Goal: Task Accomplishment & Management: Manage account settings

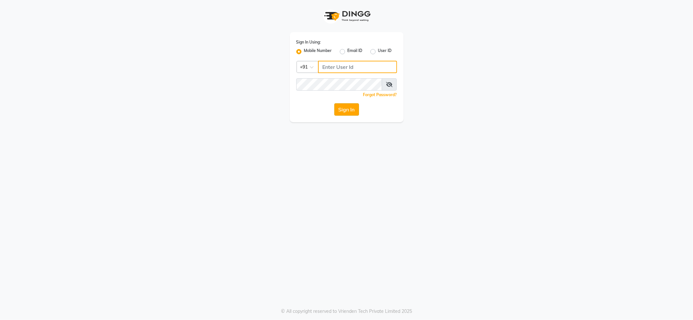
type input "9762921777"
click at [349, 105] on button "Sign In" at bounding box center [346, 109] width 25 height 12
click at [349, 105] on div "Sign In" at bounding box center [346, 109] width 101 height 12
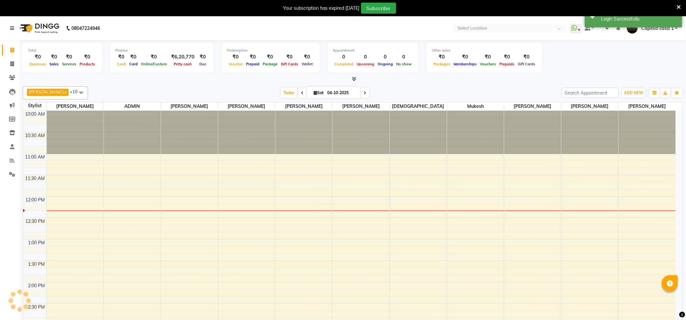
select select "en"
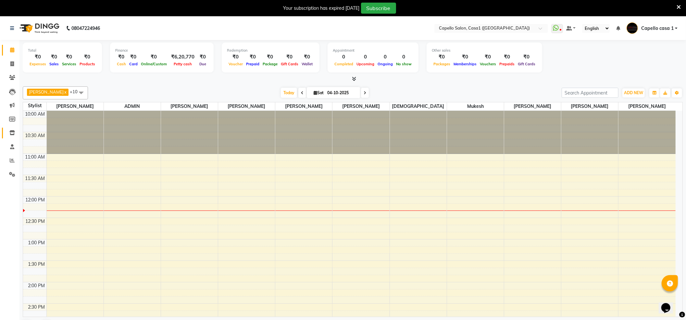
click at [9, 137] on link "Inventory" at bounding box center [10, 133] width 16 height 11
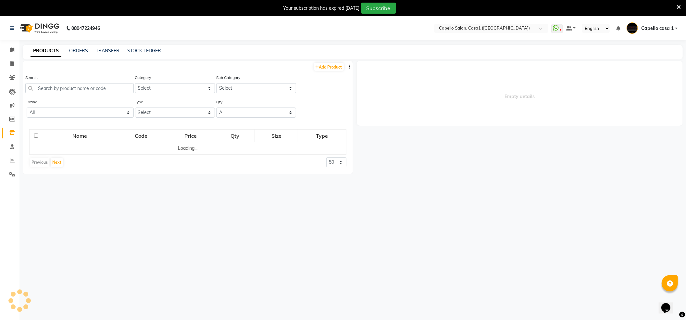
select select
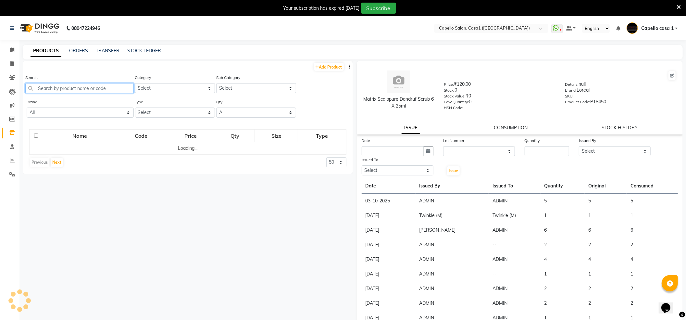
click at [84, 86] on input "text" at bounding box center [79, 88] width 109 height 10
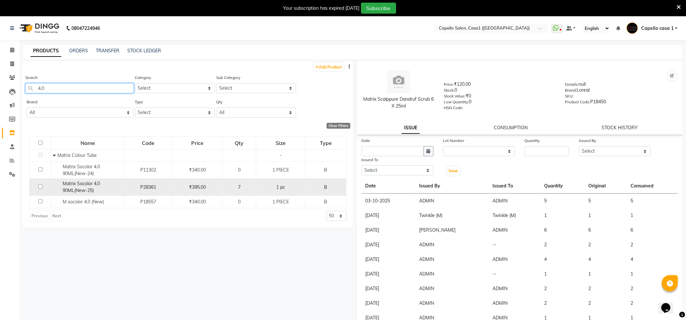
type input "4.0"
click at [237, 190] on div "7" at bounding box center [239, 187] width 28 height 7
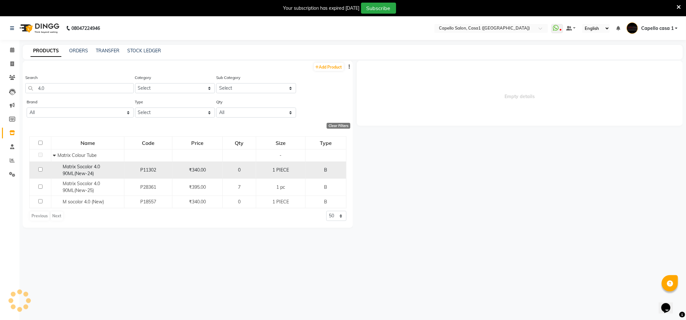
select select
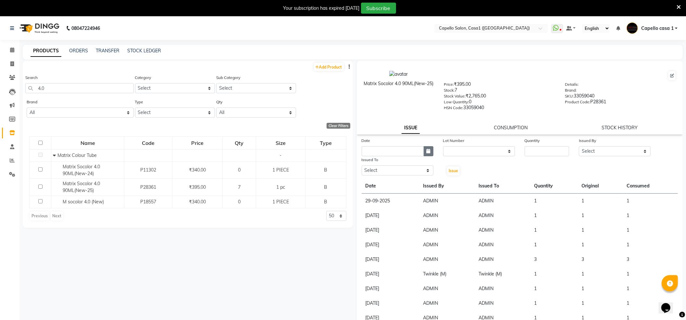
click at [424, 149] on button "button" at bounding box center [429, 151] width 10 height 10
select select "10"
select select "2025"
click at [420, 185] on div "4" at bounding box center [420, 185] width 10 height 10
type input "04-10-2025"
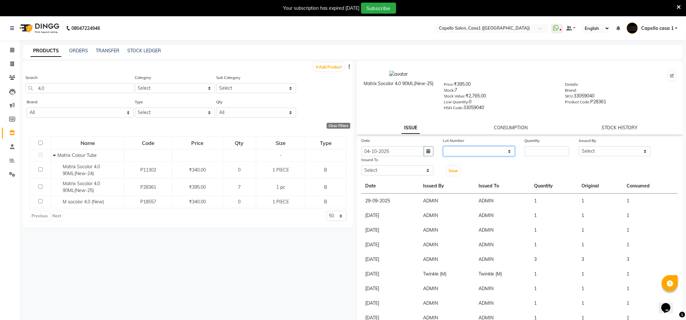
click at [445, 151] on select "None" at bounding box center [479, 151] width 72 height 10
select select "0: null"
click at [443, 146] on select "None" at bounding box center [479, 151] width 72 height 10
click at [547, 153] on input "number" at bounding box center [547, 151] width 45 height 10
type input "1"
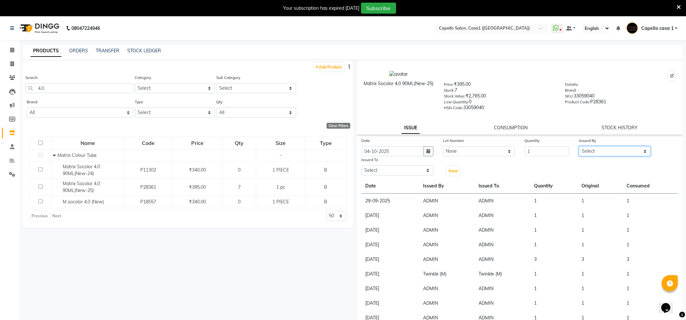
drag, startPoint x: 628, startPoint y: 151, endPoint x: 625, endPoint y: 147, distance: 5.1
click at [628, 151] on select "Select aayush ADMIN Akash Chawale Capello casa 1 Harsh Nagture Mukesh Nisha Cho…" at bounding box center [615, 151] width 72 height 10
select select "14733"
click at [579, 146] on select "Select aayush ADMIN Akash Chawale Capello casa 1 Harsh Nagture Mukesh Nisha Cho…" at bounding box center [615, 151] width 72 height 10
click at [390, 165] on select "Select aayush ADMIN Akash Chawale Capello casa 1 Harsh Nagture Mukesh Nisha Cho…" at bounding box center [398, 170] width 72 height 10
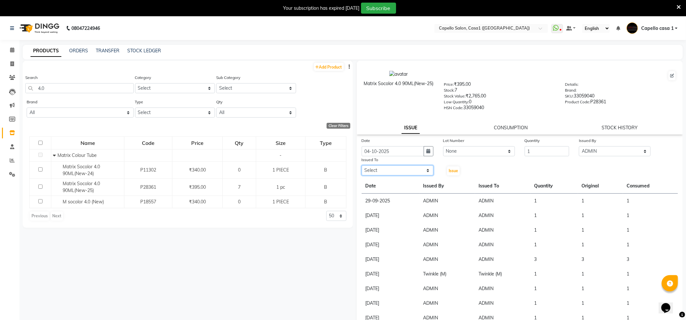
select select "14733"
click at [362, 165] on select "Select aayush ADMIN Akash Chawale Capello casa 1 Harsh Nagture Mukesh Nisha Cho…" at bounding box center [398, 170] width 72 height 10
click at [451, 167] on button "Issue" at bounding box center [453, 170] width 13 height 9
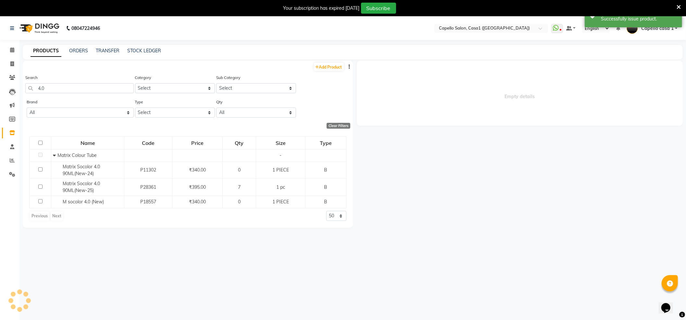
select select
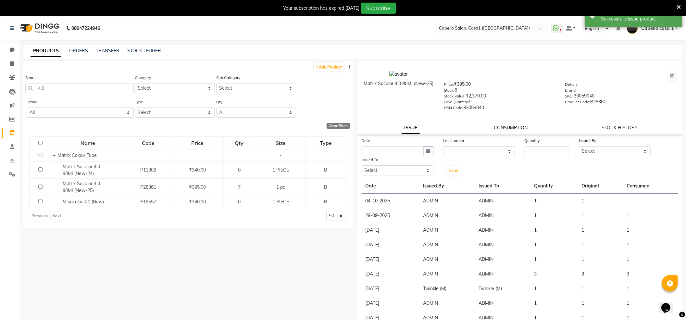
click at [515, 125] on link "CONSUMPTION" at bounding box center [511, 128] width 34 height 6
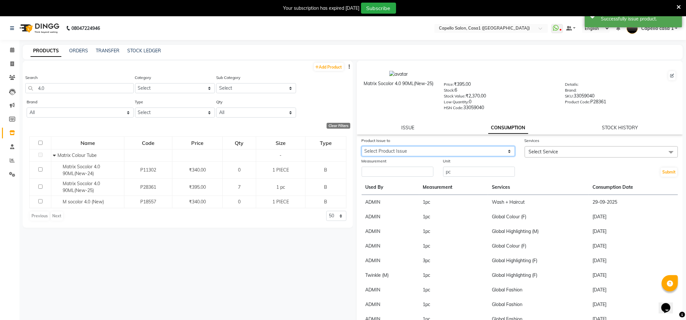
click at [475, 149] on select "Select Product Issue 2025-10-04, Issued to: ADMIN, Balance: 1" at bounding box center [438, 151] width 153 height 10
select select "1284769"
click at [362, 146] on select "Select Product Issue 2025-10-04, Issued to: ADMIN, Balance: 1" at bounding box center [438, 151] width 153 height 10
drag, startPoint x: 550, startPoint y: 142, endPoint x: 550, endPoint y: 149, distance: 6.8
click at [550, 145] on div "Services Select Service Classic Manicure (M) Royal Treatment OLA PLEX Luxury Fa…" at bounding box center [601, 147] width 163 height 20
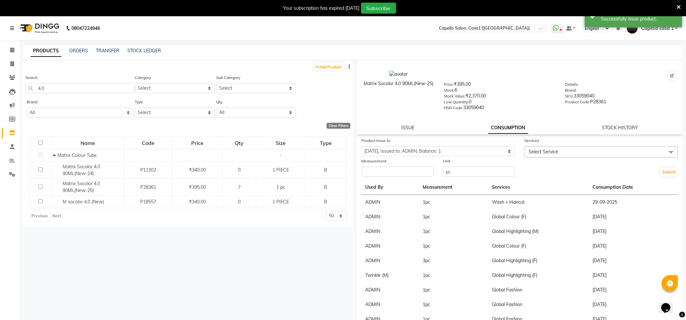
click at [550, 152] on span "Select Service" at bounding box center [544, 152] width 30 height 6
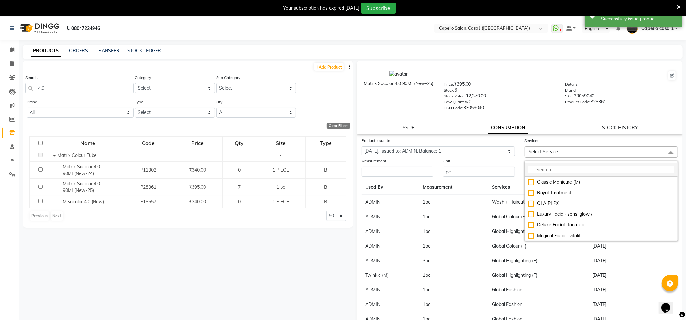
click at [545, 165] on li at bounding box center [601, 170] width 153 height 14
click at [545, 166] on input "multiselect-search" at bounding box center [602, 169] width 146 height 7
type input "colour"
click at [529, 201] on div "Global Colour (M)" at bounding box center [602, 203] width 146 height 7
checkbox input "true"
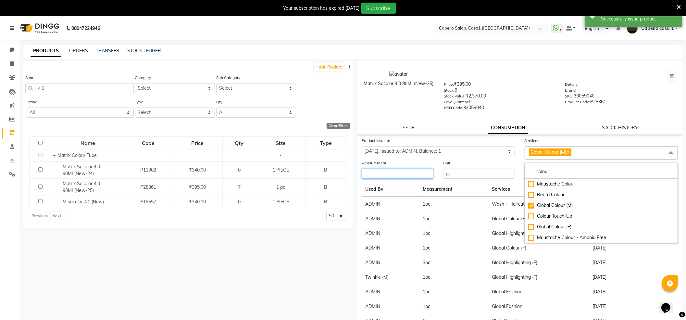
click at [405, 169] on input "number" at bounding box center [398, 174] width 72 height 10
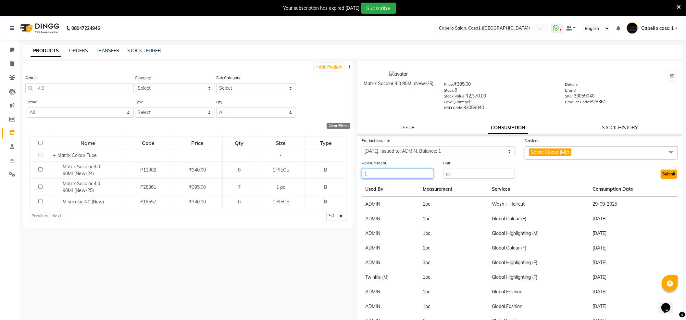
type input "1"
click at [664, 174] on button "Submit" at bounding box center [669, 174] width 17 height 9
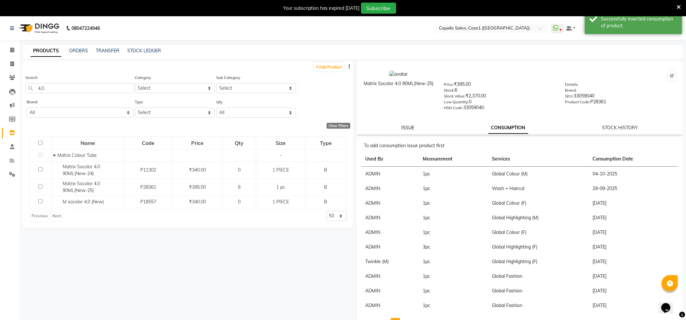
click at [415, 125] on link "ISSUE" at bounding box center [408, 128] width 13 height 6
select select
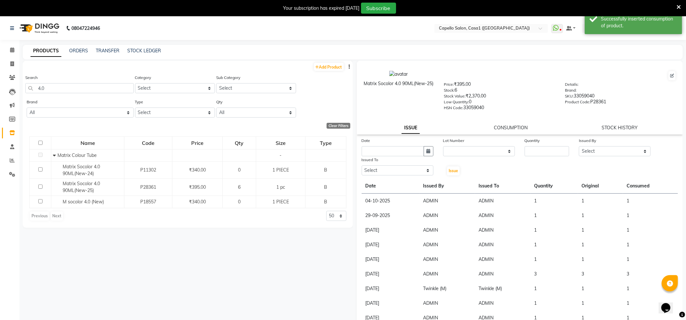
click at [111, 82] on div "Search 4.0" at bounding box center [79, 83] width 109 height 19
click at [99, 90] on input "4.0" at bounding box center [79, 88] width 109 height 10
type input "4"
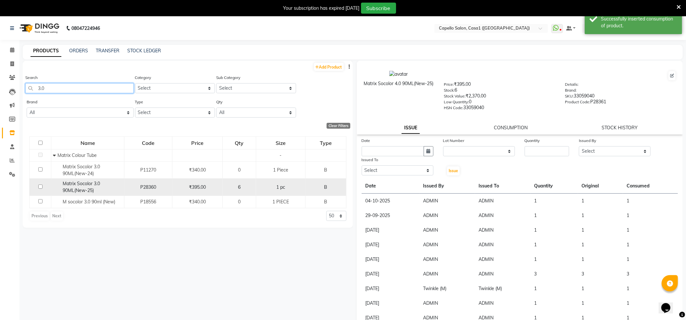
type input "3.0"
click at [230, 187] on div "6" at bounding box center [239, 187] width 28 height 7
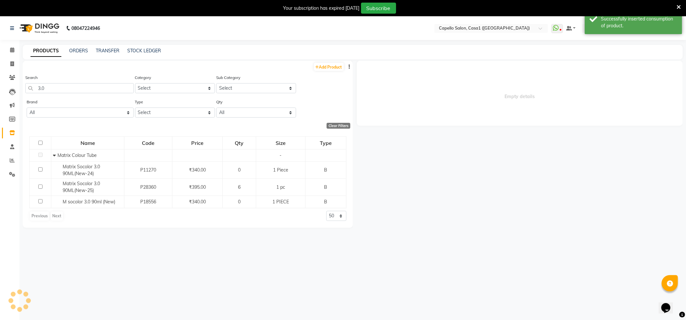
select select
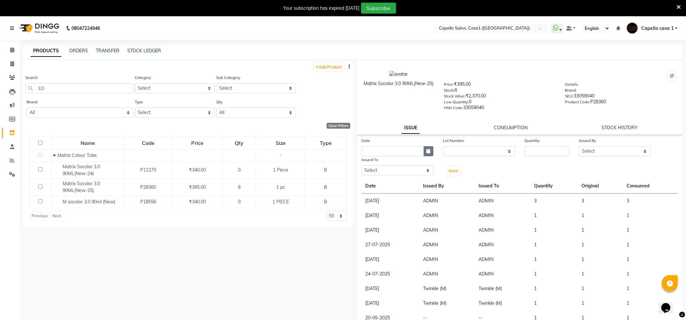
drag, startPoint x: 423, startPoint y: 146, endPoint x: 423, endPoint y: 153, distance: 6.5
click at [424, 147] on button "button" at bounding box center [429, 151] width 10 height 10
select select "10"
select select "2025"
click at [419, 185] on div "4" at bounding box center [420, 185] width 10 height 10
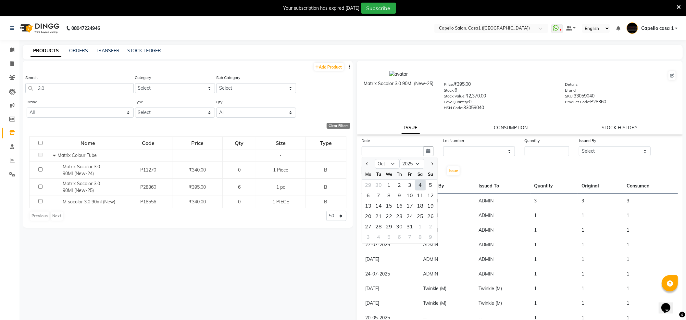
type input "04-10-2025"
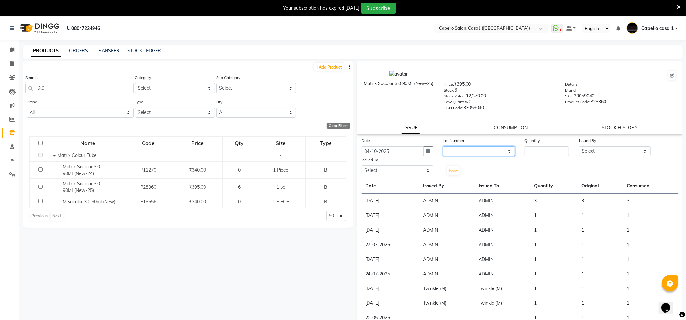
click at [505, 152] on select "None" at bounding box center [479, 151] width 72 height 10
select select "0: null"
click at [443, 146] on select "None" at bounding box center [479, 151] width 72 height 10
drag, startPoint x: 534, startPoint y: 153, endPoint x: 520, endPoint y: 149, distance: 15.3
click at [534, 153] on input "number" at bounding box center [547, 151] width 45 height 10
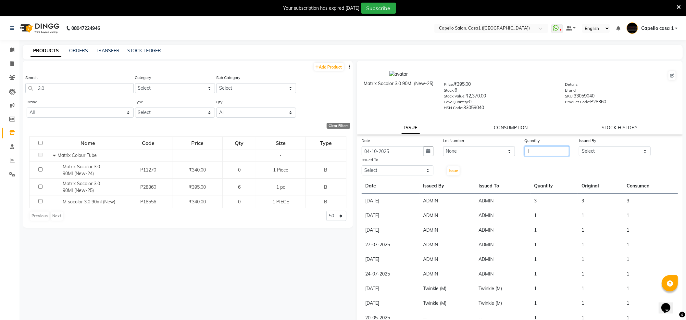
type input "1"
click at [627, 147] on select "Select [PERSON_NAME] ADMIN Akash Chawale Capello casa 1 [PERSON_NAME] Mukesh [P…" at bounding box center [615, 151] width 72 height 10
select select "14733"
click at [579, 146] on select "Select [PERSON_NAME] ADMIN Akash Chawale Capello casa 1 [PERSON_NAME] Mukesh [P…" at bounding box center [615, 151] width 72 height 10
drag, startPoint x: 403, startPoint y: 177, endPoint x: 403, endPoint y: 170, distance: 7.2
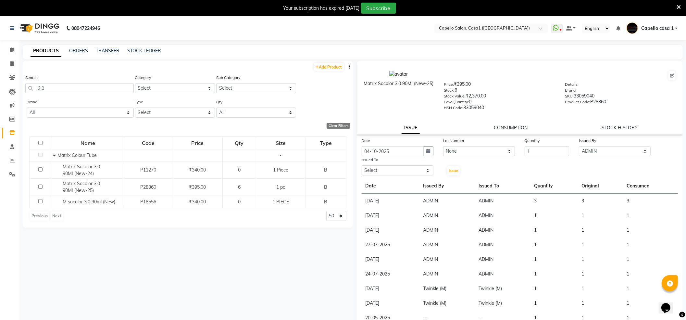
click at [404, 172] on div "Date 04-10-2025 Lot Number None Quantity 1 Issued By Select aayush ADMIN Akash …" at bounding box center [520, 245] width 326 height 217
click at [402, 166] on select "Select [PERSON_NAME] ADMIN Akash Chawale Capello casa 1 [PERSON_NAME] Mukesh [P…" at bounding box center [398, 170] width 72 height 10
select select "14733"
click at [362, 165] on select "Select [PERSON_NAME] ADMIN Akash Chawale Capello casa 1 [PERSON_NAME] Mukesh [P…" at bounding box center [398, 170] width 72 height 10
click at [449, 168] on span "Issue" at bounding box center [453, 170] width 9 height 5
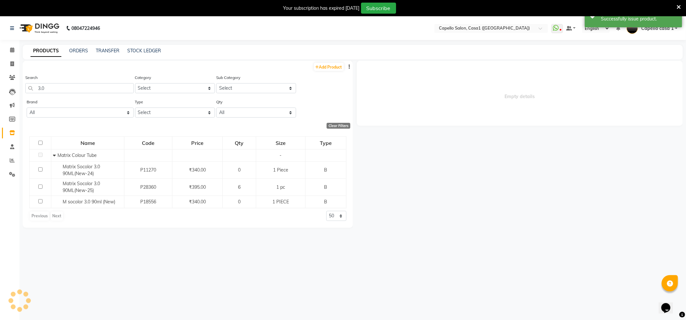
select select
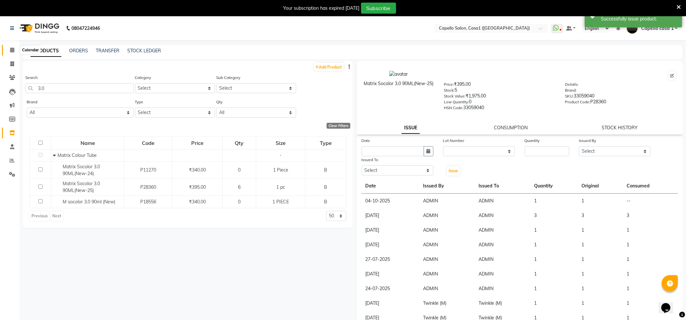
click at [15, 49] on span at bounding box center [11, 49] width 11 height 7
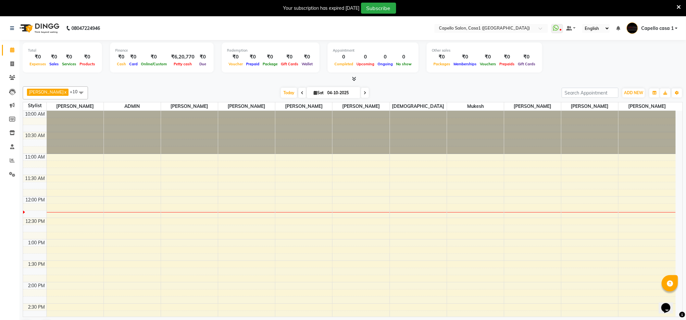
click at [682, 8] on div "Your subscription has expired 3 days ago Subscribe" at bounding box center [343, 8] width 686 height 16
click at [680, 7] on icon at bounding box center [679, 7] width 4 height 6
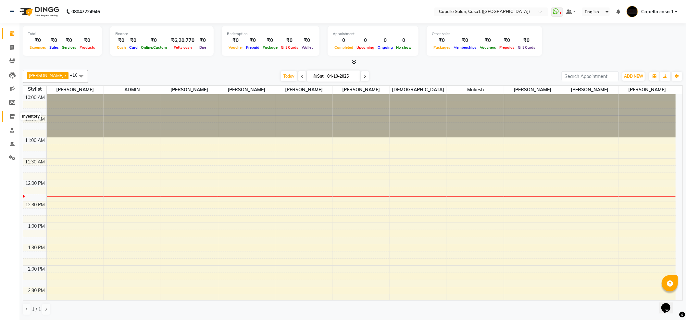
click at [14, 118] on icon at bounding box center [12, 116] width 6 height 5
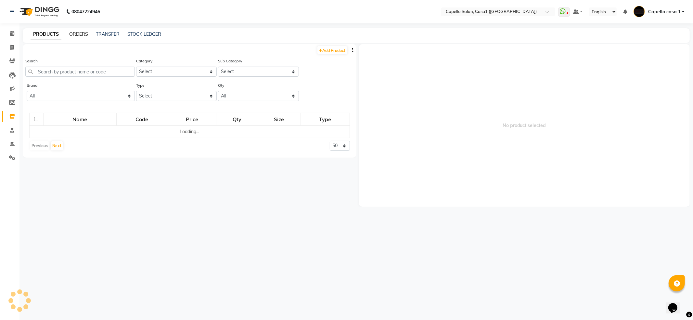
click at [76, 34] on link "ORDERS" at bounding box center [78, 34] width 19 height 6
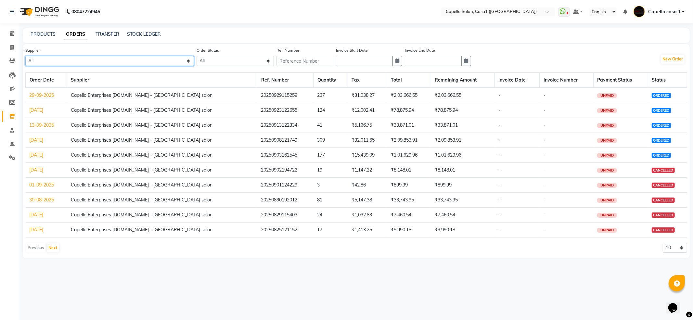
click at [128, 61] on select "All New Durga Emporium - New Durga Emporium Capello Enterprises Pvt.ltd - Capel…" at bounding box center [109, 61] width 169 height 10
select select "614"
click at [25, 56] on select "All New Durga Emporium - New Durga Emporium Capello Enterprises Pvt.ltd - Capel…" at bounding box center [109, 61] width 169 height 10
click at [197, 56] on select "All ORDERED PARTIAL-RECEIVED RECEIVED CANCELLED RETURNED" at bounding box center [235, 61] width 77 height 10
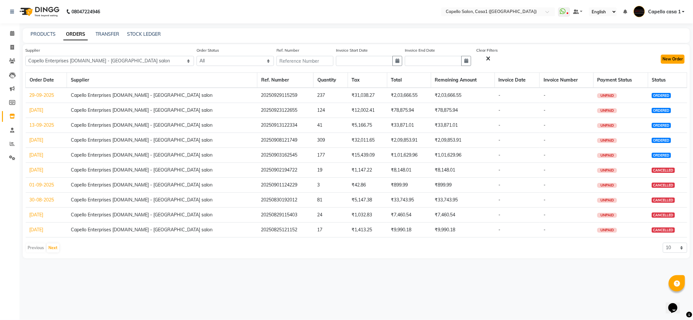
click at [670, 60] on button "New Order" at bounding box center [673, 59] width 24 height 9
select select "true"
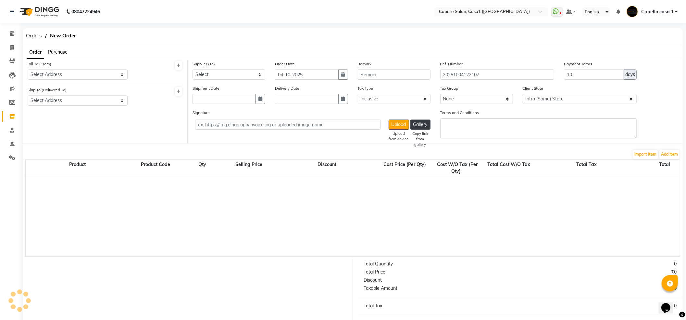
select select "1098"
drag, startPoint x: 53, startPoint y: 74, endPoint x: 51, endPoint y: 79, distance: 5.1
click at [52, 76] on select "Select Address CASA-I" at bounding box center [78, 75] width 100 height 10
select select "94"
click at [28, 70] on select "Select Address CASA-I" at bounding box center [78, 75] width 100 height 10
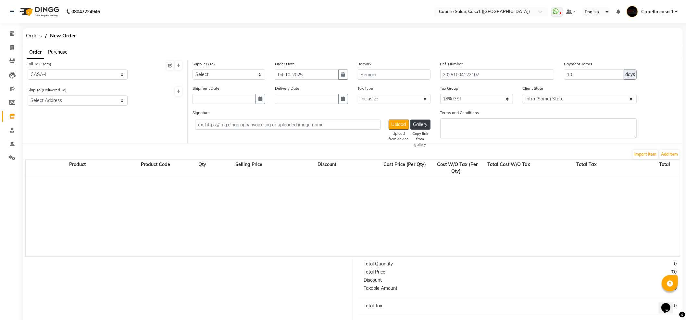
click at [57, 106] on div "Ship To (Delivered To) Select Address CAPELLO CASA-I" at bounding box center [78, 98] width 110 height 24
click at [57, 104] on select "Select Address CAPELLO CASA-I" at bounding box center [78, 101] width 100 height 10
select select "95"
click at [28, 96] on select "Select Address CAPELLO CASA-I" at bounding box center [78, 101] width 100 height 10
click at [238, 75] on select "Select New Durga Emporium - New Durga Emporium Capello Enterprises Pvt.ltd - Ca…" at bounding box center [229, 75] width 73 height 10
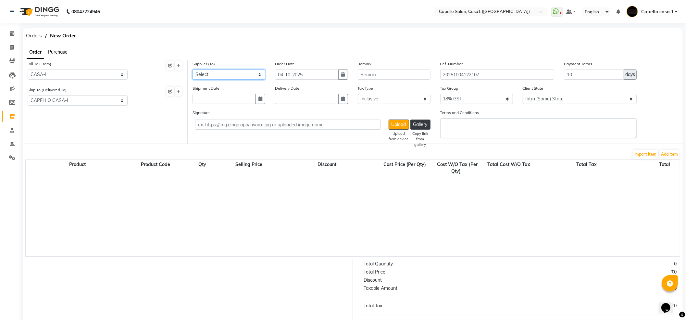
select select "614"
click at [193, 70] on select "Select New Durga Emporium - New Durga Emporium Capello Enterprises Pvt.ltd - Ca…" at bounding box center [229, 75] width 73 height 10
click at [228, 96] on input "text" at bounding box center [224, 99] width 63 height 10
select select "10"
select select "2025"
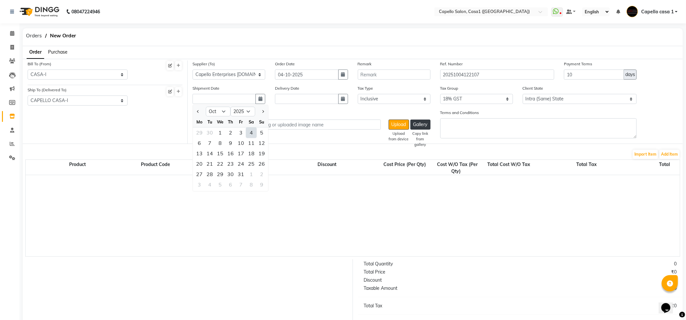
click at [251, 134] on div "4" at bounding box center [251, 132] width 10 height 10
type input "04-10-2025"
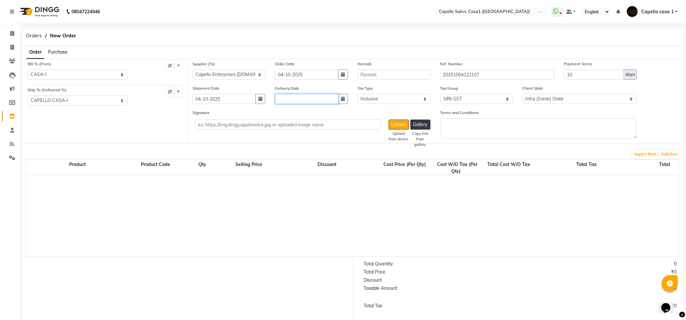
click at [289, 99] on input "text" at bounding box center [306, 99] width 63 height 10
select select "10"
select select "2025"
click at [336, 130] on div "4" at bounding box center [334, 132] width 10 height 10
type input "04-10-2025"
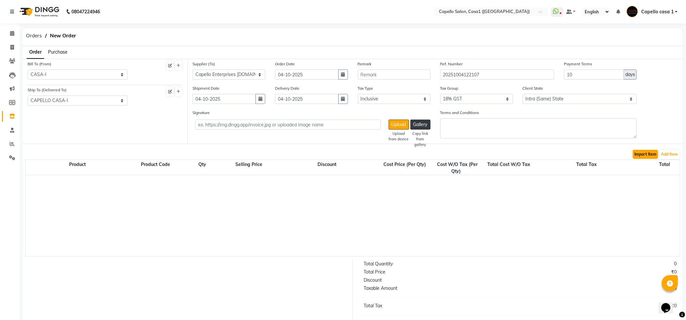
click at [649, 155] on button "Import Item" at bounding box center [645, 154] width 25 height 9
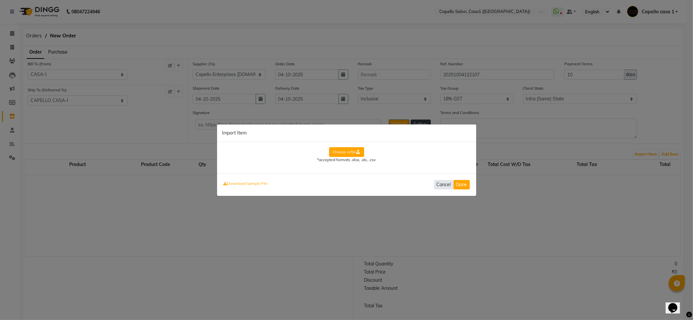
click at [446, 187] on button "Cancel" at bounding box center [443, 184] width 19 height 9
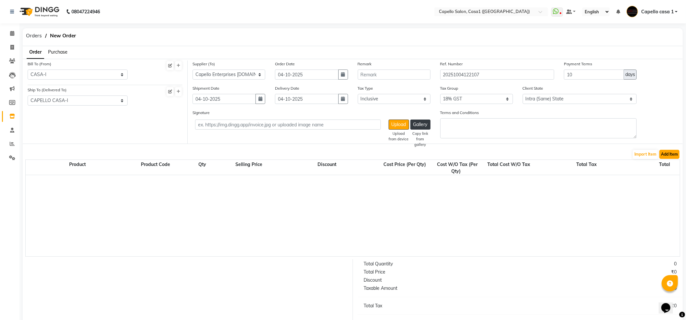
click at [672, 153] on button "Add Item" at bounding box center [670, 154] width 20 height 9
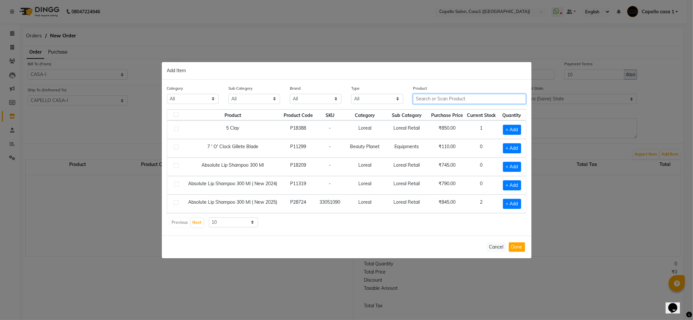
click at [452, 95] on input "text" at bounding box center [469, 99] width 113 height 10
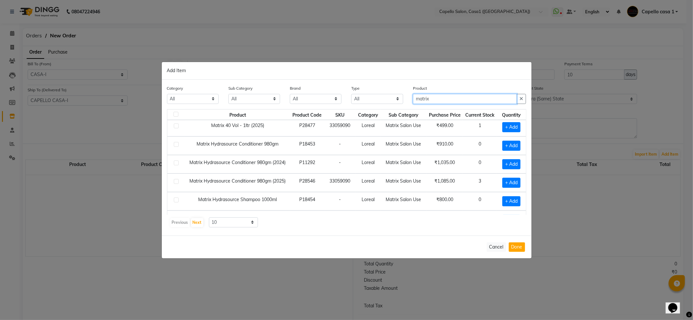
scroll to position [96, 0]
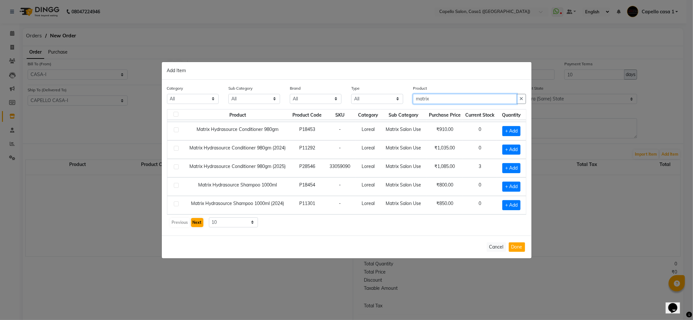
type input "matrix"
click at [199, 223] on button "Next" at bounding box center [197, 222] width 12 height 9
click at [175, 167] on label at bounding box center [176, 166] width 5 height 5
click at [175, 167] on input "checkbox" at bounding box center [176, 167] width 4 height 4
checkbox input "true"
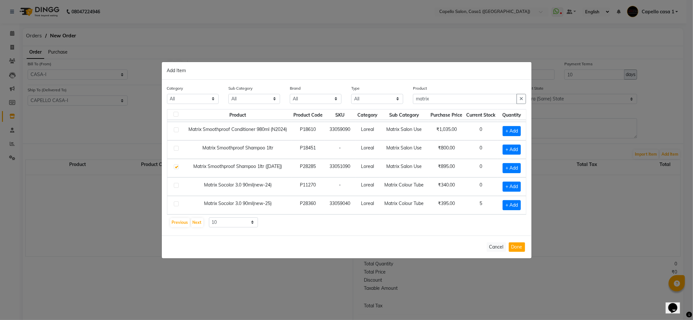
scroll to position [95, 0]
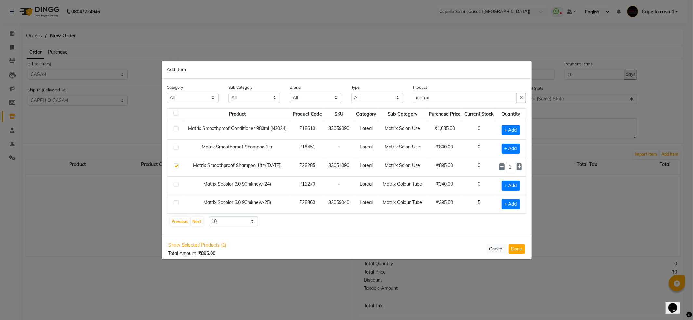
click at [178, 126] on label at bounding box center [176, 128] width 5 height 5
click at [178, 127] on input "checkbox" at bounding box center [176, 129] width 4 height 4
checkbox input "true"
click at [517, 127] on icon at bounding box center [519, 129] width 4 height 5
click at [517, 128] on icon at bounding box center [519, 129] width 4 height 5
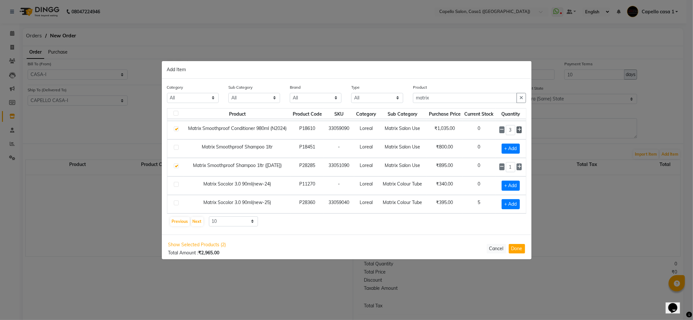
click at [517, 128] on icon at bounding box center [519, 129] width 4 height 5
click at [517, 129] on icon at bounding box center [519, 129] width 4 height 5
type input "5"
click at [499, 132] on div "5" at bounding box center [510, 130] width 23 height 10
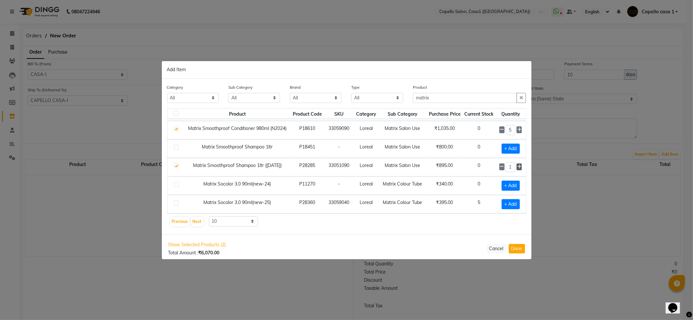
click at [517, 165] on icon at bounding box center [519, 166] width 4 height 5
type input "5"
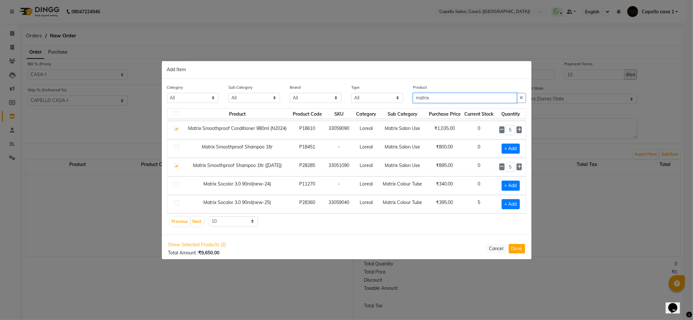
click at [453, 93] on input "matrix" at bounding box center [465, 98] width 104 height 10
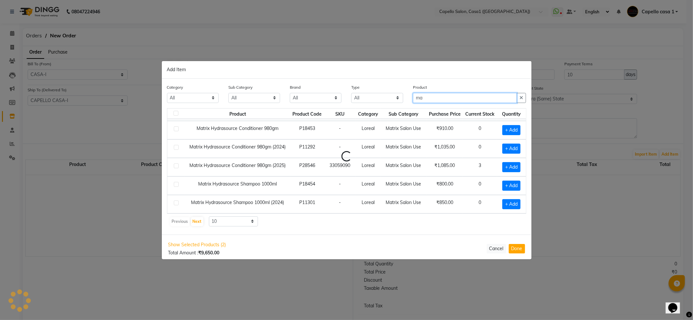
type input "m"
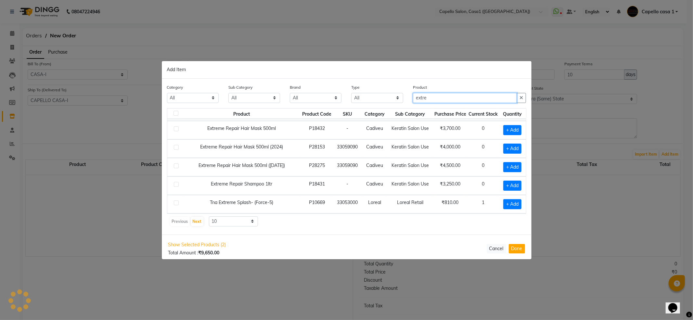
scroll to position [83, 0]
type input "extre"
click at [176, 145] on label at bounding box center [176, 147] width 5 height 5
click at [176, 146] on input "checkbox" at bounding box center [176, 148] width 4 height 4
checkbox input "true"
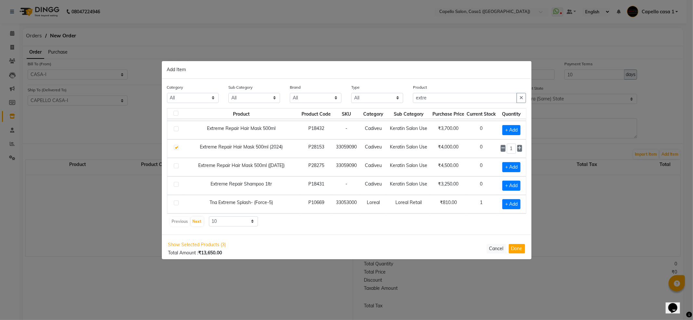
scroll to position [83, 8]
click at [518, 146] on icon at bounding box center [520, 148] width 4 height 5
type input "2"
click at [452, 94] on input "extre" at bounding box center [465, 98] width 104 height 10
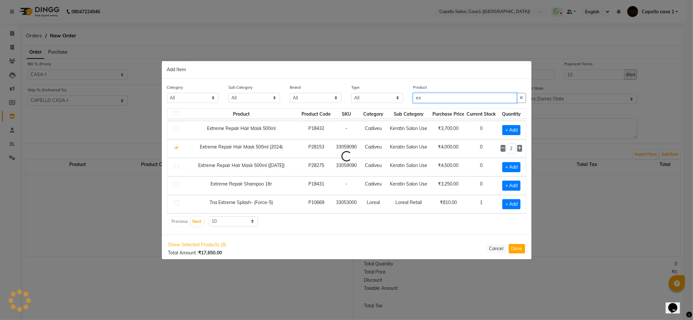
type input "e"
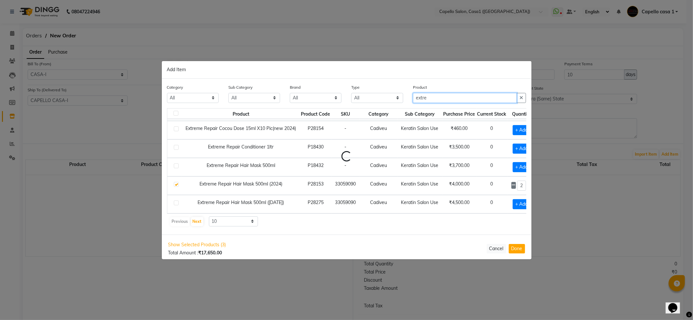
scroll to position [83, 0]
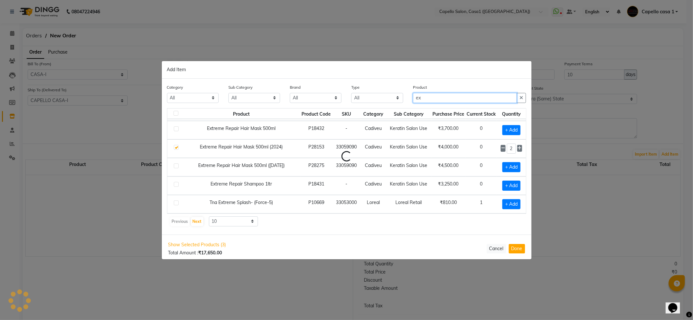
type input "e"
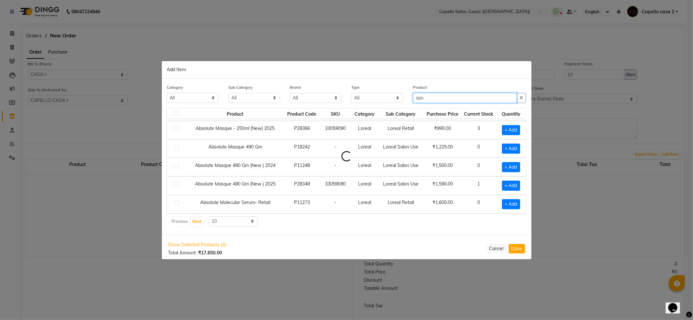
scroll to position [102, 0]
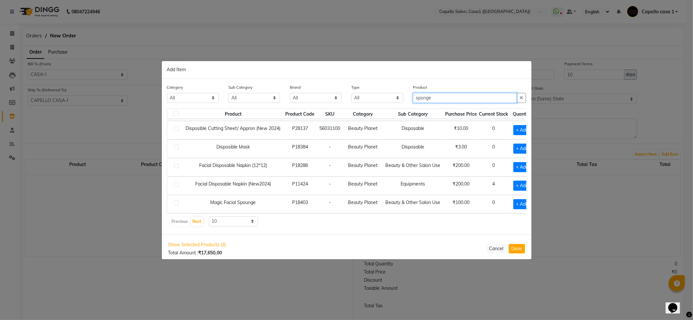
type input "sponge"
click at [175, 200] on label at bounding box center [176, 202] width 5 height 5
click at [175, 201] on input "checkbox" at bounding box center [176, 203] width 4 height 4
checkbox input "true"
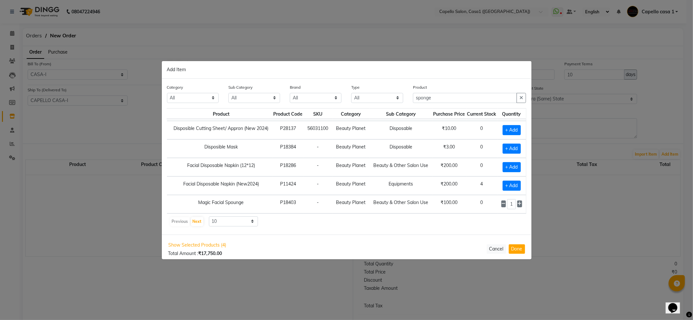
scroll to position [102, 21]
click at [518, 201] on icon at bounding box center [520, 203] width 4 height 5
type input "2"
click at [461, 97] on input "sponge" at bounding box center [465, 98] width 104 height 10
type input "s"
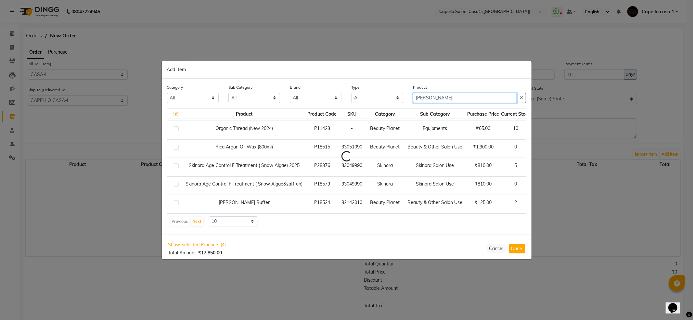
scroll to position [0, 0]
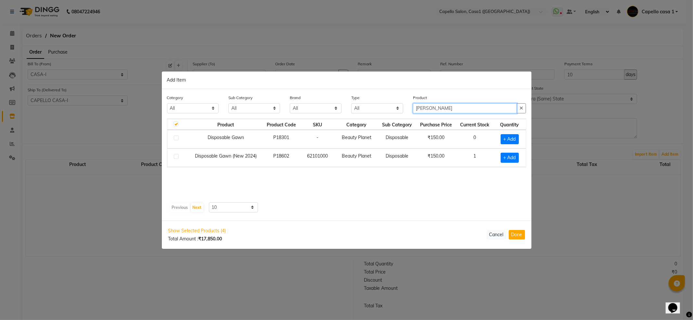
type input "gaw"
click at [175, 156] on label at bounding box center [176, 156] width 5 height 5
click at [175, 156] on input "checkbox" at bounding box center [176, 157] width 4 height 4
checkbox input "true"
checkbox input "false"
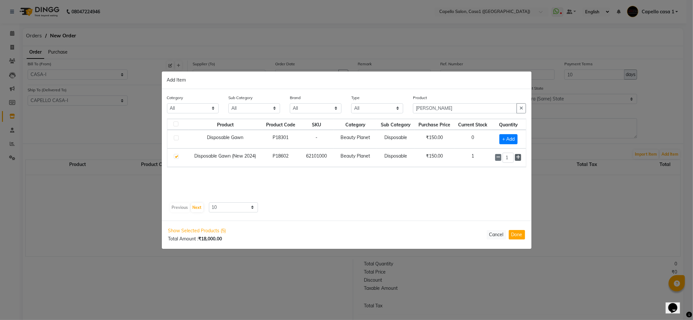
click at [518, 158] on icon at bounding box center [518, 157] width 4 height 5
type input "3"
click at [462, 109] on input "gaw" at bounding box center [465, 108] width 104 height 10
type input "g"
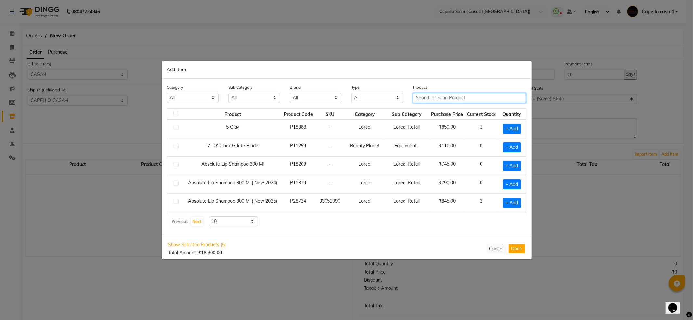
click at [457, 96] on input "text" at bounding box center [469, 98] width 113 height 10
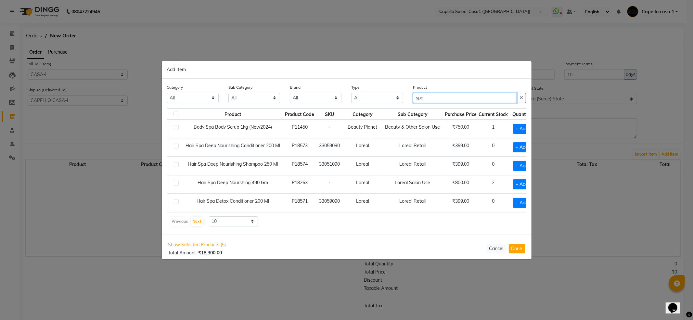
type input "spa"
click at [271, 173] on td "Hair Spa Deep Nourishing Shampoo 250 Ml" at bounding box center [233, 166] width 102 height 19
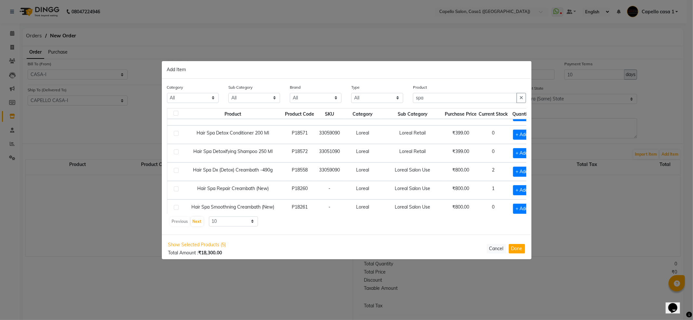
scroll to position [86, 0]
click at [176, 173] on label at bounding box center [176, 170] width 5 height 5
click at [176, 173] on input "checkbox" at bounding box center [176, 171] width 4 height 4
checkbox input "true"
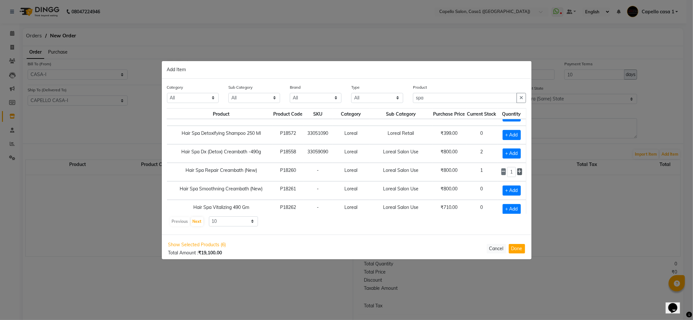
click at [518, 174] on icon at bounding box center [520, 171] width 4 height 5
type input "2"
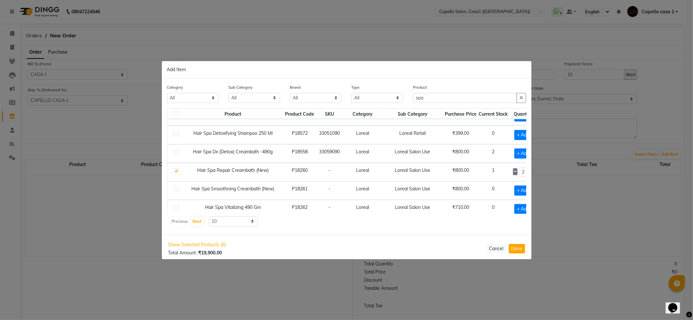
click at [179, 194] on td at bounding box center [174, 190] width 15 height 19
click at [177, 190] on label at bounding box center [176, 189] width 5 height 5
click at [177, 190] on input "checkbox" at bounding box center [176, 189] width 4 height 4
checkbox input "true"
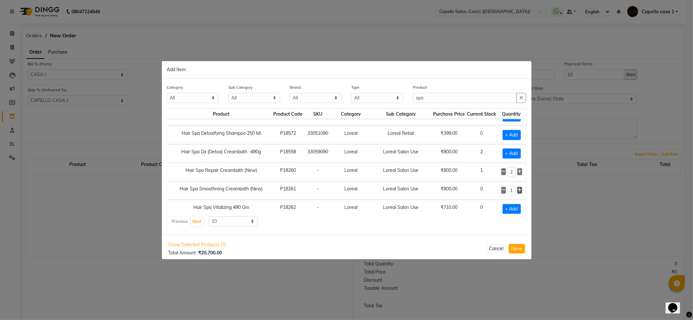
click at [518, 192] on icon at bounding box center [520, 190] width 4 height 5
type input "2"
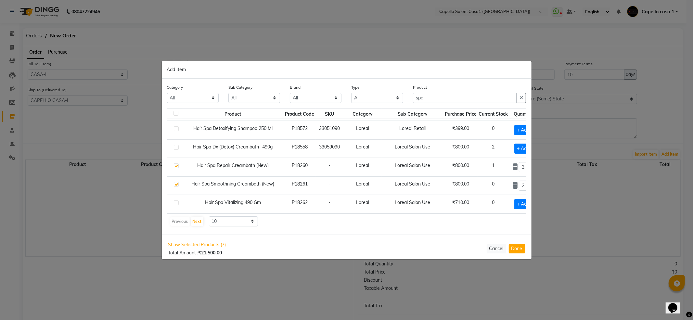
scroll to position [102, 21]
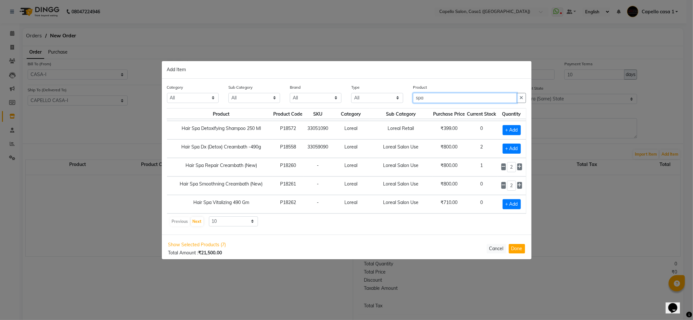
click at [454, 98] on input "spa" at bounding box center [465, 98] width 104 height 10
type input "s"
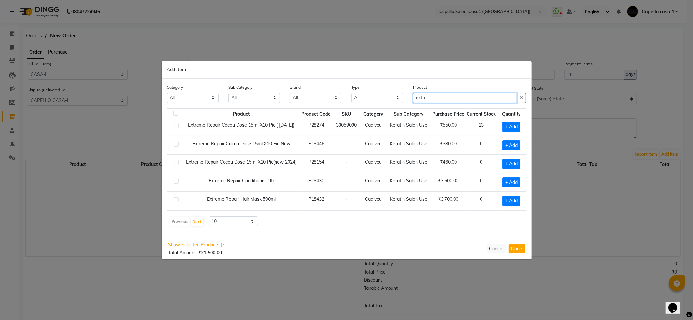
scroll to position [0, 0]
type input "extre"
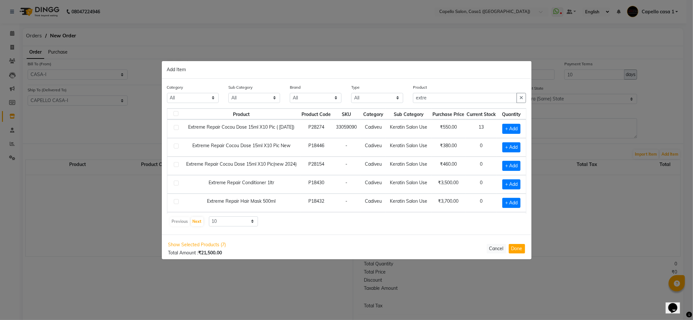
click at [175, 166] on label at bounding box center [176, 164] width 5 height 5
click at [175, 166] on input "checkbox" at bounding box center [176, 165] width 4 height 4
checkbox input "true"
click at [517, 164] on span at bounding box center [519, 165] width 5 height 7
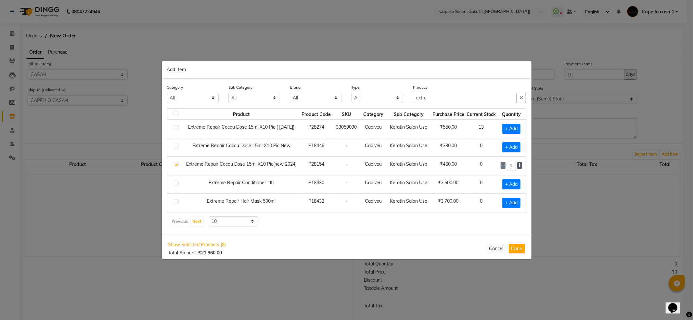
type input "2"
click at [435, 96] on input "extre" at bounding box center [465, 98] width 104 height 10
type input "e"
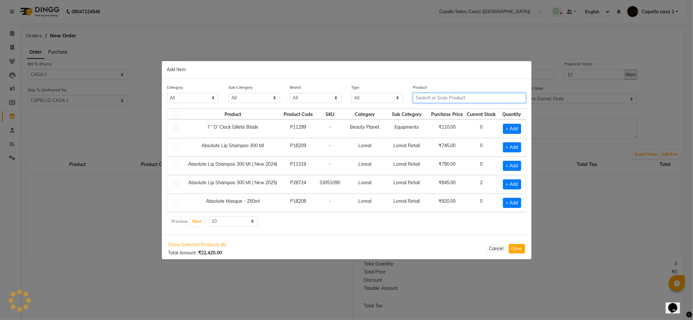
scroll to position [0, 0]
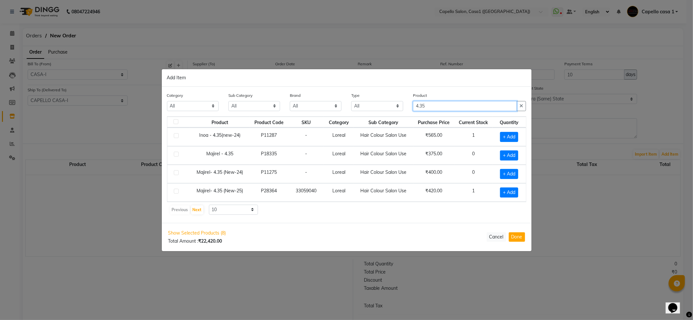
type input "4.35"
click at [176, 193] on label at bounding box center [176, 191] width 5 height 5
click at [176, 193] on input "checkbox" at bounding box center [176, 191] width 4 height 4
checkbox input "true"
click at [518, 193] on icon at bounding box center [518, 191] width 4 height 5
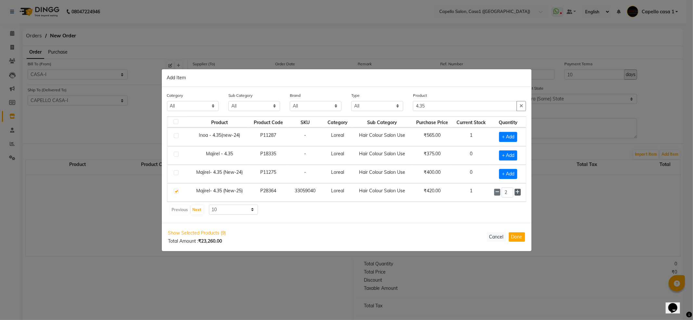
click at [518, 193] on icon at bounding box center [518, 192] width 4 height 5
click at [517, 193] on icon at bounding box center [518, 192] width 4 height 5
type input "5"
click at [440, 105] on input "4.35" at bounding box center [465, 106] width 104 height 10
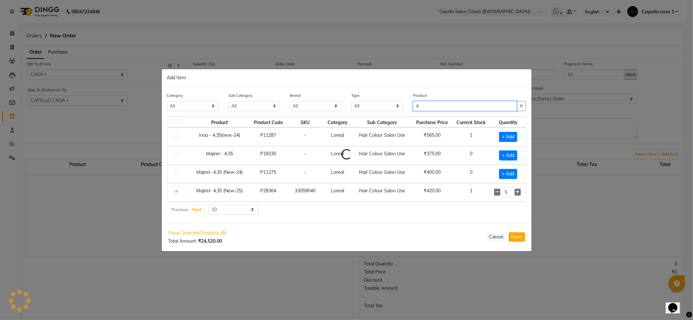
type input "4"
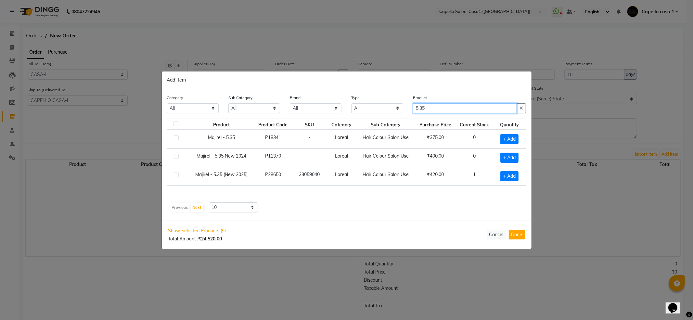
type input "5.35"
click at [177, 175] on label at bounding box center [176, 175] width 5 height 5
click at [177, 175] on input "checkbox" at bounding box center [176, 175] width 4 height 4
checkbox input "true"
click at [516, 175] on icon at bounding box center [518, 175] width 4 height 5
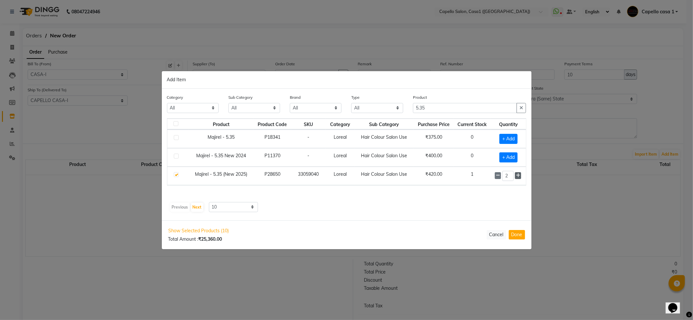
click at [516, 175] on icon at bounding box center [518, 175] width 4 height 5
type input "5"
click at [433, 107] on input "5.35" at bounding box center [465, 108] width 104 height 10
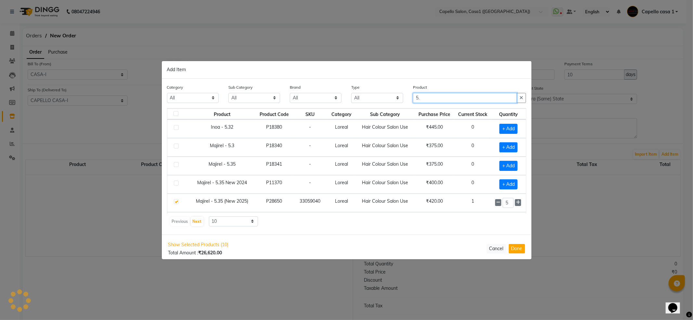
type input "5"
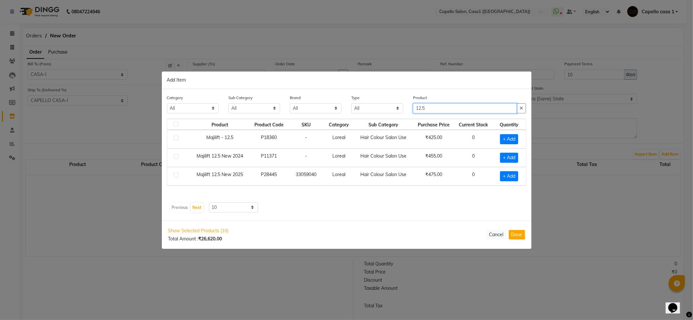
type input "12.5"
click at [175, 175] on label at bounding box center [176, 175] width 5 height 5
click at [175, 175] on input "checkbox" at bounding box center [176, 175] width 4 height 4
checkbox input "true"
click at [516, 176] on icon at bounding box center [518, 175] width 4 height 5
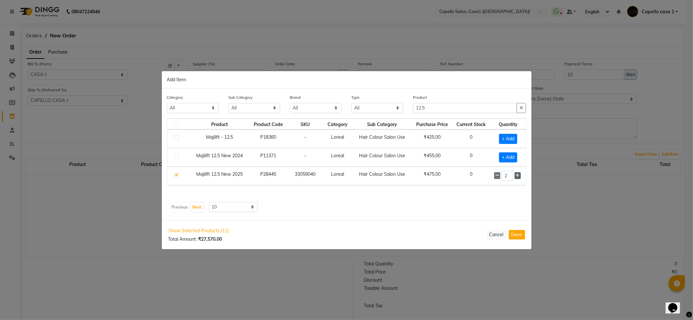
click at [515, 176] on span at bounding box center [518, 175] width 6 height 7
type input "5"
click at [442, 108] on input "12.5" at bounding box center [465, 108] width 104 height 10
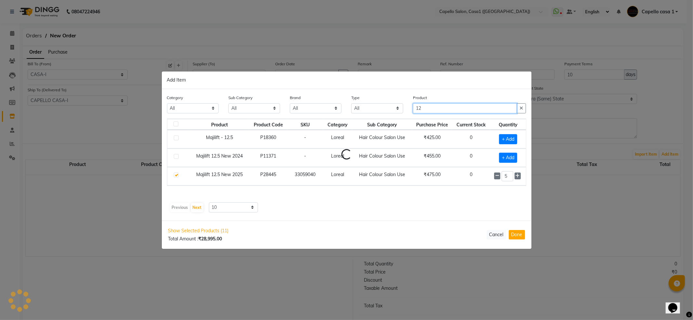
type input "1"
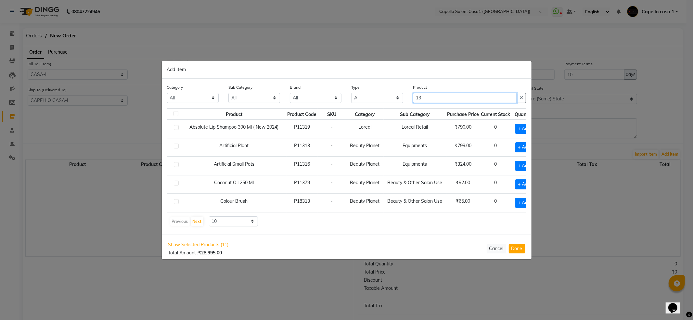
scroll to position [102, 0]
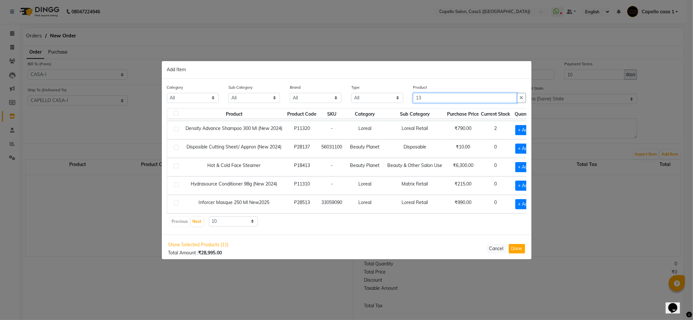
click at [428, 98] on input "13" at bounding box center [465, 98] width 104 height 10
type input "1"
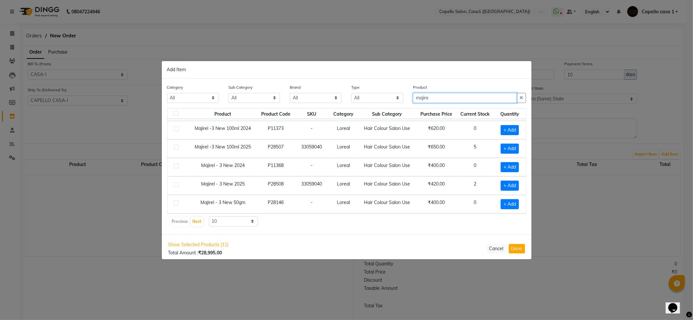
scroll to position [96, 0]
click at [201, 220] on button "Next" at bounding box center [197, 221] width 12 height 9
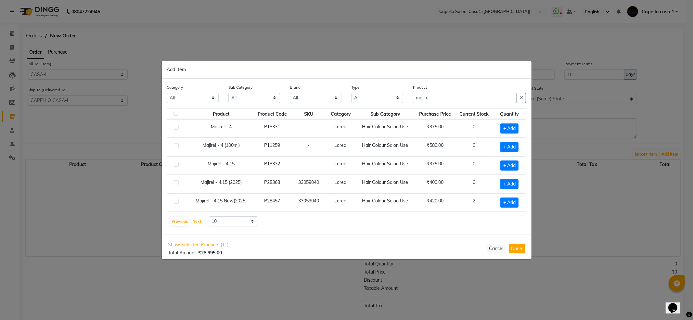
scroll to position [0, 0]
click at [200, 223] on button "Next" at bounding box center [197, 221] width 12 height 9
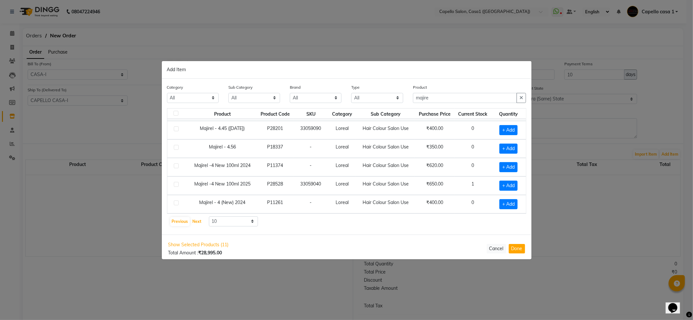
scroll to position [95, 0]
click at [198, 221] on button "Next" at bounding box center [197, 221] width 12 height 9
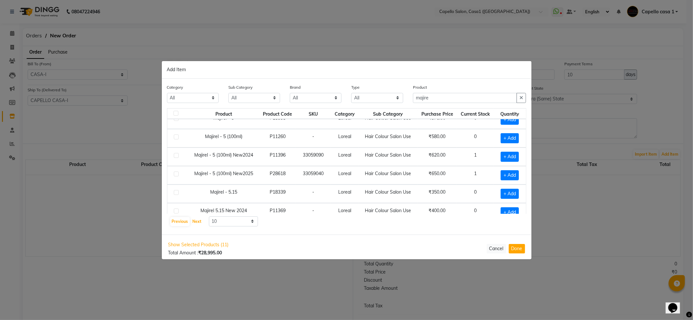
scroll to position [0, 0]
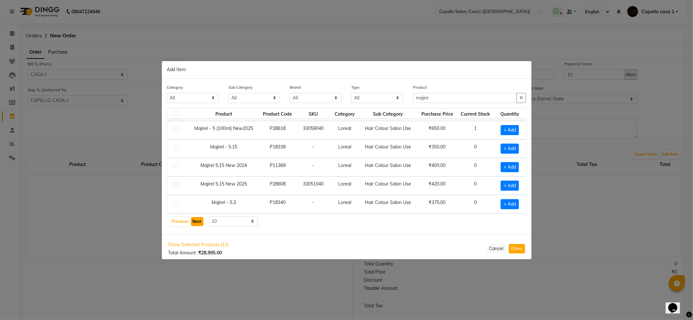
click at [197, 221] on button "Next" at bounding box center [197, 221] width 12 height 9
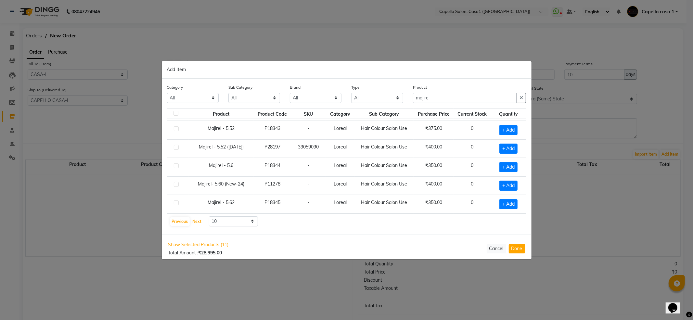
scroll to position [95, 0]
click at [201, 225] on button "Next" at bounding box center [197, 221] width 12 height 9
click at [200, 224] on button "Next" at bounding box center [197, 221] width 12 height 9
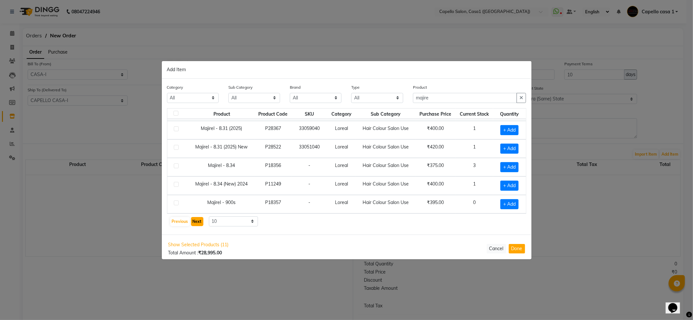
click at [200, 224] on button "Next" at bounding box center [197, 221] width 12 height 9
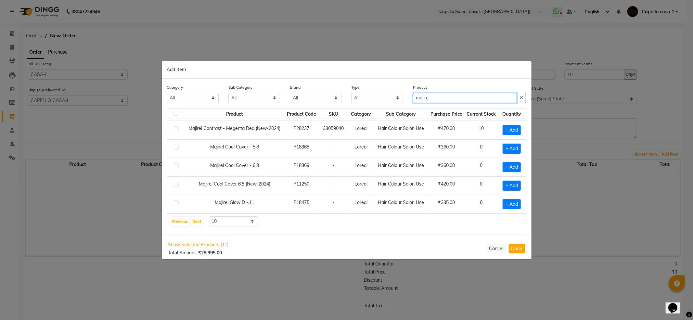
click at [442, 100] on input "majire" at bounding box center [465, 98] width 104 height 10
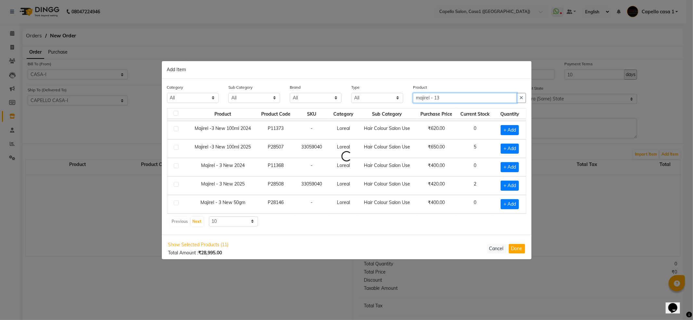
scroll to position [0, 0]
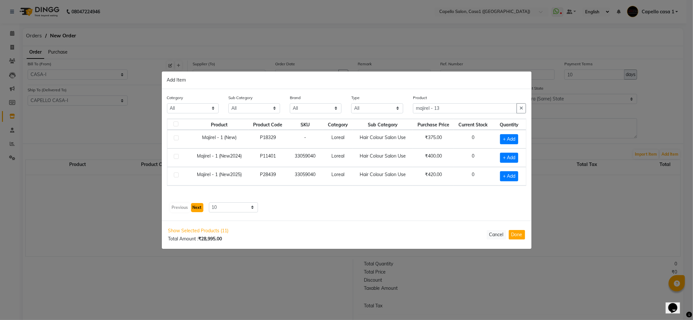
click at [199, 204] on button "Next" at bounding box center [197, 207] width 12 height 9
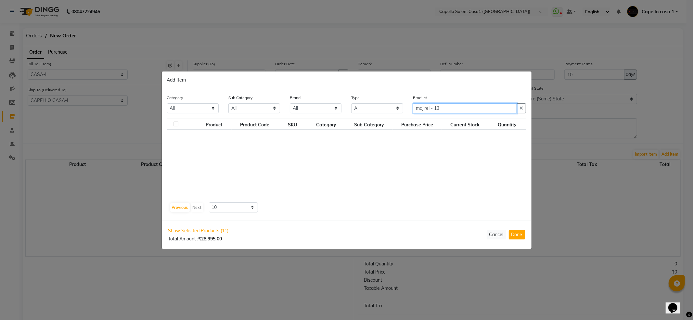
click at [449, 106] on input "majirel - 13" at bounding box center [465, 108] width 104 height 10
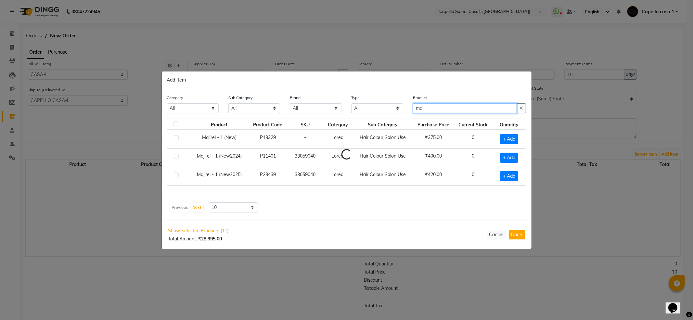
type input "m"
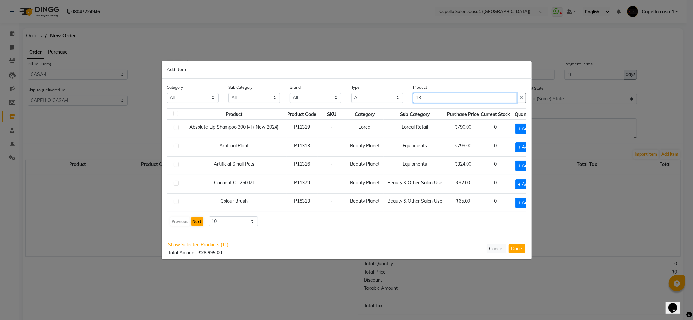
type input "13"
click at [199, 220] on button "Next" at bounding box center [197, 221] width 12 height 9
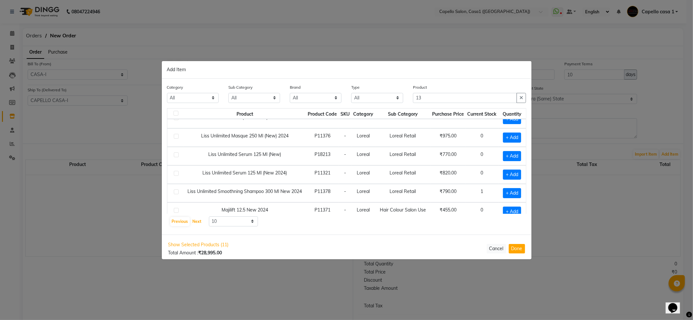
scroll to position [96, 0]
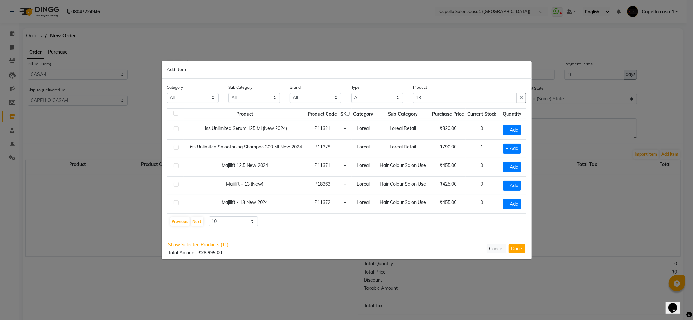
drag, startPoint x: 176, startPoint y: 202, endPoint x: 229, endPoint y: 208, distance: 53.6
click at [177, 203] on label at bounding box center [176, 202] width 5 height 5
click at [177, 203] on input "checkbox" at bounding box center [176, 203] width 4 height 4
checkbox input "true"
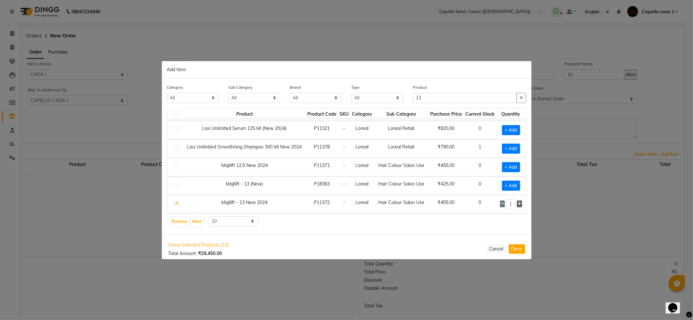
click at [517, 202] on span at bounding box center [519, 203] width 5 height 7
click at [517, 202] on icon at bounding box center [519, 203] width 4 height 5
click at [517, 203] on icon at bounding box center [519, 203] width 4 height 5
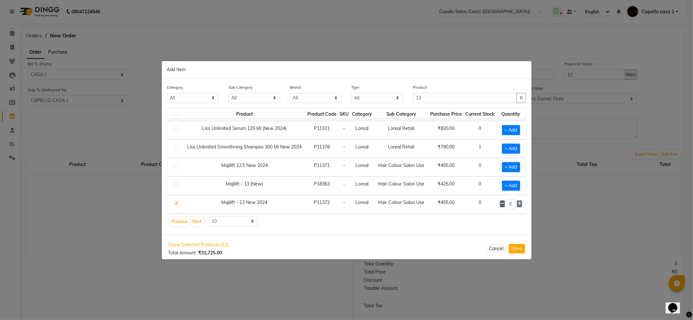
click at [500, 203] on icon at bounding box center [502, 203] width 4 height 5
type input "5"
click at [426, 94] on input "13" at bounding box center [465, 98] width 104 height 10
type input "1"
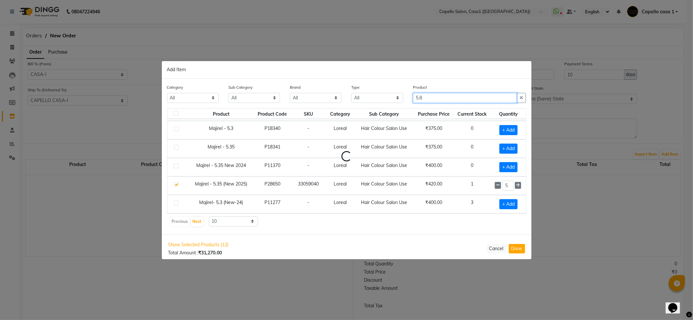
scroll to position [0, 0]
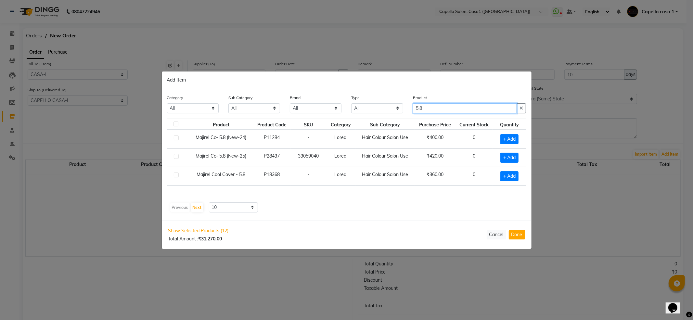
type input "5.8"
click at [178, 176] on label at bounding box center [176, 175] width 5 height 5
click at [178, 176] on input "checkbox" at bounding box center [176, 175] width 4 height 4
checkbox input "true"
click at [518, 176] on icon at bounding box center [518, 175] width 4 height 5
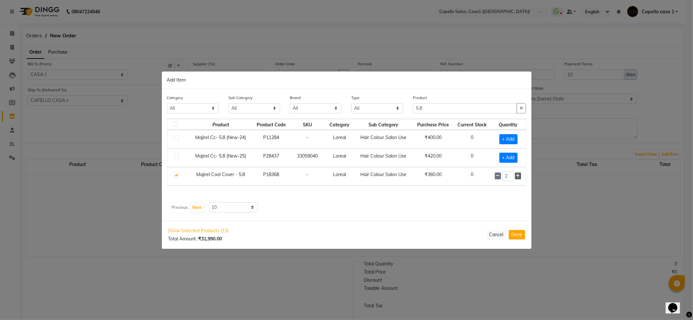
click at [518, 176] on icon at bounding box center [518, 175] width 4 height 5
type input "5"
click at [431, 109] on input "5.8" at bounding box center [465, 108] width 104 height 10
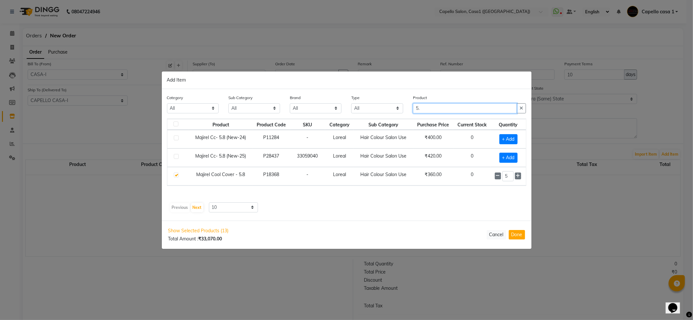
type input "5"
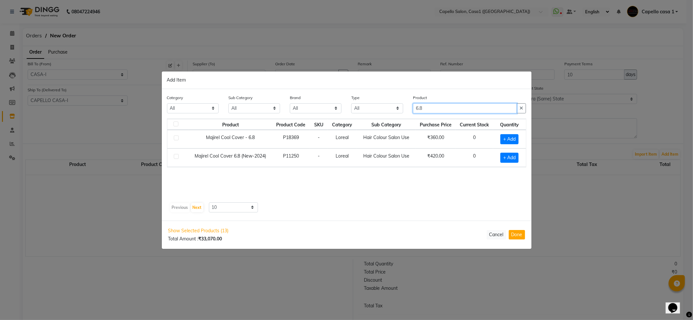
type input "6.8"
click at [177, 157] on label at bounding box center [176, 156] width 5 height 5
click at [177, 157] on input "checkbox" at bounding box center [176, 157] width 4 height 4
checkbox input "true"
click at [519, 158] on icon at bounding box center [518, 157] width 4 height 5
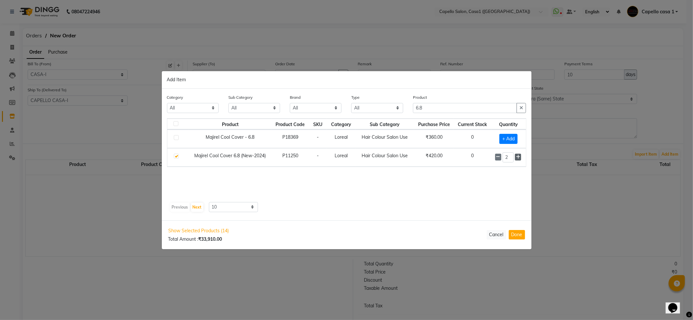
click at [519, 158] on icon at bounding box center [518, 157] width 4 height 5
type input "5"
click at [449, 108] on input "6.8" at bounding box center [465, 108] width 104 height 10
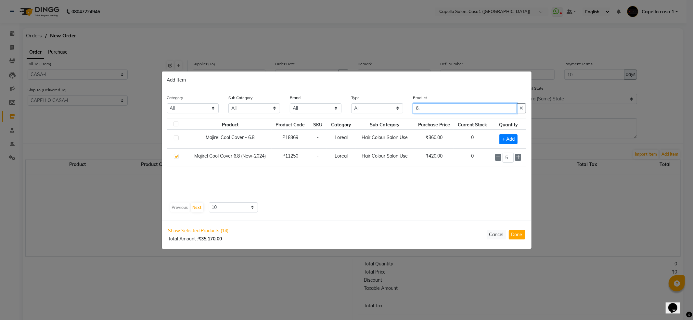
type input "6"
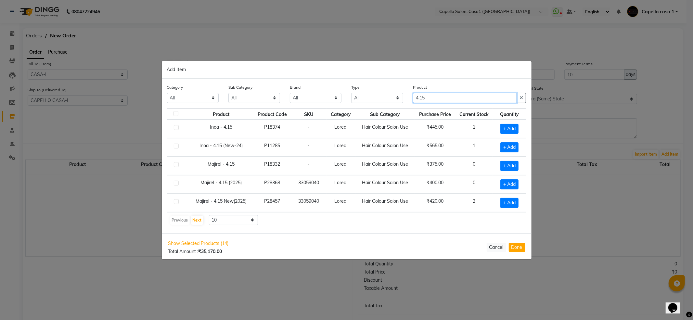
type input "4.15"
click at [178, 202] on label at bounding box center [176, 201] width 5 height 5
click at [178, 202] on input "checkbox" at bounding box center [176, 202] width 4 height 4
checkbox input "true"
click at [516, 204] on icon at bounding box center [518, 202] width 4 height 5
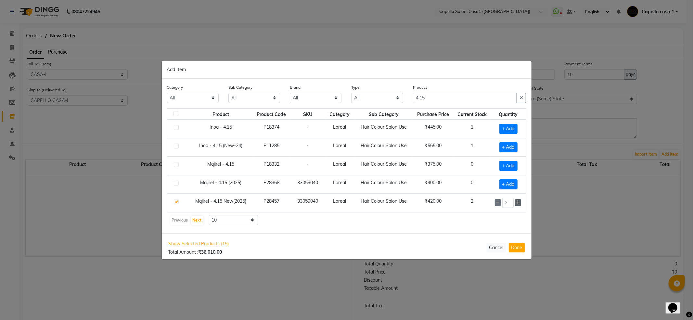
click at [516, 204] on icon at bounding box center [518, 202] width 4 height 5
click at [496, 204] on icon at bounding box center [498, 202] width 4 height 5
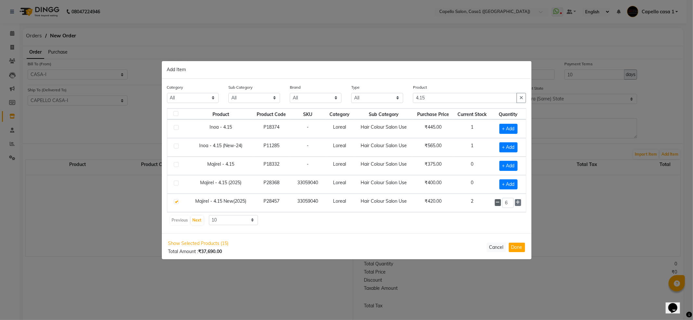
type input "5"
click at [441, 96] on input "4.15" at bounding box center [465, 98] width 104 height 10
type input "4"
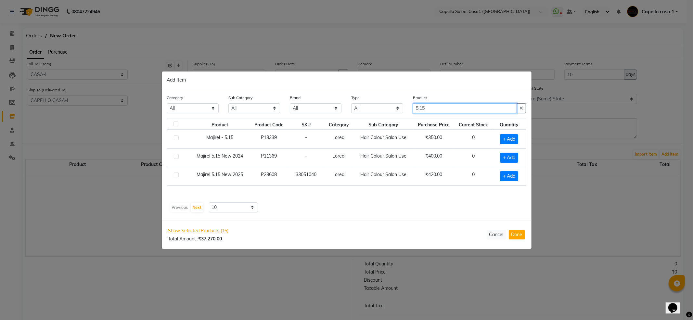
type input "5.15"
click at [176, 174] on label at bounding box center [176, 175] width 5 height 5
click at [176, 174] on input "checkbox" at bounding box center [176, 175] width 4 height 4
checkbox input "true"
click at [519, 174] on icon at bounding box center [518, 175] width 4 height 5
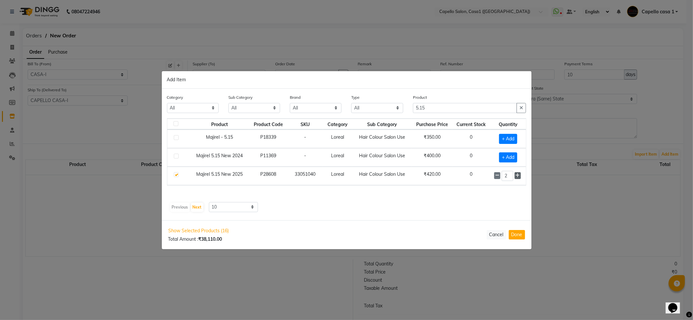
click at [519, 177] on icon at bounding box center [518, 175] width 4 height 5
type input "5"
click at [432, 111] on input "5.15" at bounding box center [465, 108] width 104 height 10
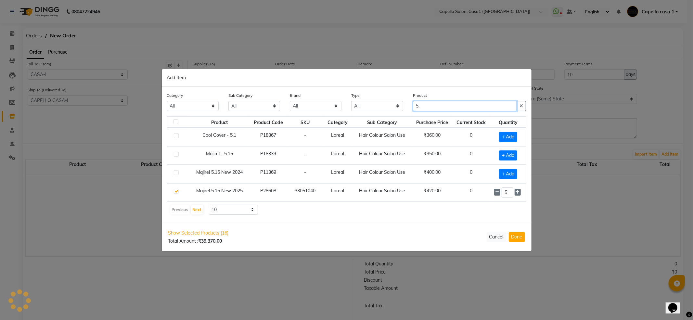
type input "5"
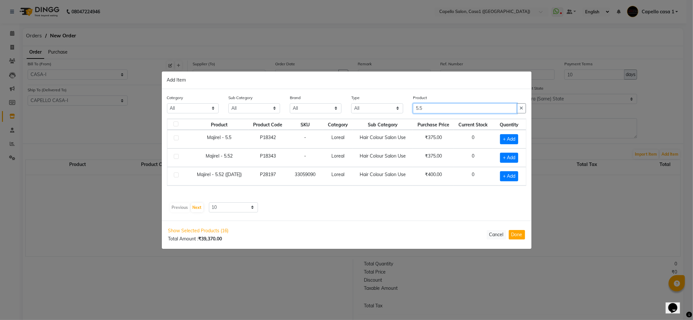
type input "5.5"
click at [177, 138] on label at bounding box center [176, 137] width 5 height 5
click at [177, 138] on input "checkbox" at bounding box center [176, 138] width 4 height 4
checkbox input "true"
click at [516, 138] on icon at bounding box center [517, 138] width 4 height 5
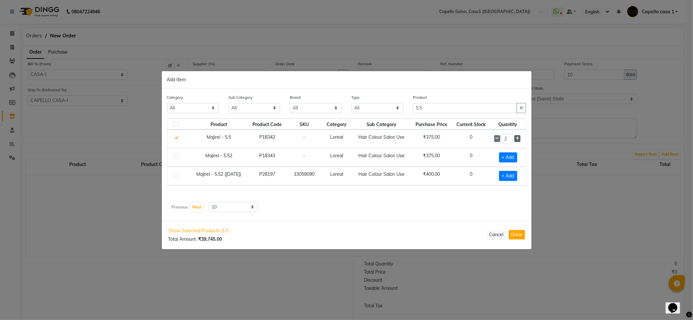
click at [516, 138] on icon at bounding box center [517, 138] width 4 height 5
type input "5"
click at [434, 107] on input "5.5" at bounding box center [465, 108] width 104 height 10
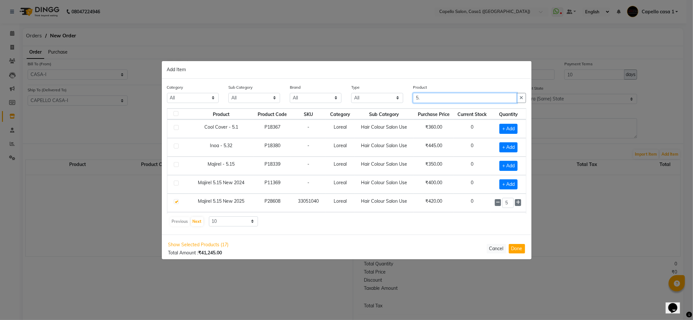
type input "5"
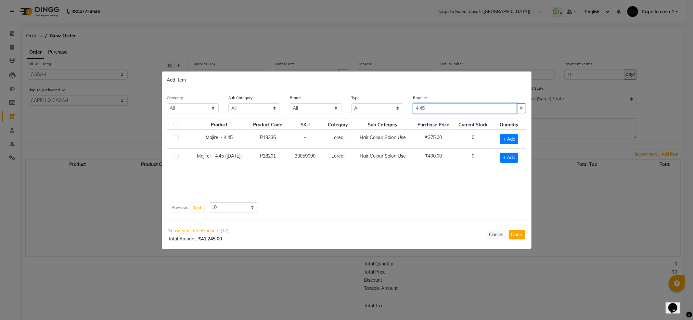
type input "4.45"
click at [178, 156] on label at bounding box center [176, 156] width 5 height 5
click at [178, 156] on input "checkbox" at bounding box center [176, 157] width 4 height 4
checkbox input "true"
click at [518, 156] on icon at bounding box center [517, 157] width 4 height 5
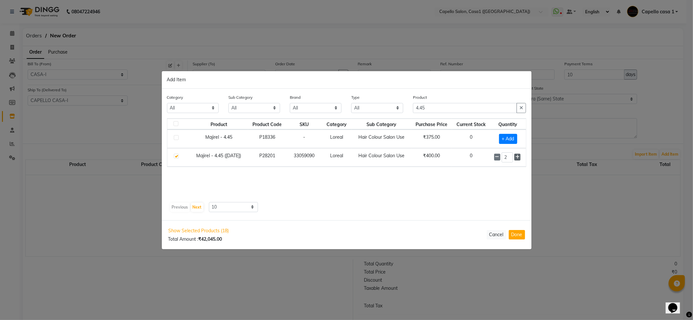
click at [518, 156] on icon at bounding box center [517, 157] width 4 height 5
type input "5"
click at [438, 111] on input "4.45" at bounding box center [465, 108] width 104 height 10
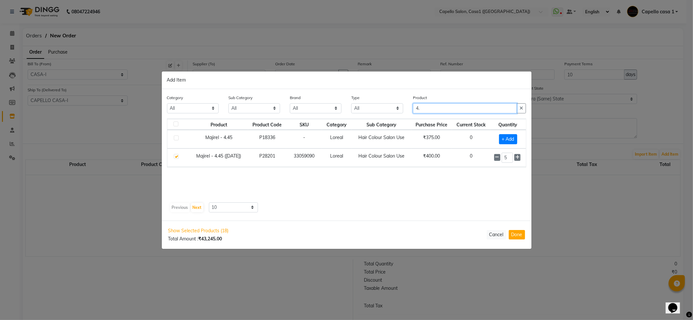
type input "4"
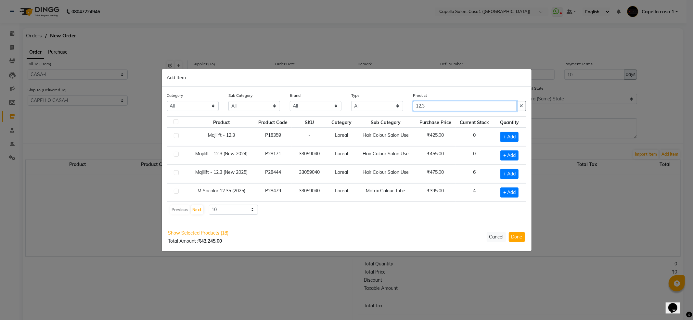
type input "12.3"
click at [177, 170] on label at bounding box center [176, 172] width 5 height 5
click at [177, 171] on input "checkbox" at bounding box center [176, 173] width 4 height 4
click at [177, 172] on label at bounding box center [176, 172] width 5 height 5
click at [177, 172] on input "checkbox" at bounding box center [176, 173] width 4 height 4
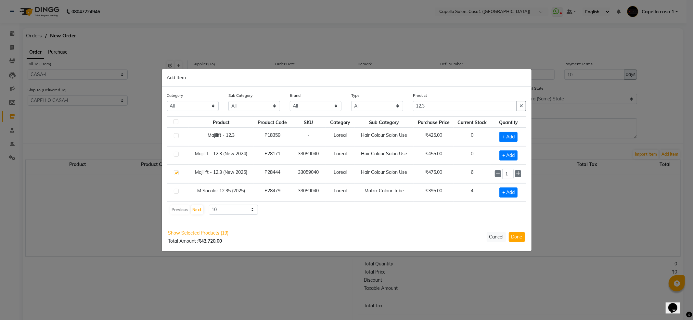
checkbox input "false"
click at [445, 104] on input "12.3" at bounding box center [465, 106] width 104 height 10
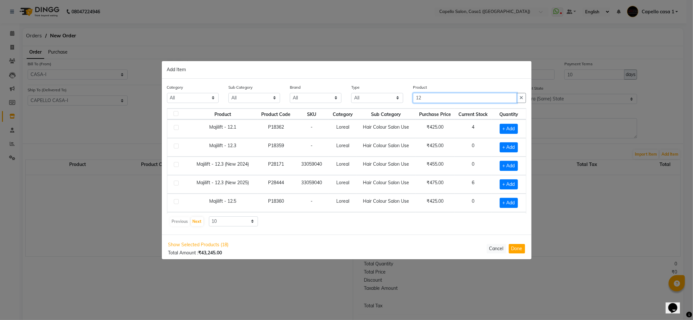
type input "1"
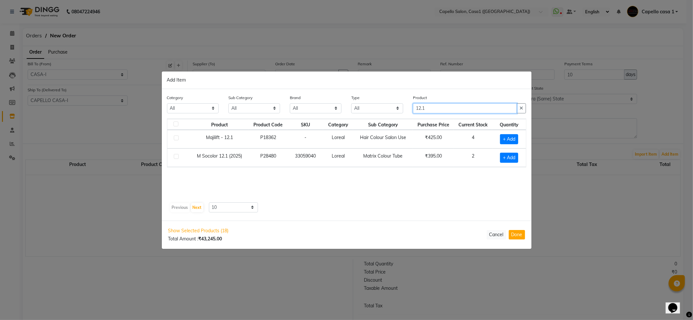
type input "12.1"
click at [173, 138] on td at bounding box center [178, 139] width 23 height 19
click at [177, 137] on label at bounding box center [176, 137] width 5 height 5
click at [177, 137] on input "checkbox" at bounding box center [176, 138] width 4 height 4
checkbox input "true"
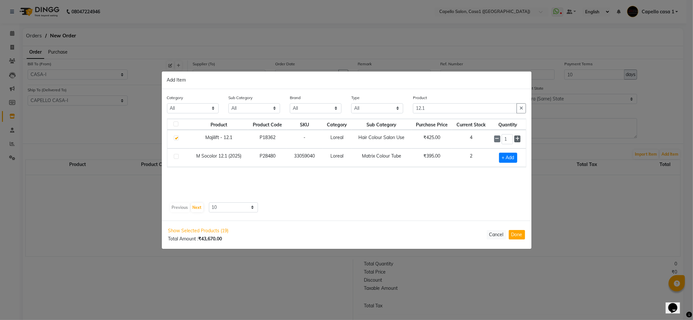
click at [518, 139] on icon at bounding box center [517, 138] width 4 height 5
type input "3"
click at [455, 105] on input "12.1" at bounding box center [465, 108] width 104 height 10
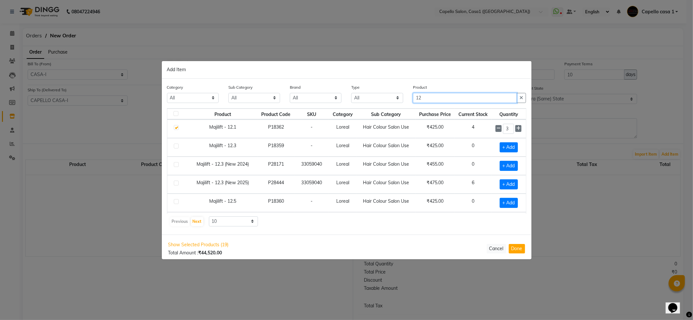
type input "1"
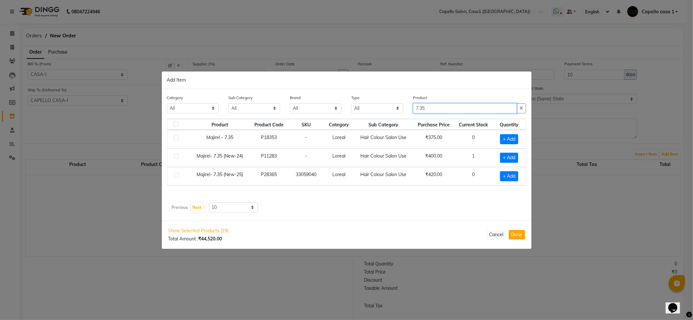
type input "7.35"
click at [176, 175] on label at bounding box center [176, 175] width 5 height 5
click at [176, 175] on input "checkbox" at bounding box center [176, 175] width 4 height 4
checkbox input "true"
click at [517, 176] on icon at bounding box center [518, 175] width 4 height 5
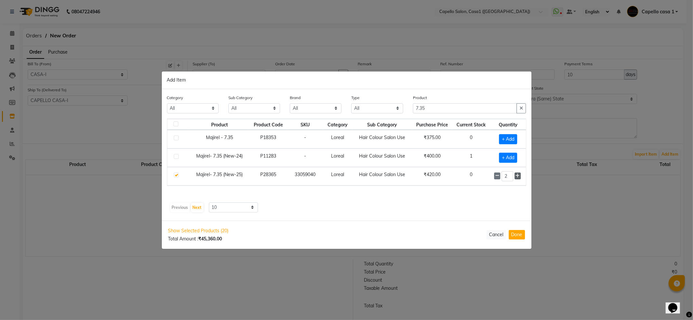
click at [517, 176] on icon at bounding box center [518, 175] width 4 height 5
type input "5"
click at [439, 105] on input "7.35" at bounding box center [465, 108] width 104 height 10
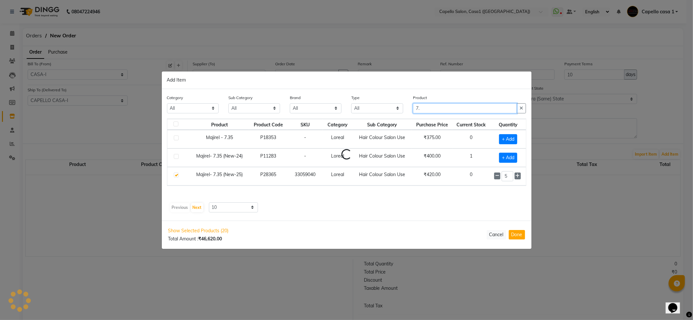
type input "7"
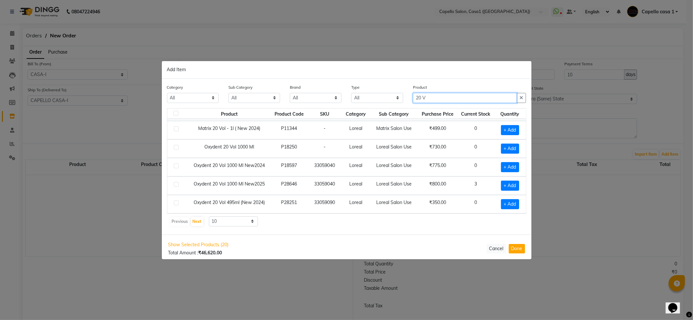
scroll to position [77, 0]
click at [195, 216] on div "Previous Next" at bounding box center [187, 221] width 34 height 10
click at [197, 221] on button "Next" at bounding box center [197, 221] width 12 height 9
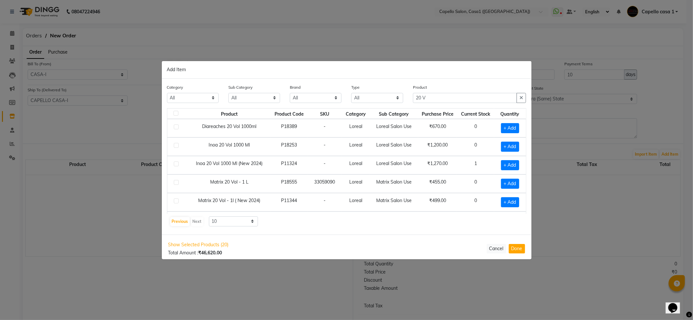
scroll to position [0, 0]
click at [432, 96] on input "20 V" at bounding box center [465, 98] width 104 height 10
type input "2"
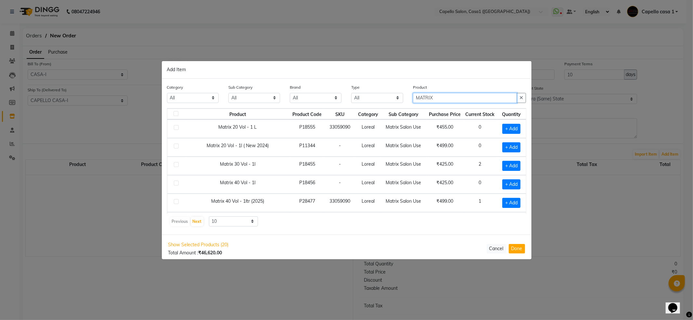
type input "MATRIX"
click at [256, 129] on td "Matrix 20 Vol - 1 L" at bounding box center [237, 129] width 105 height 19
click at [174, 126] on label at bounding box center [176, 127] width 5 height 5
click at [174, 126] on input "checkbox" at bounding box center [176, 128] width 4 height 4
checkbox input "true"
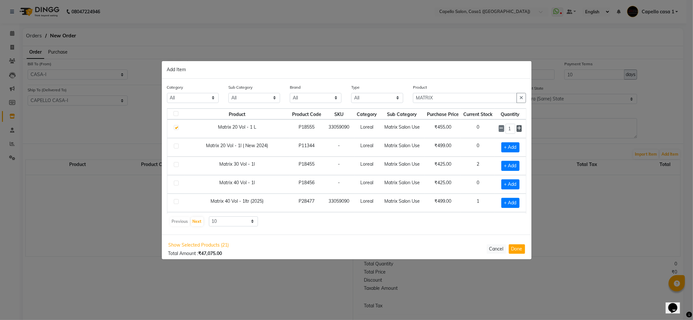
click at [517, 129] on icon at bounding box center [519, 128] width 4 height 5
click at [499, 129] on div "3" at bounding box center [510, 129] width 23 height 10
click at [499, 129] on icon at bounding box center [501, 128] width 4 height 5
type input "2"
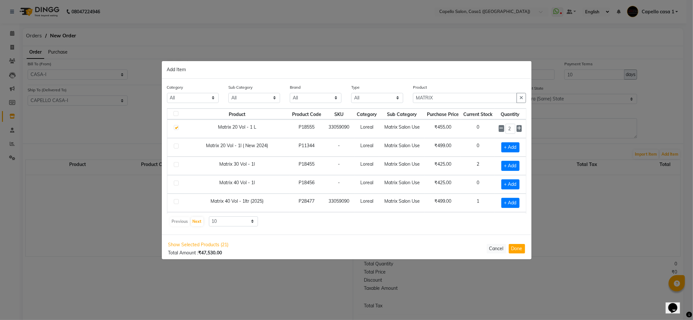
drag, startPoint x: 445, startPoint y: 84, endPoint x: 440, endPoint y: 107, distance: 23.4
click at [445, 84] on div "Product MATRIX" at bounding box center [469, 93] width 113 height 19
click at [445, 91] on div "Product MATRIX" at bounding box center [469, 93] width 113 height 19
click at [444, 94] on input "MATRIX" at bounding box center [465, 98] width 104 height 10
type input "M"
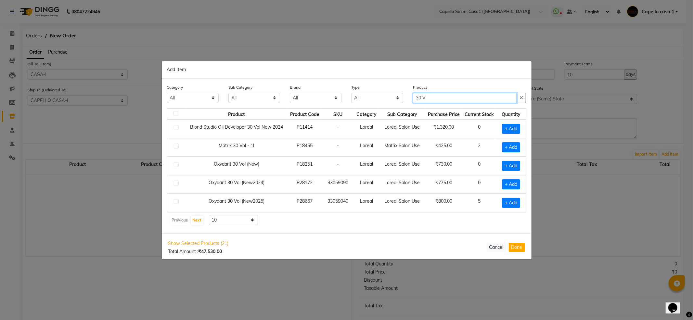
scroll to position [1, 0]
click at [458, 91] on div "Product 30 V" at bounding box center [469, 93] width 113 height 19
click at [457, 93] on input "30 V" at bounding box center [465, 98] width 104 height 10
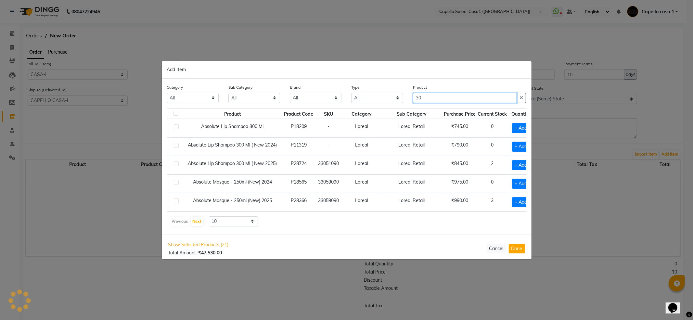
type input "3"
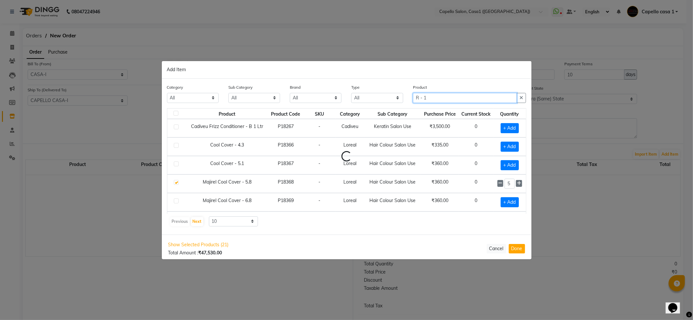
scroll to position [0, 0]
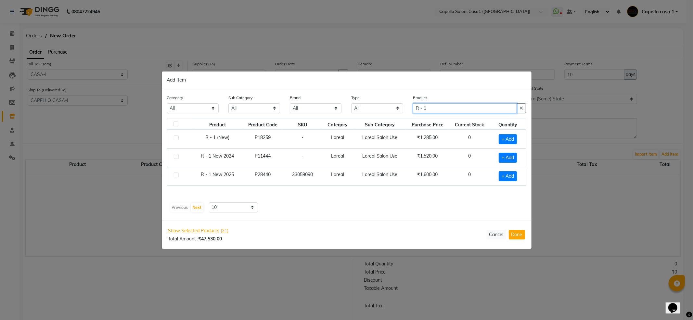
type input "R - 1"
click at [175, 176] on label at bounding box center [176, 175] width 5 height 5
click at [175, 176] on input "checkbox" at bounding box center [176, 175] width 4 height 4
checkbox input "true"
click at [515, 176] on icon at bounding box center [516, 175] width 4 height 5
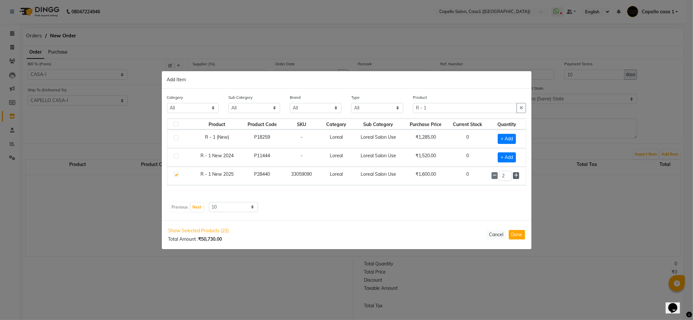
click at [514, 176] on icon at bounding box center [516, 175] width 4 height 5
click at [513, 176] on span at bounding box center [516, 175] width 6 height 7
click at [515, 176] on icon at bounding box center [516, 175] width 4 height 5
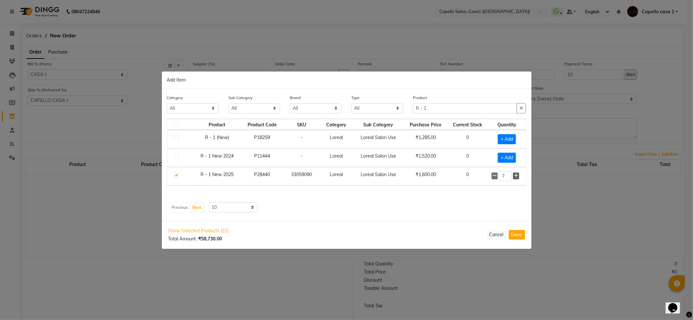
click at [515, 176] on icon at bounding box center [516, 175] width 4 height 5
type input "10"
click at [437, 108] on input "R - 1" at bounding box center [465, 108] width 104 height 10
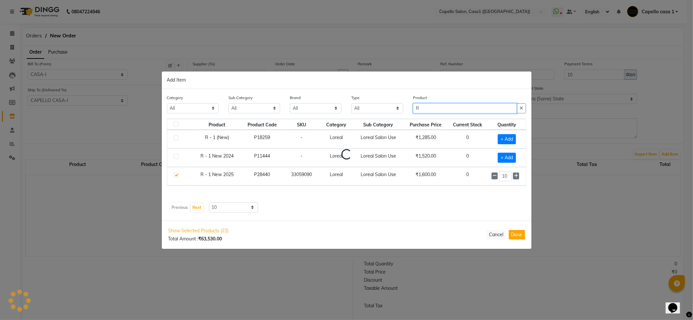
type input "R"
type input "EX - 1"
click at [177, 175] on label at bounding box center [176, 175] width 5 height 5
click at [177, 175] on input "checkbox" at bounding box center [176, 175] width 4 height 4
checkbox input "true"
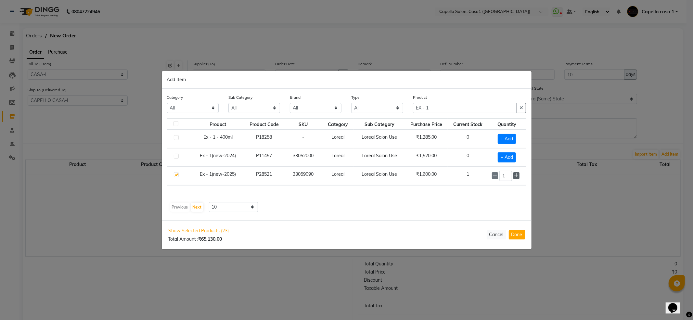
click at [515, 177] on icon at bounding box center [516, 175] width 4 height 5
click at [513, 176] on span at bounding box center [516, 175] width 6 height 7
click at [513, 176] on span at bounding box center [516, 176] width 6 height 7
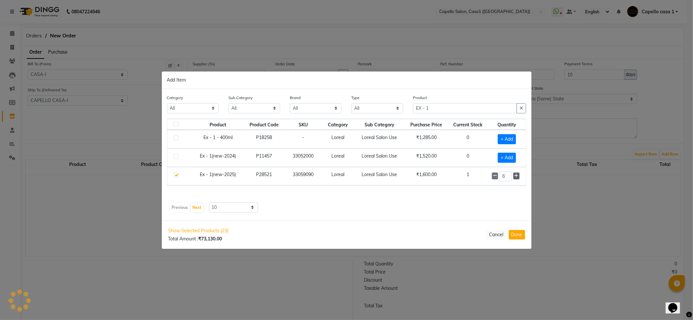
click at [513, 176] on span at bounding box center [516, 176] width 6 height 7
click at [436, 105] on input "EX - 1" at bounding box center [465, 108] width 104 height 10
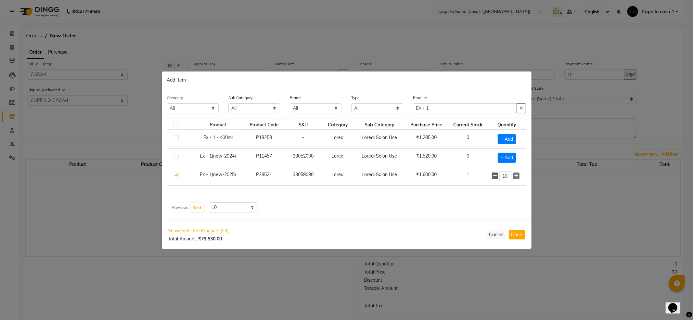
click at [494, 177] on icon at bounding box center [495, 175] width 4 height 5
type input "9"
click at [434, 108] on input "EX - 1" at bounding box center [465, 108] width 104 height 10
type input "E"
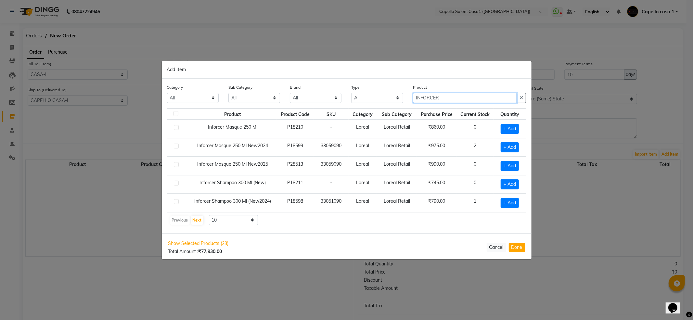
type input "INFORCER"
click at [175, 147] on label at bounding box center [176, 146] width 5 height 5
click at [175, 147] on input "checkbox" at bounding box center [176, 146] width 4 height 4
checkbox input "true"
click at [515, 146] on span at bounding box center [518, 147] width 6 height 7
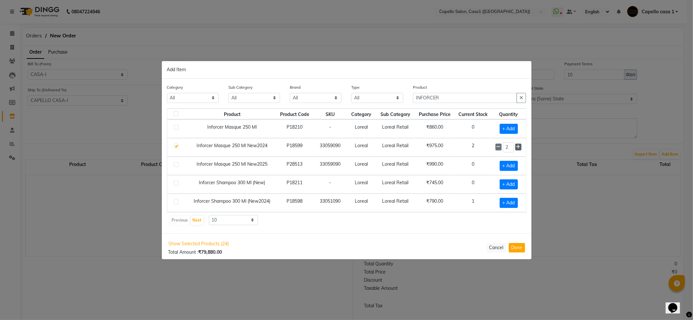
click at [515, 146] on span at bounding box center [518, 147] width 6 height 7
type input "3"
click at [253, 99] on select "All Lips Botox Salon Use Bath & Body Beauty & Other Salon Use Shampoo Houskeepi…" at bounding box center [254, 98] width 52 height 10
click at [313, 96] on select "All Aroma Beauty Planet Botox Cadiveu Cheryl's Health Sense Hector Herbal Tree …" at bounding box center [316, 98] width 52 height 10
select select "loreal"
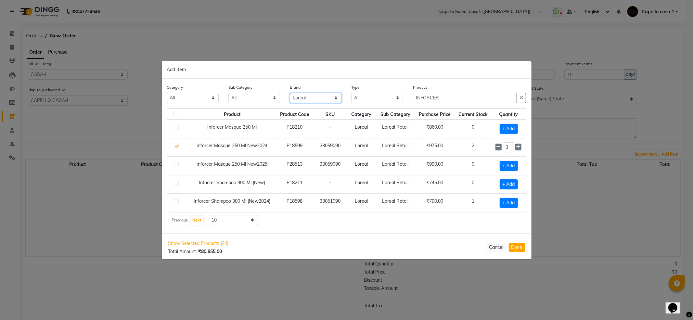
click at [290, 93] on select "All Aroma Beauty Planet Botox Cadiveu Cheryl's Health Sense Hector Herbal Tree …" at bounding box center [316, 98] width 52 height 10
click at [366, 98] on select "All Both Consumable Retail" at bounding box center [377, 98] width 52 height 10
select select "R"
click at [351, 93] on select "All Both Consumable Retail" at bounding box center [377, 98] width 52 height 10
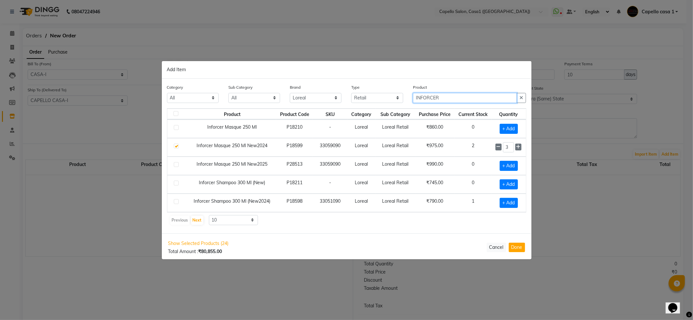
click at [441, 97] on input "INFORCER" at bounding box center [465, 98] width 104 height 10
type input "I"
click at [177, 202] on label at bounding box center [176, 201] width 5 height 5
click at [177, 202] on input "checkbox" at bounding box center [176, 202] width 4 height 4
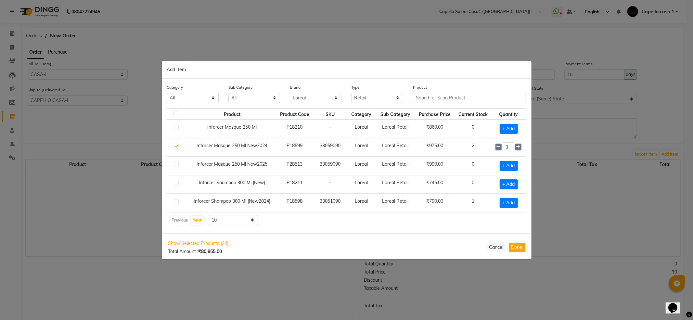
checkbox input "true"
click at [515, 203] on span at bounding box center [518, 202] width 6 height 7
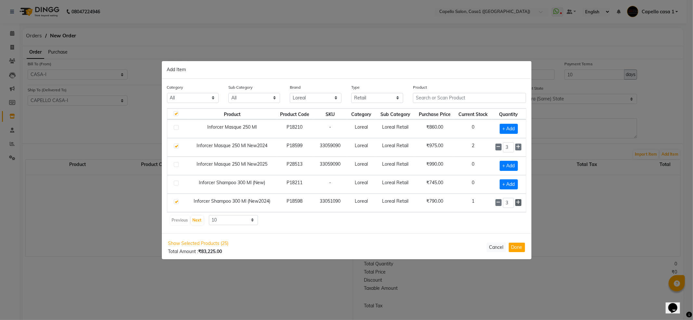
click at [515, 203] on span at bounding box center [518, 202] width 6 height 7
click at [496, 204] on icon at bounding box center [498, 202] width 4 height 5
type input "4"
click at [197, 222] on button "Next" at bounding box center [197, 220] width 12 height 9
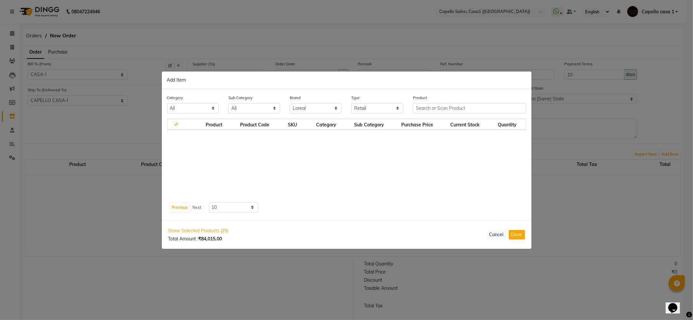
scroll to position [0, 0]
click at [180, 207] on button "Previous" at bounding box center [179, 207] width 19 height 9
click at [180, 207] on div "Previous Next" at bounding box center [187, 207] width 34 height 10
click at [238, 179] on div "Product Product Code SKU Category Sub Category Purchase Price Current Stock Qua…" at bounding box center [346, 159] width 359 height 81
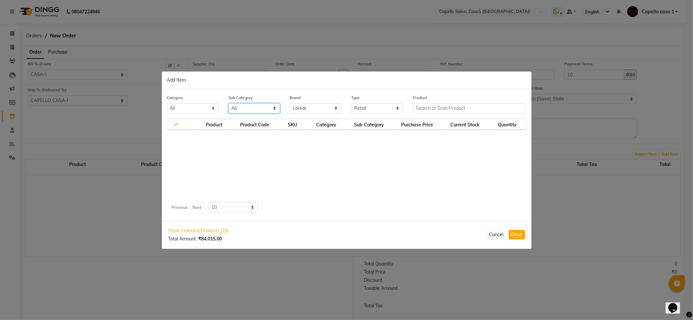
click at [247, 108] on select "All Lips Botox Salon Use Bath & Body Beauty & Other Salon Use Shampoo Houskeepi…" at bounding box center [254, 108] width 52 height 10
click at [228, 103] on select "All Lips Botox Salon Use Bath & Body Beauty & Other Salon Use Shampoo Houskeepi…" at bounding box center [254, 108] width 52 height 10
click at [256, 108] on select "All Lips Botox Salon Use Bath & Body Beauty & Other Salon Use Shampoo Houskeepi…" at bounding box center [254, 108] width 52 height 10
select select "332901651"
click at [228, 103] on select "All Lips Botox Salon Use Bath & Body Beauty & Other Salon Use Shampoo Houskeepi…" at bounding box center [254, 108] width 52 height 10
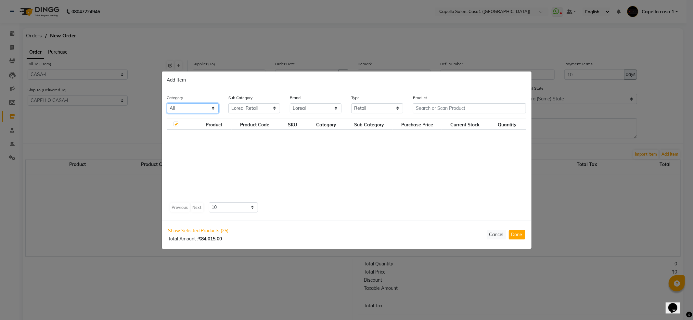
click at [204, 109] on select "All Keramelon Skin Makeup Personal Care Appliances Beard Beauty Planet Botox Ca…" at bounding box center [193, 108] width 52 height 10
select select "332901650"
click at [167, 103] on select "All Keramelon Skin Makeup Personal Care Appliances Beard Beauty Planet Botox Ca…" at bounding box center [193, 108] width 52 height 10
click at [262, 111] on select "All Loreal Retail Loreal Salon Use Hair Colour Salon Use Matrix Salon Use Matri…" at bounding box center [254, 108] width 52 height 10
select select "332901651"
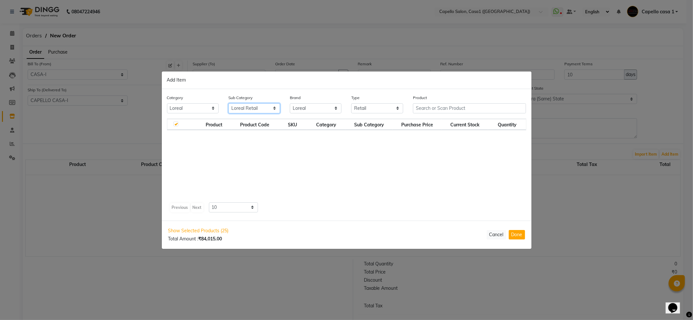
click at [228, 103] on select "All Loreal Retail Loreal Salon Use Hair Colour Salon Use Matrix Salon Use Matri…" at bounding box center [254, 108] width 52 height 10
click at [366, 109] on select "All Both Consumable Retail" at bounding box center [377, 108] width 52 height 10
click at [351, 103] on select "All Both Consumable Retail" at bounding box center [377, 108] width 52 height 10
click at [195, 109] on select "All Keramelon Skin Makeup Personal Care Appliances Beard Beauty Planet Botox Ca…" at bounding box center [193, 108] width 52 height 10
select select
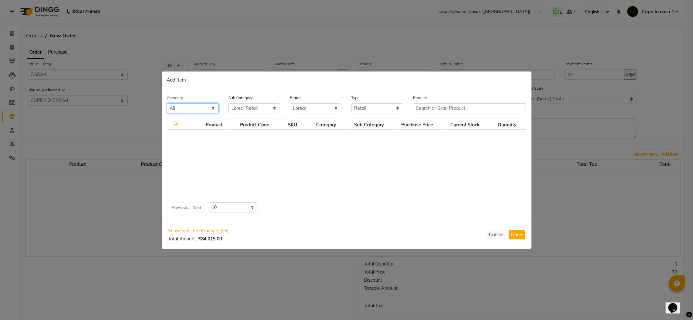
click at [167, 103] on select "All Keramelon Skin Makeup Personal Care Appliances Beard Beauty Planet Botox Ca…" at bounding box center [193, 108] width 52 height 10
select select
click at [247, 105] on select "All Lips Botox Salon Use Bath & Body Beauty & Other Salon Use Shampoo Houskeepi…" at bounding box center [254, 108] width 52 height 10
click at [228, 103] on select "All Lips Botox Salon Use Bath & Body Beauty & Other Salon Use Shampoo Houskeepi…" at bounding box center [254, 108] width 52 height 10
drag, startPoint x: 294, startPoint y: 108, endPoint x: 298, endPoint y: 112, distance: 4.8
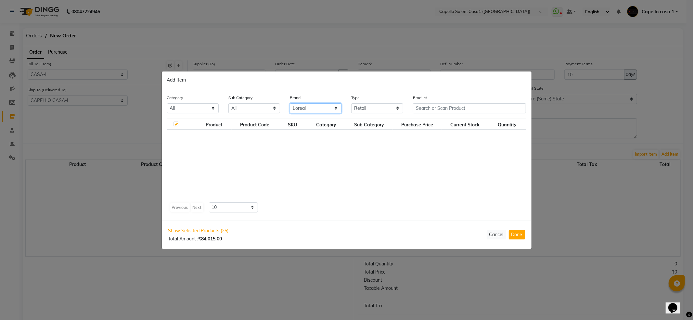
click at [294, 108] on select "All Aroma Beauty Planet Botox Cadiveu Cheryl's Health Sense Hector Herbal Tree …" at bounding box center [316, 108] width 52 height 10
select select
click at [290, 103] on select "All Aroma Beauty Planet Botox Cadiveu Cheryl's Health Sense Hector Herbal Tree …" at bounding box center [316, 108] width 52 height 10
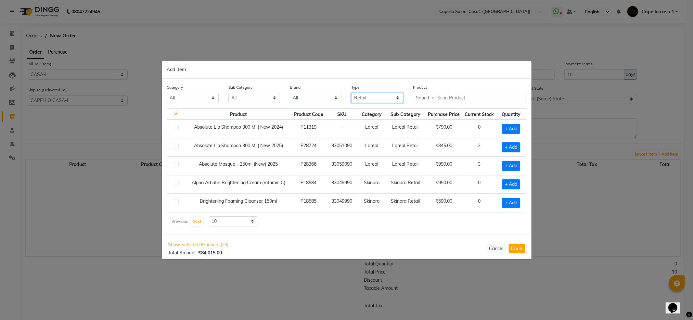
drag, startPoint x: 365, startPoint y: 96, endPoint x: 367, endPoint y: 102, distance: 5.9
click at [365, 96] on select "All Both Consumable Retail" at bounding box center [377, 98] width 52 height 10
select select
click at [351, 93] on select "All Both Consumable Retail" at bounding box center [377, 98] width 52 height 10
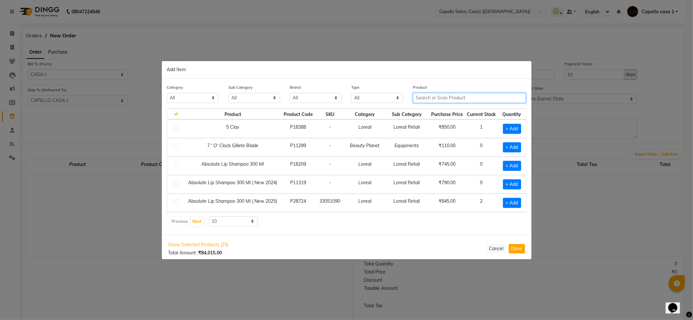
click at [429, 97] on input "text" at bounding box center [469, 98] width 113 height 10
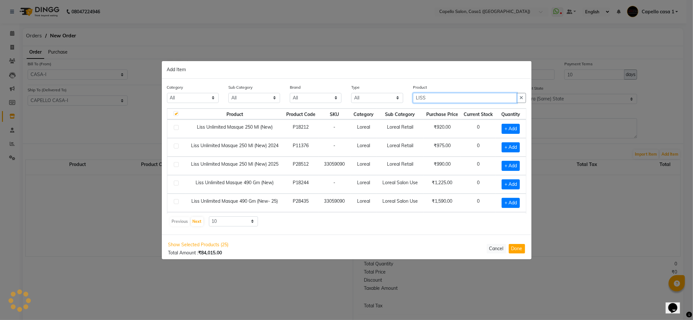
type input "LISS"
click at [177, 165] on label at bounding box center [176, 164] width 5 height 5
click at [177, 165] on input "checkbox" at bounding box center [176, 165] width 4 height 4
checkbox input "true"
checkbox input "false"
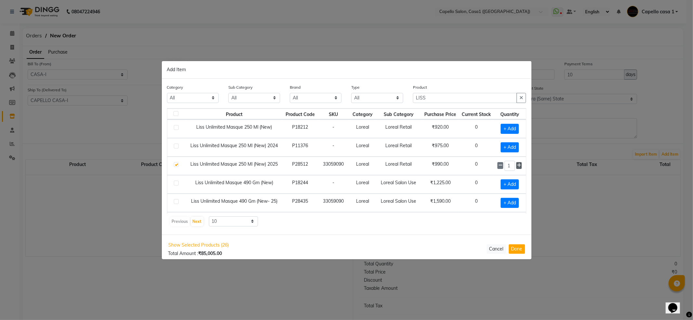
click at [516, 163] on span at bounding box center [519, 165] width 6 height 7
type input "5"
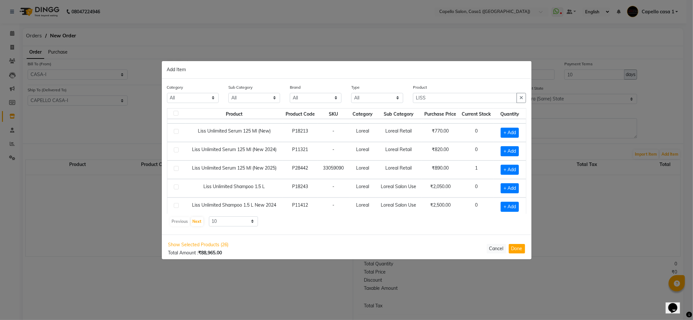
scroll to position [95, 0]
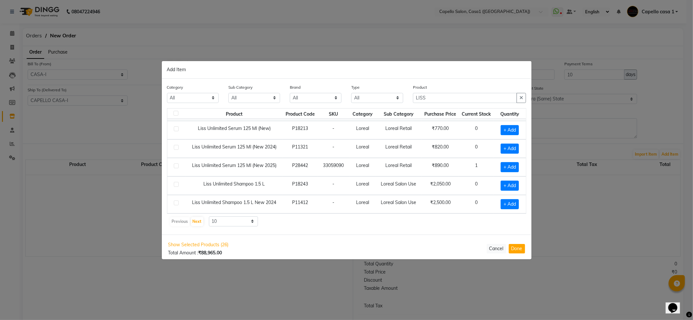
click at [176, 145] on label at bounding box center [176, 147] width 5 height 5
click at [176, 146] on input "checkbox" at bounding box center [176, 148] width 4 height 4
checkbox input "true"
click at [517, 146] on icon at bounding box center [519, 148] width 4 height 5
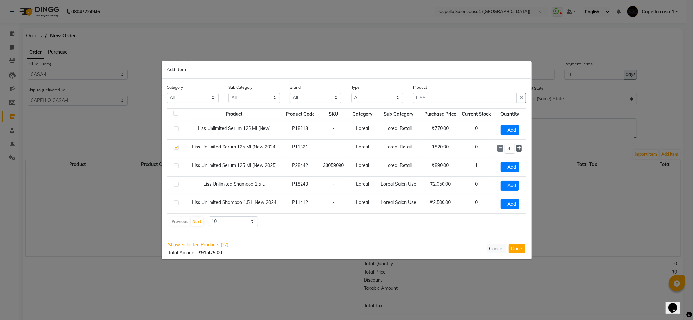
click at [517, 146] on icon at bounding box center [519, 148] width 4 height 5
click at [498, 147] on icon at bounding box center [500, 148] width 4 height 5
type input "5"
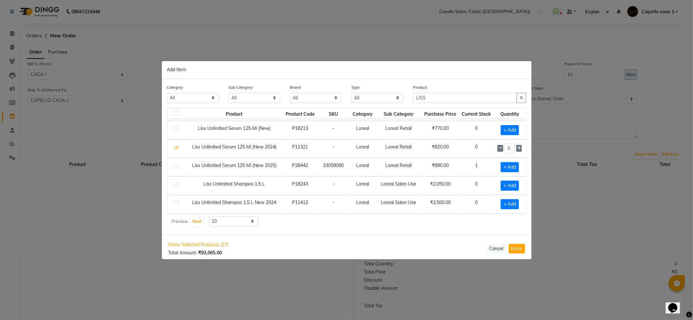
click at [175, 200] on label at bounding box center [176, 202] width 5 height 5
click at [175, 201] on input "checkbox" at bounding box center [176, 203] width 4 height 4
click at [179, 203] on td at bounding box center [176, 204] width 19 height 19
click at [177, 200] on label at bounding box center [176, 202] width 5 height 5
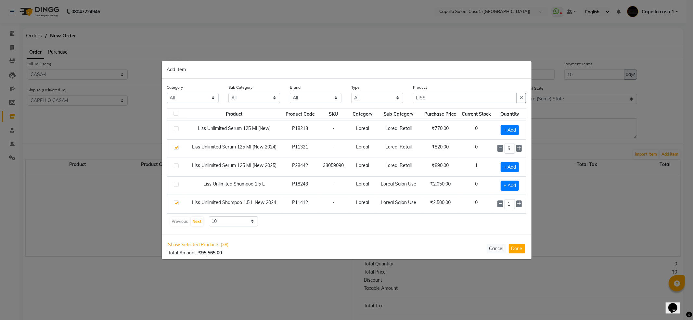
click at [177, 201] on input "checkbox" at bounding box center [176, 203] width 4 height 4
checkbox input "false"
click at [196, 224] on button "Next" at bounding box center [197, 221] width 12 height 9
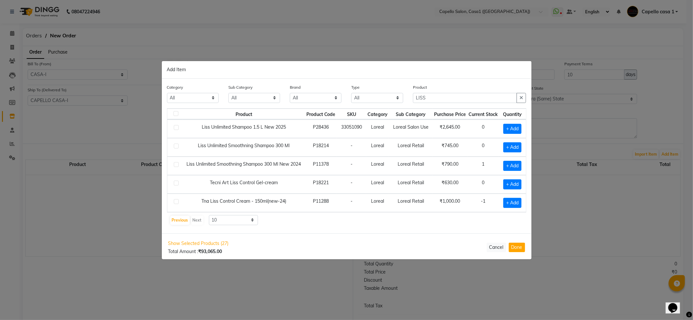
click at [175, 162] on label at bounding box center [176, 164] width 5 height 5
click at [175, 163] on input "checkbox" at bounding box center [176, 165] width 4 height 4
checkbox input "true"
click at [517, 162] on span at bounding box center [519, 165] width 5 height 7
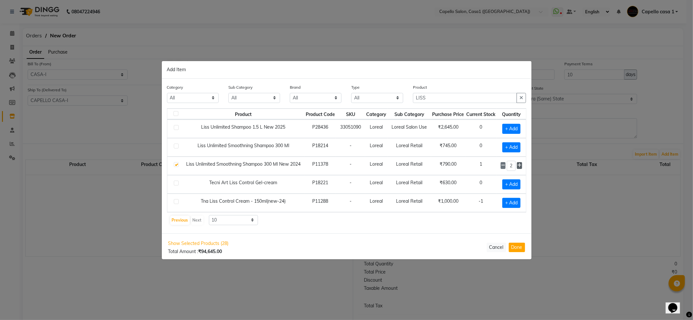
click at [517, 162] on span at bounding box center [519, 165] width 5 height 7
type input "5"
click at [447, 90] on div "Product LISS" at bounding box center [469, 93] width 113 height 19
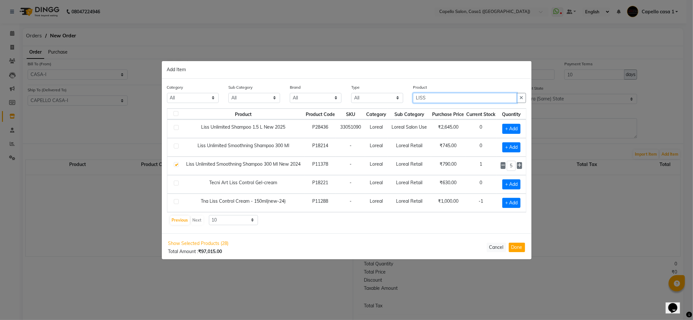
click at [446, 95] on input "LISS" at bounding box center [465, 98] width 104 height 10
type input "L"
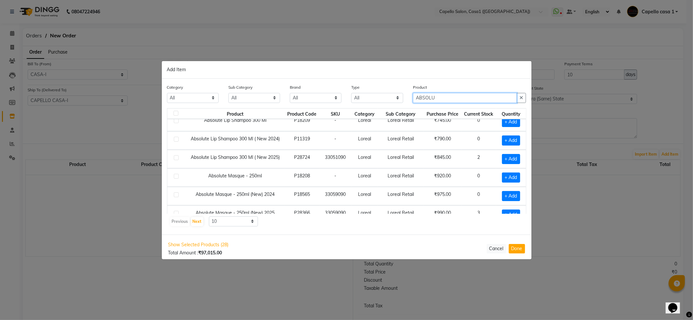
type input "ABSOLU"
click at [176, 159] on label at bounding box center [176, 157] width 5 height 5
click at [176, 159] on input "checkbox" at bounding box center [176, 158] width 4 height 4
checkbox input "true"
click at [517, 159] on icon at bounding box center [519, 158] width 4 height 5
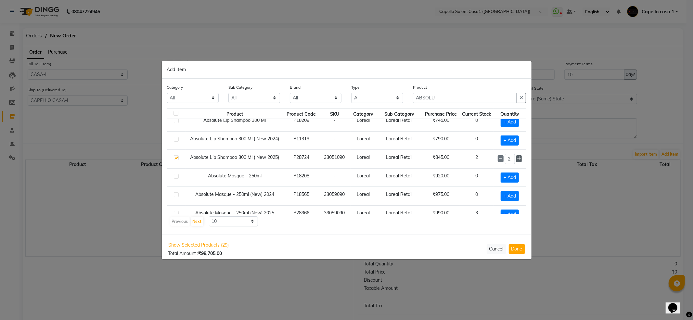
click at [517, 159] on icon at bounding box center [519, 158] width 4 height 5
type input "3"
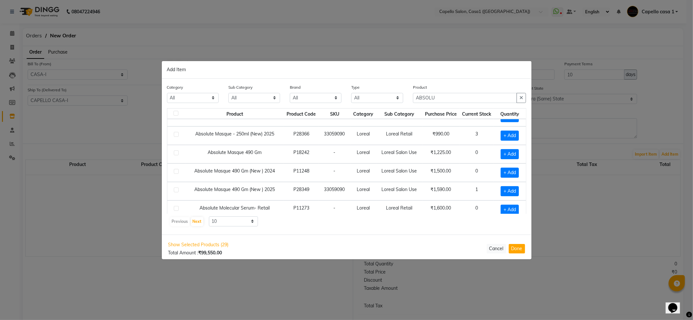
scroll to position [86, 0]
click at [177, 136] on label at bounding box center [176, 133] width 5 height 5
click at [177, 136] on input "checkbox" at bounding box center [176, 134] width 4 height 4
checkbox input "true"
click at [517, 135] on icon at bounding box center [519, 134] width 4 height 5
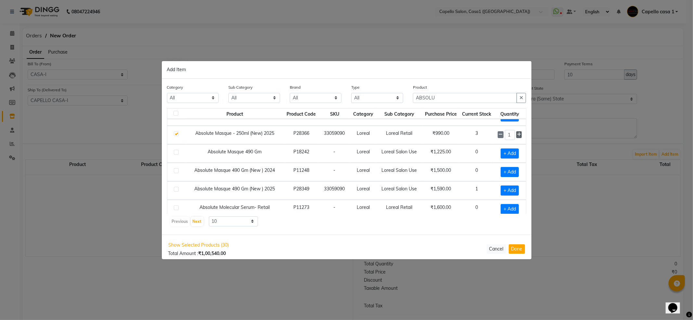
type input "2"
click at [432, 95] on input "ABSOLU" at bounding box center [465, 98] width 104 height 10
click at [440, 100] on input "ABSOLU" at bounding box center [465, 98] width 104 height 10
type input "A"
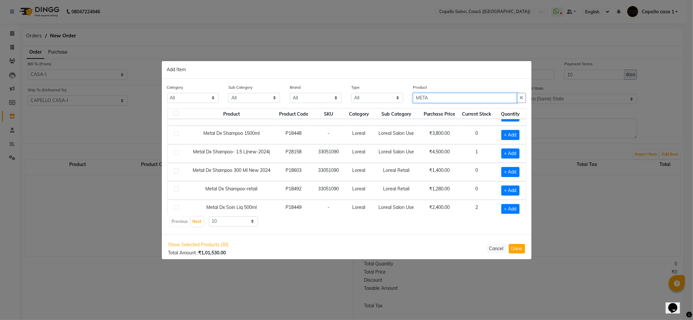
scroll to position [96, 0]
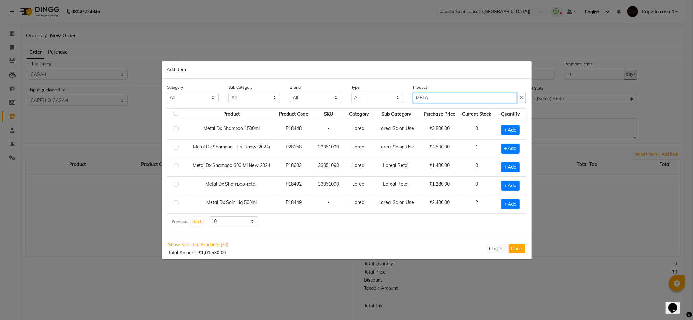
type input "META"
click at [175, 183] on label at bounding box center [176, 184] width 5 height 5
click at [175, 183] on input "checkbox" at bounding box center [176, 185] width 4 height 4
checkbox input "true"
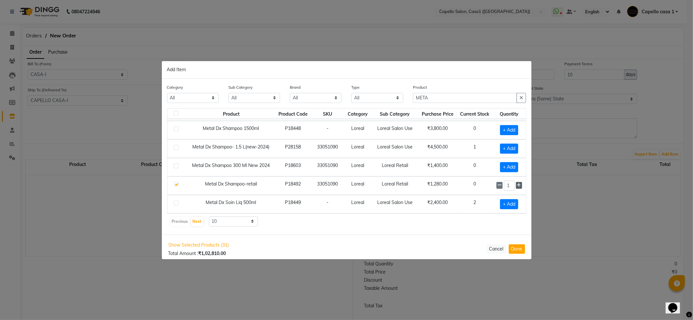
click at [517, 185] on icon at bounding box center [519, 185] width 4 height 5
type input "5"
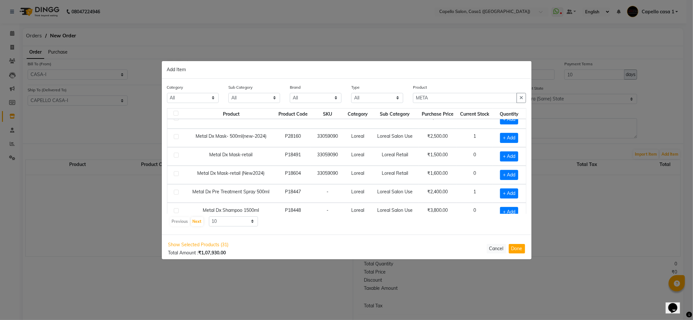
scroll to position [8, 0]
click at [179, 158] on td at bounding box center [177, 157] width 20 height 19
click at [177, 157] on label at bounding box center [176, 156] width 5 height 5
click at [177, 157] on input "checkbox" at bounding box center [176, 156] width 4 height 4
checkbox input "true"
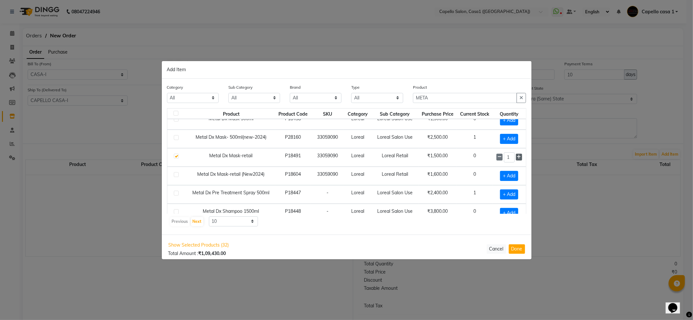
click at [517, 158] on icon at bounding box center [519, 157] width 4 height 5
click at [516, 158] on span at bounding box center [519, 157] width 6 height 7
type input "5"
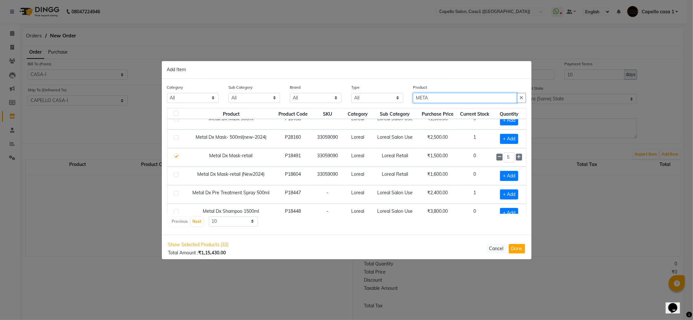
click at [439, 96] on input "META" at bounding box center [465, 98] width 104 height 10
type input "M"
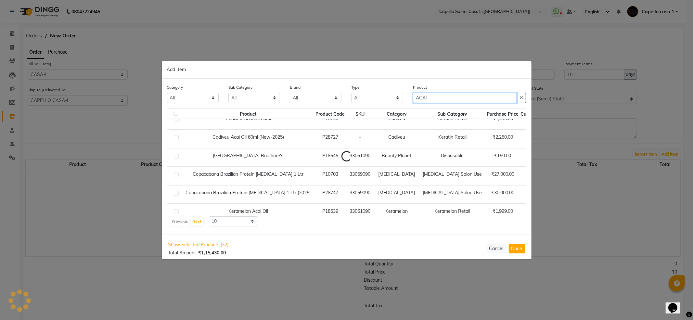
scroll to position [0, 0]
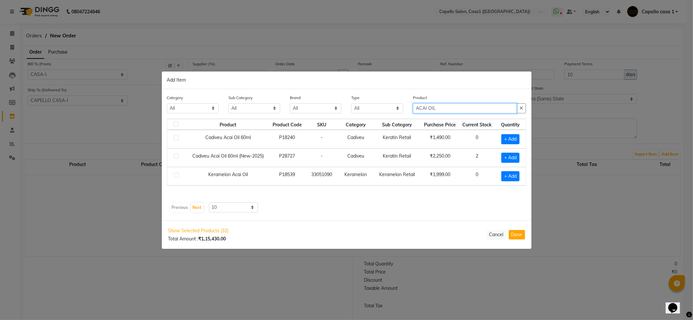
type input "ACAI OIL"
drag, startPoint x: 176, startPoint y: 156, endPoint x: 190, endPoint y: 162, distance: 15.7
click at [176, 156] on label at bounding box center [176, 156] width 5 height 5
click at [176, 156] on input "checkbox" at bounding box center [176, 157] width 4 height 4
checkbox input "true"
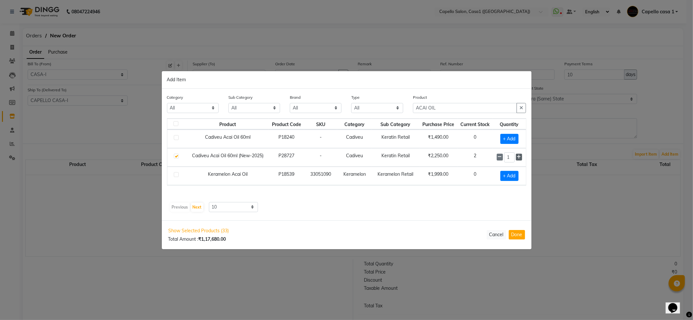
click at [518, 157] on icon at bounding box center [519, 157] width 4 height 5
click at [517, 157] on icon at bounding box center [519, 157] width 4 height 5
click at [501, 156] on icon at bounding box center [500, 157] width 4 height 5
type input "3"
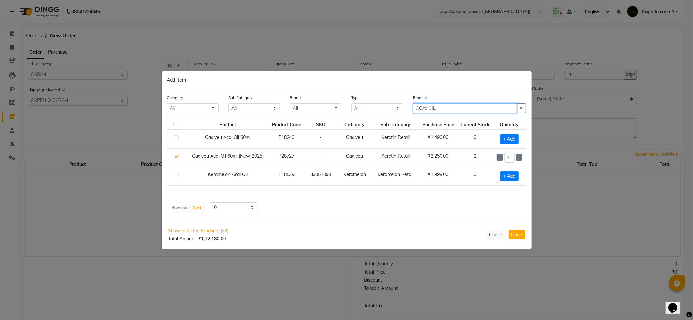
click at [466, 109] on input "ACAI OIL" at bounding box center [465, 108] width 104 height 10
type input "A"
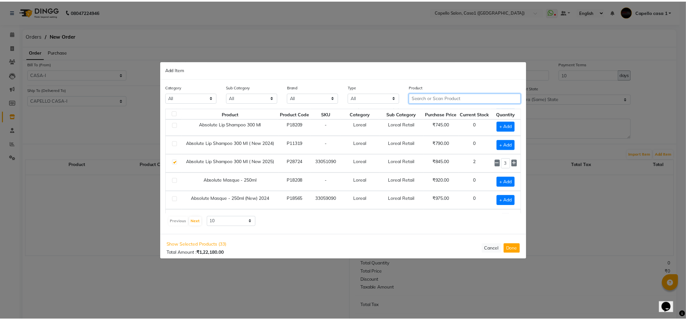
scroll to position [95, 0]
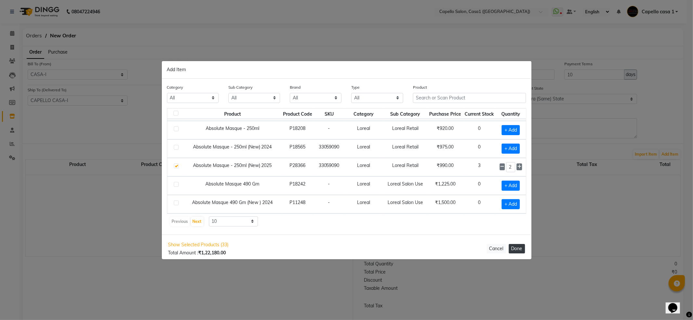
click at [520, 251] on button "Done" at bounding box center [517, 248] width 16 height 9
select select "1098"
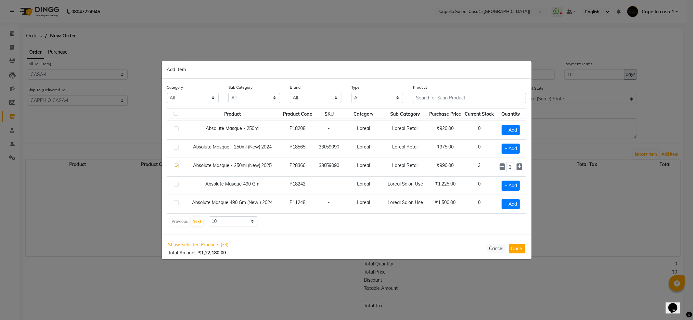
select select "1098"
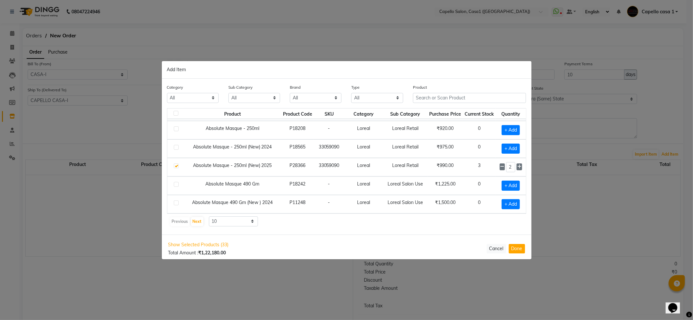
select select "1098"
select select "2340"
select select "1098"
select select "2340"
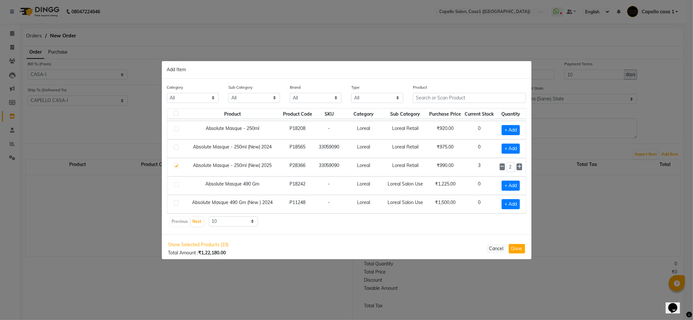
select select "1098"
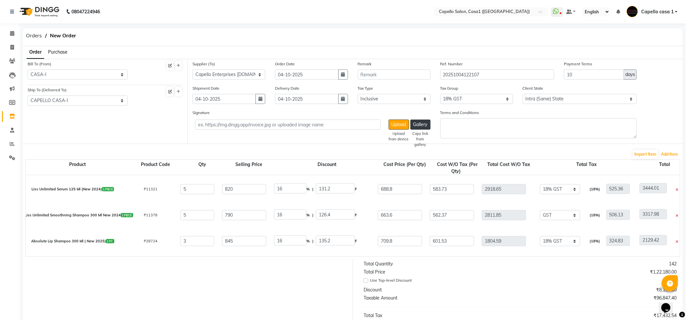
scroll to position [129, 0]
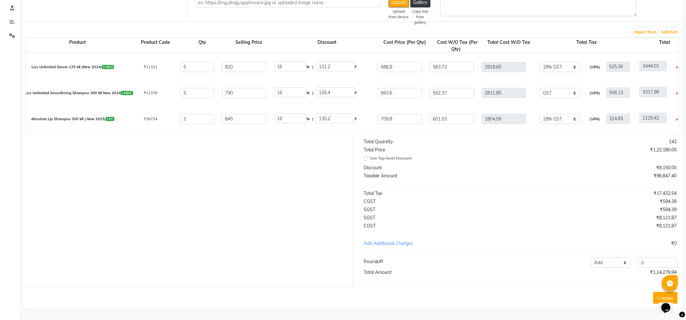
click at [658, 295] on button "Create" at bounding box center [666, 298] width 24 height 12
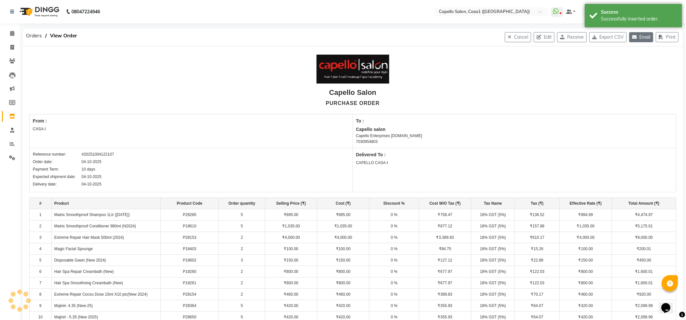
click at [642, 36] on button "Email" at bounding box center [642, 37] width 24 height 10
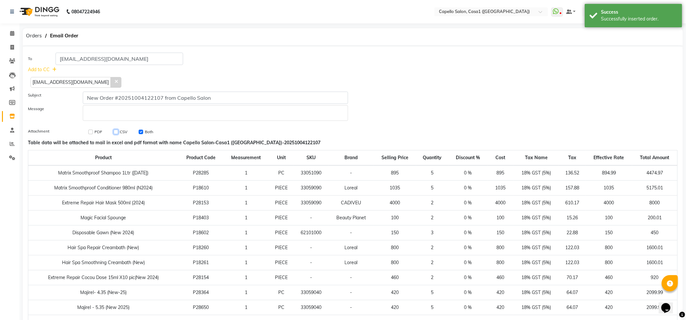
click at [116, 132] on input "checkbox" at bounding box center [116, 132] width 5 height 5
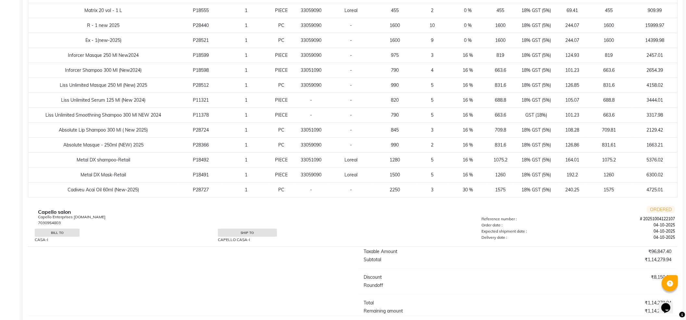
scroll to position [498, 0]
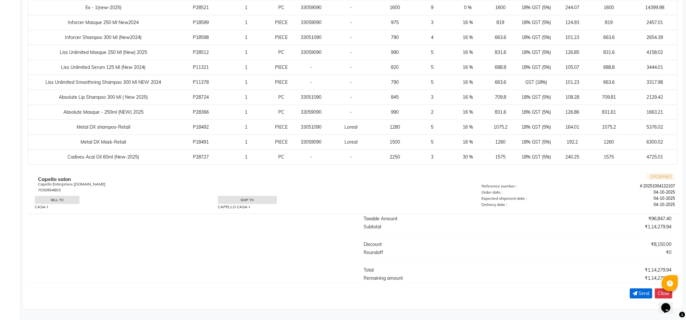
click at [637, 293] on icon "submit" at bounding box center [635, 293] width 5 height 5
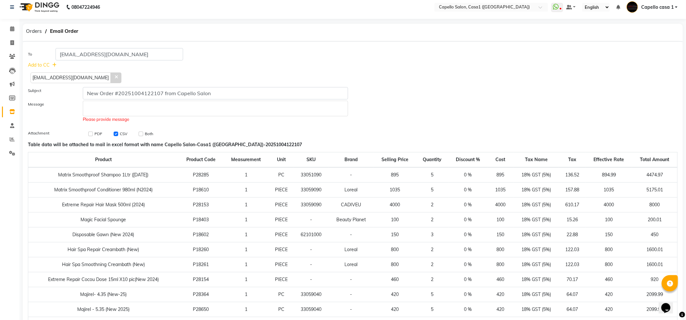
scroll to position [0, 0]
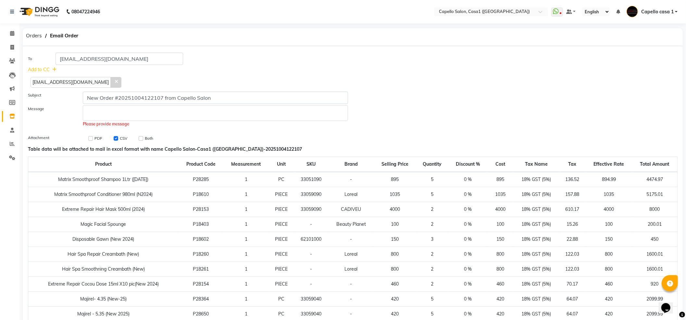
click at [110, 119] on div "Rich Text Editor, main" at bounding box center [215, 113] width 265 height 16
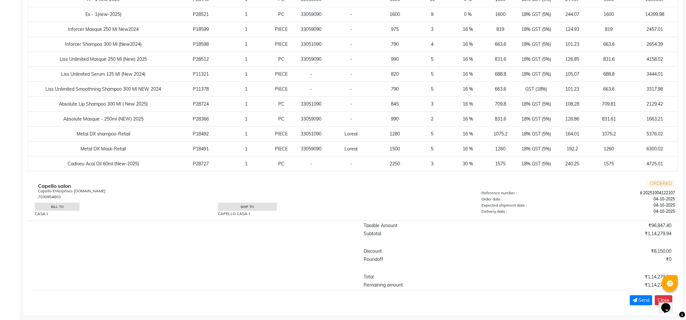
scroll to position [498, 0]
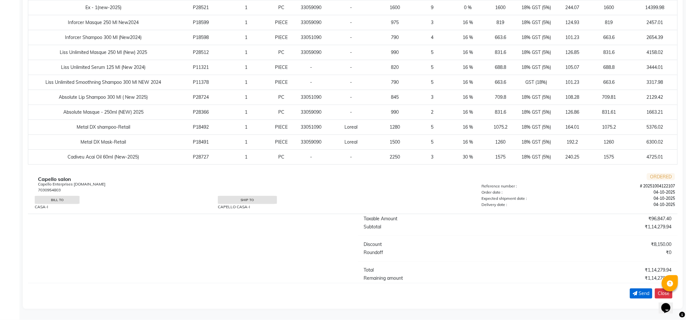
click at [639, 293] on span "Send" at bounding box center [644, 293] width 11 height 7
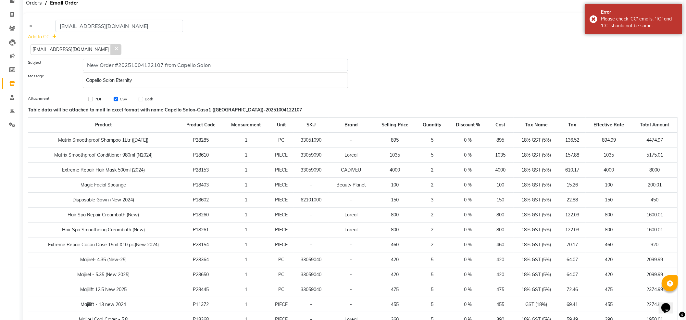
scroll to position [0, 0]
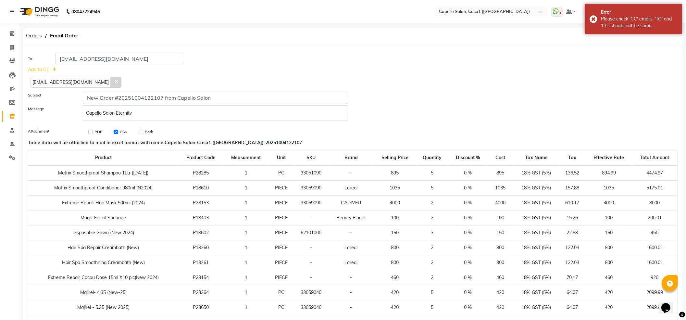
click at [115, 81] on icon at bounding box center [116, 81] width 3 height 5
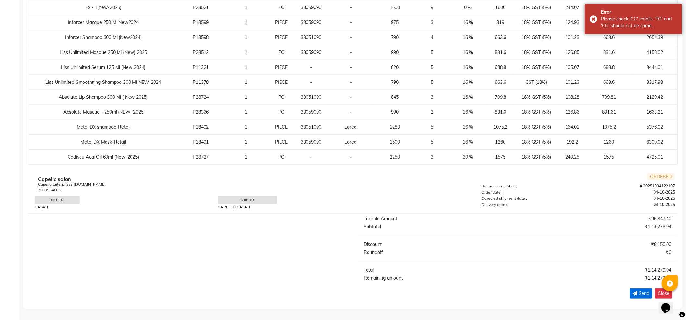
scroll to position [482, 0]
click at [643, 291] on span "Send" at bounding box center [644, 293] width 11 height 7
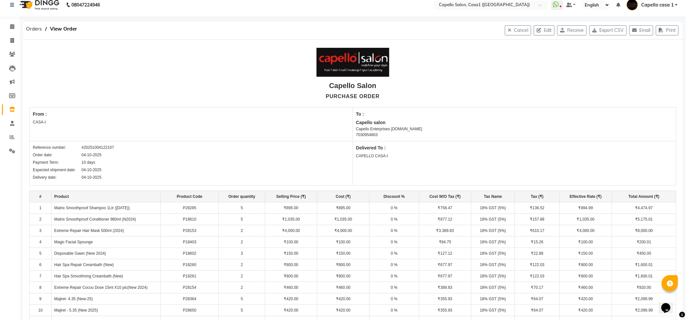
scroll to position [0, 0]
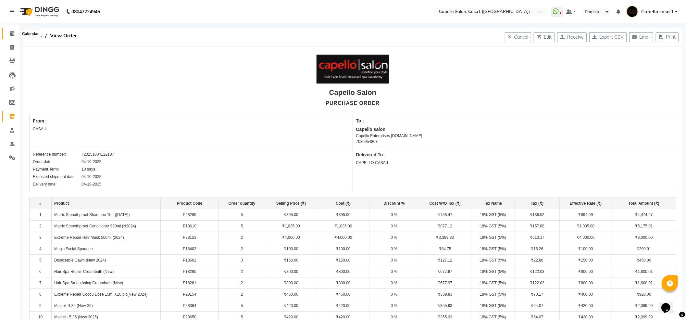
click at [11, 29] on link "Calendar" at bounding box center [10, 33] width 16 height 11
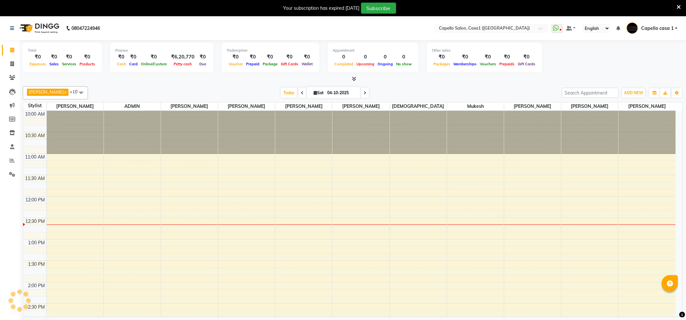
click at [678, 6] on icon at bounding box center [679, 7] width 4 height 6
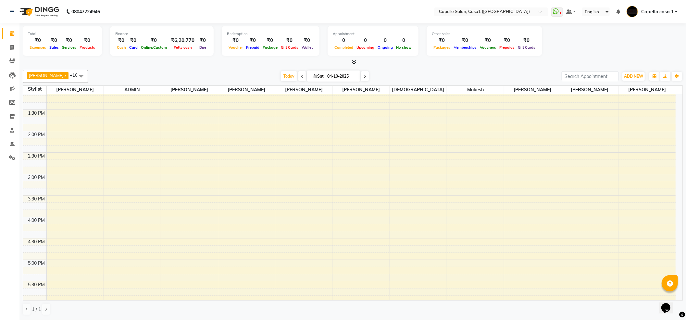
scroll to position [173, 0]
click at [109, 177] on div "10:00 AM 10:30 AM 11:00 AM 11:30 AM 12:00 PM 12:30 PM 1:00 PM 1:30 PM 2:00 PM 2…" at bounding box center [349, 178] width 653 height 514
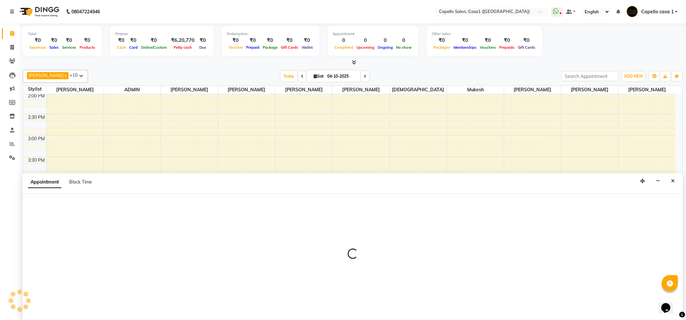
scroll to position [0, 0]
select select "14733"
select select "945"
select select "tentative"
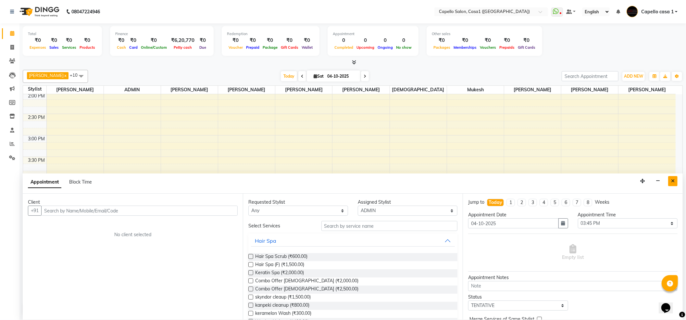
click at [675, 182] on button "Close" at bounding box center [673, 181] width 9 height 10
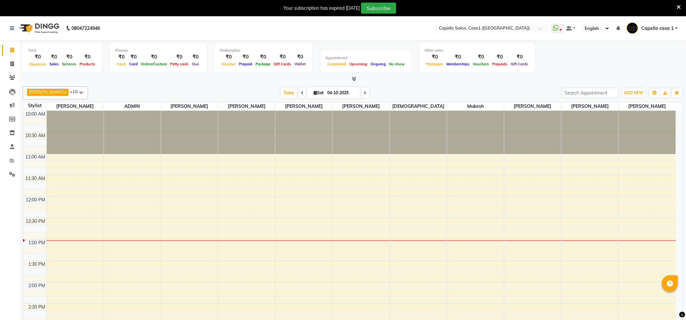
click at [683, 8] on div "Your subscription has expired 3 days ago Subscribe" at bounding box center [343, 8] width 686 height 16
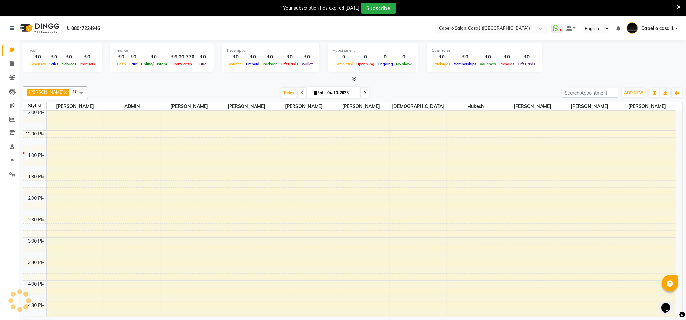
click at [682, 8] on div "Your subscription has expired 3 days ago Subscribe" at bounding box center [343, 8] width 686 height 16
click at [679, 8] on icon at bounding box center [679, 7] width 4 height 6
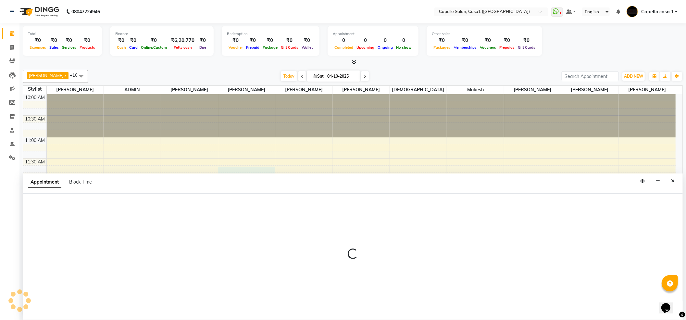
scroll to position [0, 0]
select select "53765"
select select "tentative"
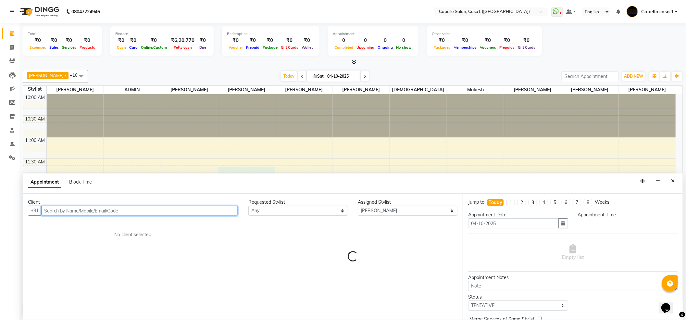
select select "705"
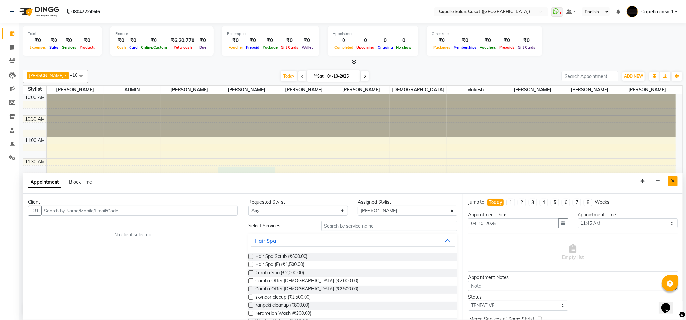
click at [671, 183] on icon "Close" at bounding box center [673, 181] width 4 height 5
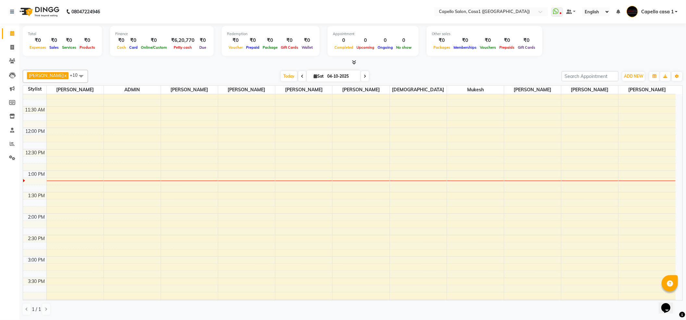
scroll to position [0, 0]
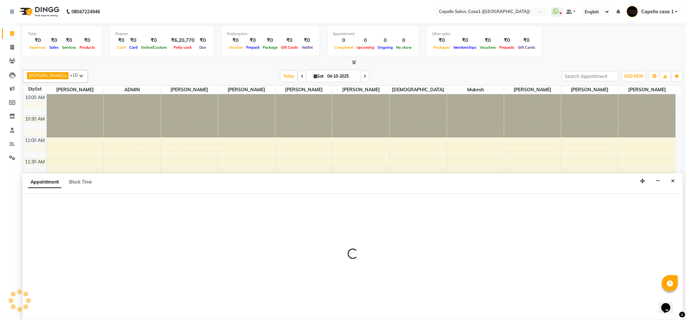
select select "93385"
select select "tentative"
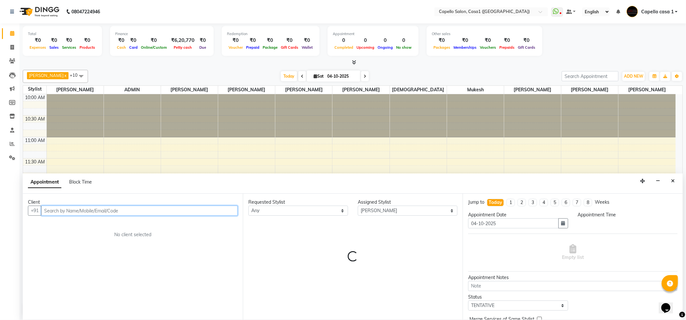
select select "735"
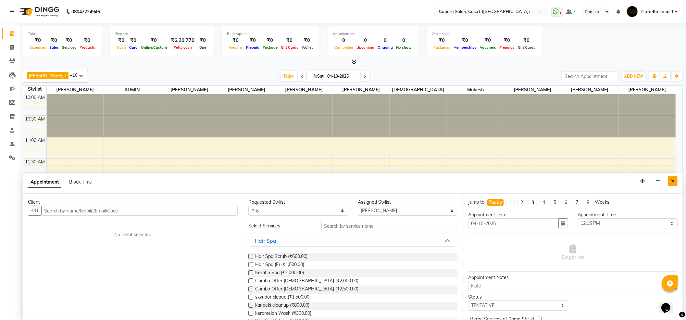
click at [675, 179] on icon "Close" at bounding box center [673, 181] width 4 height 5
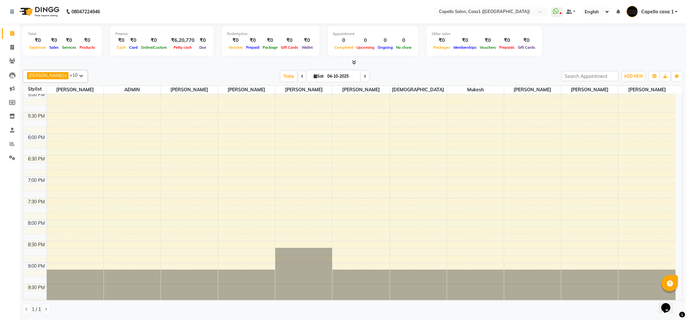
scroll to position [316, 0]
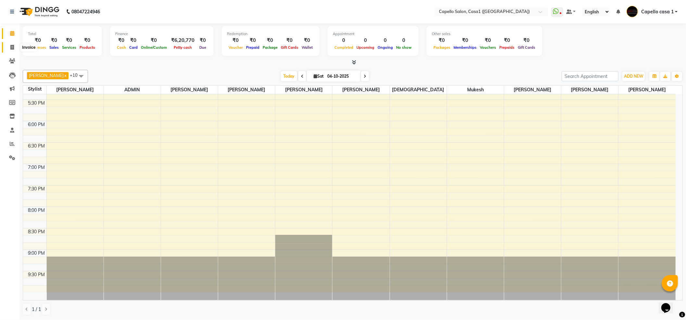
click at [8, 46] on span at bounding box center [11, 47] width 11 height 7
select select "service"
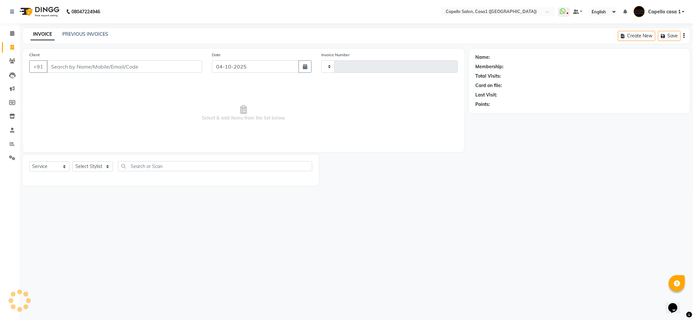
type input "3815"
select select "846"
click at [92, 63] on input "Client" at bounding box center [124, 66] width 155 height 12
click at [96, 161] on select "Select Stylist" at bounding box center [92, 166] width 41 height 10
select select "59000"
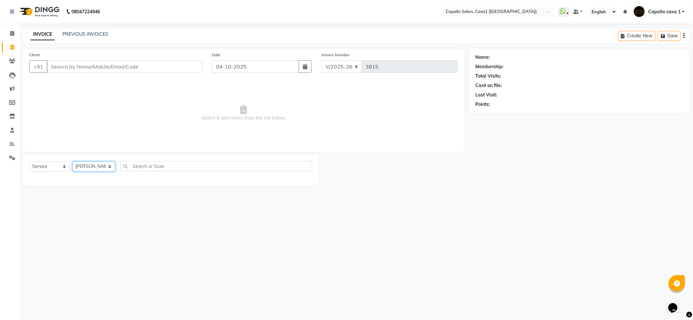
click at [72, 161] on select "Select Stylist aayush ADMIN Akash Chawale Capello casa 1 Harsh Nagture Mukesh N…" at bounding box center [93, 166] width 43 height 10
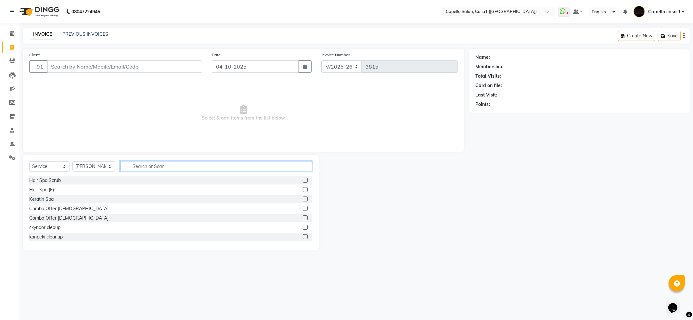
click at [146, 165] on input "text" at bounding box center [216, 166] width 192 height 10
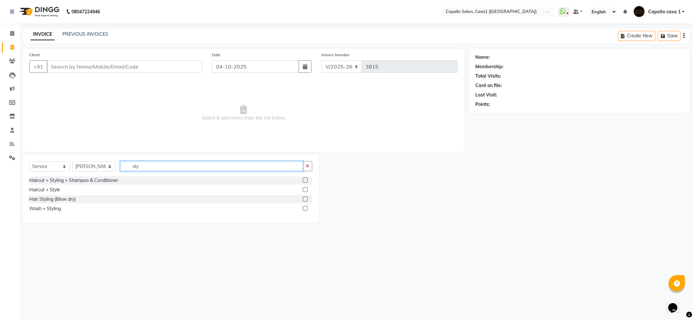
type input "sty"
click at [305, 190] on label at bounding box center [305, 189] width 5 height 5
click at [305, 190] on input "checkbox" at bounding box center [305, 190] width 4 height 4
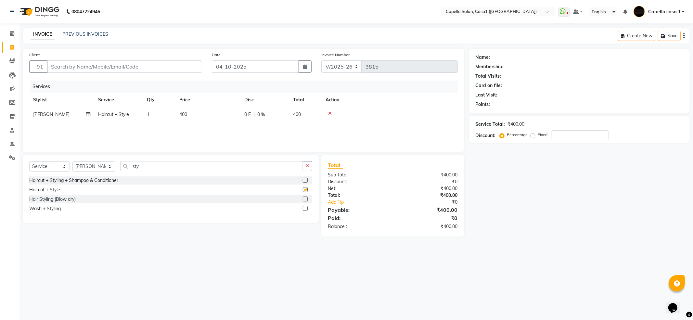
checkbox input "false"
click at [125, 64] on input "Client" at bounding box center [124, 66] width 155 height 12
click at [99, 67] on input "Client" at bounding box center [124, 66] width 155 height 12
click at [130, 66] on input "Client" at bounding box center [124, 66] width 155 height 12
click at [85, 67] on input "Client" at bounding box center [124, 66] width 155 height 12
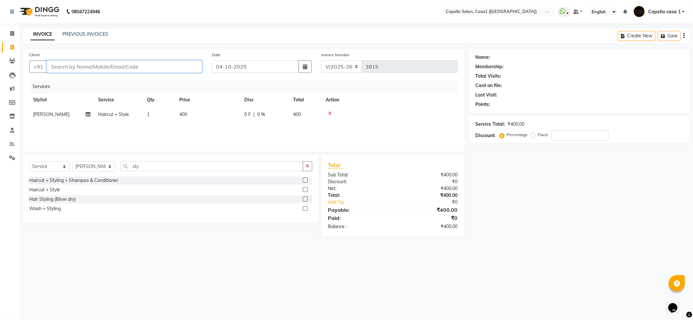
type input "7"
type input "0"
type input "7378846388"
click at [194, 62] on button "Add Client" at bounding box center [185, 66] width 33 height 12
select select "22"
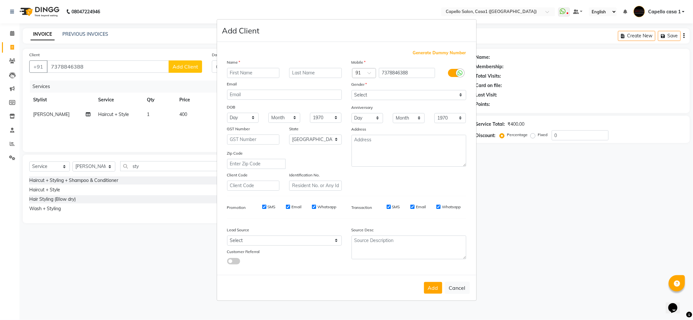
click at [251, 73] on input "text" at bounding box center [253, 73] width 53 height 10
type input "[PERSON_NAME]"
click at [405, 93] on select "Select [DEMOGRAPHIC_DATA] [DEMOGRAPHIC_DATA] Other Prefer Not To Say" at bounding box center [408, 95] width 115 height 10
select select "[DEMOGRAPHIC_DATA]"
click at [351, 90] on select "Select [DEMOGRAPHIC_DATA] [DEMOGRAPHIC_DATA] Other Prefer Not To Say" at bounding box center [408, 95] width 115 height 10
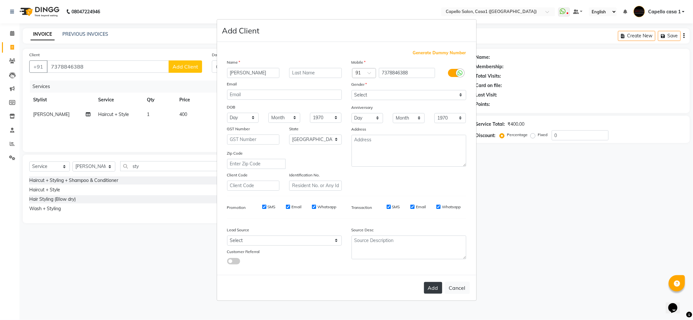
click at [434, 289] on button "Add" at bounding box center [433, 288] width 18 height 12
select select
select select "null"
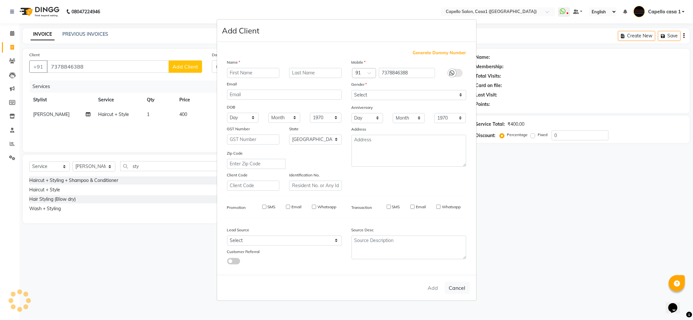
select select
checkbox input "false"
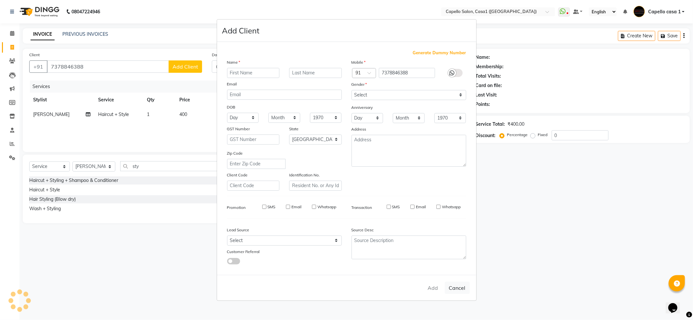
checkbox input "false"
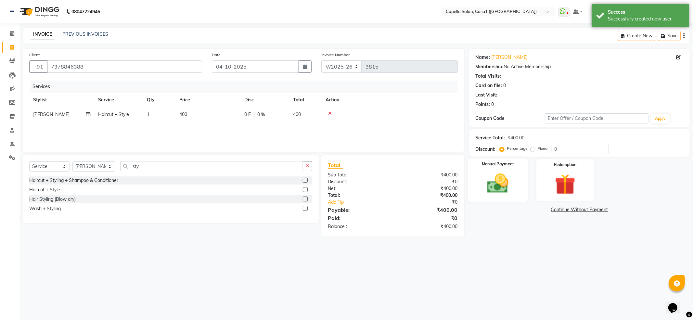
click at [504, 183] on img at bounding box center [497, 183] width 35 height 25
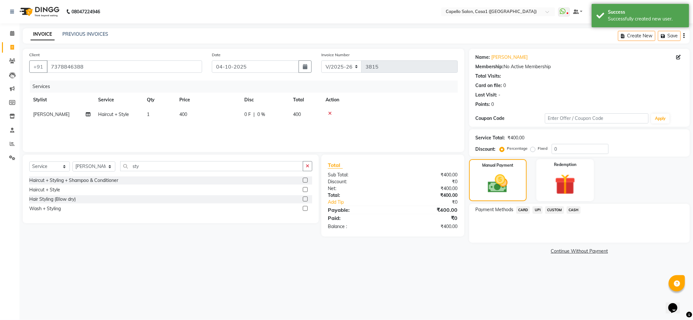
click at [538, 209] on span "UPI" at bounding box center [537, 209] width 10 height 7
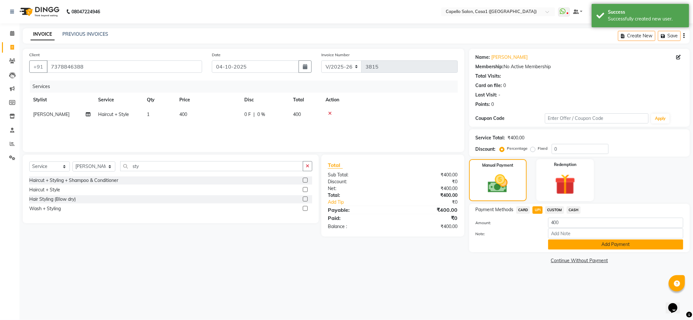
click at [572, 245] on button "Add Payment" at bounding box center [615, 244] width 135 height 10
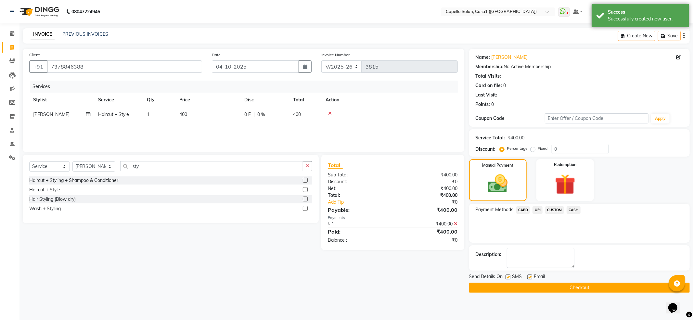
click at [589, 289] on button "Checkout" at bounding box center [579, 288] width 221 height 10
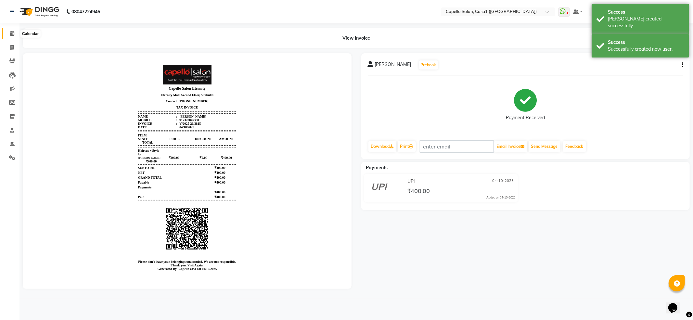
click at [12, 31] on icon at bounding box center [12, 33] width 4 height 5
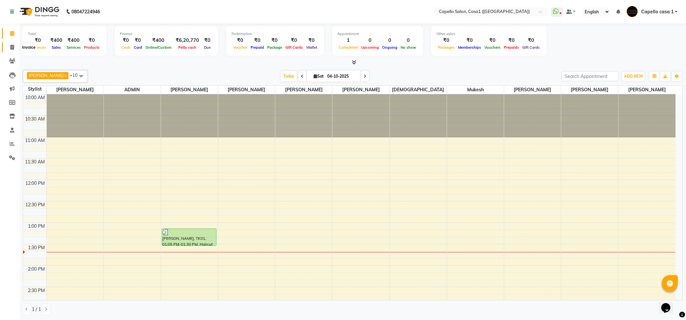
click at [15, 45] on span at bounding box center [11, 47] width 11 height 7
select select "service"
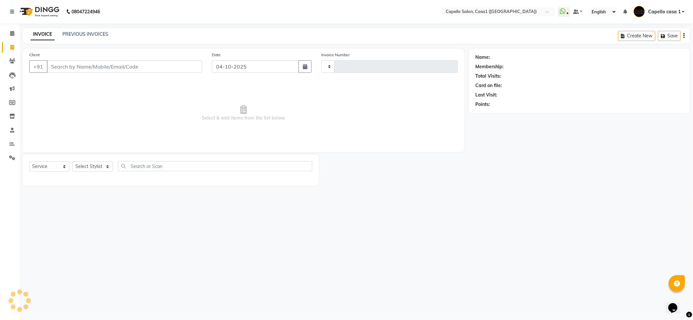
type input "3816"
select select "846"
click at [90, 167] on select "Select Stylist" at bounding box center [92, 166] width 41 height 10
select select "14376"
click at [72, 161] on select "Select Stylist [PERSON_NAME] ADMIN Akash Chawale Capello casa 1 [PERSON_NAME] M…" at bounding box center [93, 166] width 43 height 10
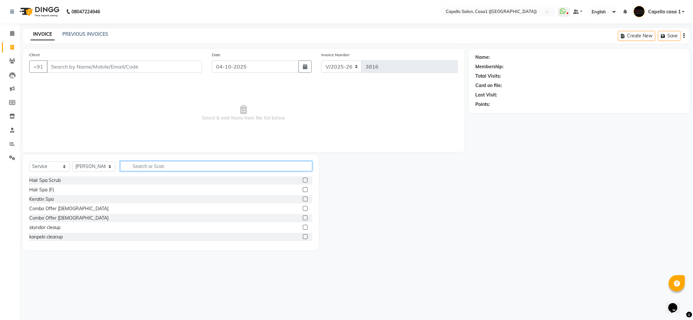
click at [140, 167] on input "text" at bounding box center [216, 166] width 192 height 10
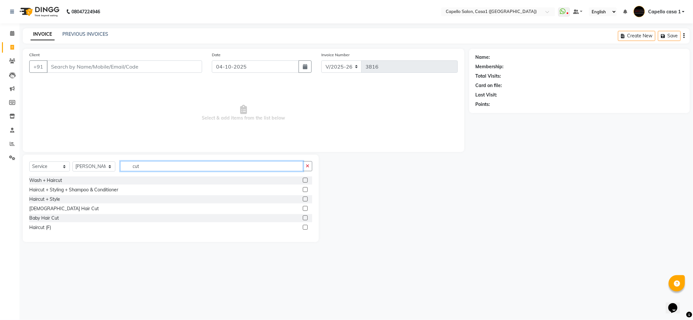
type input "cut"
click at [306, 190] on label at bounding box center [305, 189] width 5 height 5
click at [306, 190] on input "checkbox" at bounding box center [305, 190] width 4 height 4
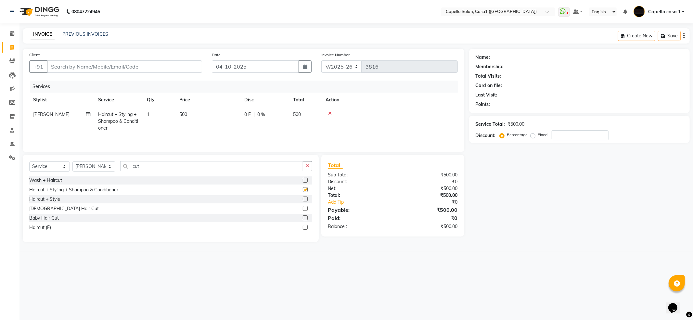
checkbox input "false"
click at [72, 69] on input "Client" at bounding box center [124, 66] width 155 height 12
click at [93, 168] on select "Select Stylist [PERSON_NAME] ADMIN Akash Chawale Capello casa 1 [PERSON_NAME] M…" at bounding box center [93, 166] width 43 height 10
select select "14395"
click at [72, 163] on select "Select Stylist [PERSON_NAME] ADMIN Akash Chawale Capello casa 1 [PERSON_NAME] M…" at bounding box center [93, 166] width 43 height 10
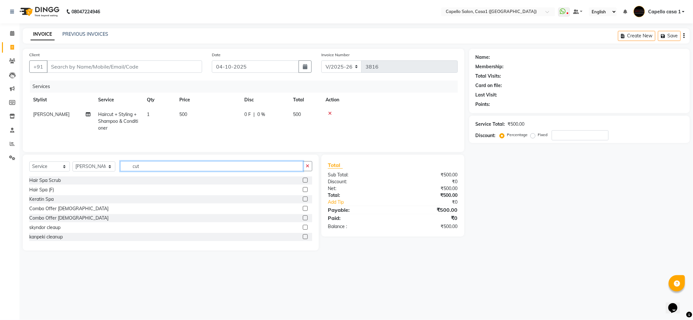
click at [153, 169] on input "cut" at bounding box center [211, 166] width 183 height 10
type input "c"
type input "u"
type input "cut"
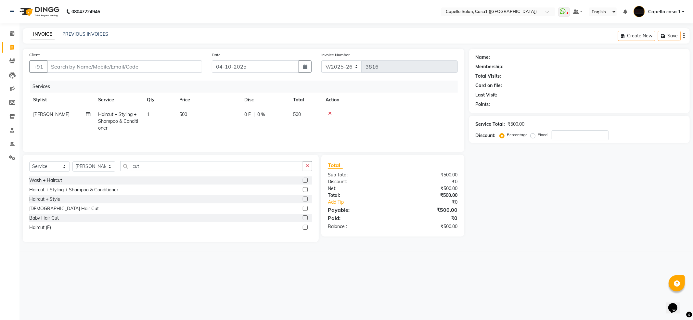
click at [304, 190] on label at bounding box center [305, 189] width 5 height 5
click at [304, 190] on input "checkbox" at bounding box center [305, 190] width 4 height 4
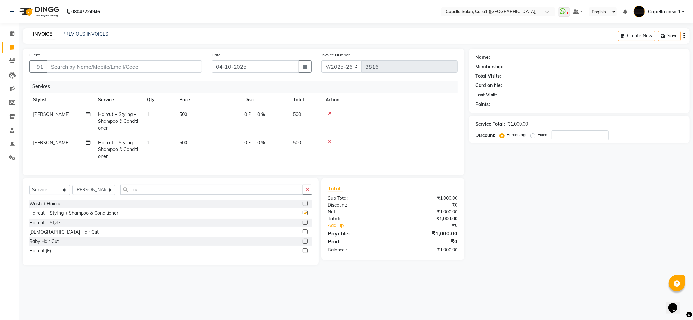
checkbox input "false"
click at [71, 67] on input "Client" at bounding box center [124, 66] width 155 height 12
type input "7"
type input "0"
type input "7030923905"
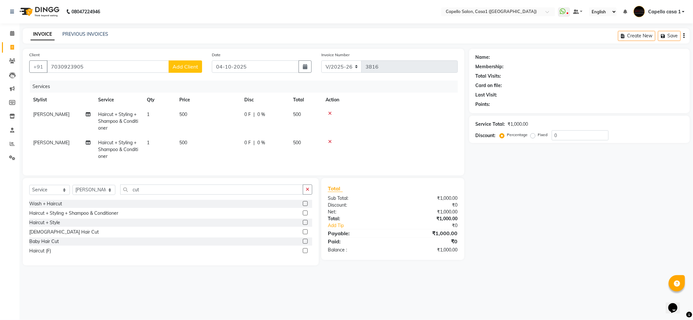
click at [137, 78] on div "Client +91 7030923905 Add Client Date 04-10-2025 Invoice Number V/2025 V/2025-2…" at bounding box center [243, 112] width 441 height 127
click at [187, 72] on button "Add Client" at bounding box center [185, 66] width 33 height 12
select select "22"
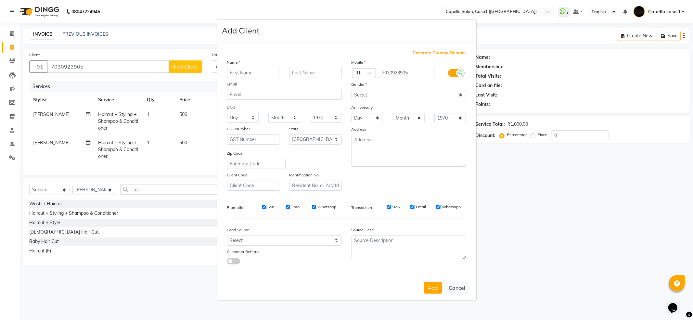
click at [187, 69] on ngb-modal-window "Add Client Generate Dummy Number Name Email DOB Day 01 02 03 04 05 06 07 08 09 …" at bounding box center [346, 160] width 693 height 320
click at [249, 71] on input "text" at bounding box center [253, 73] width 53 height 10
click at [240, 76] on input "Sindha" at bounding box center [253, 73] width 53 height 10
click at [247, 76] on input "Sindha" at bounding box center [253, 73] width 53 height 10
type input "Sinjdha"
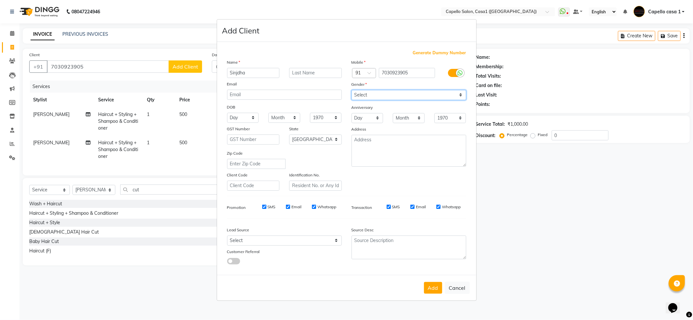
click at [375, 94] on select "Select [DEMOGRAPHIC_DATA] [DEMOGRAPHIC_DATA] Other Prefer Not To Say" at bounding box center [408, 95] width 115 height 10
select select "[DEMOGRAPHIC_DATA]"
click at [351, 90] on select "Select [DEMOGRAPHIC_DATA] [DEMOGRAPHIC_DATA] Other Prefer Not To Say" at bounding box center [408, 95] width 115 height 10
click at [433, 283] on button "Add" at bounding box center [433, 288] width 18 height 12
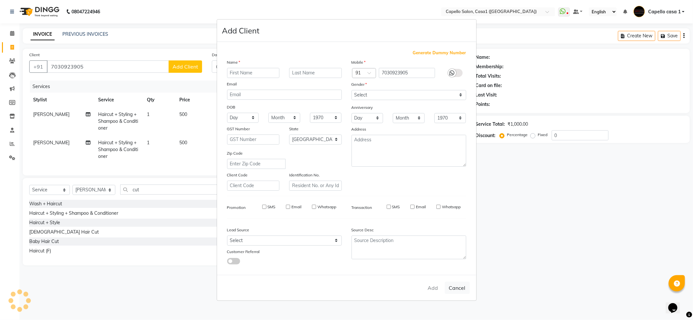
select select
select select "null"
select select
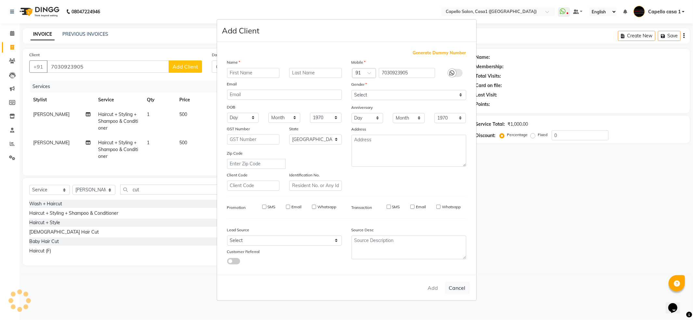
select select
checkbox input "false"
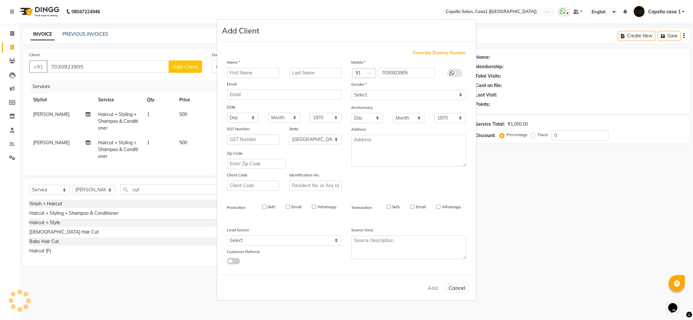
checkbox input "false"
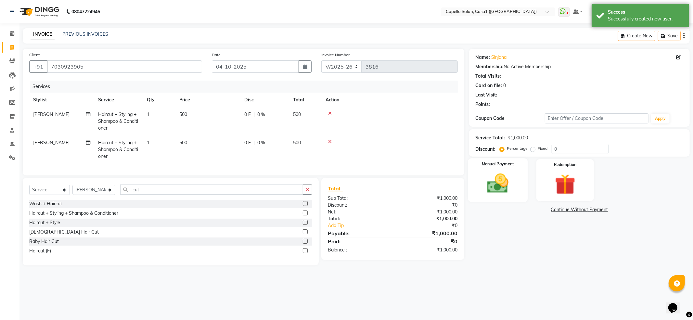
click at [506, 180] on img at bounding box center [497, 183] width 35 height 25
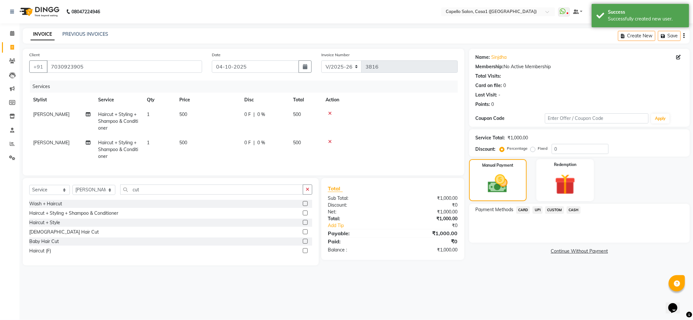
click at [538, 210] on span "UPI" at bounding box center [537, 209] width 10 height 7
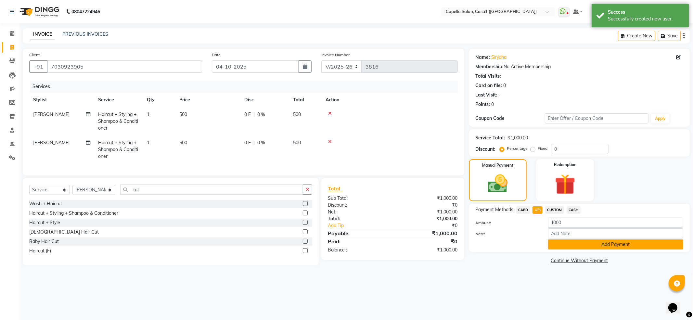
click at [561, 244] on button "Add Payment" at bounding box center [615, 244] width 135 height 10
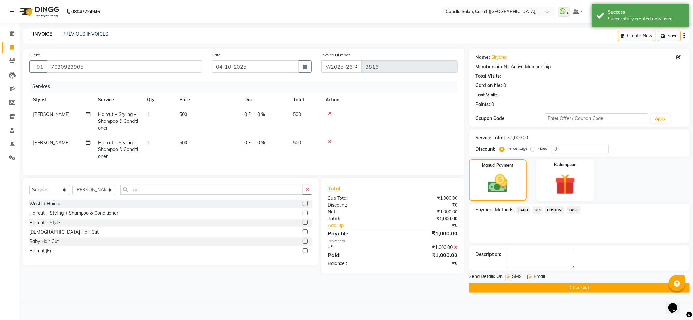
click at [570, 289] on button "Checkout" at bounding box center [579, 288] width 221 height 10
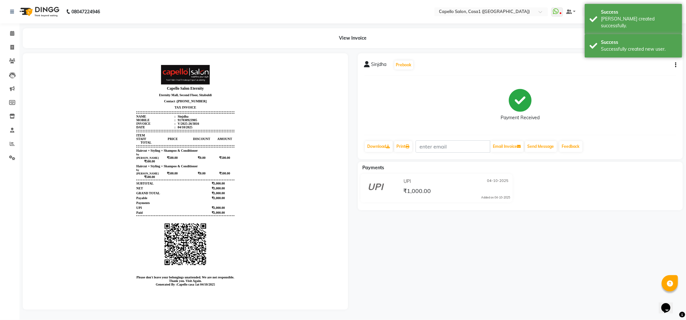
scroll to position [6, 0]
click at [15, 30] on span at bounding box center [11, 33] width 11 height 7
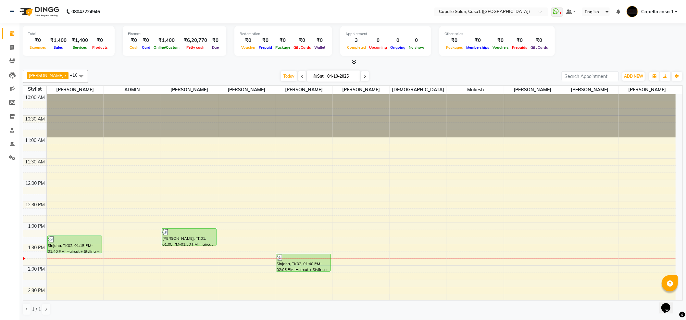
click at [353, 64] on icon at bounding box center [354, 62] width 4 height 5
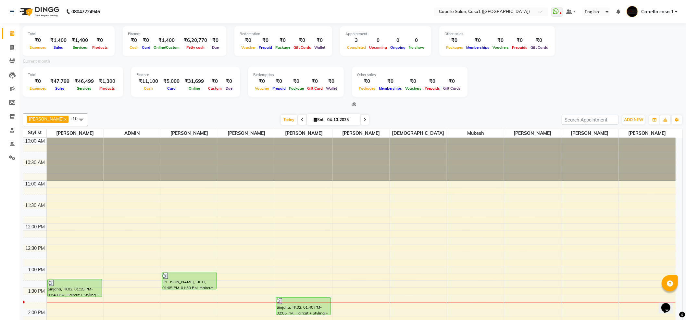
click at [353, 102] on icon at bounding box center [354, 104] width 4 height 5
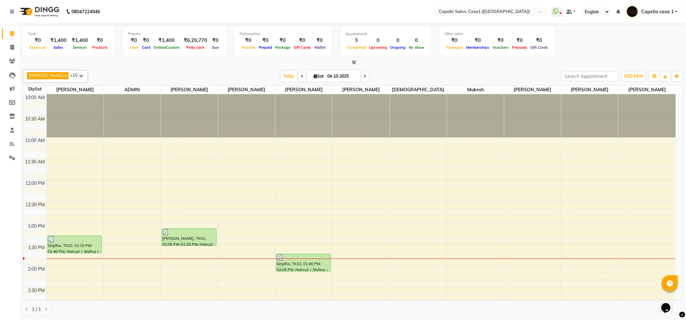
click at [352, 62] on icon at bounding box center [354, 62] width 4 height 5
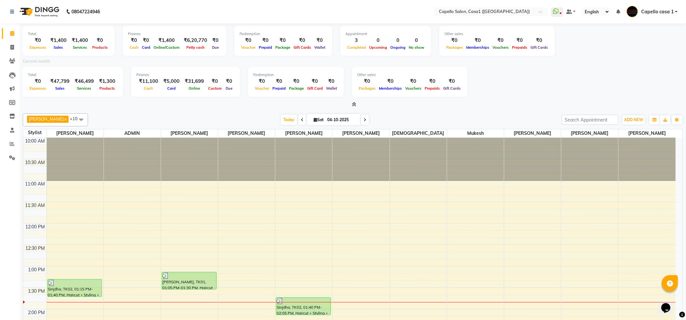
click at [349, 106] on div at bounding box center [353, 104] width 660 height 7
click at [354, 104] on icon at bounding box center [354, 104] width 4 height 5
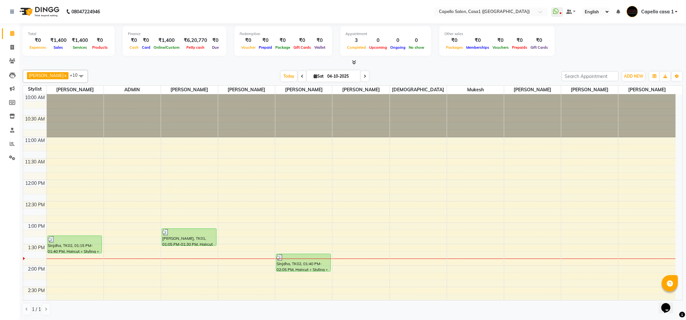
click at [83, 74] on span at bounding box center [81, 76] width 13 height 12
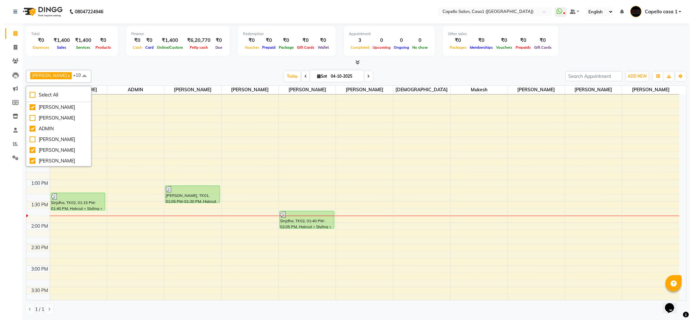
scroll to position [43, 0]
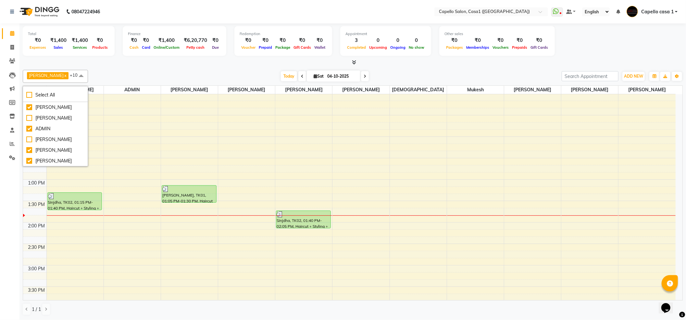
click at [155, 68] on div "Akash Chawale x Nisha Choube x Shalu Delikar x Mukesh x Rizwan Sheikh x ADMIN x…" at bounding box center [353, 192] width 660 height 251
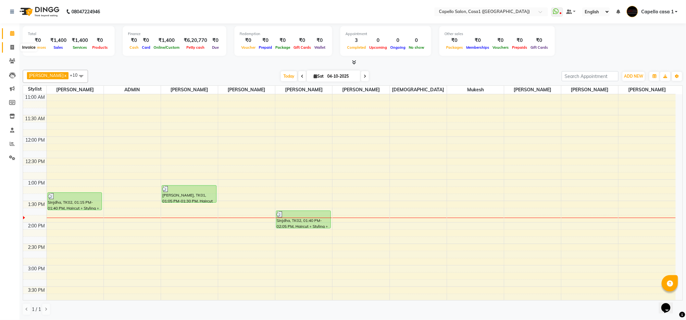
click at [14, 47] on span at bounding box center [11, 47] width 11 height 7
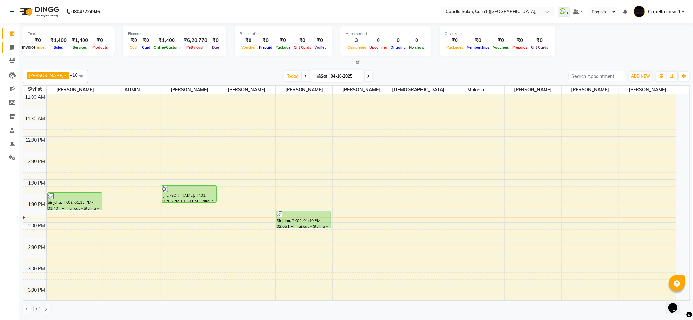
select select "service"
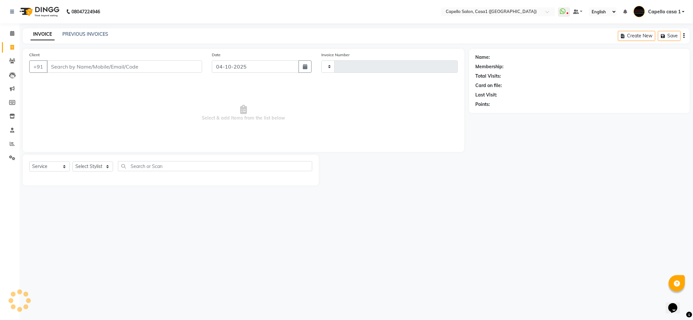
type input "3817"
select select "846"
click at [68, 167] on select "Select Service Product Membership Package Voucher Prepaid Gift Card" at bounding box center [49, 166] width 41 height 10
click at [29, 161] on select "Select Service Product Membership Package Voucher Prepaid Gift Card" at bounding box center [49, 166] width 41 height 10
drag, startPoint x: 96, startPoint y: 168, endPoint x: 98, endPoint y: 163, distance: 5.2
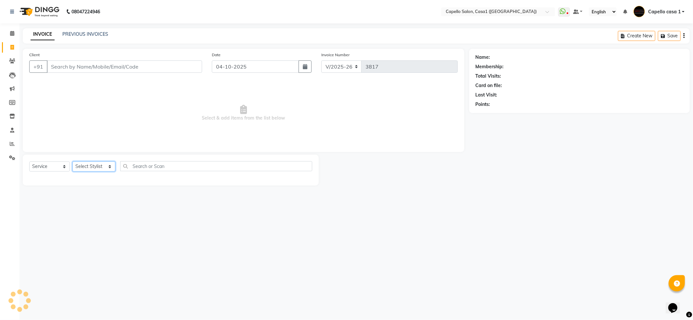
click at [96, 168] on select "Select Stylist [PERSON_NAME] ADMIN Akash Chawale Capello casa 1 [PERSON_NAME] M…" at bounding box center [93, 166] width 43 height 10
select select "93614"
click at [72, 161] on select "Select Stylist [PERSON_NAME] ADMIN Akash Chawale Capello casa 1 [PERSON_NAME] M…" at bounding box center [93, 166] width 43 height 10
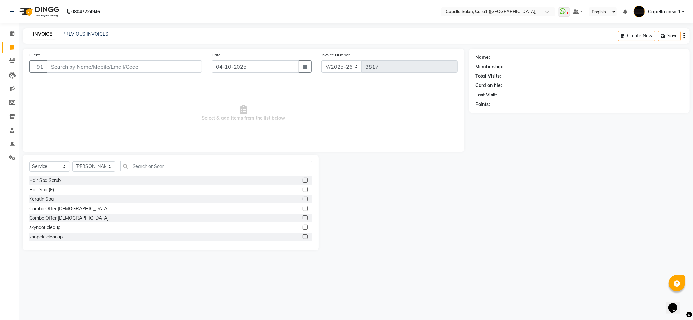
click at [136, 159] on div "Select Service Product Membership Package Voucher Prepaid Gift Card Select Styl…" at bounding box center [171, 203] width 296 height 96
click at [138, 164] on input "text" at bounding box center [216, 166] width 192 height 10
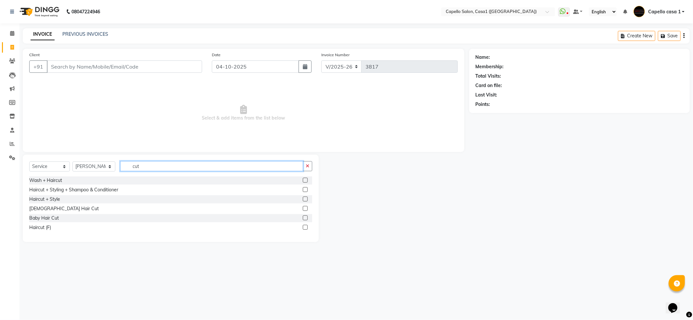
type input "cut"
click at [303, 227] on label at bounding box center [305, 227] width 5 height 5
click at [303, 227] on input "checkbox" at bounding box center [305, 227] width 4 height 4
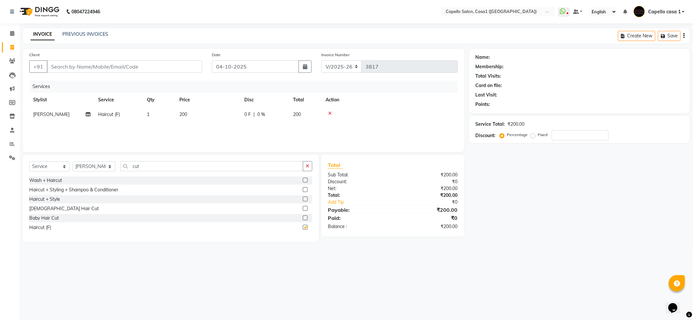
checkbox input "false"
click at [150, 61] on input "Client" at bounding box center [124, 66] width 155 height 12
click at [84, 64] on input "Client" at bounding box center [124, 66] width 155 height 12
type input "7"
type input "0"
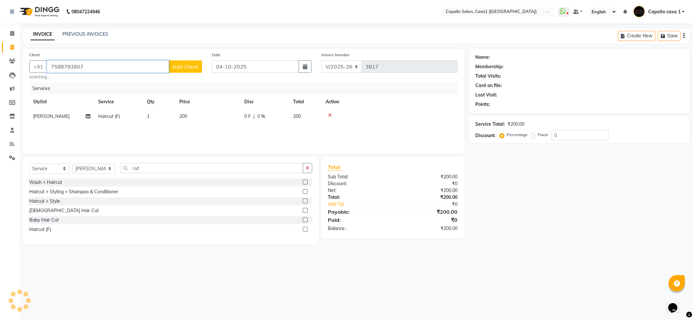
type input "7588793807"
click at [182, 71] on button "Add Client" at bounding box center [185, 66] width 33 height 12
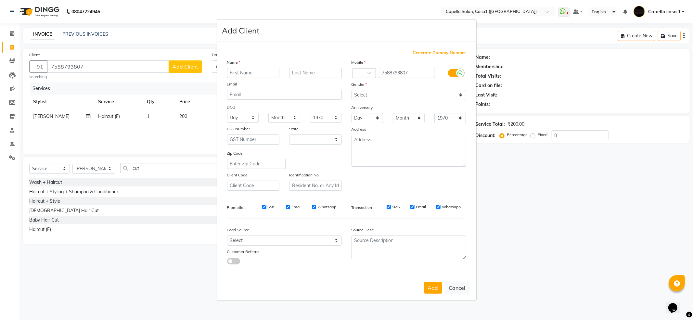
select select "22"
type input "[PERSON_NAME]"
click at [429, 97] on select "Select Male Female Other Prefer Not To Say" at bounding box center [408, 95] width 115 height 10
select select "male"
click at [351, 90] on select "Select Male Female Other Prefer Not To Say" at bounding box center [408, 95] width 115 height 10
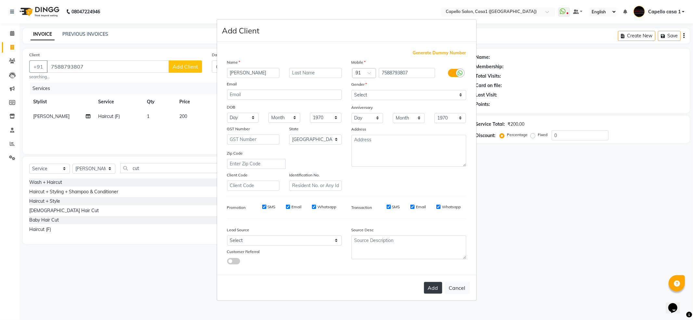
click at [437, 285] on button "Add" at bounding box center [433, 288] width 18 height 12
select select
select select "null"
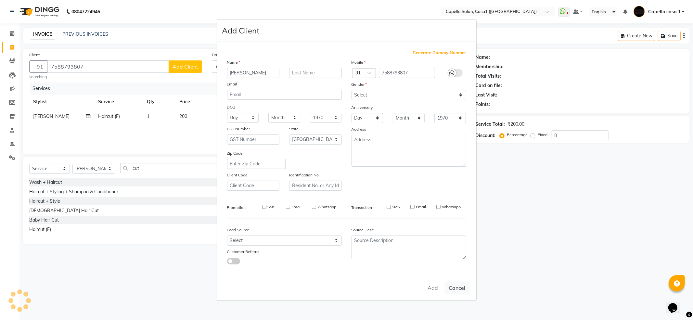
select select
checkbox input "false"
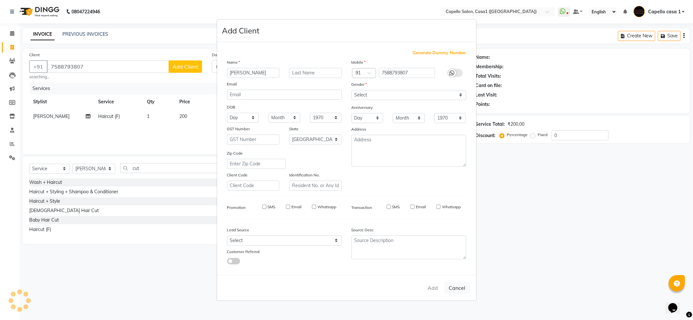
checkbox input "false"
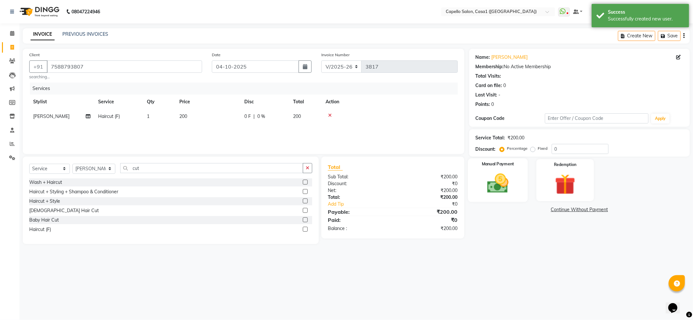
click at [488, 182] on img at bounding box center [497, 183] width 35 height 25
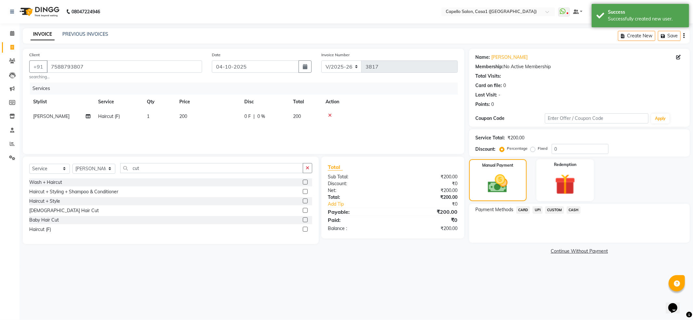
click at [518, 207] on span "CARD" at bounding box center [523, 209] width 14 height 7
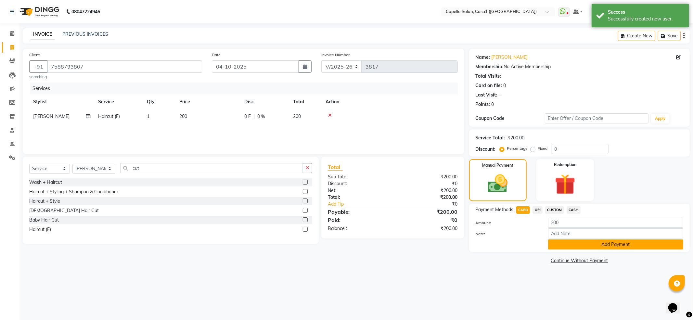
click at [561, 242] on button "Add Payment" at bounding box center [615, 244] width 135 height 10
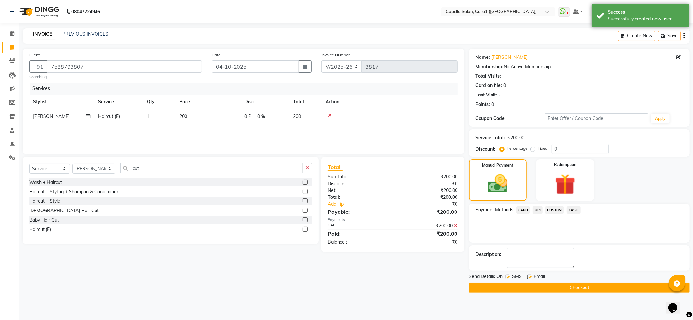
drag, startPoint x: 562, startPoint y: 288, endPoint x: 538, endPoint y: 263, distance: 34.0
click at [560, 282] on div "Send Details On SMS Email Checkout" at bounding box center [579, 282] width 221 height 19
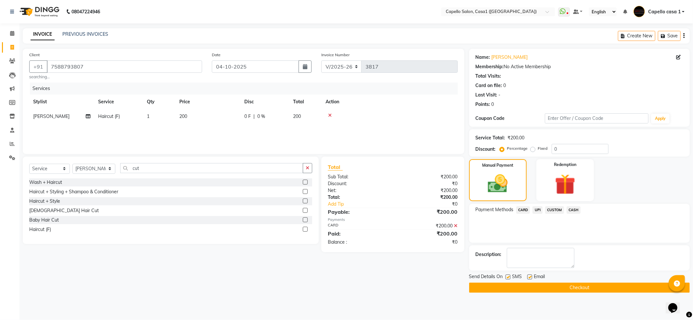
click at [578, 290] on button "Checkout" at bounding box center [579, 288] width 221 height 10
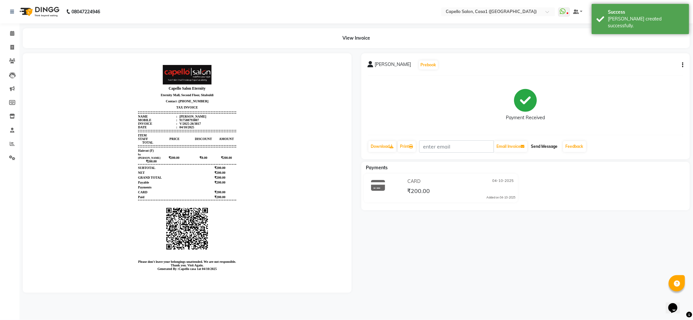
click at [549, 144] on button "Send Message" at bounding box center [545, 146] width 32 height 11
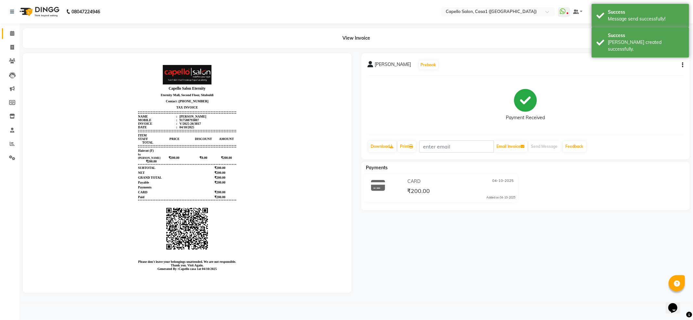
click at [13, 37] on link "Calendar" at bounding box center [10, 33] width 16 height 11
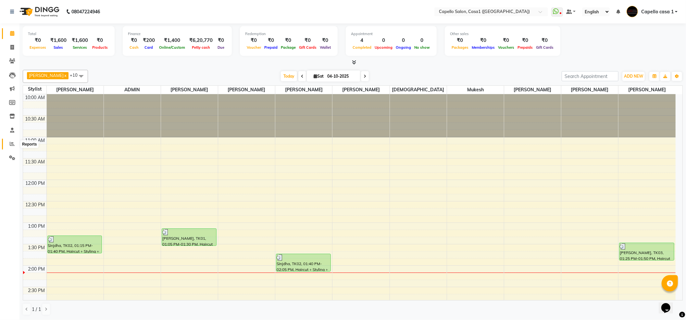
click at [13, 146] on icon at bounding box center [12, 143] width 5 height 5
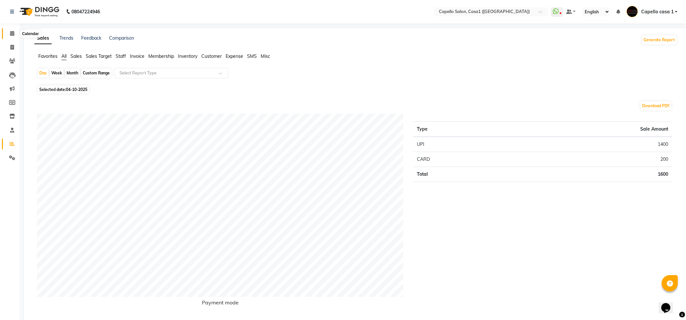
click at [13, 34] on icon at bounding box center [12, 33] width 4 height 5
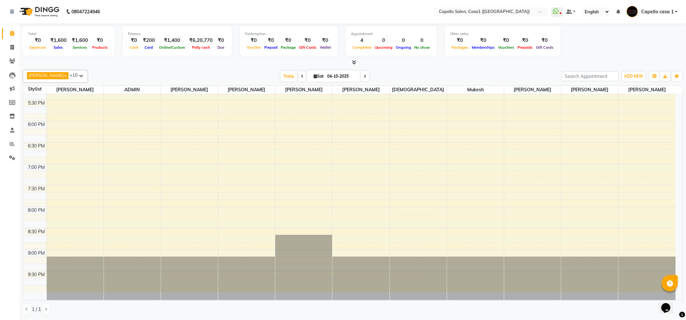
scroll to position [0, 0]
drag, startPoint x: 487, startPoint y: 266, endPoint x: 487, endPoint y: 273, distance: 6.5
click at [487, 268] on div at bounding box center [475, 279] width 57 height 44
click at [483, 117] on div "10:00 AM 10:30 AM 11:00 AM 11:30 AM 12:00 PM 12:30 PM 1:00 PM 1:30 PM 2:00 PM 2…" at bounding box center [349, 35] width 653 height 514
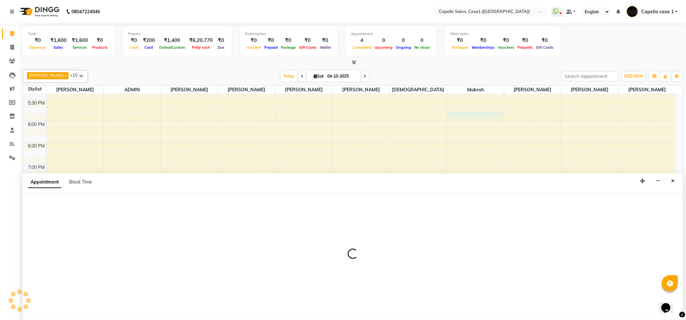
select select "92435"
select select "1065"
select select "tentative"
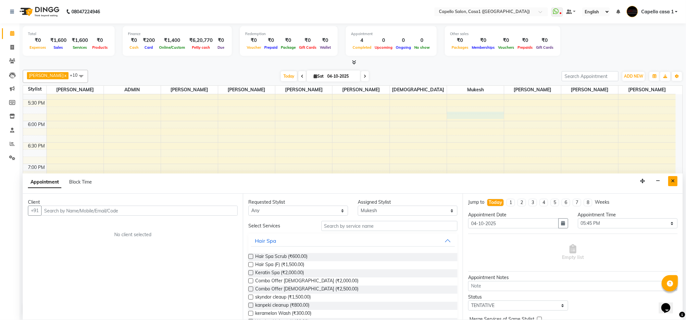
click at [672, 181] on icon "Close" at bounding box center [673, 181] width 4 height 5
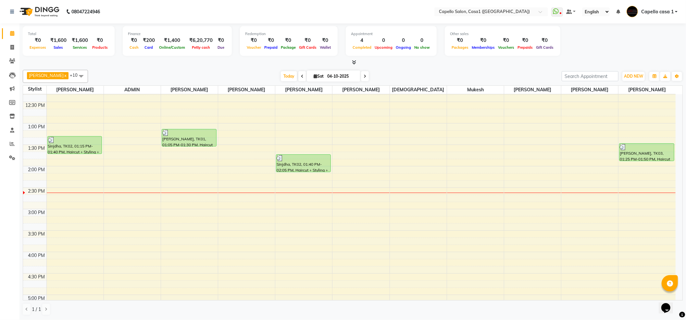
scroll to position [0, 0]
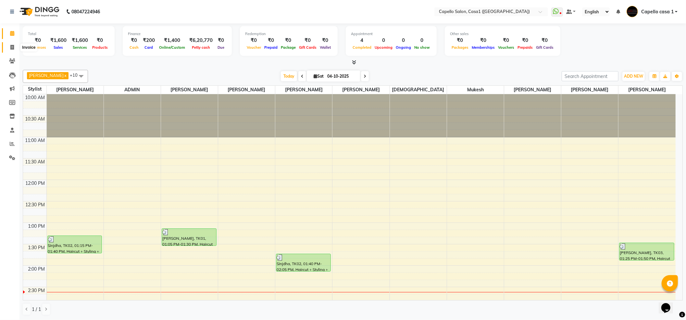
click at [9, 46] on span at bounding box center [11, 47] width 11 height 7
select select "service"
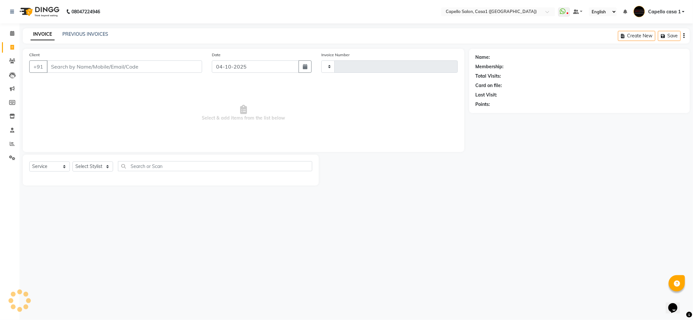
type input "3818"
select select "846"
click at [57, 68] on input "Client" at bounding box center [124, 66] width 155 height 12
click at [96, 170] on select "Select Stylist [PERSON_NAME] ADMIN Akash Chawale Capello casa 1 [PERSON_NAME] M…" at bounding box center [93, 166] width 43 height 10
select select "92435"
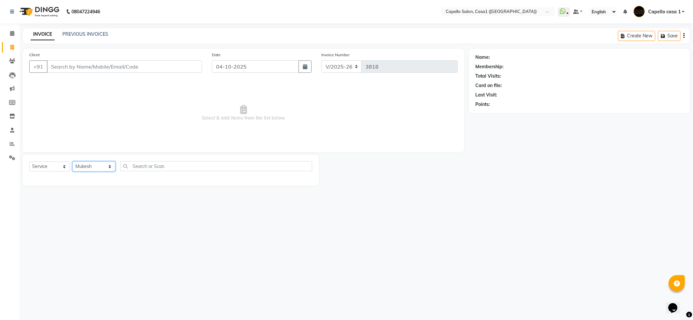
click at [72, 161] on select "Select Stylist [PERSON_NAME] ADMIN Akash Chawale Capello casa 1 [PERSON_NAME] M…" at bounding box center [93, 166] width 43 height 10
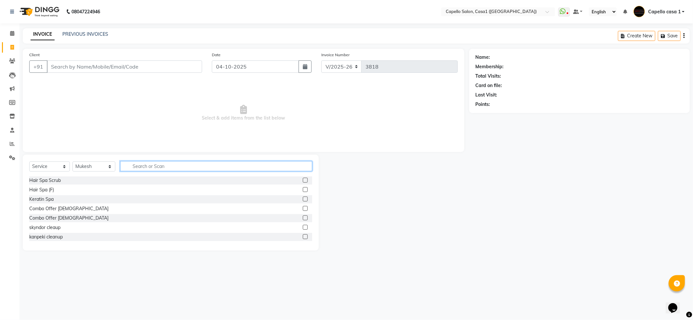
click at [157, 165] on input "text" at bounding box center [216, 166] width 192 height 10
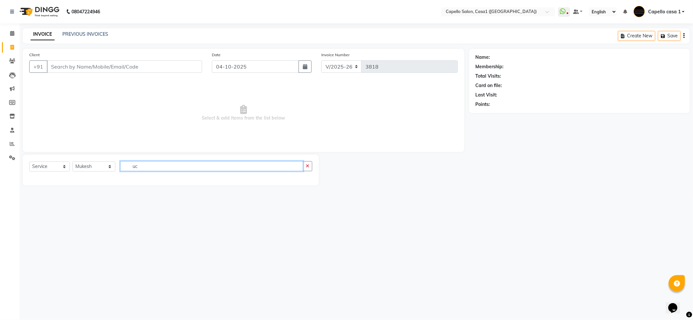
type input "u"
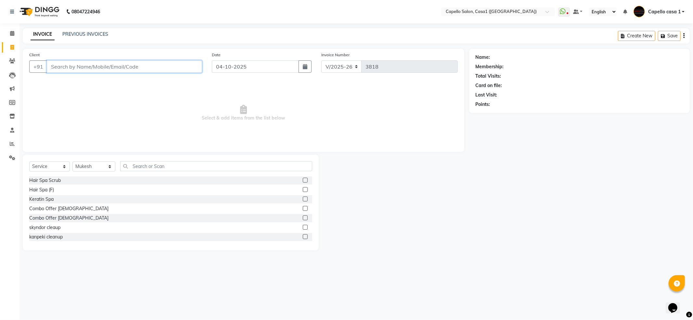
click at [65, 64] on input "Client" at bounding box center [124, 66] width 155 height 12
type input "9307794143"
click at [177, 99] on span "Select & add items from the list below" at bounding box center [243, 115] width 428 height 65
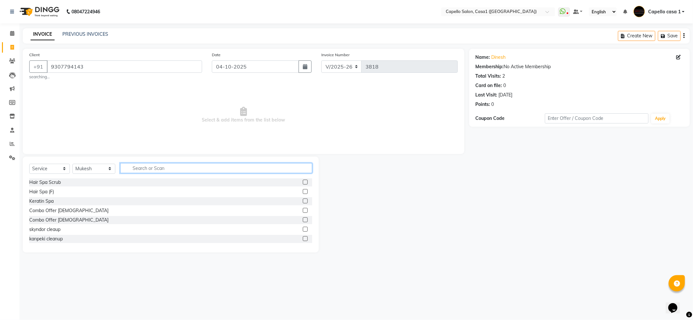
click at [135, 169] on input "text" at bounding box center [216, 168] width 192 height 10
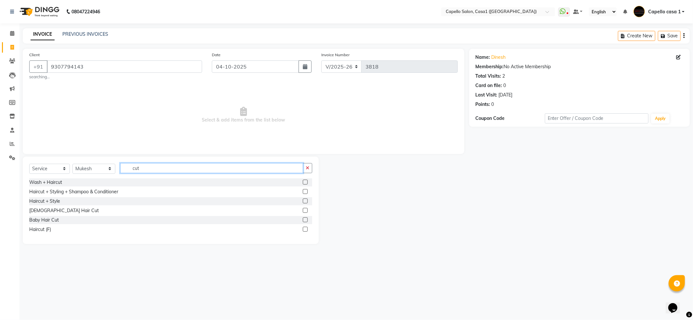
type input "cut"
click at [306, 211] on label at bounding box center [305, 210] width 5 height 5
click at [306, 211] on input "checkbox" at bounding box center [305, 211] width 4 height 4
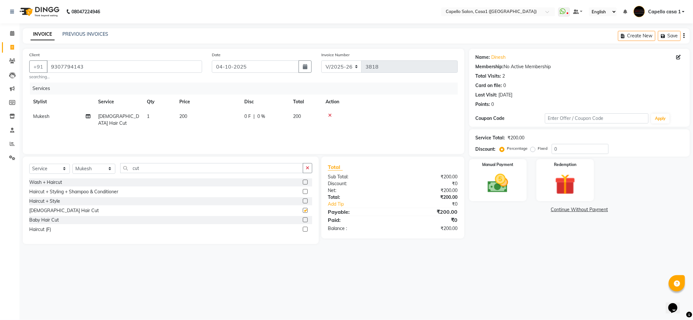
checkbox input "false"
click at [186, 168] on input "cut" at bounding box center [211, 168] width 183 height 10
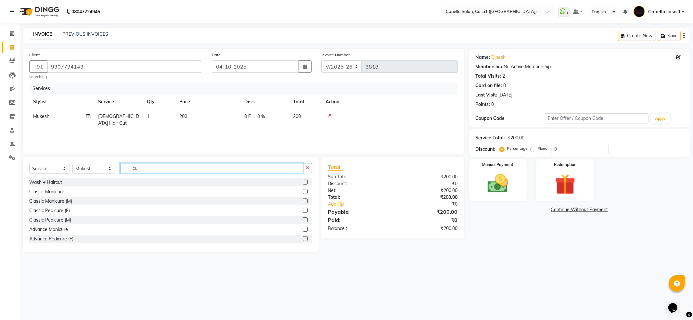
type input "c"
click at [186, 168] on input "text" at bounding box center [216, 168] width 192 height 10
type input "Bear"
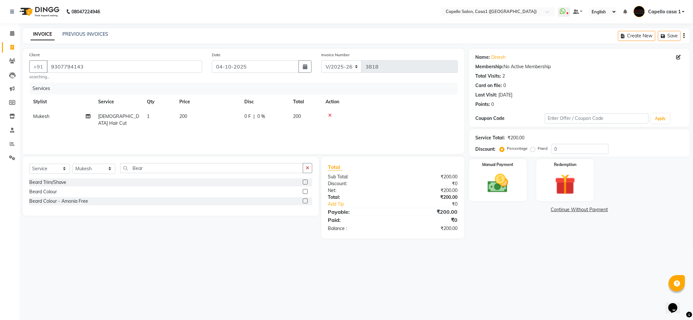
click at [303, 183] on label at bounding box center [305, 182] width 5 height 5
click at [303, 183] on input "checkbox" at bounding box center [305, 182] width 4 height 4
checkbox input "false"
click at [505, 187] on img at bounding box center [497, 183] width 35 height 25
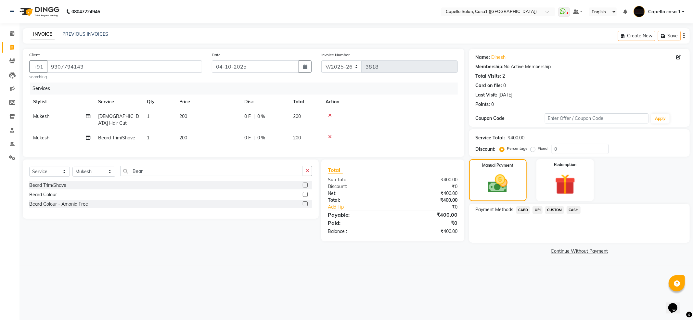
click at [537, 211] on span "UPI" at bounding box center [537, 209] width 10 height 7
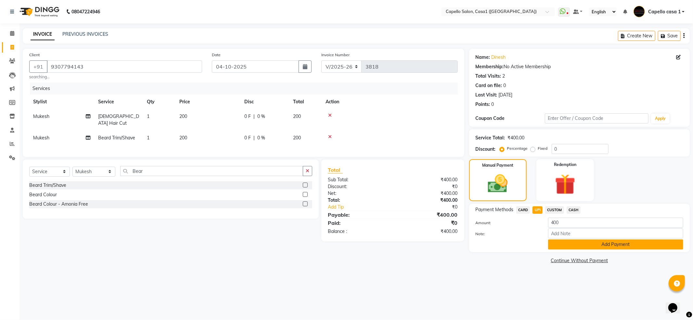
click at [628, 243] on button "Add Payment" at bounding box center [615, 244] width 135 height 10
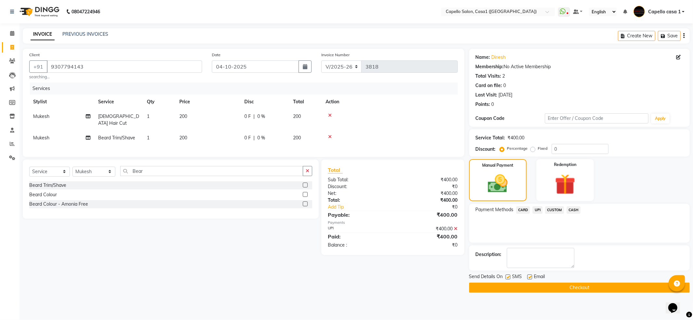
click at [616, 290] on button "Checkout" at bounding box center [579, 288] width 221 height 10
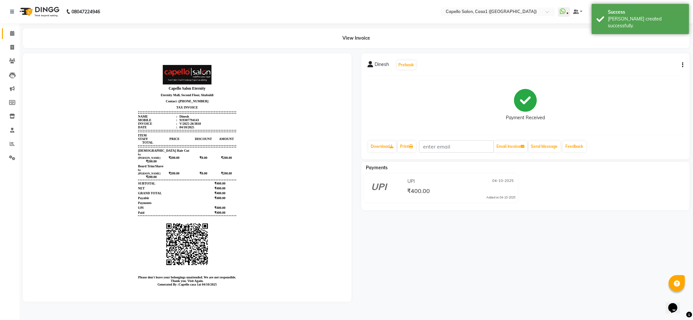
click at [14, 32] on span at bounding box center [11, 33] width 11 height 7
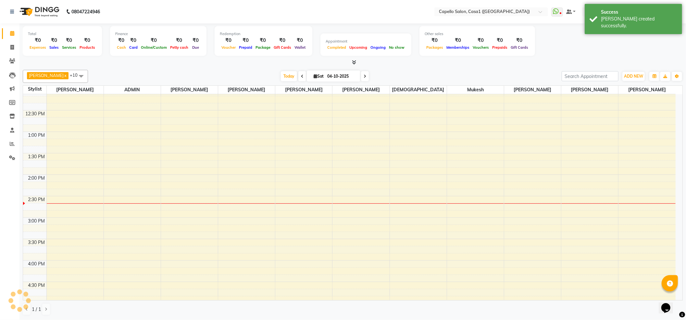
scroll to position [173, 0]
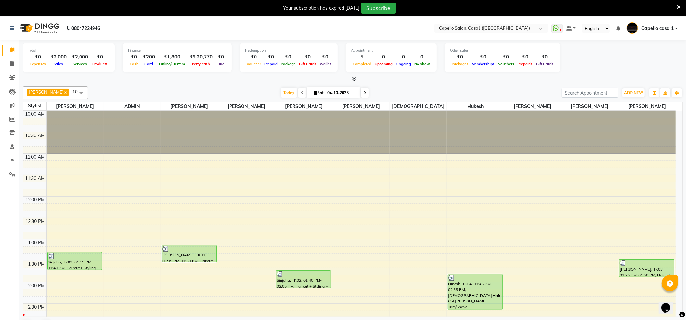
click at [680, 6] on icon at bounding box center [679, 7] width 4 height 6
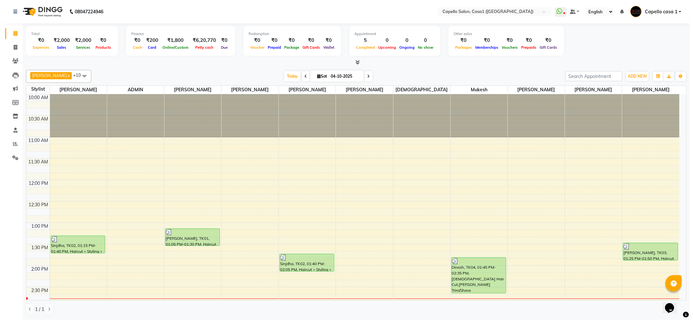
scroll to position [130, 0]
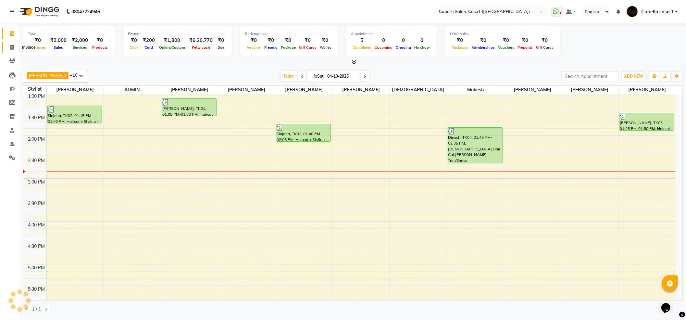
click at [14, 47] on icon at bounding box center [12, 47] width 4 height 5
select select "service"
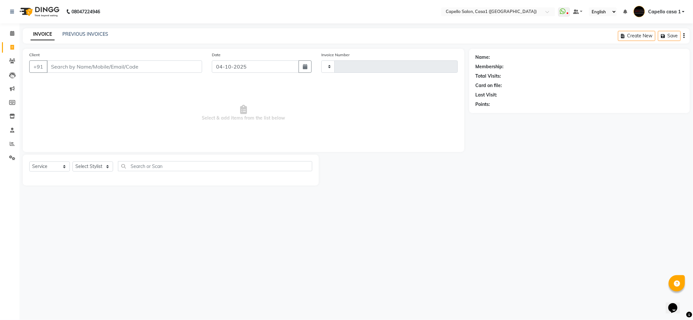
type input "3819"
select select "846"
click at [97, 163] on select "Select Stylist" at bounding box center [92, 166] width 41 height 10
select select "67524"
click at [72, 161] on select "Select Stylist aayush ADMIN Akash Chawale Capello casa 1 Harsh Nagture Mukesh N…" at bounding box center [93, 166] width 43 height 10
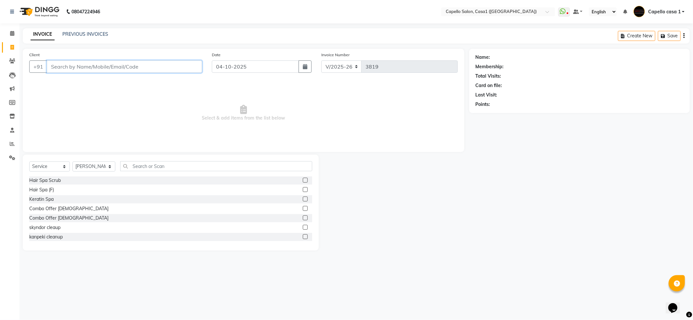
click at [99, 68] on input "Client" at bounding box center [124, 66] width 155 height 12
type input "7724924718"
click at [185, 65] on span "Add Client" at bounding box center [186, 66] width 26 height 6
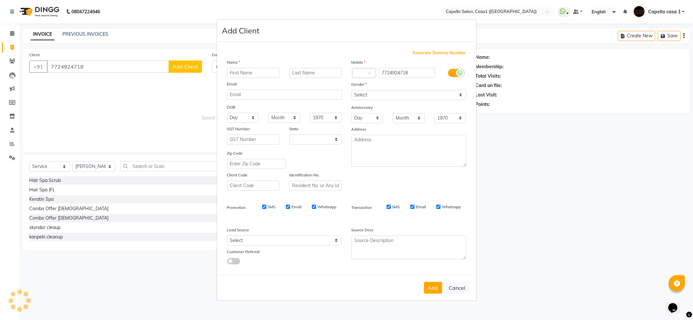
select select "22"
type input "Tanishq"
click at [394, 94] on select "Select Male Female Other Prefer Not To Say" at bounding box center [408, 95] width 115 height 10
select select "female"
click at [351, 90] on select "Select Male Female Other Prefer Not To Say" at bounding box center [408, 95] width 115 height 10
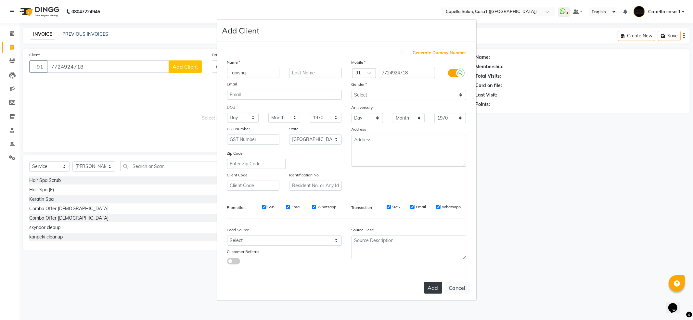
click at [433, 282] on button "Add" at bounding box center [433, 288] width 18 height 12
select select
select select "null"
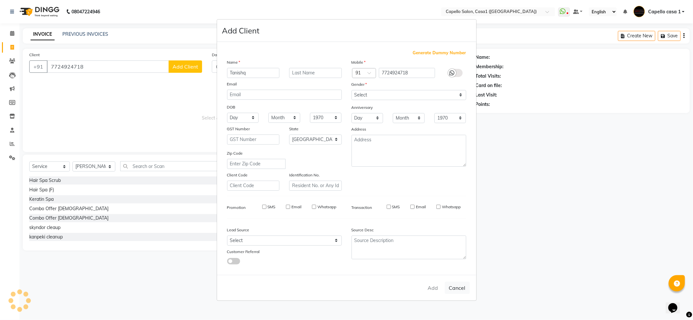
select select
checkbox input "false"
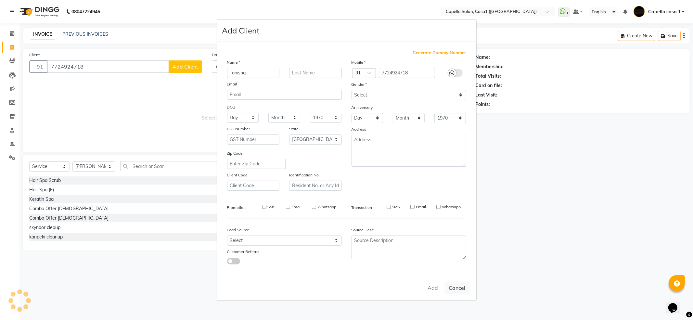
checkbox input "false"
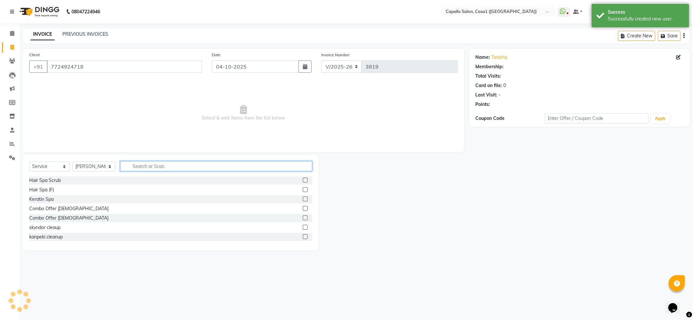
click at [150, 165] on input "text" at bounding box center [216, 166] width 192 height 10
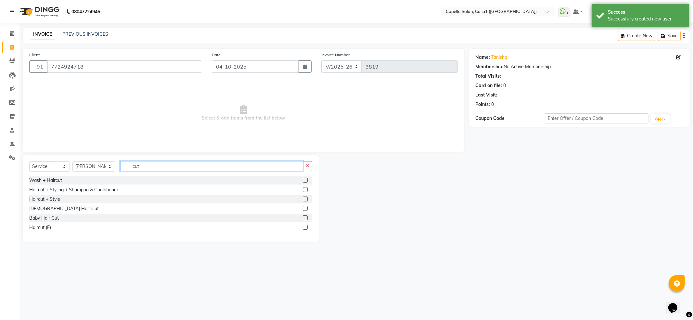
type input "cut"
click at [306, 207] on label at bounding box center [305, 208] width 5 height 5
click at [306, 207] on input "checkbox" at bounding box center [305, 209] width 4 height 4
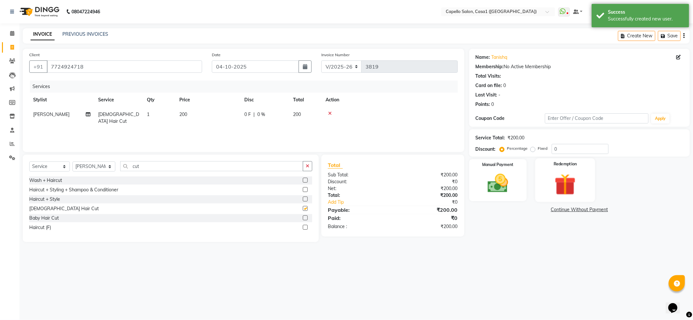
checkbox input "false"
click at [502, 180] on img at bounding box center [497, 183] width 35 height 25
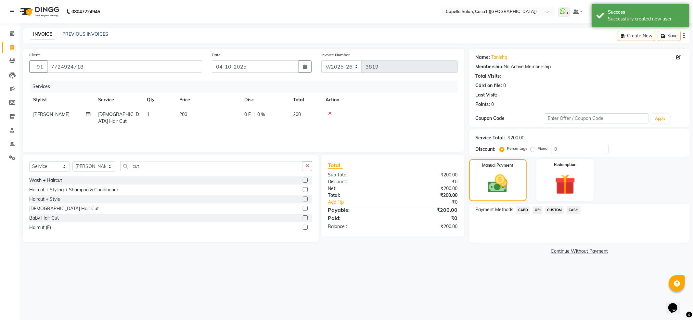
click at [577, 211] on span "CASH" at bounding box center [574, 209] width 14 height 7
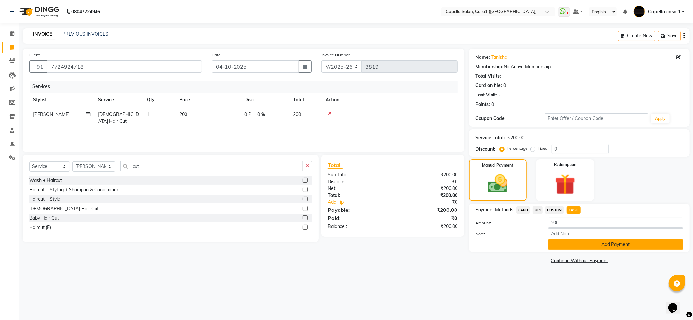
click at [574, 246] on button "Add Payment" at bounding box center [615, 244] width 135 height 10
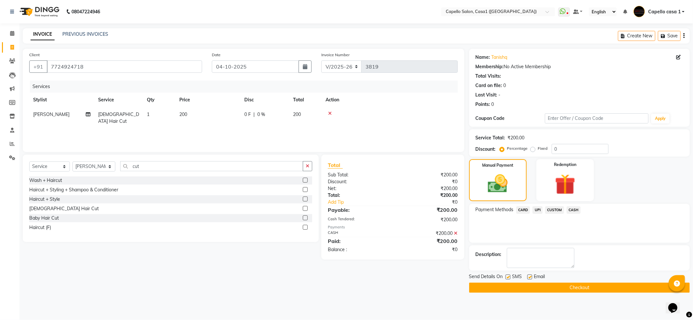
click at [565, 286] on button "Checkout" at bounding box center [579, 288] width 221 height 10
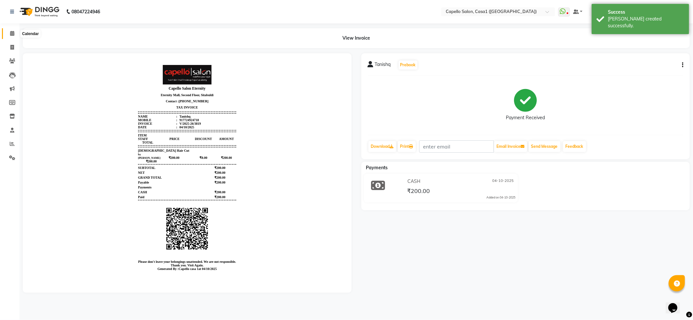
click at [13, 32] on icon at bounding box center [12, 33] width 4 height 5
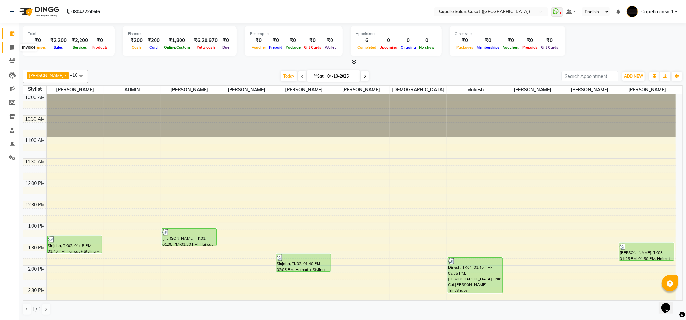
click at [10, 51] on span at bounding box center [11, 47] width 11 height 7
select select "service"
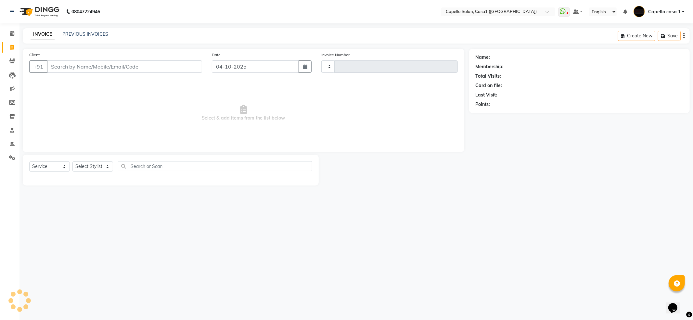
type input "3820"
select select "846"
click at [81, 72] on input "Client" at bounding box center [124, 66] width 155 height 12
click at [71, 67] on input "Client" at bounding box center [124, 66] width 155 height 12
click at [68, 68] on input "8655208381" at bounding box center [108, 66] width 122 height 12
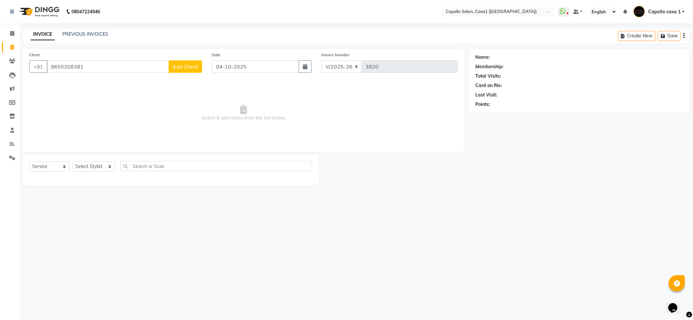
click at [85, 67] on input "8655208381" at bounding box center [108, 66] width 122 height 12
type input "8655208389"
click at [136, 118] on span "Select & add items from the list below" at bounding box center [243, 115] width 428 height 65
click at [86, 170] on select "Select Stylist [PERSON_NAME] ADMIN Akash Chawale Capello casa 1 [PERSON_NAME] M…" at bounding box center [93, 169] width 43 height 10
select select "53765"
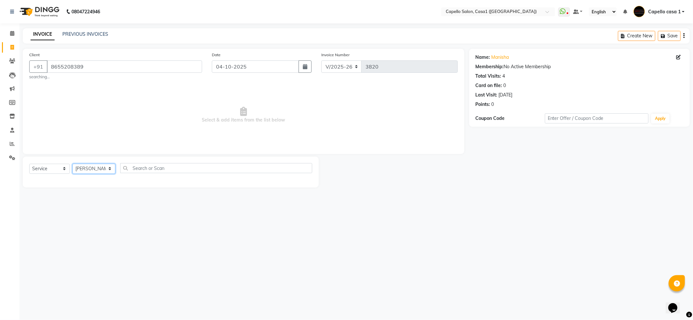
click at [72, 164] on select "Select Stylist [PERSON_NAME] ADMIN Akash Chawale Capello casa 1 [PERSON_NAME] M…" at bounding box center [93, 169] width 43 height 10
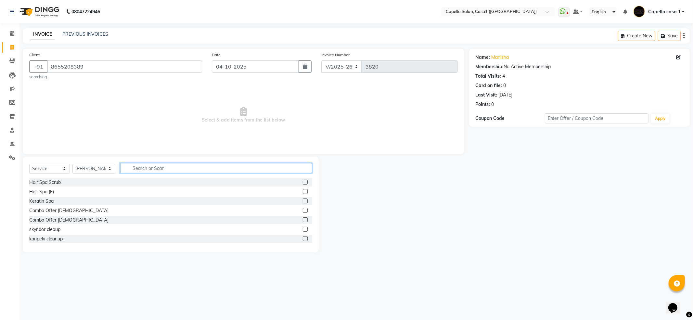
click at [140, 168] on input "text" at bounding box center [216, 168] width 192 height 10
click at [143, 166] on input "text" at bounding box center [216, 168] width 192 height 10
type input "glo"
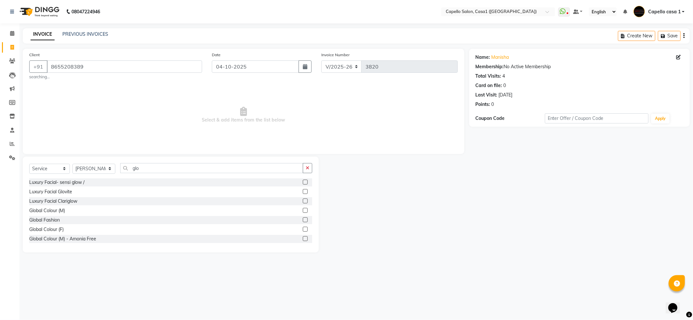
click at [303, 228] on label at bounding box center [305, 229] width 5 height 5
click at [303, 228] on input "checkbox" at bounding box center [305, 229] width 4 height 4
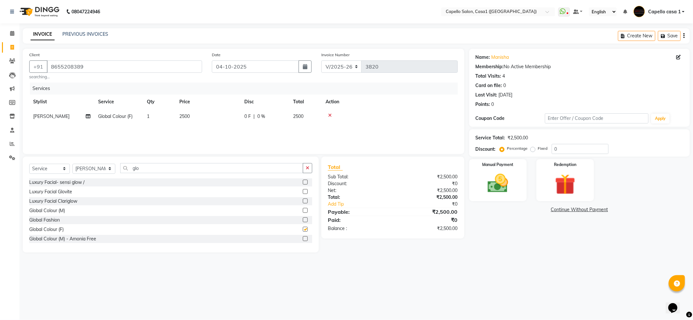
checkbox input "false"
click at [185, 117] on span "2500" at bounding box center [184, 116] width 10 height 6
select select "53765"
click at [219, 119] on input "2500" at bounding box center [238, 118] width 57 height 10
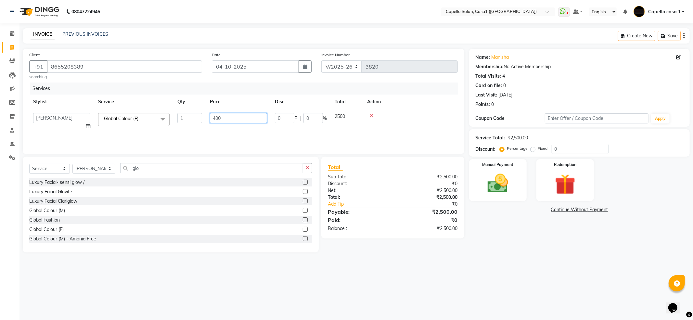
type input "4000"
click at [254, 137] on div "Services Stylist Service Qty Price Disc Total Action Shalu Delikar Global Colou…" at bounding box center [243, 115] width 428 height 65
click at [184, 115] on span "4000" at bounding box center [184, 116] width 10 height 6
select select "53765"
click at [169, 136] on div "Services Stylist Service Qty Price Disc Total Action aayush ADMIN Akash Chawale…" at bounding box center [243, 115] width 428 height 65
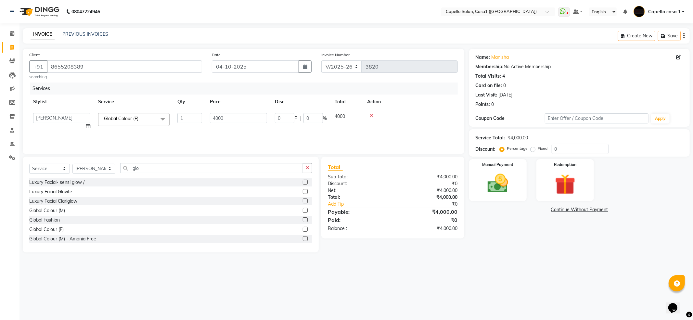
click at [420, 113] on div at bounding box center [410, 115] width 87 height 5
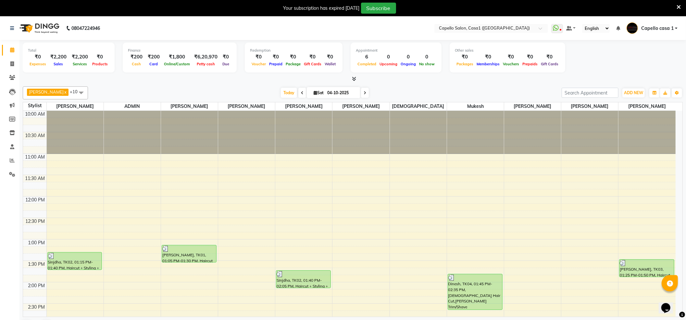
click at [681, 9] on icon at bounding box center [679, 7] width 4 height 6
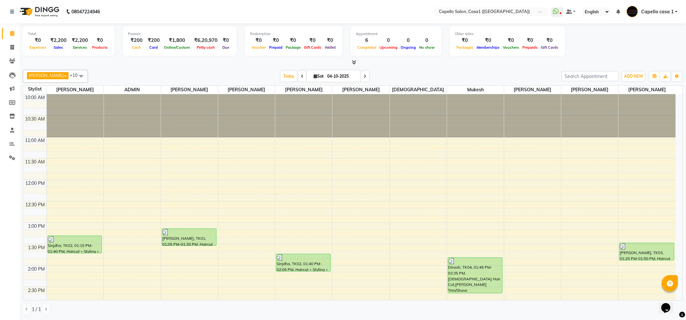
click at [73, 75] on span "+10" at bounding box center [76, 74] width 13 height 5
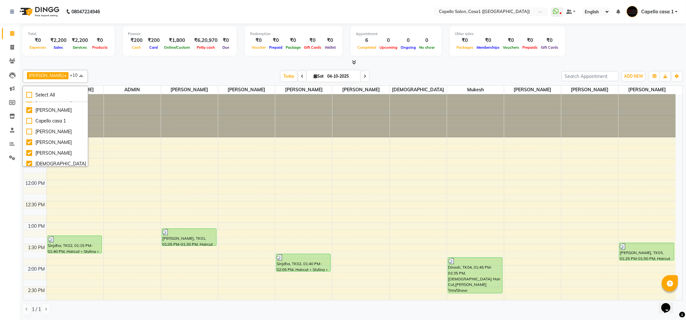
scroll to position [42, 0]
click at [29, 139] on div "[PERSON_NAME]" at bounding box center [55, 140] width 58 height 7
checkbox input "true"
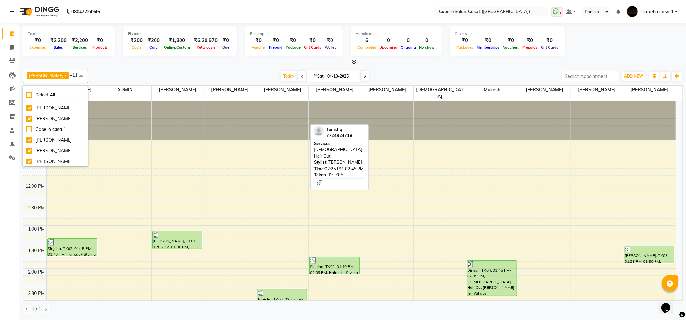
scroll to position [0, 0]
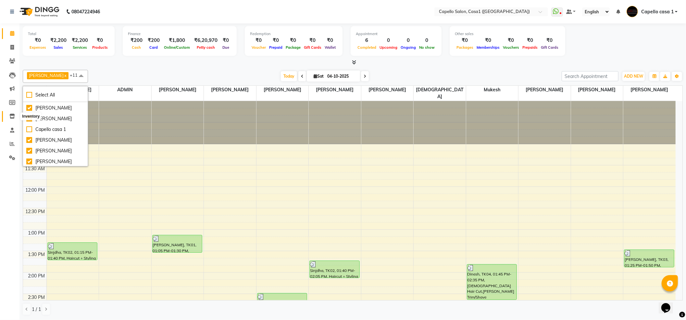
click at [12, 117] on icon at bounding box center [12, 116] width 6 height 5
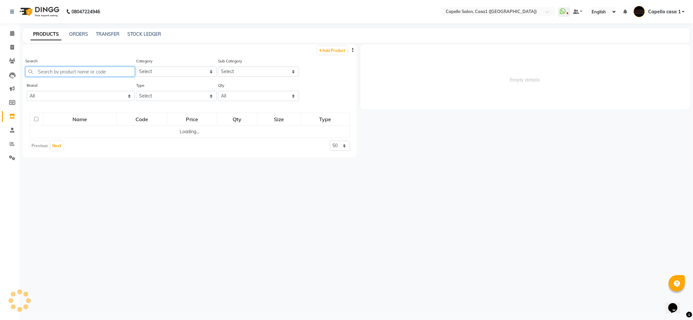
click at [107, 69] on input "text" at bounding box center [79, 72] width 109 height 10
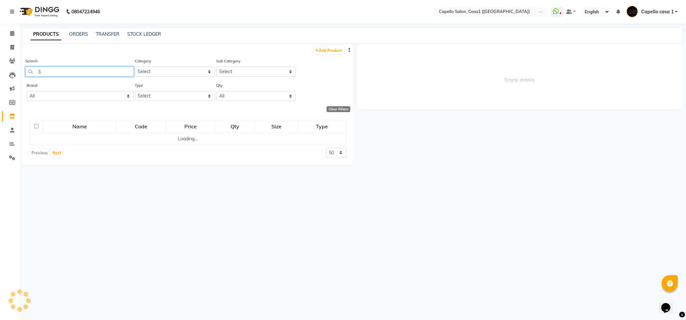
type input "3"
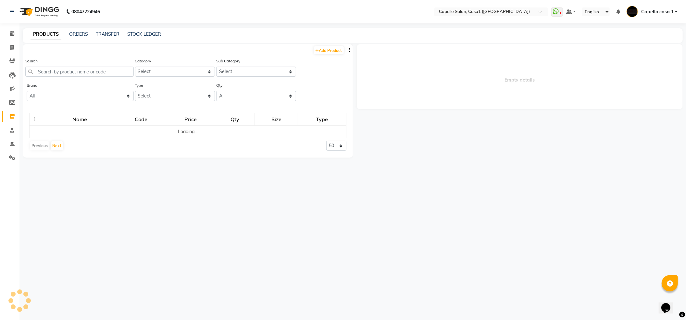
click at [14, 110] on li "Inventory" at bounding box center [9, 116] width 19 height 14
click at [43, 67] on input "text" at bounding box center [79, 72] width 109 height 10
click at [58, 154] on button "Next" at bounding box center [57, 152] width 12 height 9
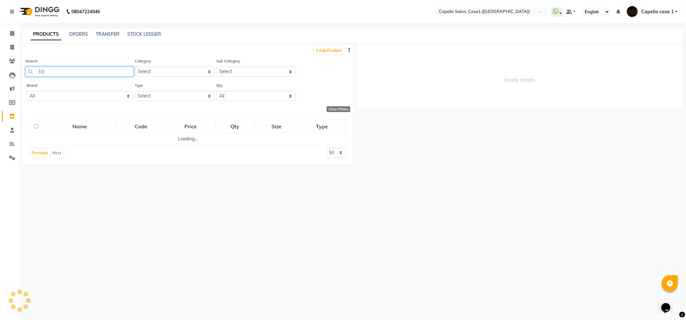
click at [54, 72] on input "3.0" at bounding box center [79, 72] width 109 height 10
type input "3"
type input "matrix"
click at [12, 104] on icon at bounding box center [12, 102] width 6 height 5
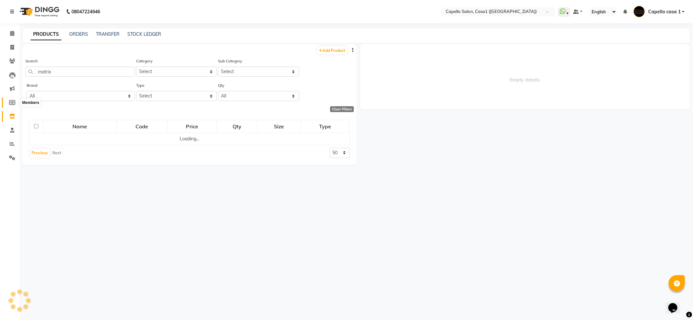
select select
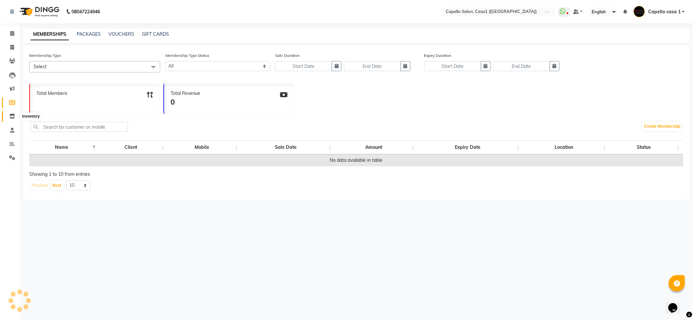
click at [11, 118] on icon at bounding box center [12, 116] width 6 height 5
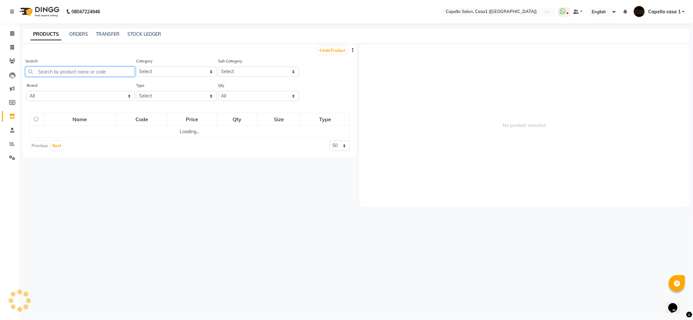
click at [52, 73] on input "text" at bounding box center [79, 72] width 109 height 10
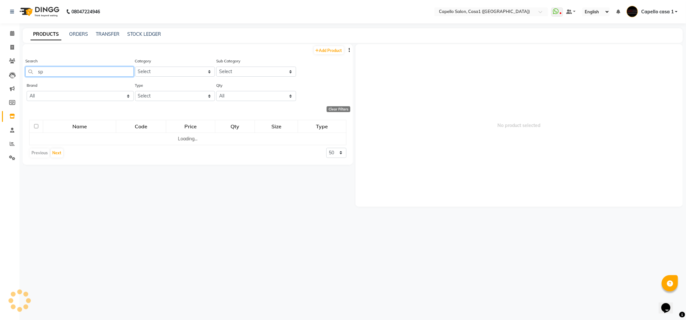
type input "s"
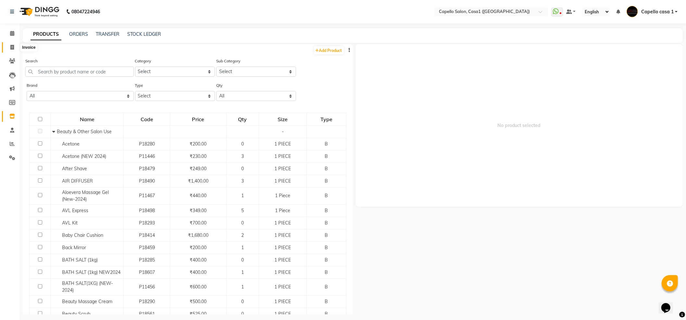
click at [10, 49] on icon at bounding box center [12, 47] width 4 height 5
select select "service"
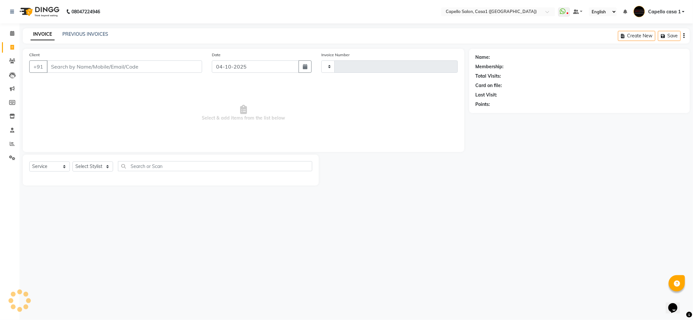
type input "3820"
select select "846"
drag, startPoint x: 61, startPoint y: 161, endPoint x: 65, endPoint y: 165, distance: 5.3
click at [64, 164] on div "Select Service Product Membership Package Voucher Prepaid Gift Card Select Styl…" at bounding box center [170, 168] width 283 height 15
drag, startPoint x: 65, startPoint y: 166, endPoint x: 64, endPoint y: 171, distance: 4.7
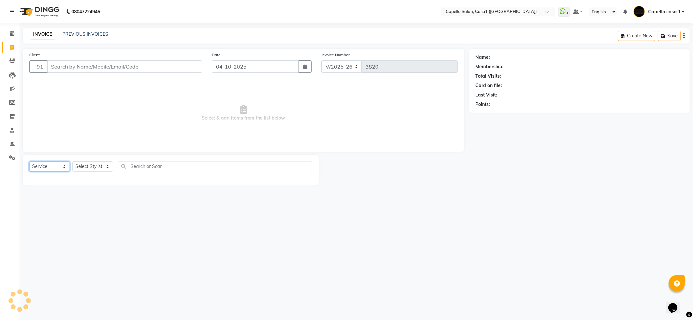
click at [65, 166] on select "Select Service Product Membership Package Voucher Prepaid Gift Card" at bounding box center [49, 166] width 41 height 10
click at [29, 161] on select "Select Service Product Membership Package Voucher Prepaid Gift Card" at bounding box center [49, 166] width 41 height 10
click at [90, 168] on select "Select Stylist" at bounding box center [92, 166] width 41 height 10
select select "93385"
click at [72, 161] on select "Select Stylist [PERSON_NAME] ADMIN Akash Chawale Capello casa 1 [PERSON_NAME] M…" at bounding box center [93, 166] width 43 height 10
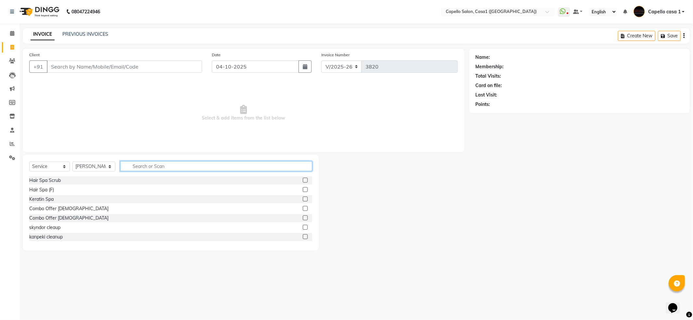
click at [144, 165] on input "text" at bounding box center [216, 166] width 192 height 10
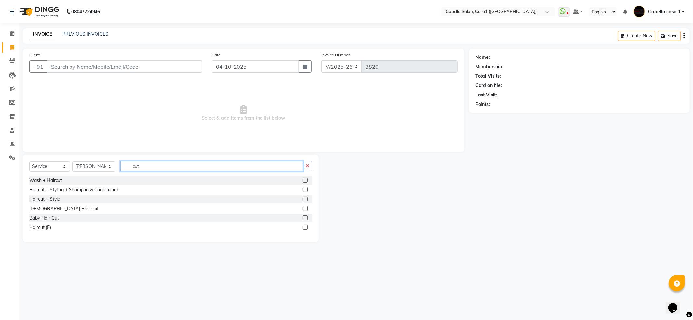
type input "cut"
click at [307, 189] on label at bounding box center [305, 189] width 5 height 5
click at [307, 189] on input "checkbox" at bounding box center [305, 190] width 4 height 4
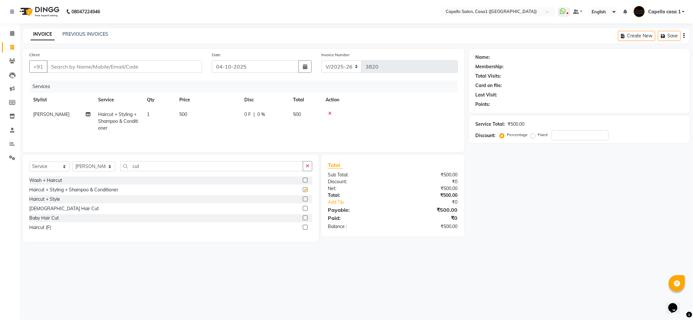
checkbox input "false"
click at [184, 171] on input "cut" at bounding box center [211, 166] width 183 height 10
type input "c"
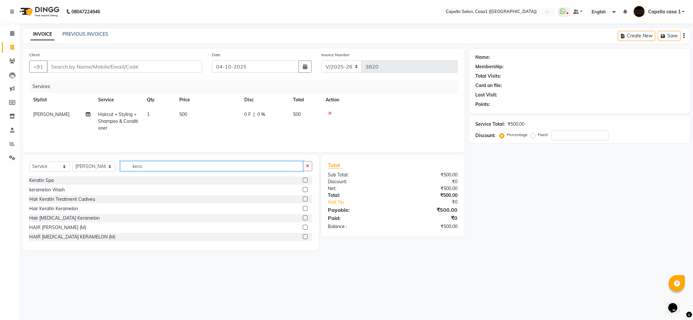
type input "kera"
click at [303, 181] on label at bounding box center [305, 180] width 5 height 5
click at [303, 181] on input "checkbox" at bounding box center [305, 180] width 4 height 4
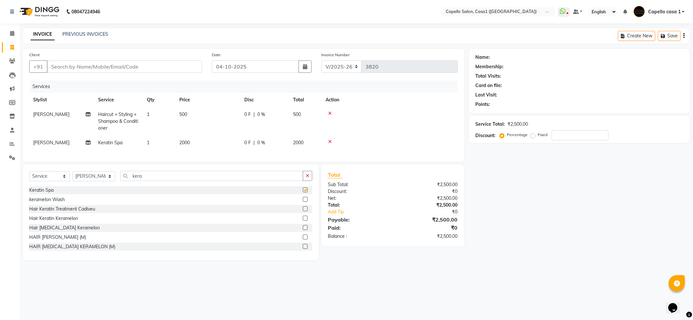
checkbox input "false"
click at [164, 68] on input "Client" at bounding box center [124, 66] width 155 height 12
click at [167, 65] on input "Client" at bounding box center [124, 66] width 155 height 12
type input "9"
type input "0"
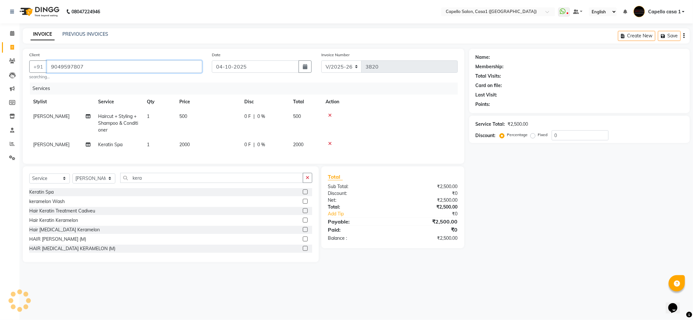
type input "9049597807"
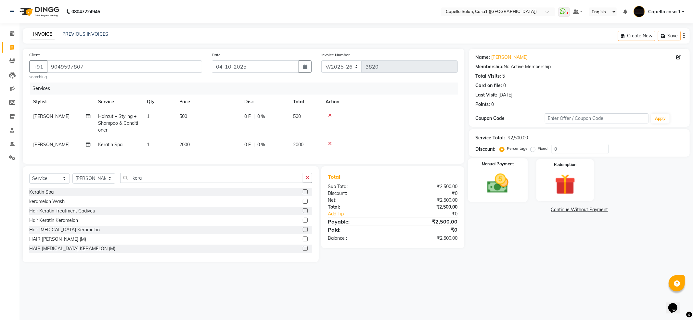
click at [496, 183] on img at bounding box center [497, 183] width 35 height 25
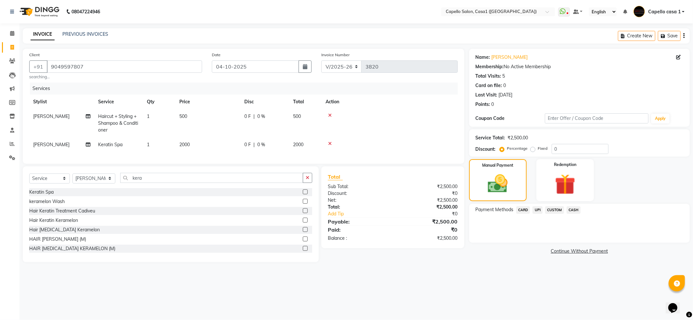
click at [578, 207] on span "CASH" at bounding box center [574, 209] width 14 height 7
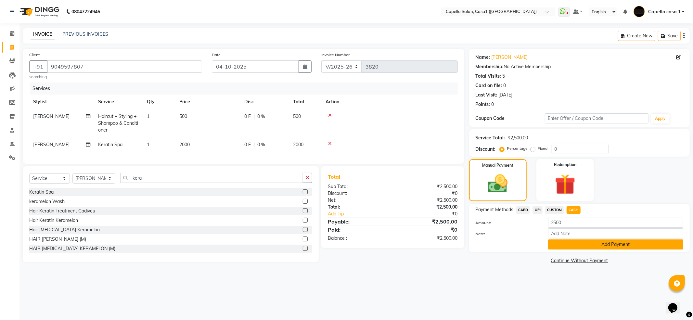
click at [571, 241] on button "Add Payment" at bounding box center [615, 244] width 135 height 10
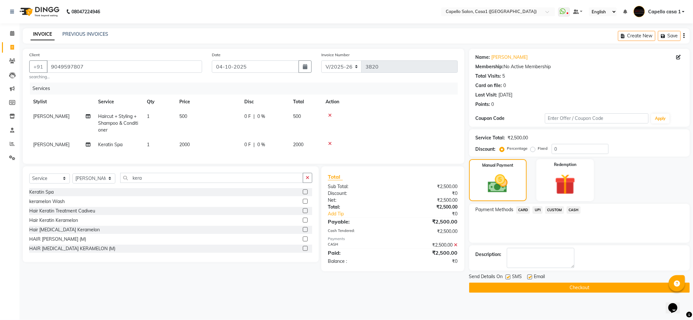
click at [617, 288] on button "Checkout" at bounding box center [579, 288] width 221 height 10
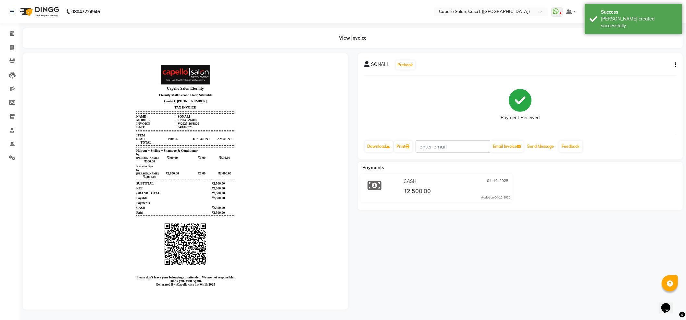
drag, startPoint x: 554, startPoint y: 145, endPoint x: 380, endPoint y: 193, distance: 180.0
click at [552, 144] on button "Send Message" at bounding box center [541, 146] width 32 height 11
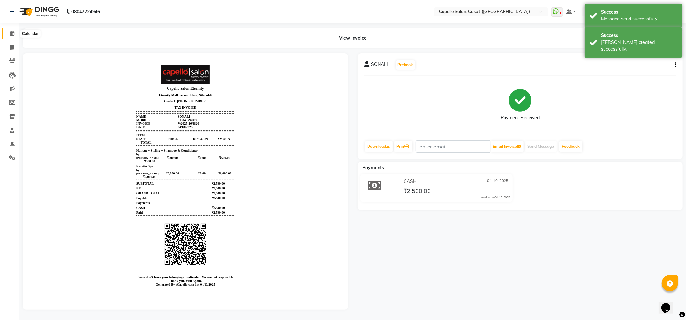
click at [8, 35] on span at bounding box center [11, 33] width 11 height 7
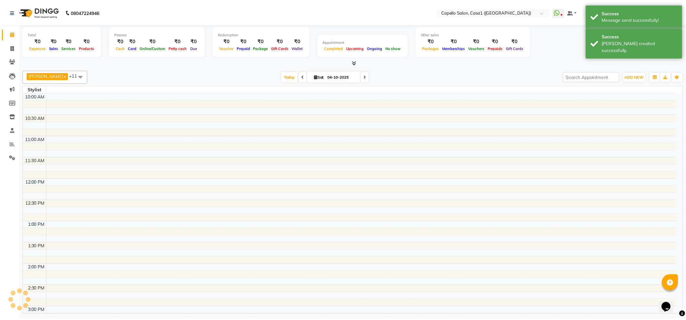
scroll to position [218, 0]
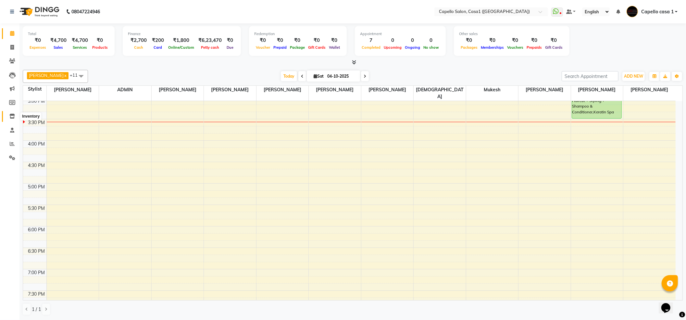
drag, startPoint x: 11, startPoint y: 119, endPoint x: 14, endPoint y: 113, distance: 6.7
click at [11, 119] on span at bounding box center [11, 116] width 11 height 7
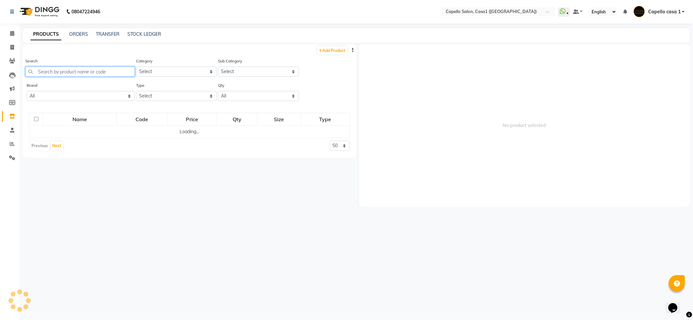
click at [64, 73] on input "text" at bounding box center [79, 72] width 109 height 10
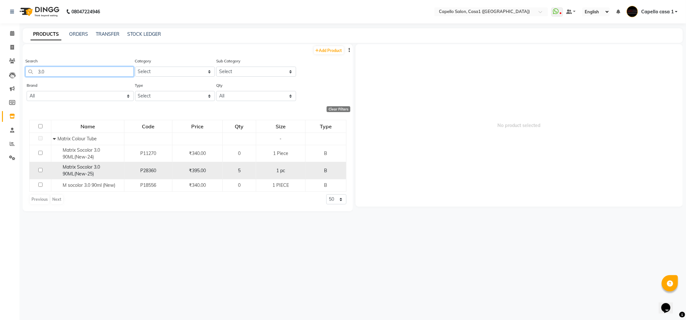
type input "3.0"
click at [240, 171] on span "5" at bounding box center [239, 171] width 3 height 6
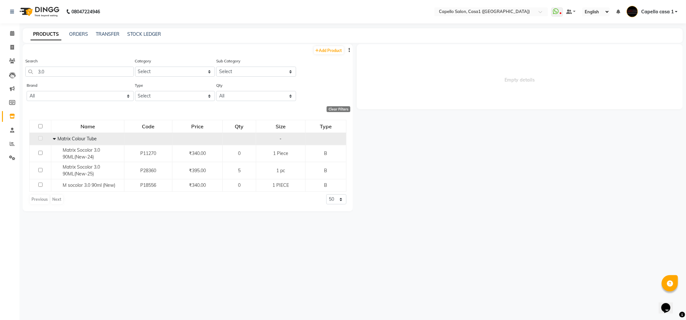
select select
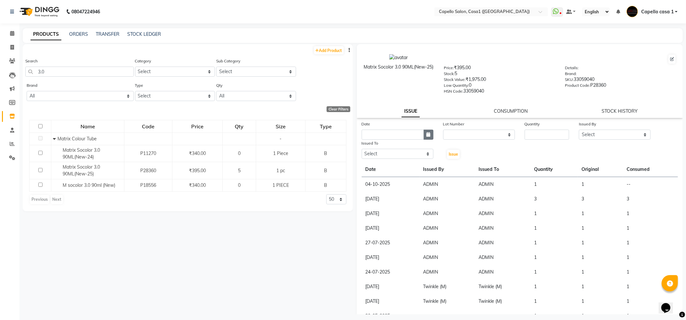
click at [428, 134] on icon "button" at bounding box center [429, 134] width 4 height 5
select select "10"
select select "2025"
click at [420, 164] on div "4" at bounding box center [420, 168] width 10 height 10
type input "04-10-2025"
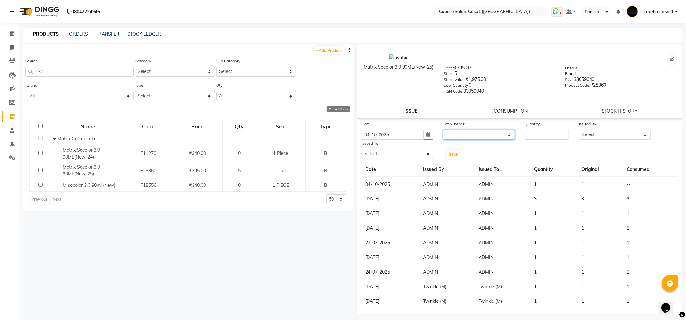
click at [469, 130] on select "None" at bounding box center [479, 135] width 72 height 10
select select "0: null"
click at [443, 130] on select "None" at bounding box center [479, 135] width 72 height 10
click at [525, 132] on input "number" at bounding box center [547, 135] width 45 height 10
type input "1"
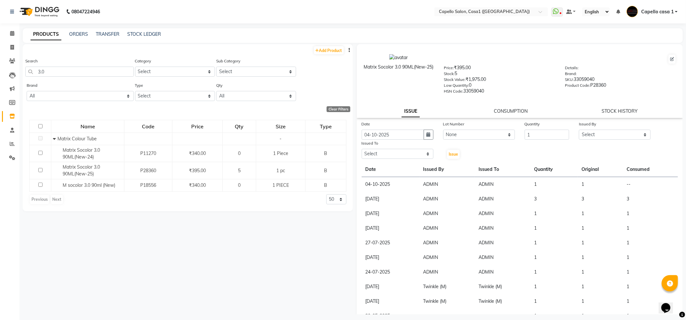
click at [628, 125] on div "Issued By" at bounding box center [615, 125] width 72 height 9
click at [629, 132] on select "Select aayush ADMIN Akash Chawale Capello casa 1 Harsh Nagture Mukesh Nisha Cho…" at bounding box center [615, 135] width 72 height 10
select select "14733"
click at [579, 130] on select "Select aayush ADMIN Akash Chawale Capello casa 1 Harsh Nagture Mukesh Nisha Cho…" at bounding box center [615, 135] width 72 height 10
drag, startPoint x: 397, startPoint y: 154, endPoint x: 396, endPoint y: 149, distance: 4.9
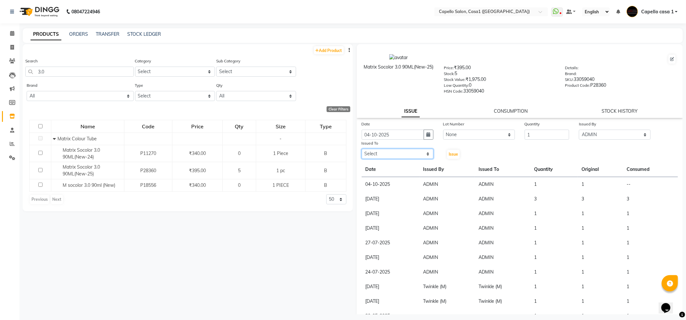
click at [397, 154] on select "Select aayush ADMIN Akash Chawale Capello casa 1 Harsh Nagture Mukesh Nisha Cho…" at bounding box center [398, 154] width 72 height 10
select select "14733"
click at [362, 149] on select "Select aayush ADMIN Akash Chawale Capello casa 1 Harsh Nagture Mukesh Nisha Cho…" at bounding box center [398, 154] width 72 height 10
click at [453, 152] on span "Issue" at bounding box center [453, 154] width 9 height 5
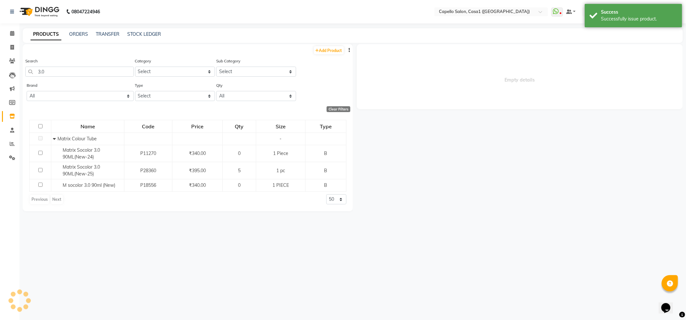
select select
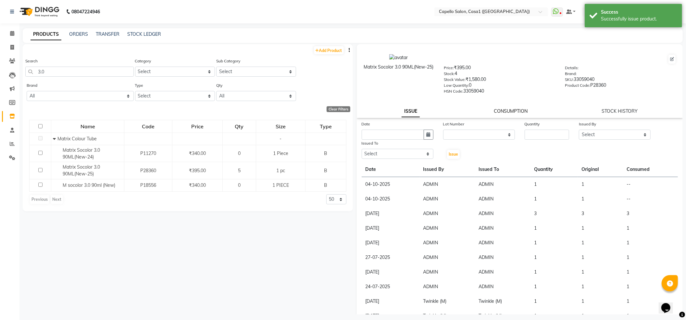
click at [517, 108] on link "CONSUMPTION" at bounding box center [511, 111] width 34 height 6
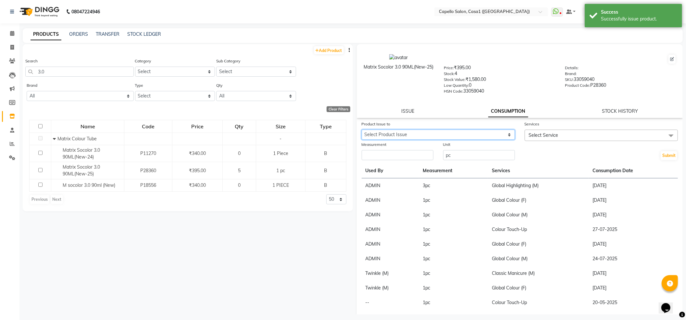
click at [499, 131] on select "Select Product Issue 2025-10-04, Issued to: ADMIN, Balance: 1 2025-10-04, Issue…" at bounding box center [438, 135] width 153 height 10
select select "1285612"
click at [362, 130] on select "Select Product Issue 2025-10-04, Issued to: ADMIN, Balance: 1 2025-10-04, Issue…" at bounding box center [438, 135] width 153 height 10
click at [567, 133] on span "Select Service" at bounding box center [601, 135] width 153 height 11
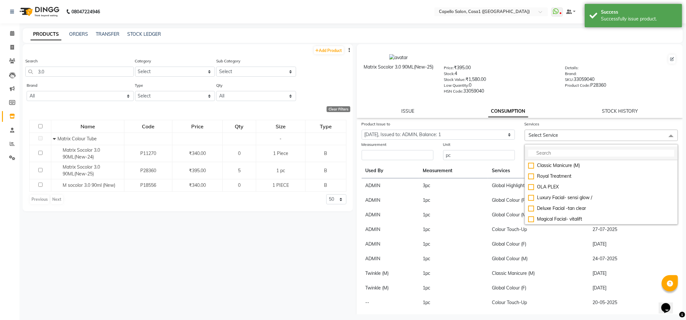
click at [562, 153] on input "multiselect-search" at bounding box center [602, 153] width 146 height 7
type input "glo"
click at [529, 217] on div "Global Colour (M)" at bounding box center [602, 219] width 146 height 7
checkbox input "true"
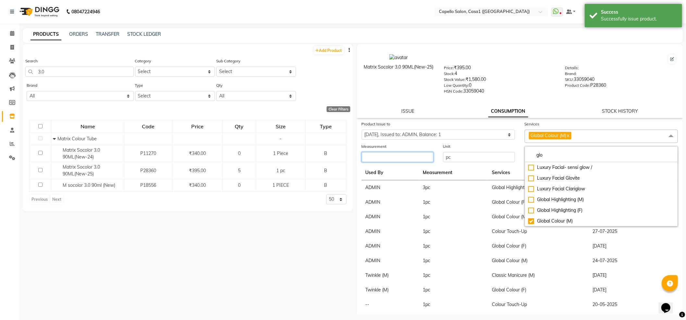
drag, startPoint x: 417, startPoint y: 159, endPoint x: 419, endPoint y: 154, distance: 5.2
click at [417, 159] on input "number" at bounding box center [398, 157] width 72 height 10
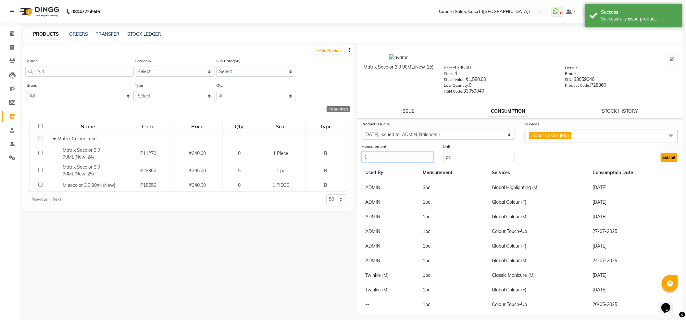
type input "1"
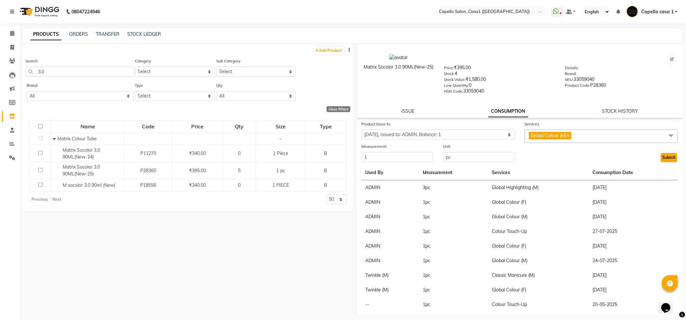
click at [661, 153] on button "Submit" at bounding box center [669, 157] width 17 height 9
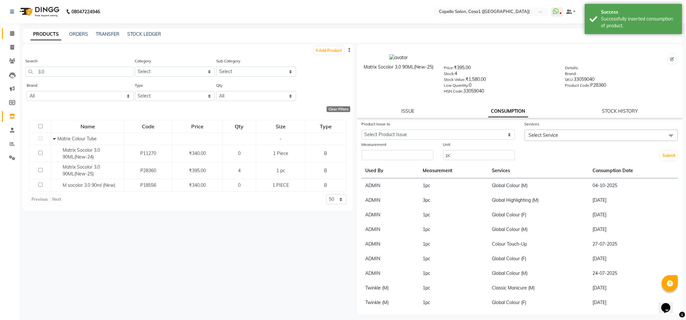
click at [9, 38] on link "Calendar" at bounding box center [10, 33] width 16 height 11
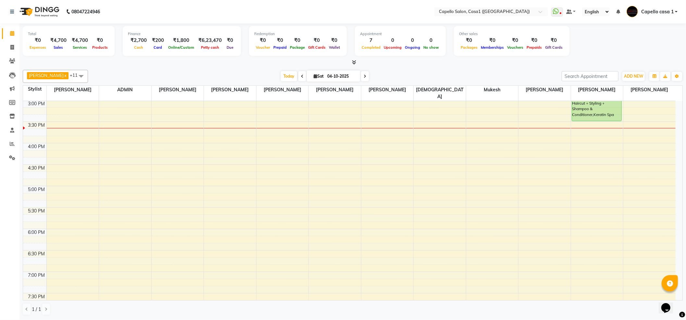
scroll to position [216, 0]
click at [350, 62] on span at bounding box center [353, 62] width 7 height 7
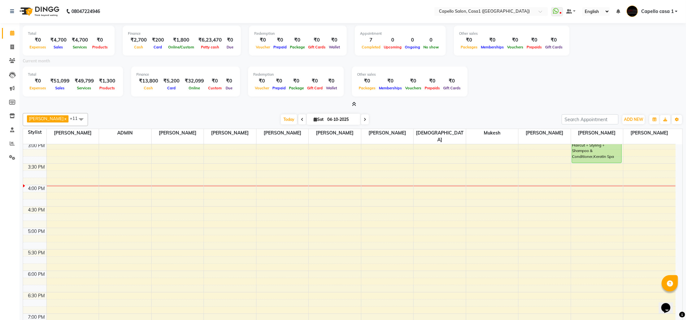
drag, startPoint x: 354, startPoint y: 102, endPoint x: 360, endPoint y: 94, distance: 9.9
click at [355, 102] on icon at bounding box center [354, 104] width 4 height 5
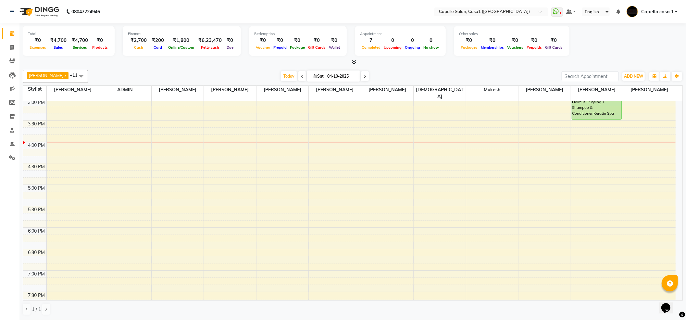
click at [352, 61] on icon at bounding box center [354, 62] width 4 height 5
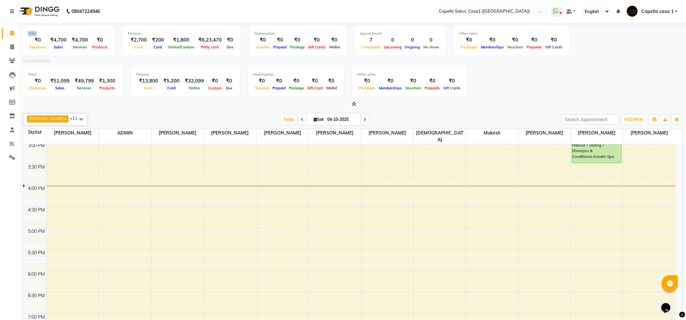
drag, startPoint x: 28, startPoint y: 32, endPoint x: 47, endPoint y: 34, distance: 20.0
click at [47, 34] on div "Total" at bounding box center [69, 34] width 82 height 6
drag, startPoint x: 47, startPoint y: 34, endPoint x: 39, endPoint y: 34, distance: 8.1
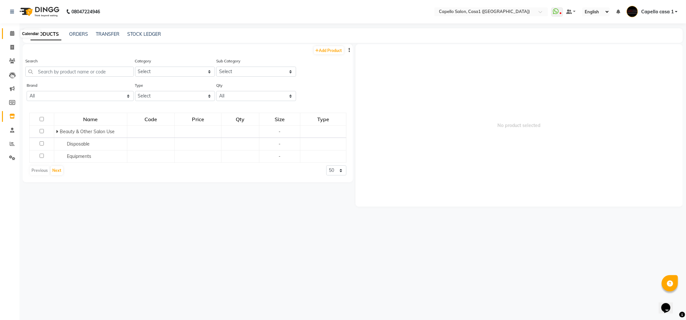
click at [8, 32] on span at bounding box center [11, 33] width 11 height 7
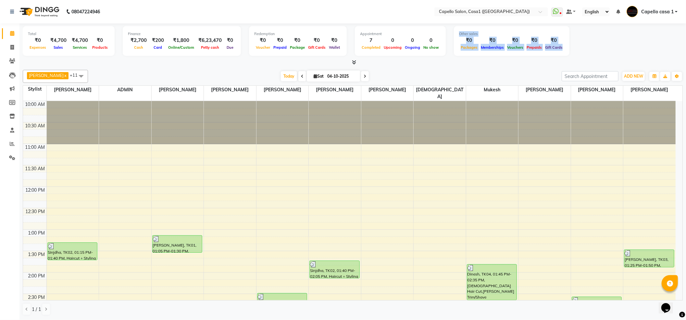
drag, startPoint x: 355, startPoint y: 56, endPoint x: 352, endPoint y: 65, distance: 9.5
click at [352, 65] on div "Total ₹0 Expenses ₹4,700 Sales ₹4,700 Services ₹0 Products Finance ₹2,700 Cash …" at bounding box center [353, 44] width 660 height 43
click at [352, 65] on span at bounding box center [353, 62] width 7 height 7
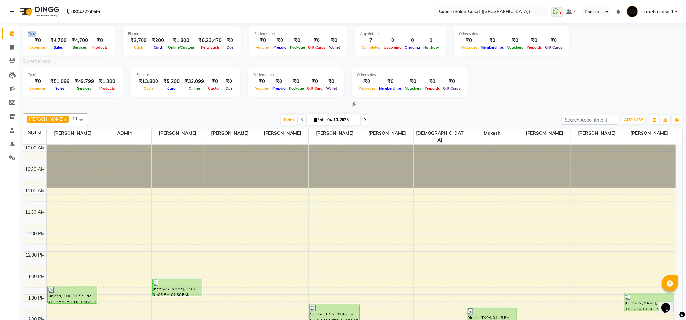
drag, startPoint x: 24, startPoint y: 28, endPoint x: 64, endPoint y: 30, distance: 40.7
click at [64, 34] on div "Total ₹0 Expenses ₹4,700 Sales ₹4,700 Services ₹0 Products" at bounding box center [69, 41] width 92 height 30
drag, startPoint x: 180, startPoint y: 122, endPoint x: 182, endPoint y: 108, distance: 14.4
click at [182, 116] on div "Today Sat 04-10-2025" at bounding box center [324, 120] width 467 height 10
click at [181, 108] on div at bounding box center [353, 104] width 660 height 7
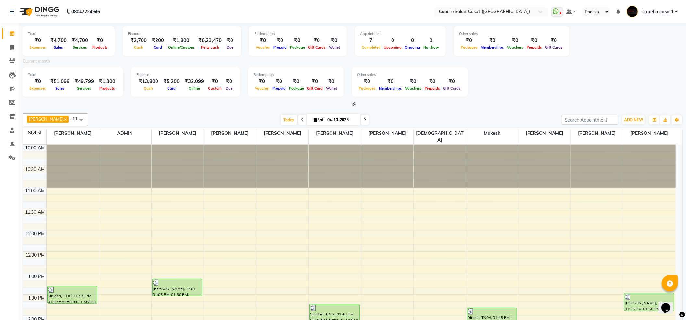
click at [355, 102] on icon at bounding box center [354, 104] width 4 height 5
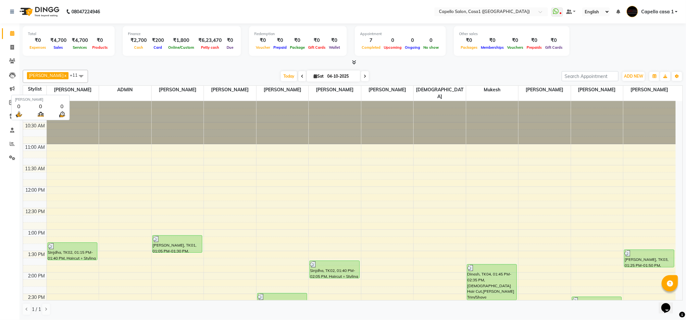
click at [50, 90] on span "[PERSON_NAME]" at bounding box center [73, 90] width 52 height 8
drag, startPoint x: 50, startPoint y: 90, endPoint x: 309, endPoint y: 29, distance: 265.8
click at [309, 29] on div "Total ₹0 Expenses ₹4,700 Sales ₹4,700 Services ₹0 Products Finance ₹2,700 Cash …" at bounding box center [352, 171] width 667 height 296
click at [223, 72] on div "Today Sat 04-10-2025" at bounding box center [324, 76] width 467 height 10
click at [354, 68] on div "Akash Chawale x Nisha Choube x Shalu Delikar x Mukesh x Rizwan Sheikh x ADMIN x…" at bounding box center [353, 192] width 660 height 251
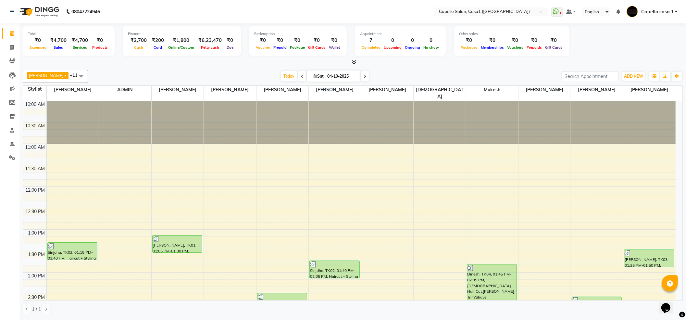
click at [351, 64] on span at bounding box center [353, 62] width 7 height 7
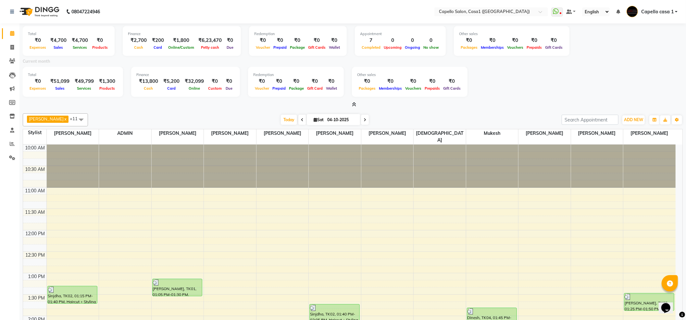
click at [355, 106] on icon at bounding box center [354, 104] width 4 height 5
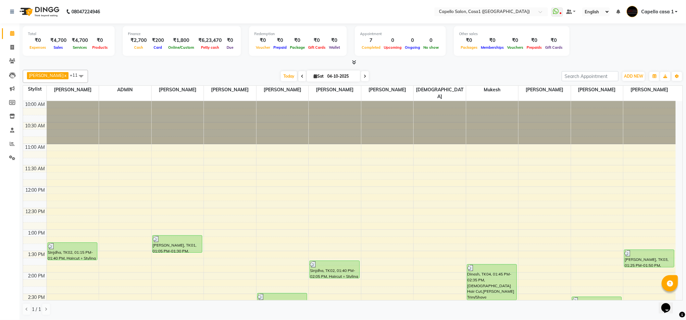
click at [355, 66] on span at bounding box center [353, 62] width 7 height 7
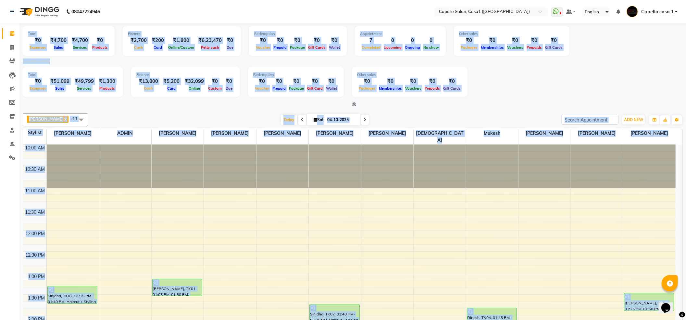
scroll to position [44, 0]
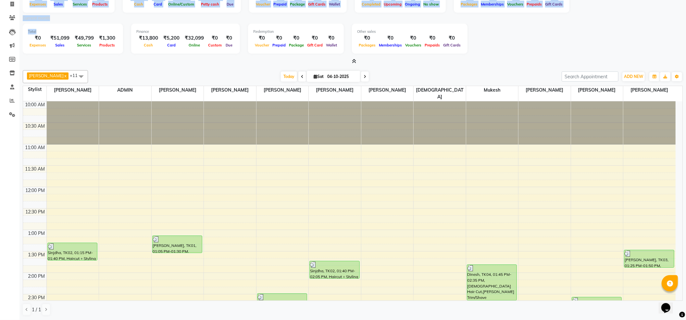
drag, startPoint x: 25, startPoint y: 33, endPoint x: 119, endPoint y: 26, distance: 94.1
click at [119, 26] on div "Total ₹0 Expenses ₹4,700 Sales ₹4,700 Services ₹0 Products Finance ₹2,700 Cash …" at bounding box center [353, 22] width 660 height 85
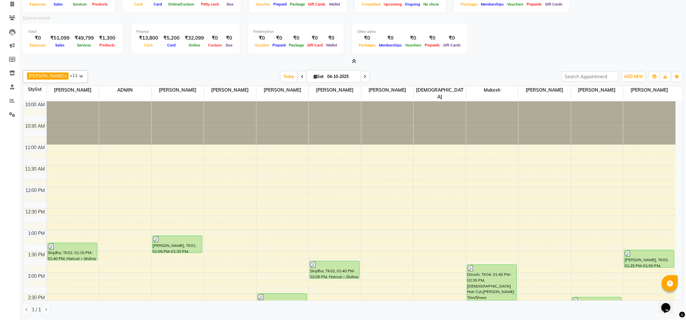
click at [138, 70] on div "Akash Chawale x Nisha Choube x Shalu Delikar x Mukesh x Rizwan Sheikh x ADMIN x…" at bounding box center [353, 76] width 660 height 13
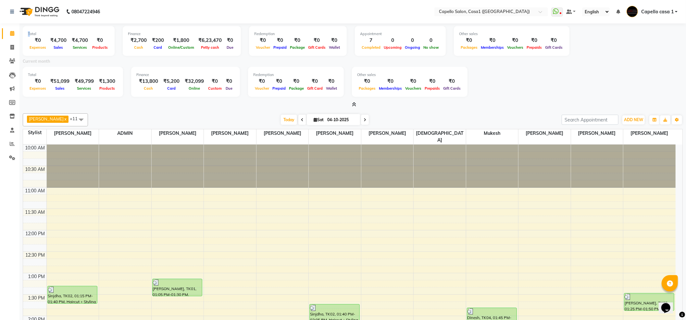
drag, startPoint x: 19, startPoint y: 33, endPoint x: 30, endPoint y: 33, distance: 10.4
click at [30, 33] on div "Total ₹0 Expenses ₹4,700 Sales ₹4,700 Services ₹0 Products Finance ₹2,700 Cash …" at bounding box center [352, 193] width 667 height 340
click at [127, 111] on div "Akash Chawale x Nisha Choube x Shalu Delikar x Mukesh x Rizwan Sheikh x ADMIN x…" at bounding box center [353, 236] width 660 height 251
drag, startPoint x: 351, startPoint y: 102, endPoint x: 354, endPoint y: 99, distance: 3.7
click at [351, 102] on span at bounding box center [353, 104] width 7 height 7
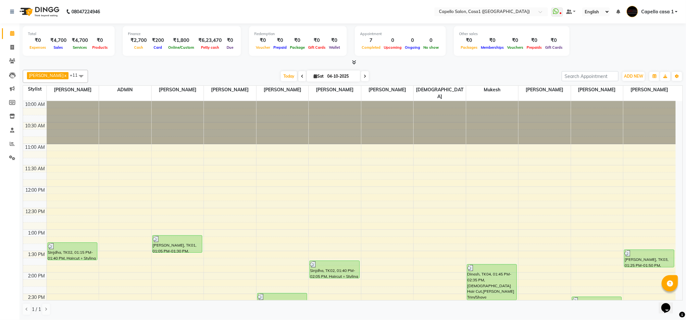
click at [352, 58] on div "Total ₹0 Expenses ₹4,700 Sales ₹4,700 Services ₹0 Products Finance ₹2,700 Cash …" at bounding box center [353, 44] width 660 height 43
click at [355, 64] on icon at bounding box center [354, 62] width 4 height 5
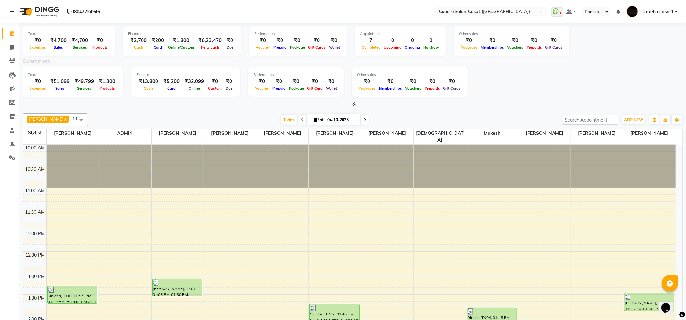
click at [355, 102] on icon at bounding box center [354, 104] width 4 height 5
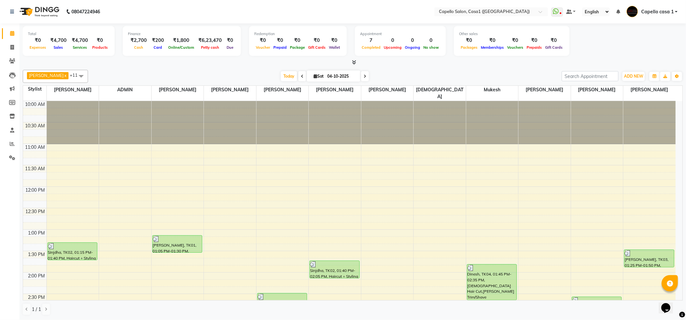
click at [354, 61] on icon at bounding box center [354, 62] width 4 height 5
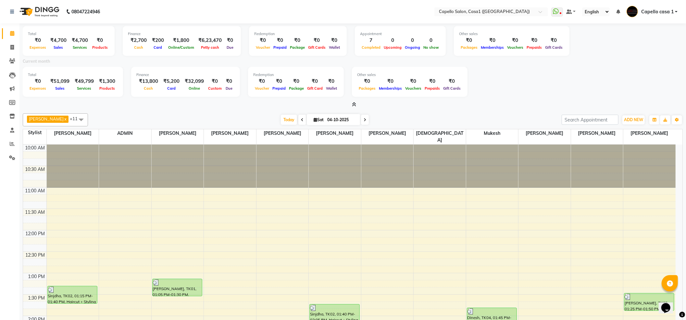
drag, startPoint x: 28, startPoint y: 30, endPoint x: 89, endPoint y: 23, distance: 61.4
click at [89, 23] on div "Total ₹0 Expenses ₹4,700 Sales ₹4,700 Services ₹0 Products Finance ₹2,700 Cash …" at bounding box center [353, 65] width 660 height 85
click at [109, 109] on div "Total ₹0 Expenses ₹4,700 Sales ₹4,700 Services ₹0 Products Finance ₹2,700 Cash …" at bounding box center [352, 193] width 667 height 340
click at [350, 107] on span at bounding box center [353, 104] width 7 height 7
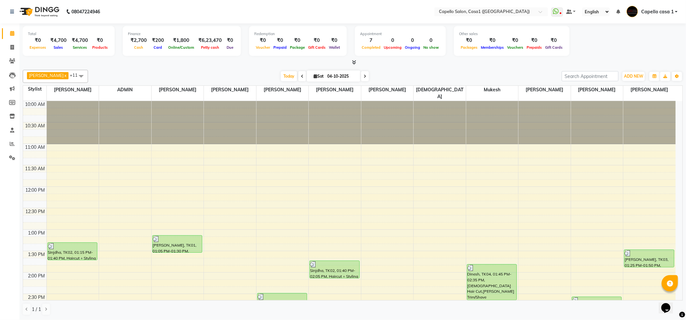
click at [355, 60] on icon at bounding box center [354, 62] width 4 height 5
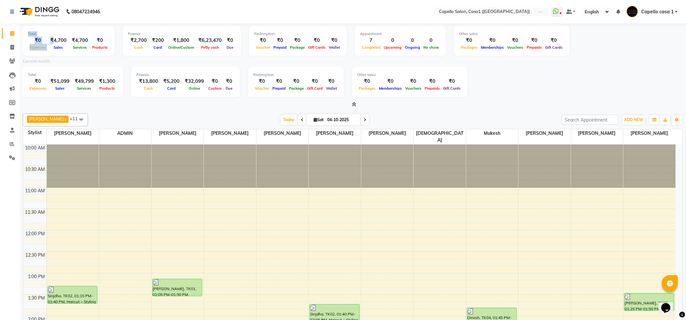
drag, startPoint x: 25, startPoint y: 34, endPoint x: 52, endPoint y: 41, distance: 28.3
click at [52, 41] on div "Total ₹0 Expenses ₹4,700 Sales ₹4,700 Services ₹0 Products" at bounding box center [69, 41] width 92 height 30
click at [155, 104] on div at bounding box center [353, 104] width 660 height 7
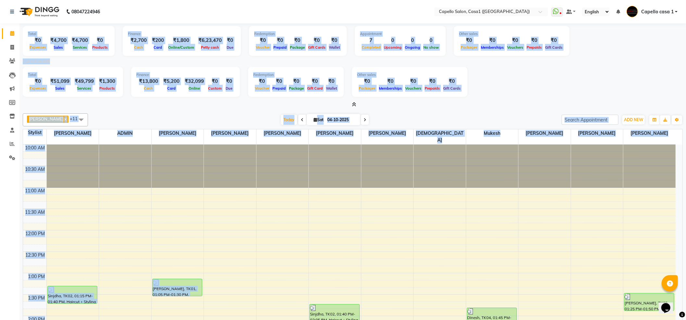
drag, startPoint x: 26, startPoint y: 32, endPoint x: 268, endPoint y: 140, distance: 265.0
click at [266, 142] on div "Total ₹0 Expenses ₹4,700 Sales ₹4,700 Services ₹0 Products Finance ₹2,700 Cash …" at bounding box center [352, 193] width 667 height 340
click at [389, 101] on div at bounding box center [353, 104] width 660 height 7
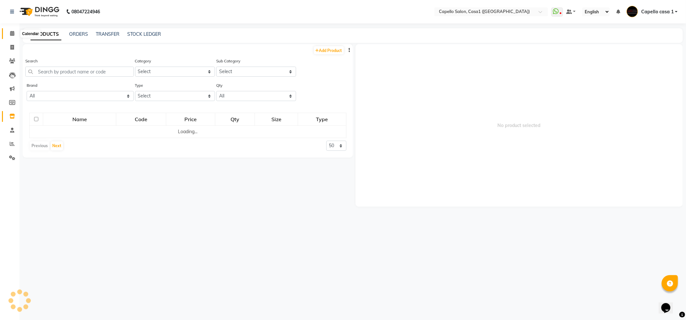
click at [7, 32] on span at bounding box center [11, 33] width 11 height 7
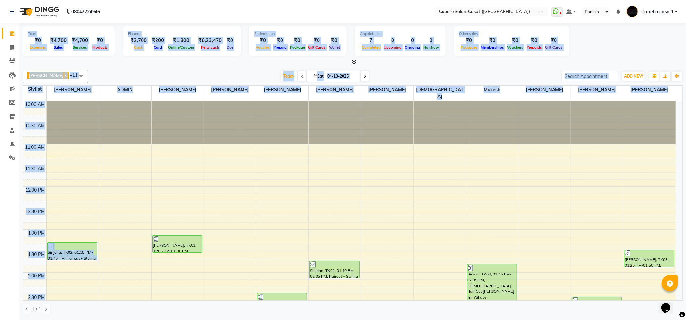
drag, startPoint x: 25, startPoint y: 32, endPoint x: 158, endPoint y: 101, distance: 149.8
click at [158, 102] on div "Total ₹0 Expenses ₹4,700 Sales ₹4,700 Services ₹0 Products Finance ₹2,700 Cash …" at bounding box center [352, 171] width 667 height 296
click at [159, 70] on div "Akash Chawale x Nisha Choube x Shalu Delikar x Mukesh x Rizwan Sheikh x ADMIN x…" at bounding box center [353, 76] width 660 height 13
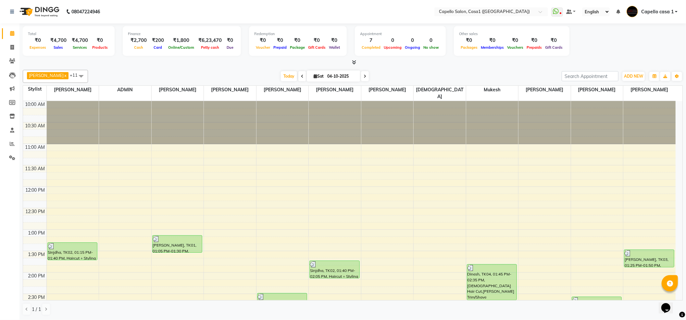
click at [353, 63] on icon at bounding box center [354, 62] width 4 height 5
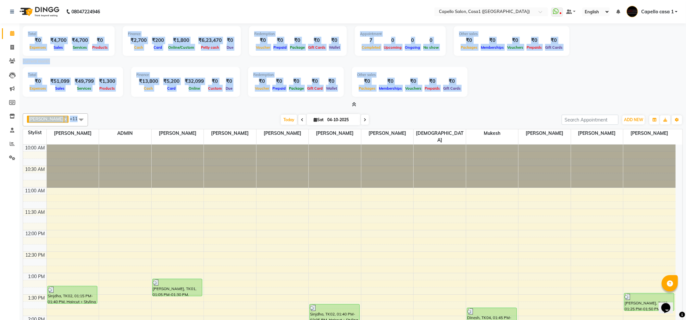
drag, startPoint x: 22, startPoint y: 27, endPoint x: 152, endPoint y: 112, distance: 155.3
click at [152, 112] on div "Total ₹0 Expenses ₹4,700 Sales ₹4,700 Services ₹0 Products Finance ₹2,700 Cash …" at bounding box center [352, 193] width 667 height 340
click at [152, 112] on div "Akash Chawale x Nisha Choube x Shalu Delikar x Mukesh x Rizwan Sheikh x ADMIN x…" at bounding box center [353, 236] width 660 height 251
drag, startPoint x: 27, startPoint y: 33, endPoint x: 179, endPoint y: 115, distance: 172.7
click at [175, 117] on div "Total ₹0 Expenses ₹4,700 Sales ₹4,700 Services ₹0 Products Finance ₹2,700 Cash …" at bounding box center [352, 193] width 667 height 340
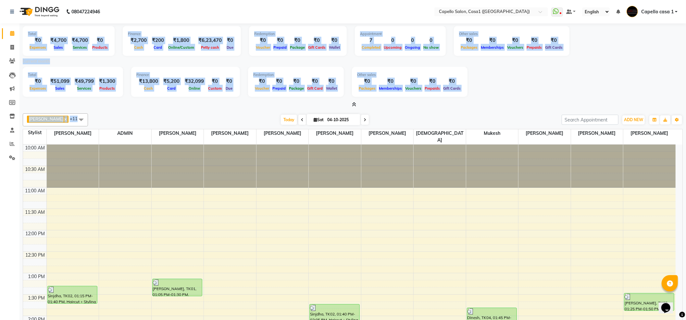
click at [218, 97] on div "Total ₹0 Expenses ₹51,099 Sales ₹49,799 Services ₹1,300 Products Finance ₹13,80…" at bounding box center [353, 83] width 660 height 32
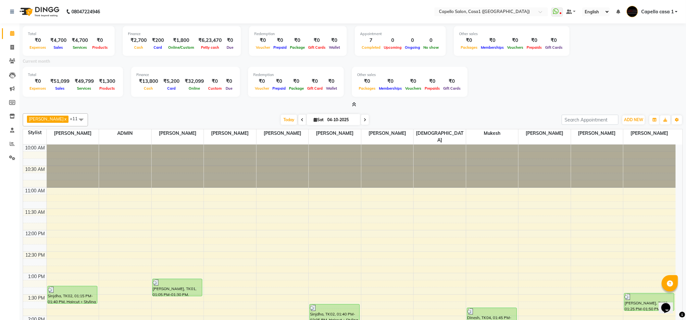
click at [230, 109] on div "Total ₹0 Expenses ₹4,700 Sales ₹4,700 Services ₹0 Products Finance ₹2,700 Cash …" at bounding box center [352, 193] width 667 height 340
click at [352, 104] on icon at bounding box center [354, 104] width 4 height 5
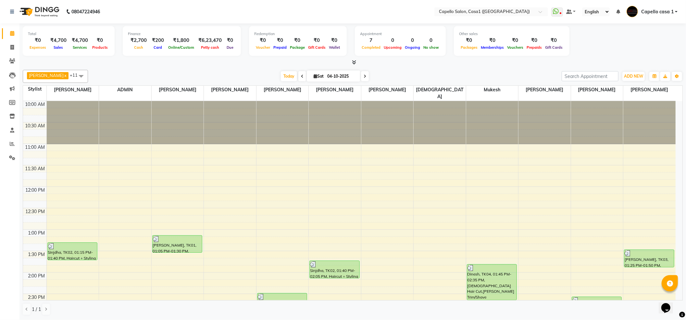
click at [353, 64] on icon at bounding box center [354, 62] width 4 height 5
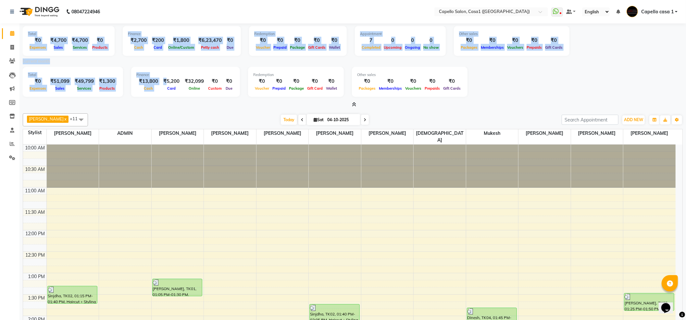
drag, startPoint x: 25, startPoint y: 32, endPoint x: 165, endPoint y: 78, distance: 148.0
click at [165, 78] on div "Total ₹0 Expenses ₹4,700 Sales ₹4,700 Services ₹0 Products Finance ₹2,700 Cash …" at bounding box center [353, 65] width 660 height 85
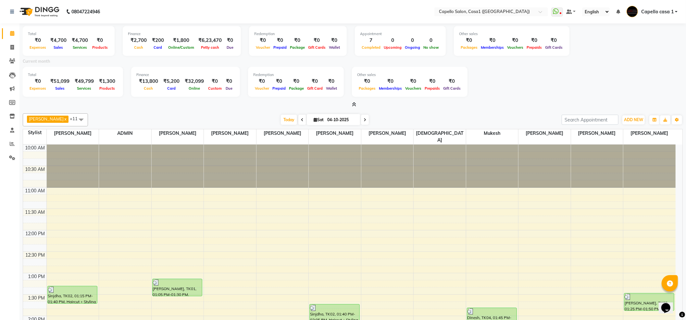
drag, startPoint x: 164, startPoint y: 122, endPoint x: 161, endPoint y: 119, distance: 4.2
click at [164, 122] on div "Today Sat 04-10-2025" at bounding box center [324, 120] width 467 height 10
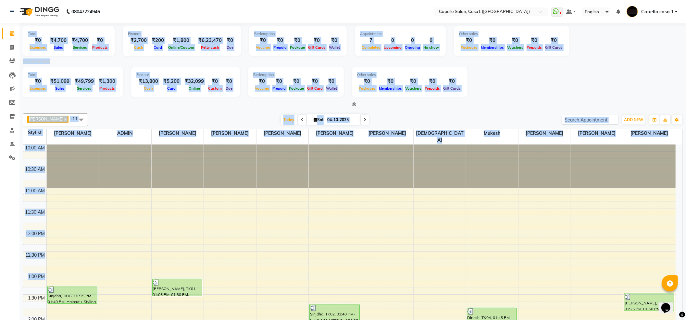
scroll to position [44, 0]
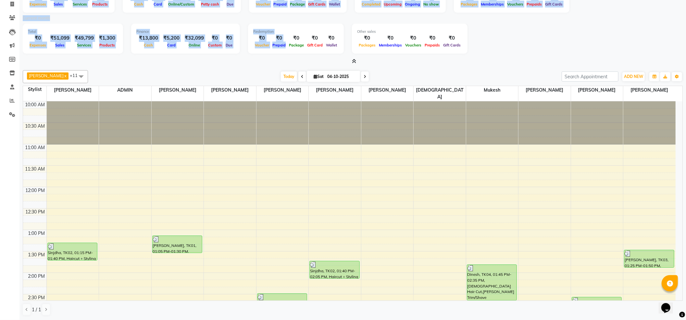
drag, startPoint x: 24, startPoint y: 32, endPoint x: 278, endPoint y: 49, distance: 255.0
click at [278, 49] on div "Total ₹0 Expenses ₹4,700 Sales ₹4,700 Services ₹0 Products Finance ₹2,700 Cash …" at bounding box center [353, 22] width 660 height 85
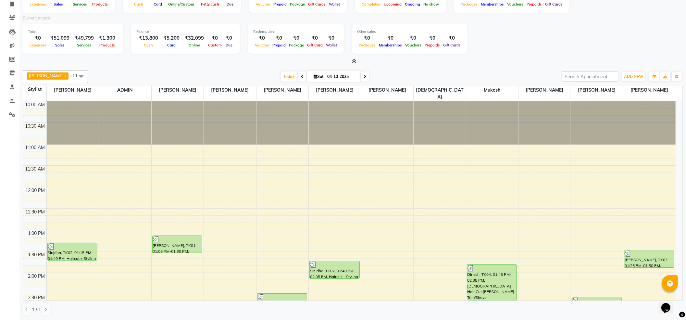
click at [250, 72] on div "Today Sat 04-10-2025" at bounding box center [324, 77] width 467 height 10
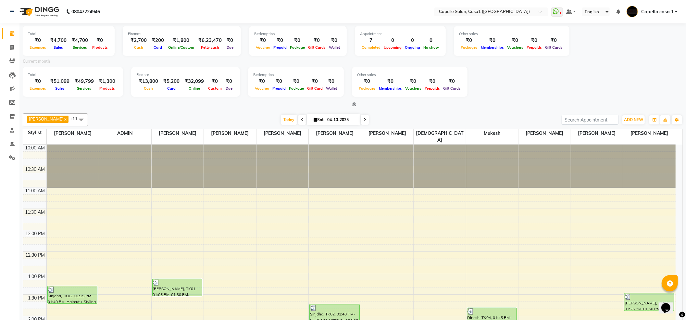
drag, startPoint x: 19, startPoint y: 30, endPoint x: 61, endPoint y: 55, distance: 48.4
drag, startPoint x: 24, startPoint y: 31, endPoint x: 350, endPoint y: -1, distance: 327.7
click at [350, 0] on html "08047224946 Select Location × Capello Salon, Casa1 (Eternity Mall) WhatsApp Sta…" at bounding box center [343, 160] width 686 height 320
click at [509, 92] on div "Total ₹0 Expenses ₹51,099 Sales ₹49,799 Services ₹1,300 Products Finance ₹13,80…" at bounding box center [353, 83] width 660 height 32
drag, startPoint x: 25, startPoint y: 33, endPoint x: 72, endPoint y: 16, distance: 49.4
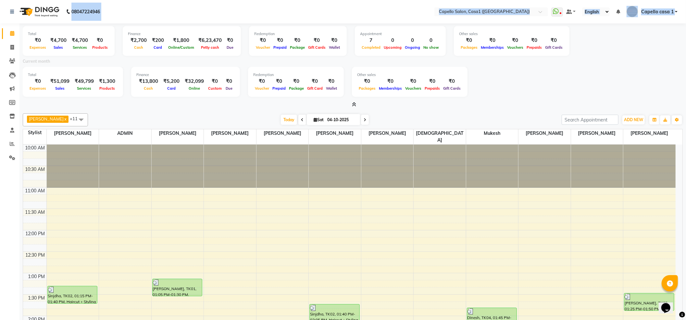
click at [72, 16] on app-home "08047224946 Select Location × Capello Salon, Casa1 (Eternity Mall) WhatsApp Sta…" at bounding box center [343, 181] width 686 height 363
click at [239, 64] on div "Current month" at bounding box center [353, 62] width 670 height 9
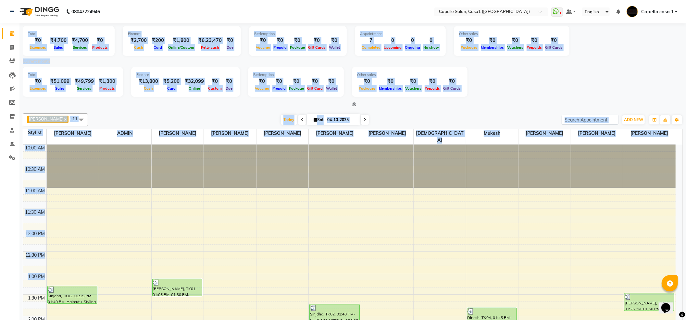
scroll to position [44, 0]
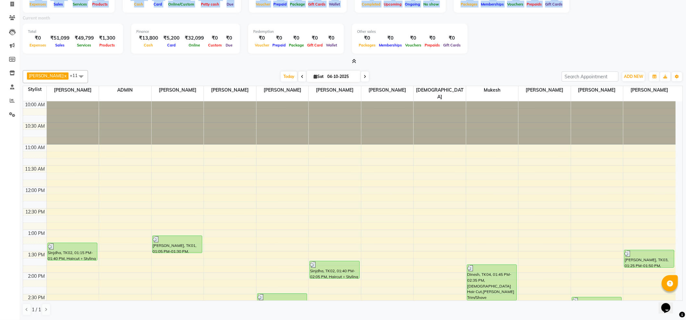
drag, startPoint x: 23, startPoint y: 34, endPoint x: 17, endPoint y: -1, distance: 35.2
click at [17, 0] on html "08047224946 Select Location × Capello Salon, Casa1 (Eternity Mall) WhatsApp Sta…" at bounding box center [343, 117] width 686 height 320
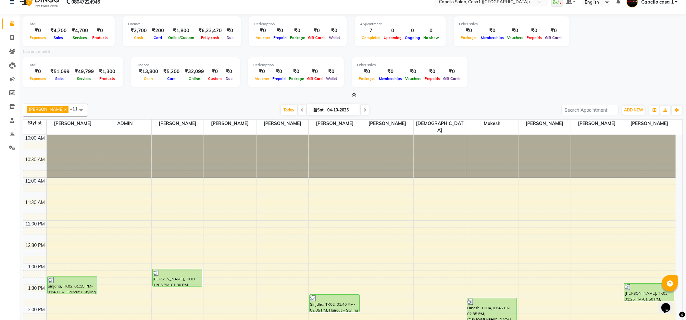
click at [224, 85] on div "Finance ₹13,800 Cash ₹5,200 Card ₹32,099 Online ₹0 Custom ₹0 Due" at bounding box center [185, 72] width 109 height 30
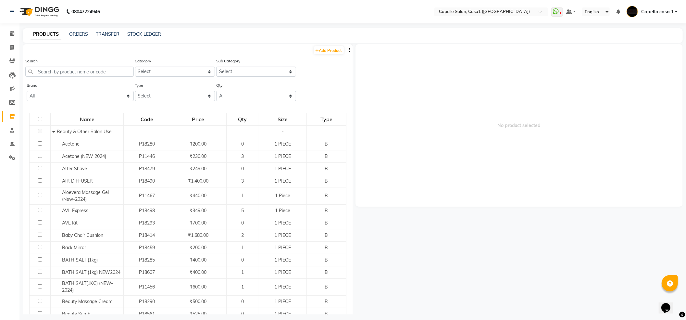
click at [11, 27] on li "Calendar" at bounding box center [9, 34] width 19 height 14
click at [12, 35] on icon at bounding box center [12, 33] width 4 height 5
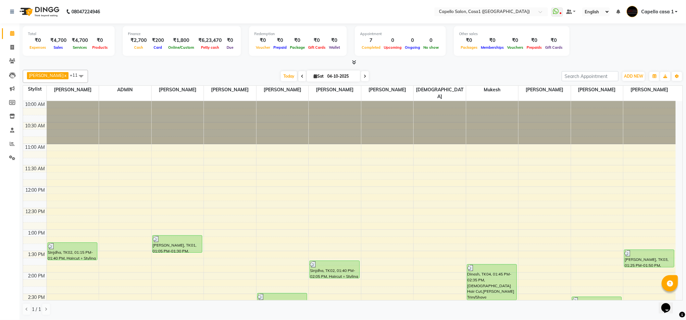
click at [352, 58] on div "Total ₹0 Expenses ₹4,700 Sales ₹4,700 Services ₹0 Products Finance ₹2,700 Cash …" at bounding box center [353, 44] width 660 height 43
click at [353, 62] on icon at bounding box center [354, 62] width 4 height 5
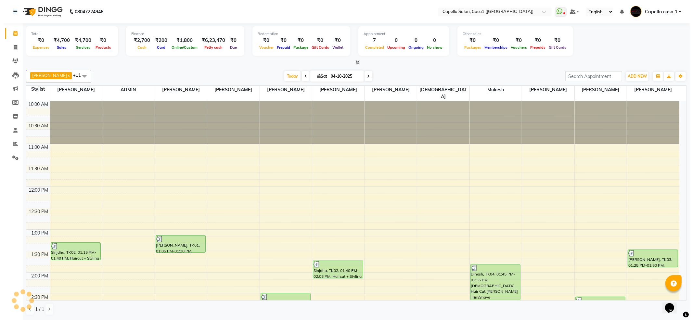
scroll to position [262, 0]
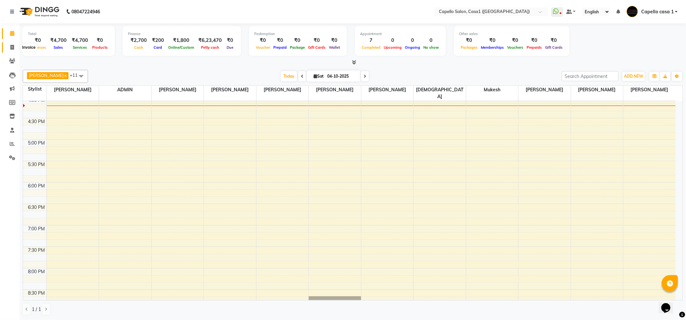
click at [11, 46] on icon at bounding box center [12, 47] width 4 height 5
select select "service"
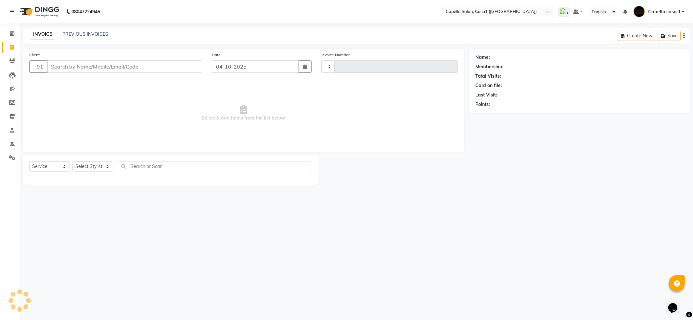
type input "3821"
select select "846"
click at [109, 61] on input "Client" at bounding box center [124, 66] width 155 height 12
type input "8855048959"
click at [189, 68] on span "Add Client" at bounding box center [186, 66] width 26 height 6
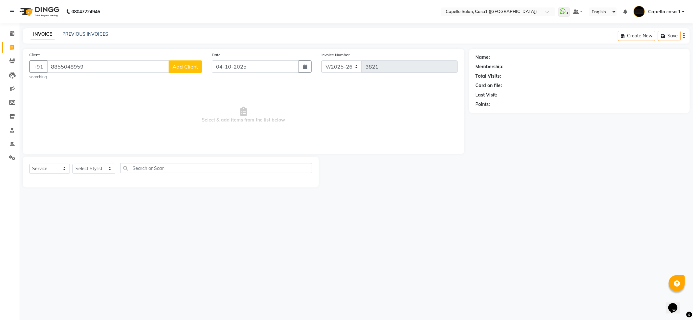
select select "22"
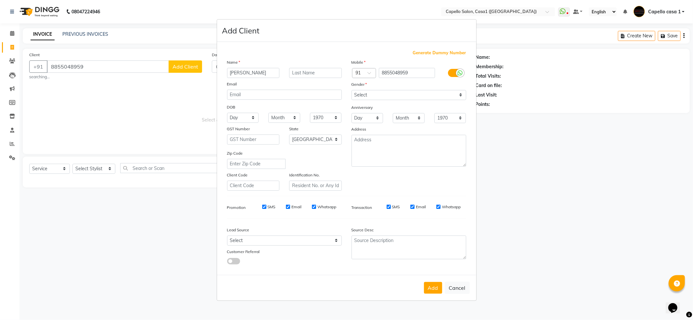
type input "pranita"
click at [379, 96] on select "Select [DEMOGRAPHIC_DATA] [DEMOGRAPHIC_DATA] Other Prefer Not To Say" at bounding box center [408, 95] width 115 height 10
select select "[DEMOGRAPHIC_DATA]"
click at [351, 90] on select "Select [DEMOGRAPHIC_DATA] [DEMOGRAPHIC_DATA] Other Prefer Not To Say" at bounding box center [408, 95] width 115 height 10
drag, startPoint x: 435, startPoint y: 287, endPoint x: 407, endPoint y: 287, distance: 27.9
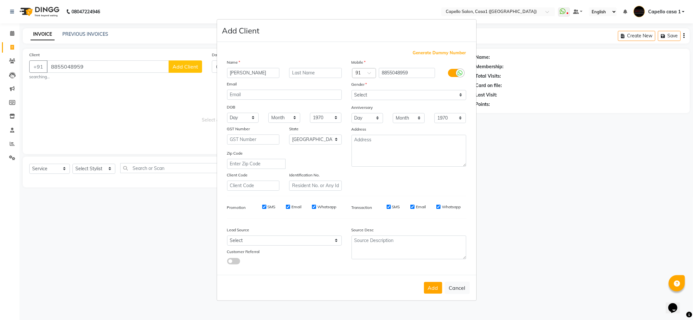
click at [436, 287] on button "Add" at bounding box center [433, 288] width 18 height 12
select select
select select "null"
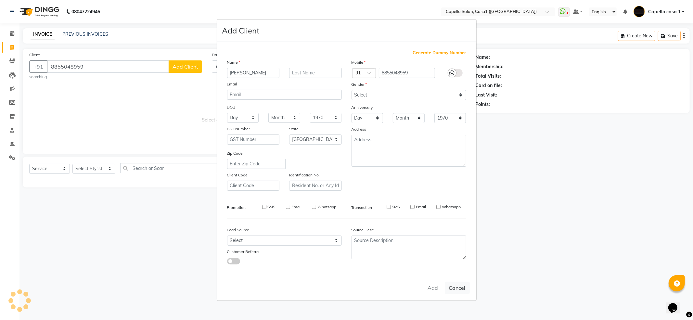
select select
checkbox input "false"
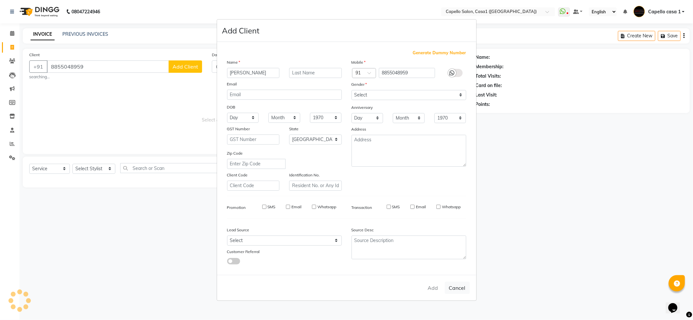
checkbox input "false"
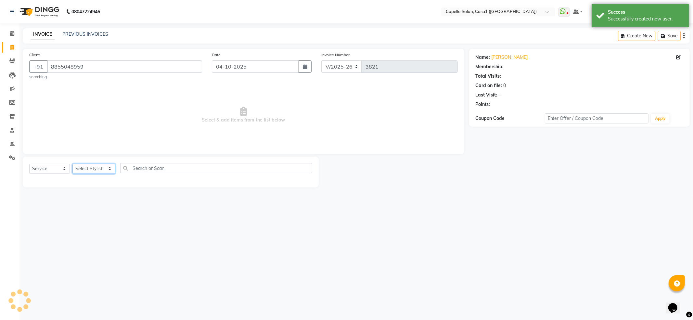
click at [102, 164] on select "Select Stylist [PERSON_NAME] ADMIN Akash Chawale Capello casa 1 [PERSON_NAME] M…" at bounding box center [93, 169] width 43 height 10
drag, startPoint x: 59, startPoint y: 165, endPoint x: 61, endPoint y: 173, distance: 8.4
click at [59, 165] on select "Select Service Product Membership Package Voucher Prepaid Gift Card" at bounding box center [49, 169] width 41 height 10
click at [29, 164] on select "Select Service Product Membership Package Voucher Prepaid Gift Card" at bounding box center [49, 169] width 41 height 10
click at [83, 171] on select "Select Stylist [PERSON_NAME] ADMIN Akash Chawale Capello casa 1 [PERSON_NAME] M…" at bounding box center [93, 169] width 43 height 10
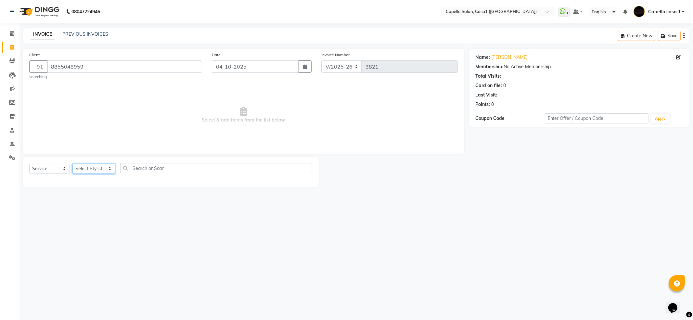
select select "67524"
click at [72, 164] on select "Select Stylist [PERSON_NAME] ADMIN Akash Chawale Capello casa 1 [PERSON_NAME] M…" at bounding box center [93, 169] width 43 height 10
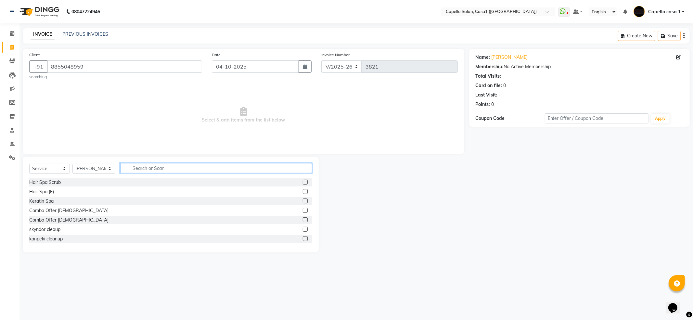
click at [127, 164] on input "text" at bounding box center [216, 168] width 192 height 10
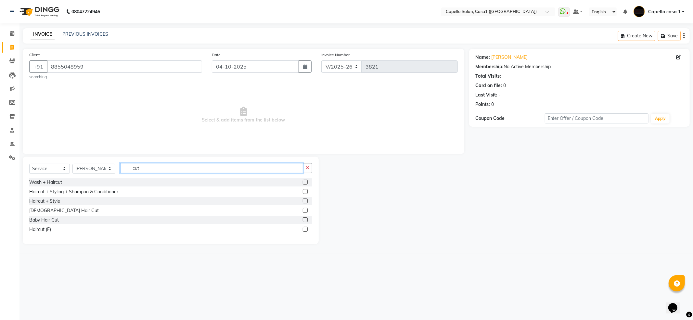
type input "cut"
click at [307, 191] on label at bounding box center [305, 191] width 5 height 5
click at [307, 191] on input "checkbox" at bounding box center [305, 192] width 4 height 4
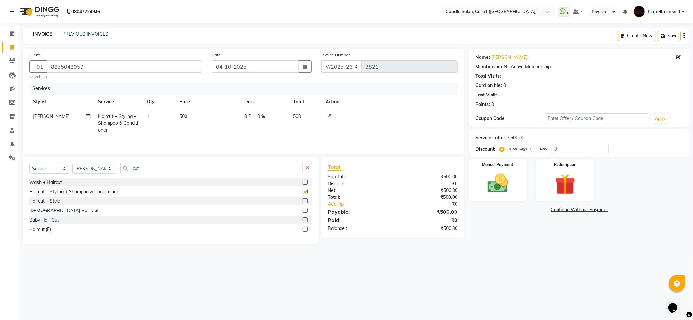
checkbox input "false"
click at [498, 181] on img at bounding box center [497, 183] width 35 height 25
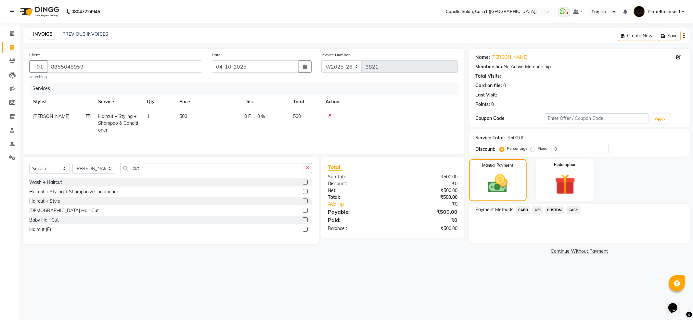
click at [574, 208] on span "CASH" at bounding box center [574, 209] width 14 height 7
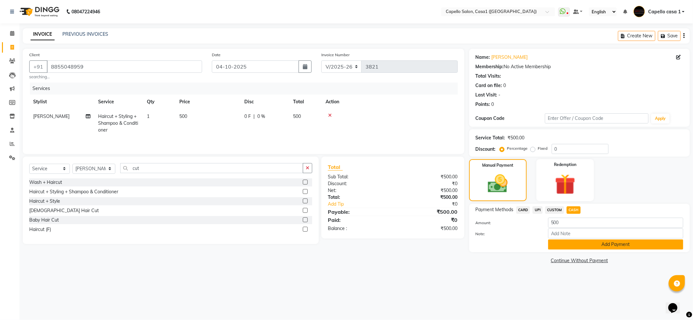
click at [577, 248] on button "Add Payment" at bounding box center [615, 244] width 135 height 10
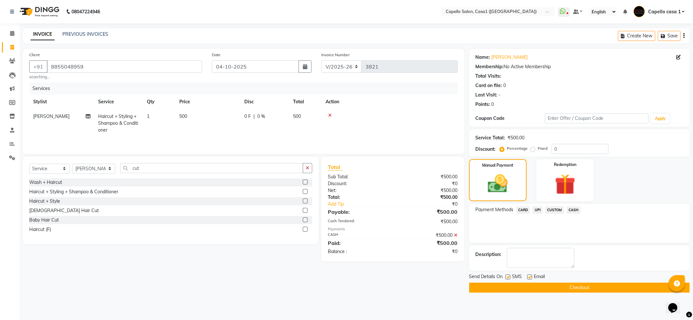
drag, startPoint x: 574, startPoint y: 288, endPoint x: 580, endPoint y: 283, distance: 7.8
click at [575, 288] on button "Checkout" at bounding box center [579, 288] width 221 height 10
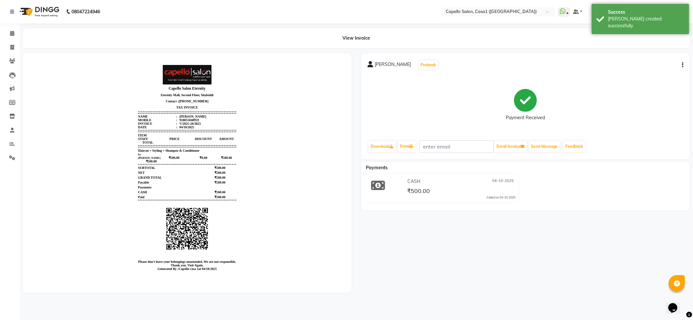
drag, startPoint x: 544, startPoint y: 136, endPoint x: 543, endPoint y: 146, distance: 9.2
click at [544, 138] on div "pranita Prebook Payment Received Download Print Email Invoice Send Message Feed…" at bounding box center [525, 106] width 329 height 106
click at [542, 146] on button "Send Message" at bounding box center [545, 146] width 32 height 11
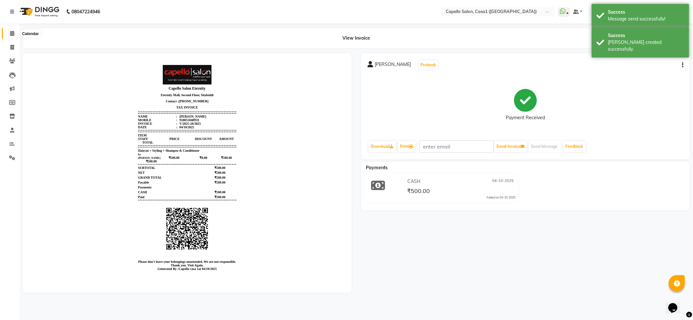
click at [12, 32] on icon at bounding box center [12, 33] width 4 height 5
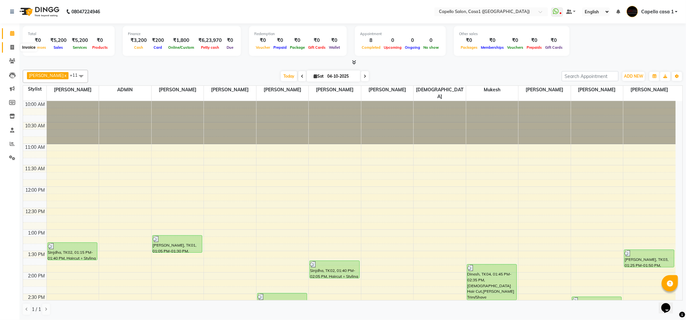
click at [15, 48] on span at bounding box center [11, 47] width 11 height 7
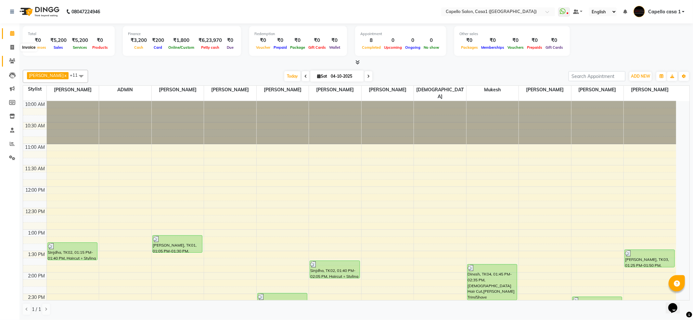
select select "service"
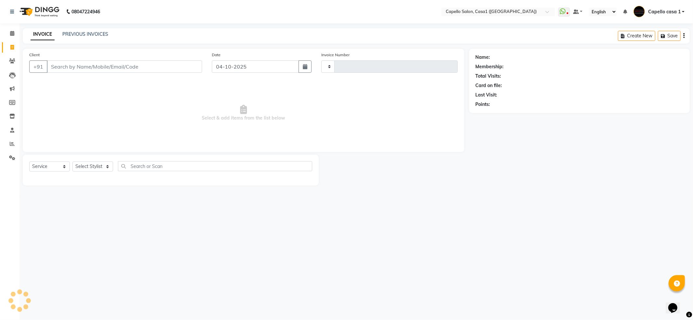
type input "3822"
select select "846"
click at [103, 166] on select "Select Stylist" at bounding box center [92, 166] width 41 height 10
click at [98, 164] on select "Select Stylist [PERSON_NAME] ADMIN Akash Chawale Capello casa 1 [PERSON_NAME] M…" at bounding box center [93, 166] width 43 height 10
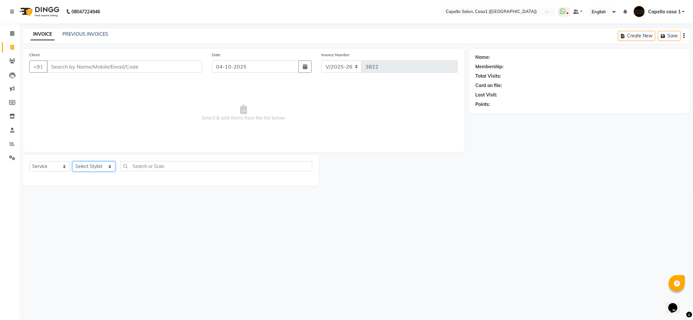
click at [98, 164] on select "Select Stylist [PERSON_NAME] ADMIN Akash Chawale Capello casa 1 [PERSON_NAME] M…" at bounding box center [93, 166] width 43 height 10
click at [98, 165] on select "Select Stylist [PERSON_NAME] ADMIN Akash Chawale Capello casa 1 [PERSON_NAME] M…" at bounding box center [93, 166] width 43 height 10
select select "59000"
click at [72, 161] on select "Select Stylist [PERSON_NAME] ADMIN Akash Chawale Capello casa 1 [PERSON_NAME] M…" at bounding box center [93, 166] width 43 height 10
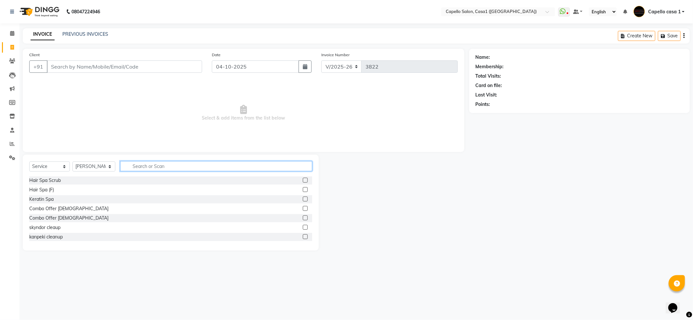
drag, startPoint x: 132, startPoint y: 166, endPoint x: 134, endPoint y: 169, distance: 3.7
click at [133, 168] on input "text" at bounding box center [216, 166] width 192 height 10
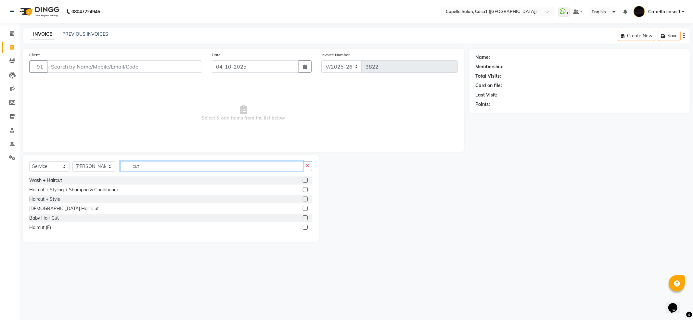
type input "cut"
click at [303, 190] on label at bounding box center [305, 189] width 5 height 5
click at [303, 190] on input "checkbox" at bounding box center [305, 190] width 4 height 4
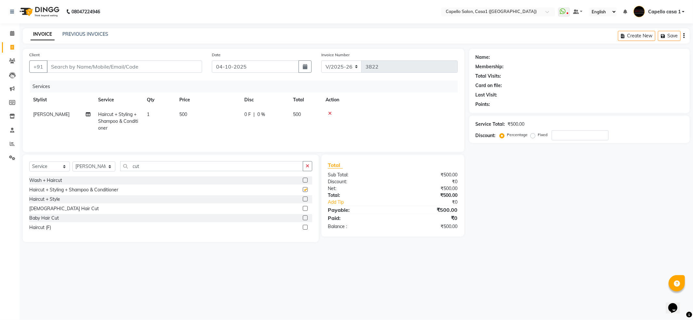
checkbox input "false"
click at [174, 71] on input "Client" at bounding box center [124, 66] width 155 height 12
type input "8"
type input "0"
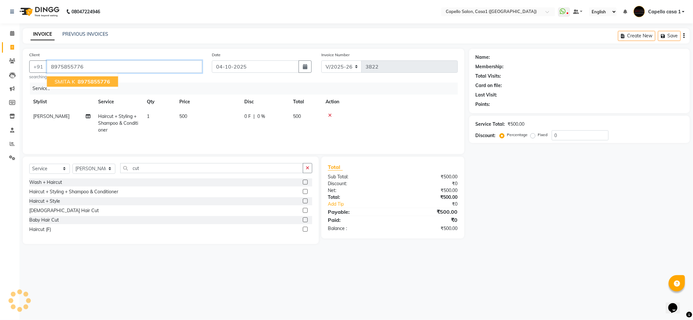
type input "8975855776"
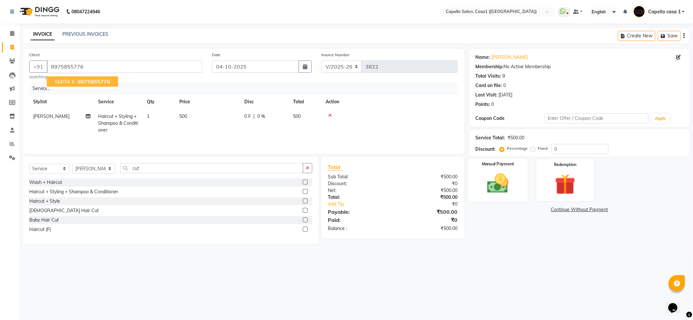
click at [507, 181] on img at bounding box center [497, 183] width 35 height 25
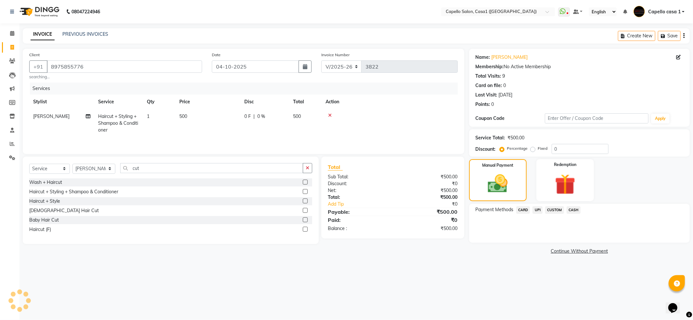
click at [538, 209] on span "UPI" at bounding box center [537, 209] width 10 height 7
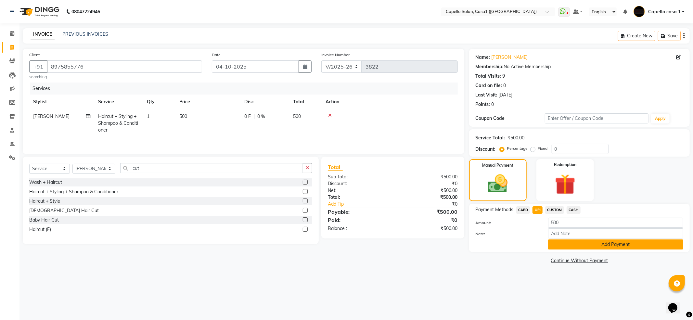
click at [556, 244] on button "Add Payment" at bounding box center [615, 244] width 135 height 10
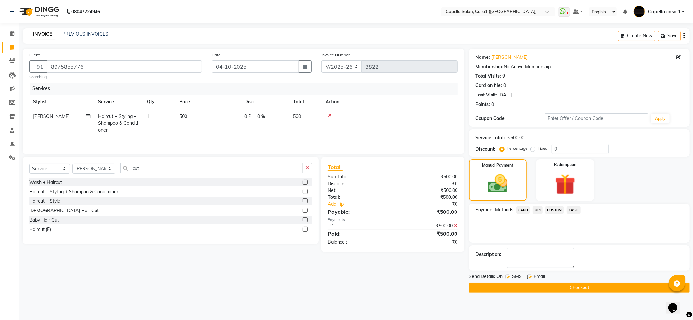
click at [552, 290] on button "Checkout" at bounding box center [579, 288] width 221 height 10
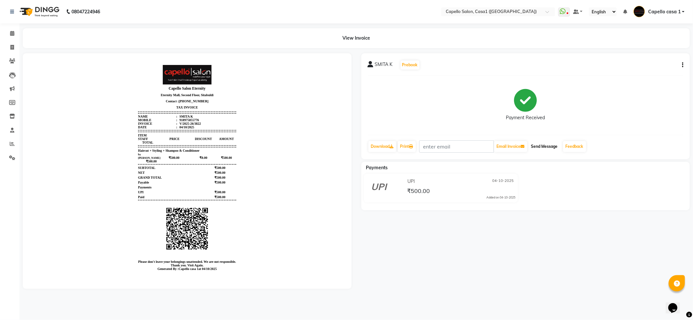
click at [554, 147] on button "Send Message" at bounding box center [545, 146] width 32 height 11
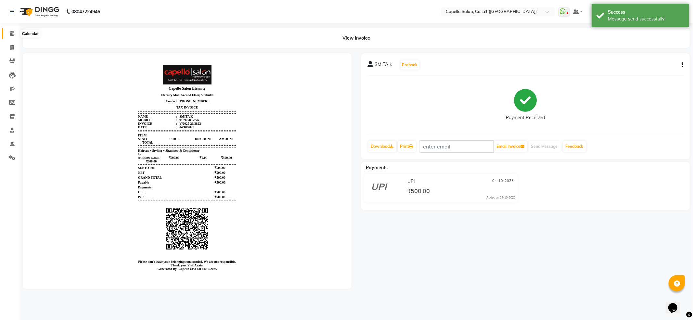
click at [8, 34] on span at bounding box center [11, 33] width 11 height 7
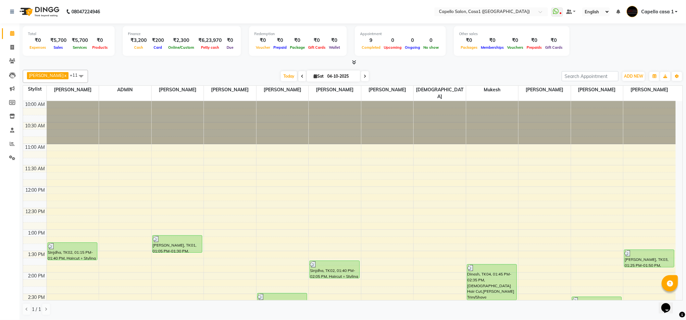
click at [603, 59] on div at bounding box center [353, 62] width 660 height 7
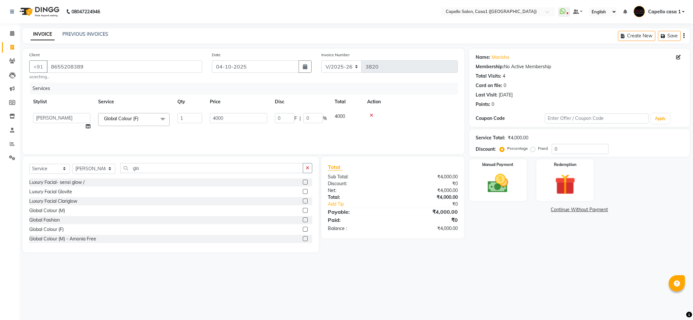
select select "846"
select select "53765"
select select "service"
select select "53765"
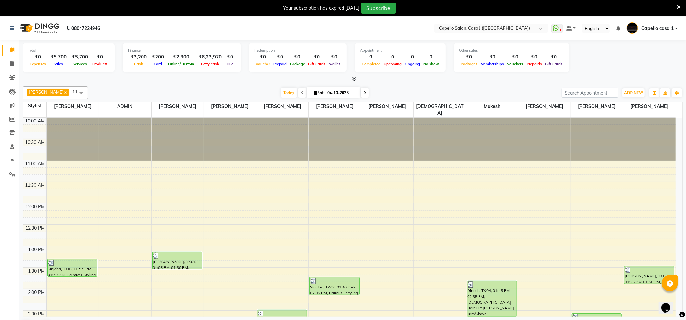
click at [679, 7] on icon at bounding box center [679, 7] width 4 height 6
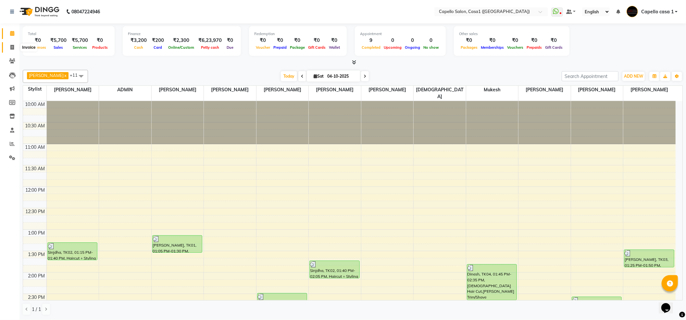
click at [10, 47] on icon at bounding box center [12, 47] width 4 height 5
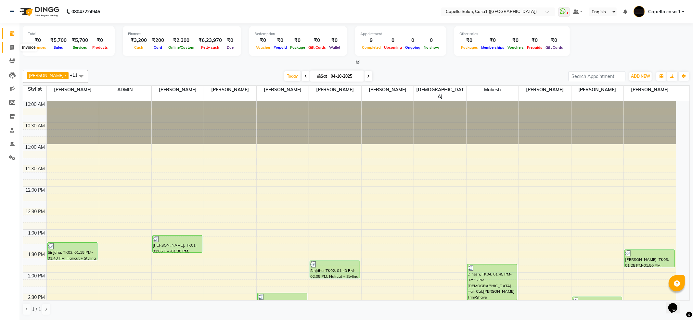
select select "service"
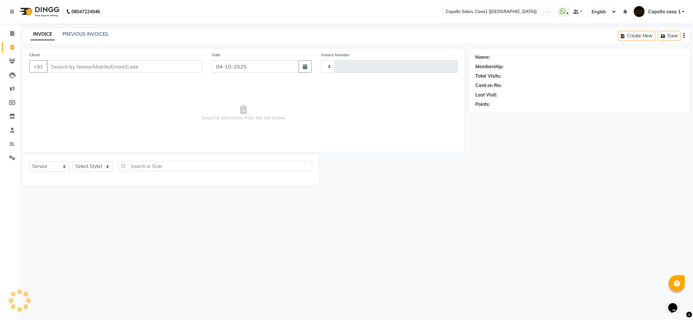
type input "3823"
select select "846"
click at [100, 165] on select "Select Stylist" at bounding box center [92, 166] width 41 height 10
click at [99, 165] on select "Select Stylist" at bounding box center [92, 166] width 41 height 10
click at [99, 165] on select "Select Stylist [PERSON_NAME] ADMIN Akash Chawale Capello casa 1 [PERSON_NAME] M…" at bounding box center [93, 166] width 43 height 10
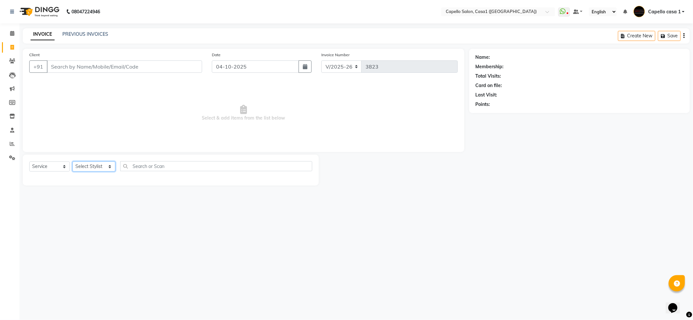
select select "14376"
click at [72, 161] on select "Select Stylist [PERSON_NAME] ADMIN Akash Chawale Capello casa 1 [PERSON_NAME] M…" at bounding box center [93, 166] width 43 height 10
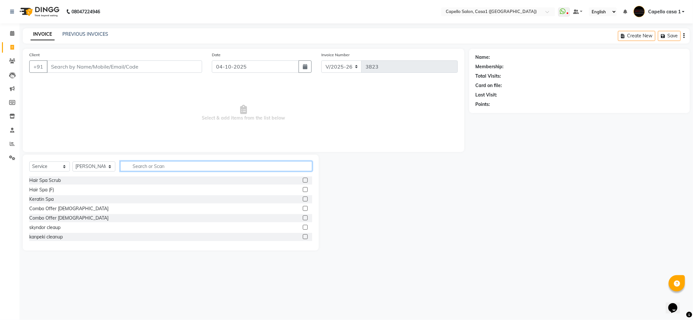
click at [134, 163] on input "text" at bounding box center [216, 166] width 192 height 10
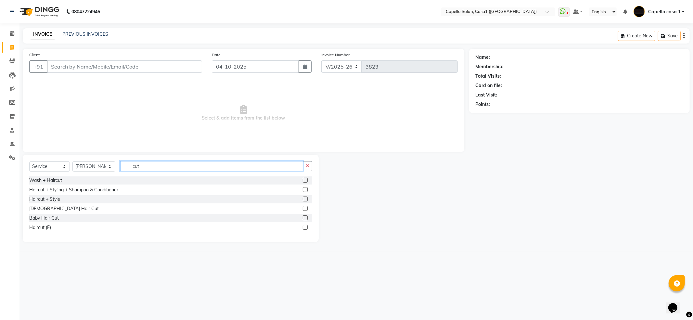
type input "cut"
click at [305, 189] on label at bounding box center [305, 189] width 5 height 5
click at [305, 189] on input "checkbox" at bounding box center [305, 190] width 4 height 4
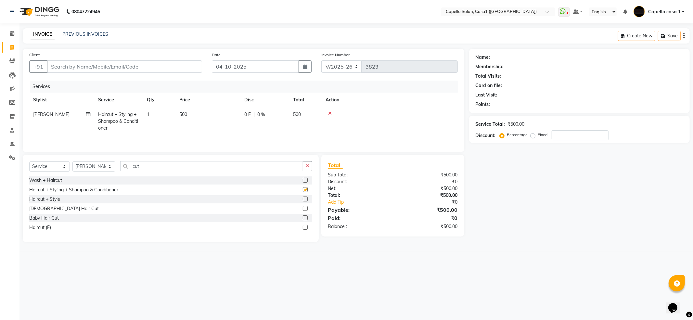
checkbox input "false"
click at [77, 70] on input "Client" at bounding box center [124, 66] width 155 height 12
click at [76, 63] on input "Client" at bounding box center [124, 66] width 155 height 12
type input "6"
type input "0"
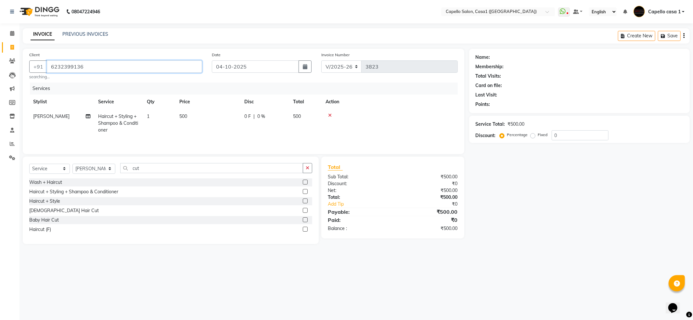
type input "6232399136"
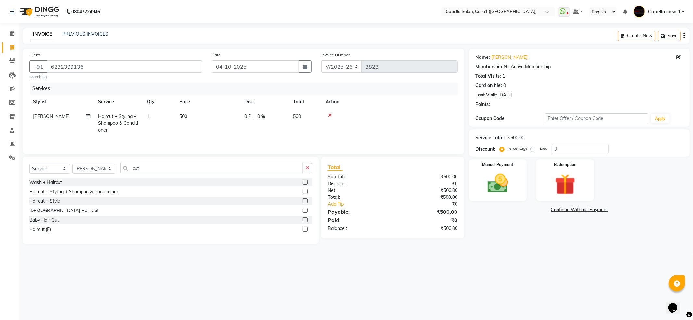
click at [402, 118] on div at bounding box center [390, 115] width 128 height 5
click at [497, 185] on img at bounding box center [497, 183] width 35 height 25
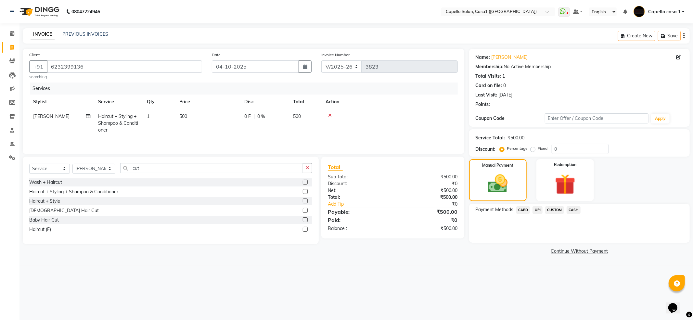
click at [540, 208] on span "UPI" at bounding box center [537, 209] width 10 height 7
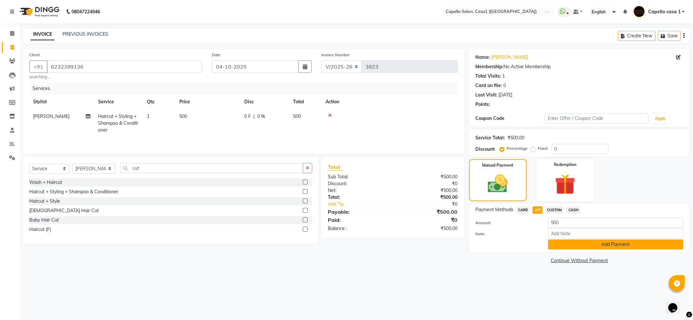
click at [580, 240] on button "Add Payment" at bounding box center [615, 244] width 135 height 10
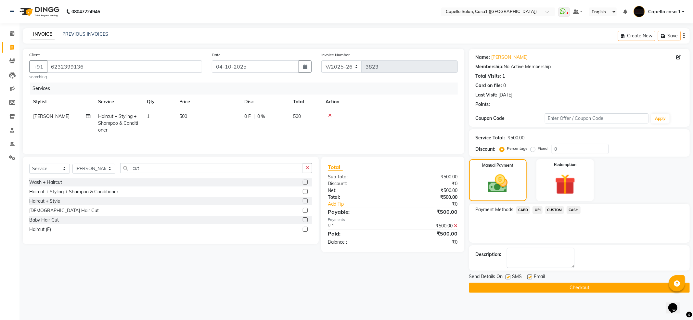
click at [595, 286] on button "Checkout" at bounding box center [579, 288] width 221 height 10
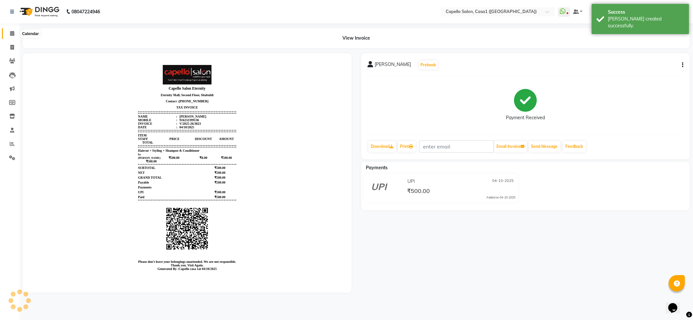
click at [14, 32] on span at bounding box center [11, 33] width 11 height 7
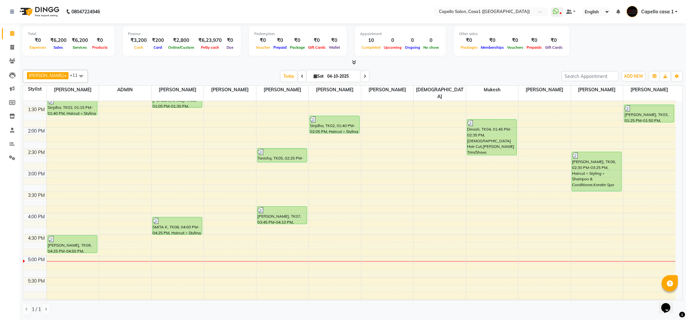
scroll to position [130, 0]
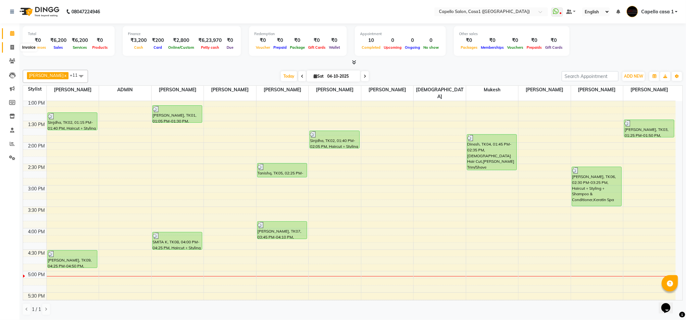
click at [14, 48] on icon at bounding box center [12, 47] width 4 height 5
select select "service"
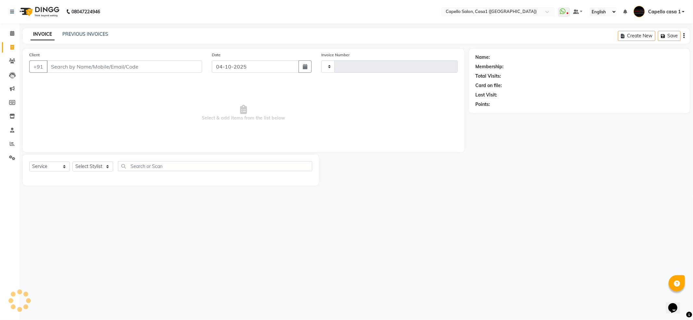
type input "3824"
select select "846"
click at [11, 33] on icon at bounding box center [12, 33] width 4 height 5
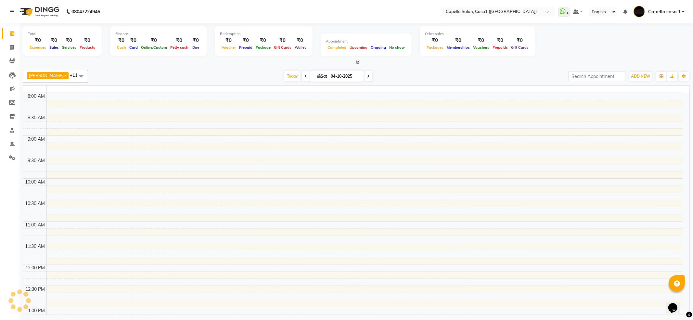
select select "846"
select select "service"
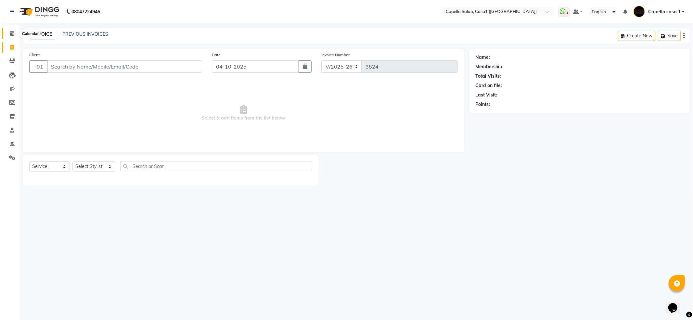
click at [12, 31] on icon at bounding box center [12, 33] width 4 height 5
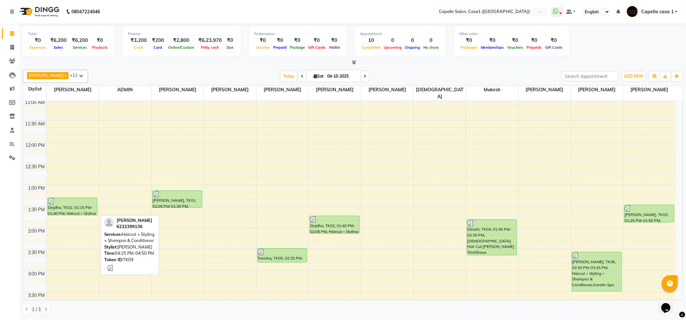
scroll to position [43, 0]
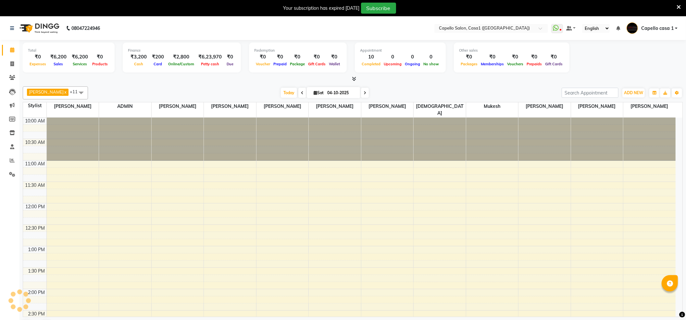
select select "en"
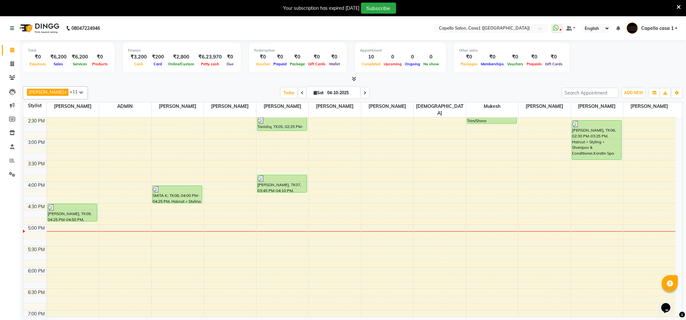
scroll to position [186, 0]
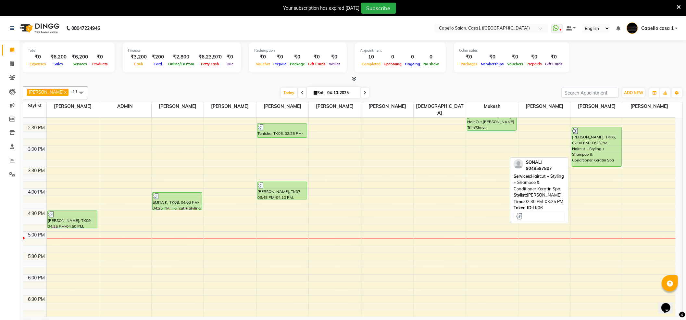
click at [608, 145] on div "[PERSON_NAME], TK06, 02:30 PM-03:25 PM, Haircut + Styling + Shampoo & Condition…" at bounding box center [597, 146] width 50 height 39
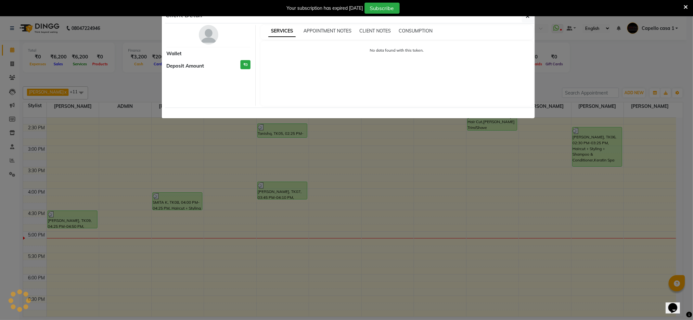
select select "3"
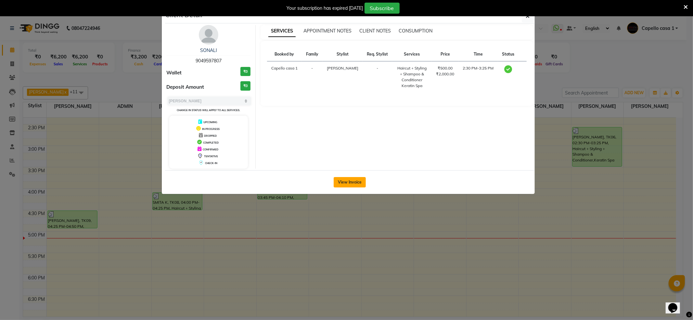
click at [357, 187] on button "View Invoice" at bounding box center [350, 182] width 32 height 10
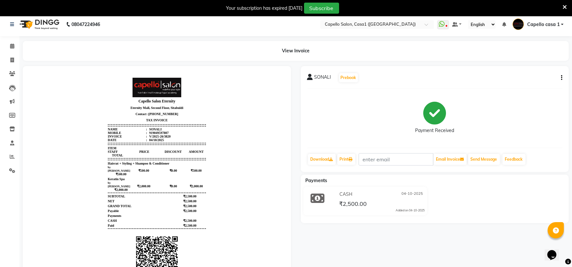
scroll to position [2, 0]
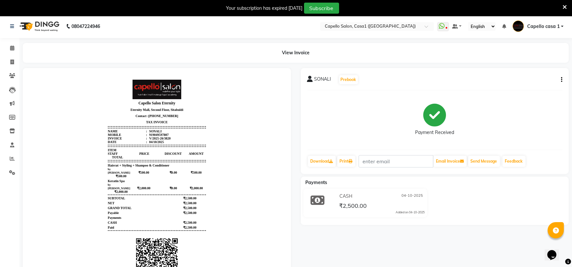
click at [565, 5] on icon at bounding box center [565, 7] width 4 height 6
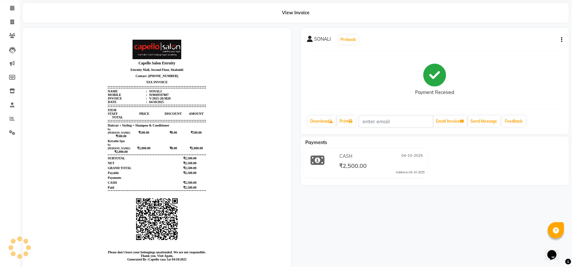
scroll to position [38, 0]
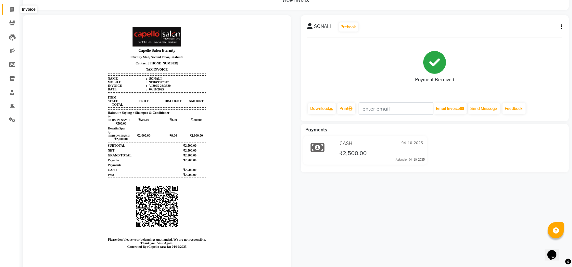
click at [9, 8] on span at bounding box center [11, 9] width 11 height 7
select select "service"
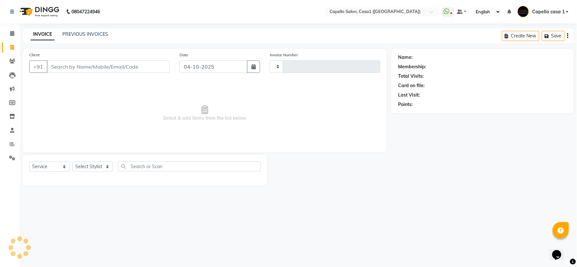
type input "3824"
select select "846"
click at [10, 33] on icon at bounding box center [12, 33] width 4 height 5
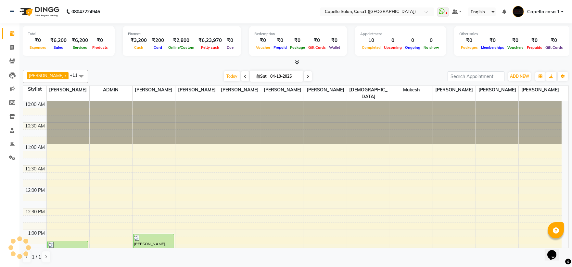
scroll to position [144, 0]
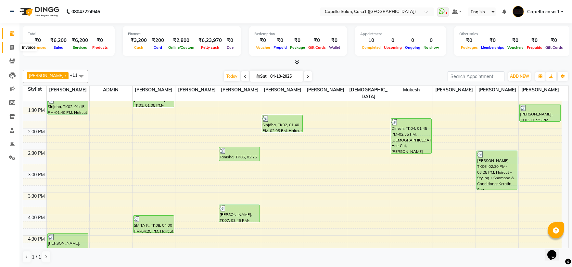
click at [9, 45] on span at bounding box center [11, 47] width 11 height 7
select select "service"
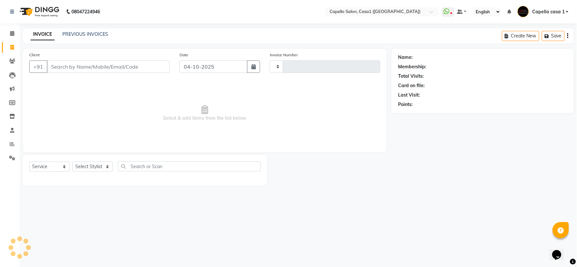
type input "3824"
select select "846"
click at [81, 166] on select "Select Stylist" at bounding box center [92, 166] width 41 height 10
click at [85, 166] on select "Select Stylist" at bounding box center [92, 166] width 41 height 10
click at [83, 165] on select "Select Stylist [PERSON_NAME] ADMIN Akash Chawale Capello casa 1 [PERSON_NAME] M…" at bounding box center [92, 166] width 41 height 10
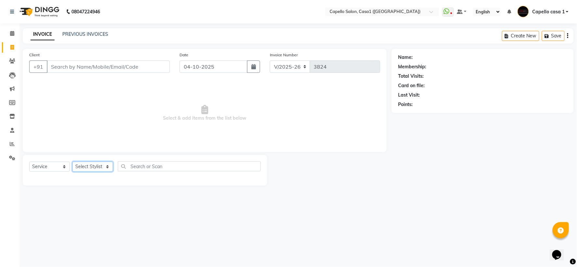
select select "61599"
click at [72, 162] on select "Select Stylist [PERSON_NAME] ADMIN Akash Chawale Capello casa 1 [PERSON_NAME] M…" at bounding box center [92, 166] width 41 height 10
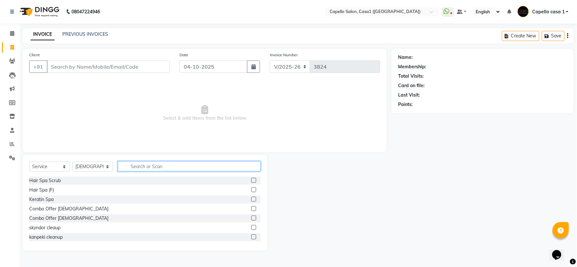
click at [135, 168] on input "text" at bounding box center [189, 166] width 143 height 10
click at [57, 67] on input "Client" at bounding box center [108, 66] width 123 height 12
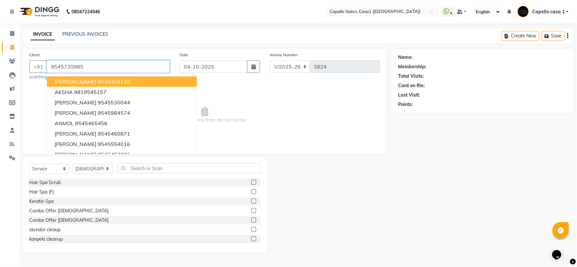
type input "9545730985"
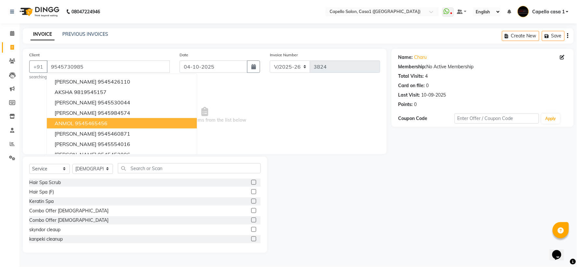
click at [185, 141] on span "Select & add items from the list below" at bounding box center [204, 115] width 351 height 65
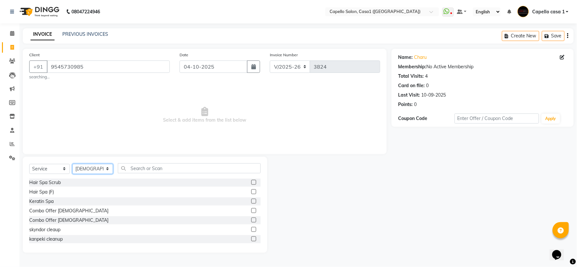
click at [88, 167] on select "Select Stylist [PERSON_NAME] ADMIN Akash Chawale Capello casa 1 [PERSON_NAME] M…" at bounding box center [92, 169] width 41 height 10
click at [72, 164] on select "Select Stylist [PERSON_NAME] ADMIN Akash Chawale Capello casa 1 [PERSON_NAME] M…" at bounding box center [92, 169] width 41 height 10
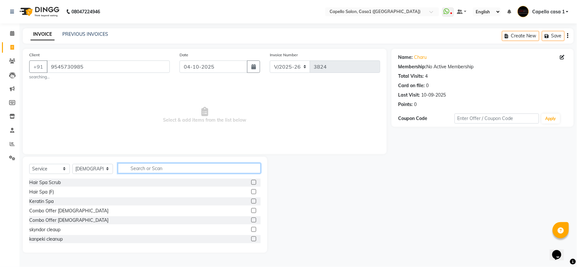
click at [144, 167] on input "text" at bounding box center [189, 168] width 143 height 10
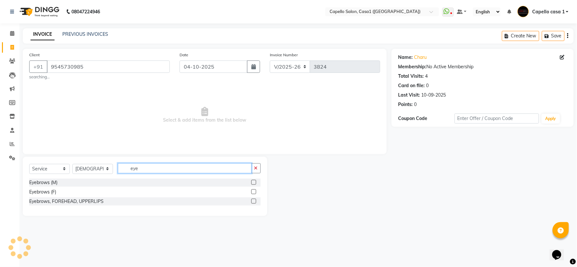
type input "eye"
click at [254, 200] on label at bounding box center [253, 200] width 5 height 5
click at [254, 200] on input "checkbox" at bounding box center [253, 201] width 4 height 4
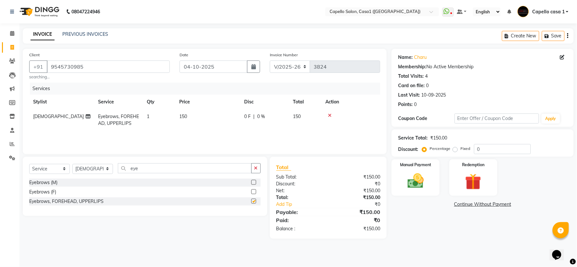
checkbox input "false"
click at [174, 171] on input "eye" at bounding box center [185, 168] width 134 height 10
type input "e"
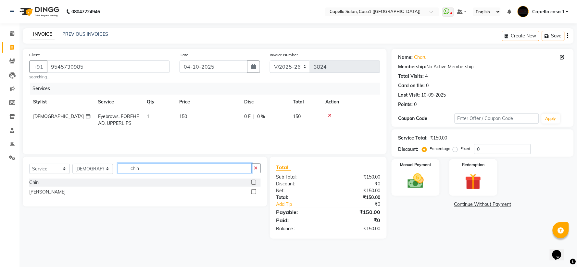
type input "chin"
click at [255, 183] on label at bounding box center [253, 182] width 5 height 5
click at [255, 183] on input "checkbox" at bounding box center [253, 182] width 4 height 4
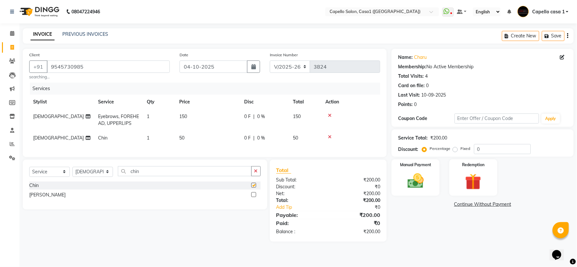
checkbox input "false"
click at [420, 177] on img at bounding box center [415, 180] width 27 height 19
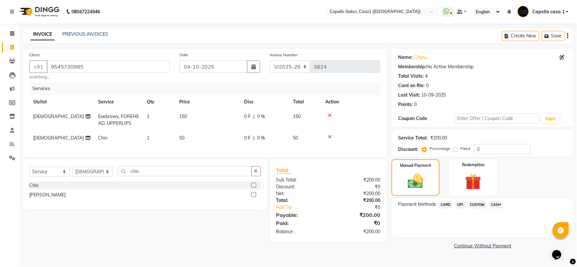
click at [460, 205] on span "UPI" at bounding box center [460, 204] width 10 height 7
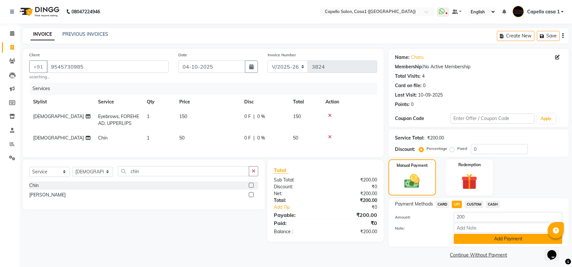
click at [480, 238] on button "Add Payment" at bounding box center [508, 239] width 109 height 10
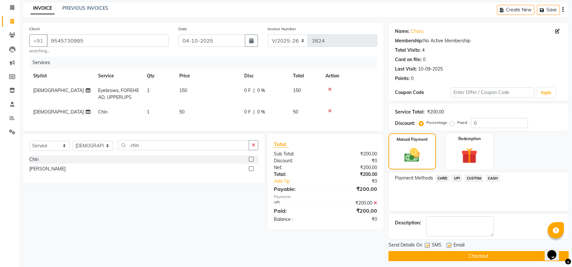
scroll to position [30, 0]
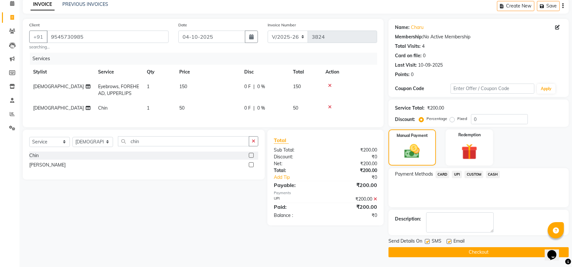
click at [455, 253] on button "Checkout" at bounding box center [479, 252] width 180 height 10
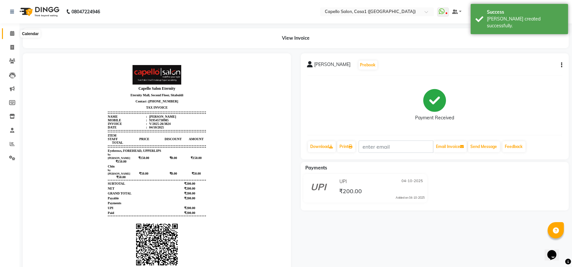
click at [10, 36] on span at bounding box center [11, 33] width 11 height 7
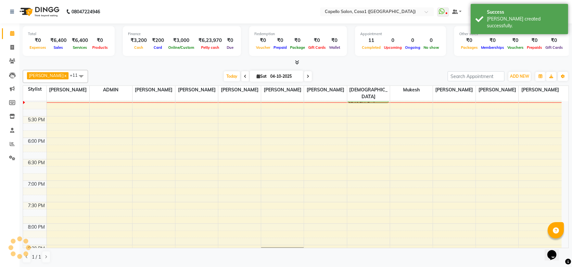
scroll to position [363, 0]
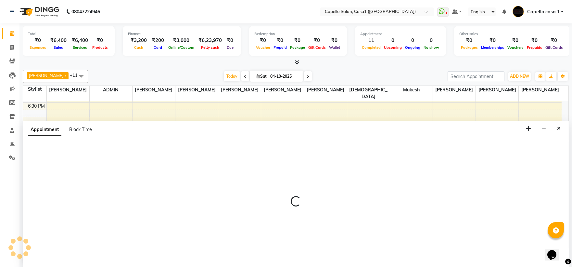
scroll to position [0, 0]
select select "53765"
select select "tentative"
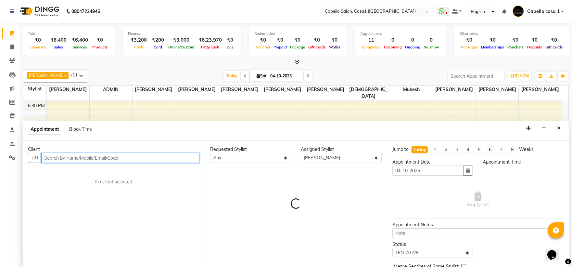
select select "1185"
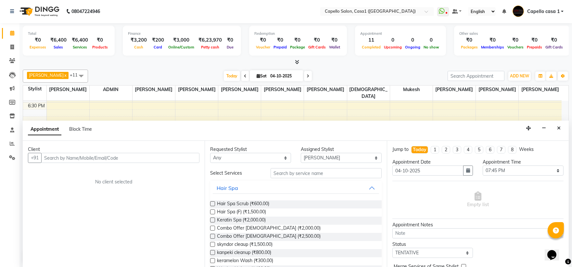
click at [324, 35] on div "Redemption" at bounding box center [297, 34] width 87 height 6
click at [556, 130] on button "Close" at bounding box center [558, 128] width 9 height 10
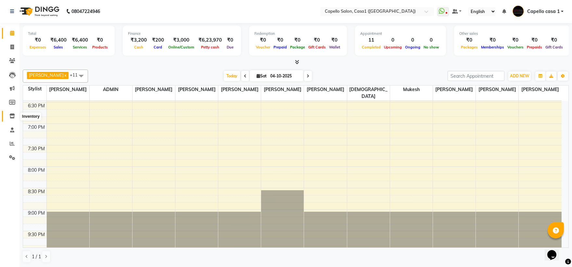
click at [11, 114] on icon at bounding box center [12, 115] width 6 height 5
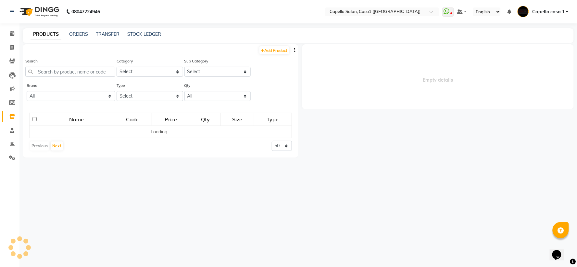
select select
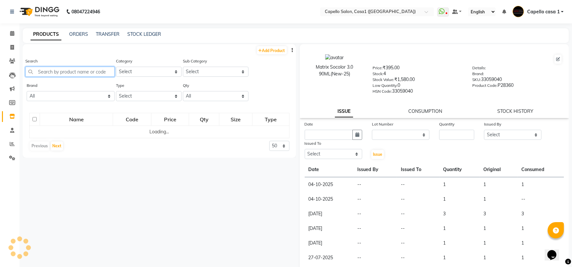
click at [63, 70] on input "text" at bounding box center [69, 72] width 89 height 10
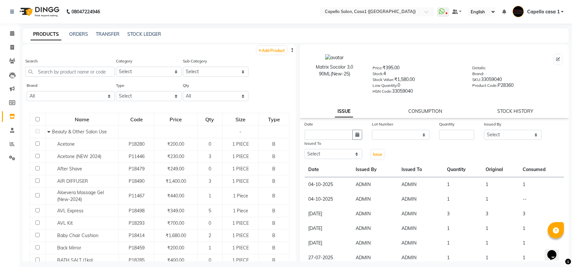
click at [116, 66] on div "Category Select Keramelon Skin Makeup Personal Care Appliances Beard Beauty Pla…" at bounding box center [148, 70] width 67 height 24
click at [67, 69] on input "text" at bounding box center [69, 72] width 89 height 10
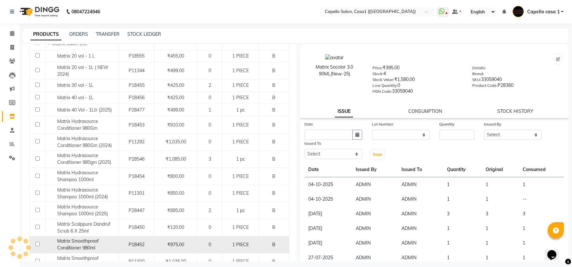
scroll to position [108, 0]
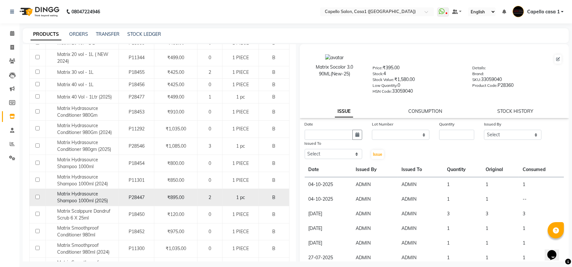
type input "matri"
click at [35, 197] on input "checkbox" at bounding box center [37, 197] width 4 height 4
checkbox input "true"
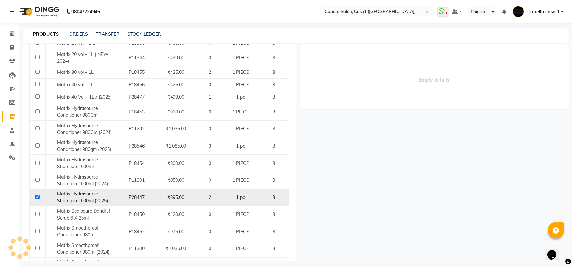
select select
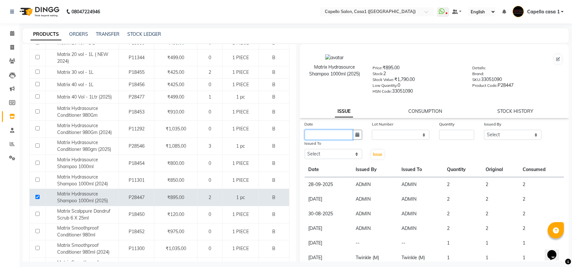
click at [326, 137] on input "text" at bounding box center [329, 135] width 48 height 10
select select "10"
select select "2025"
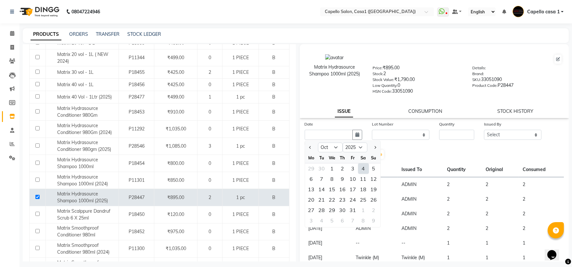
click at [362, 166] on div "4" at bounding box center [363, 168] width 10 height 10
type input "04-10-2025"
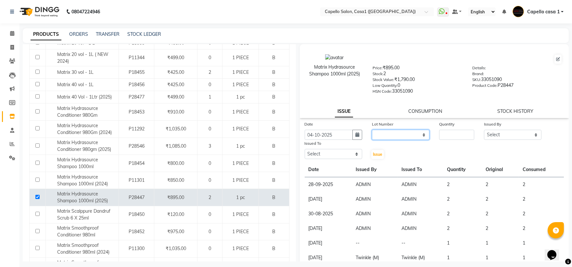
click at [407, 134] on select "None" at bounding box center [401, 135] width 58 height 10
select select "0: null"
click at [372, 130] on select "None" at bounding box center [401, 135] width 58 height 10
click at [463, 134] on input "number" at bounding box center [456, 135] width 35 height 10
type input "2"
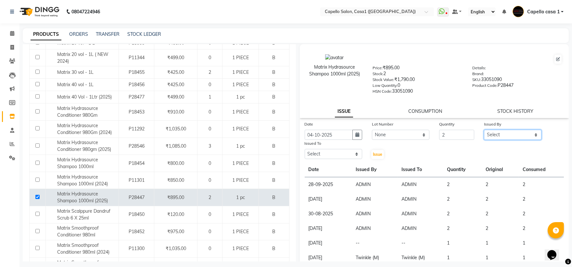
click at [502, 134] on select "Select aayush ADMIN Akash Chawale Capello casa 1 Harsh Nagture Mukesh Nisha Cho…" at bounding box center [513, 135] width 58 height 10
select select "14733"
click at [484, 130] on select "Select aayush ADMIN Akash Chawale Capello casa 1 Harsh Nagture Mukesh Nisha Cho…" at bounding box center [513, 135] width 58 height 10
drag, startPoint x: 324, startPoint y: 156, endPoint x: 323, endPoint y: 149, distance: 6.6
click at [325, 156] on select "Select aayush ADMIN Akash Chawale Capello casa 1 Harsh Nagture Mukesh Nisha Cho…" at bounding box center [334, 154] width 58 height 10
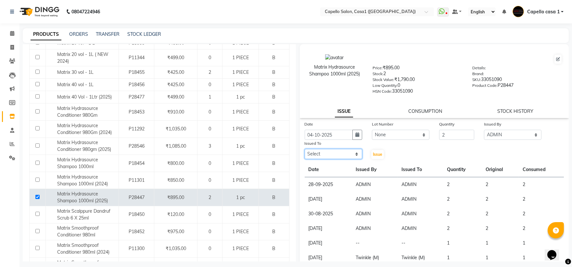
select select "14733"
click at [305, 149] on select "Select aayush ADMIN Akash Chawale Capello casa 1 Harsh Nagture Mukesh Nisha Cho…" at bounding box center [334, 154] width 58 height 10
click at [374, 155] on span "Issue" at bounding box center [377, 154] width 9 height 5
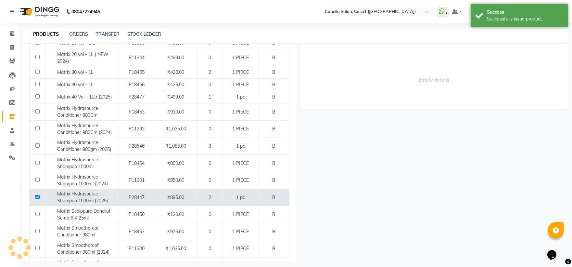
select select
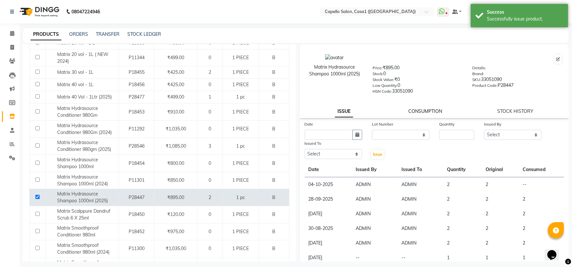
click at [420, 111] on link "CONSUMPTION" at bounding box center [425, 111] width 34 height 6
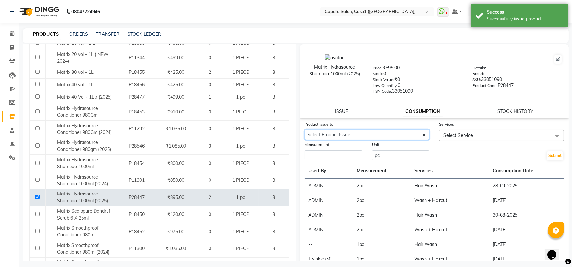
drag, startPoint x: 353, startPoint y: 134, endPoint x: 354, endPoint y: 137, distance: 3.3
click at [353, 134] on select "Select Product Issue 2025-10-04, Issued to: ADMIN, Balance: 2" at bounding box center [367, 135] width 125 height 10
select select "1286161"
click at [305, 130] on select "Select Product Issue 2025-10-04, Issued to: ADMIN, Balance: 2" at bounding box center [367, 135] width 125 height 10
click at [346, 155] on input "number" at bounding box center [334, 155] width 58 height 10
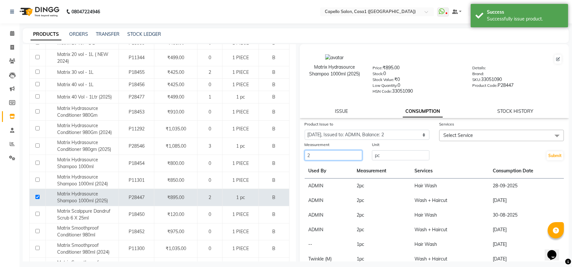
type input "2"
click at [453, 134] on span "Select Service" at bounding box center [458, 135] width 30 height 6
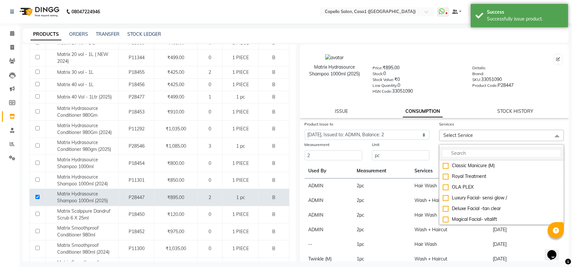
click at [456, 150] on li at bounding box center [502, 154] width 124 height 14
click at [456, 153] on input "multiselect-search" at bounding box center [502, 153] width 118 height 7
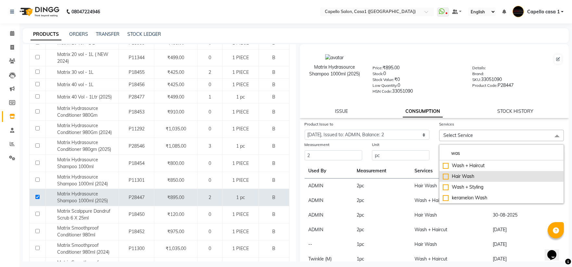
type input "was"
click at [443, 176] on div "Hair Wash" at bounding box center [502, 176] width 118 height 7
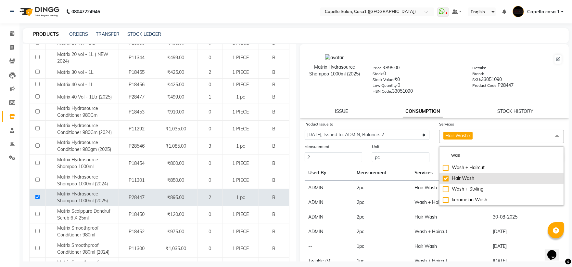
checkbox input "true"
click at [456, 217] on td "Hair Wash" at bounding box center [450, 217] width 78 height 15
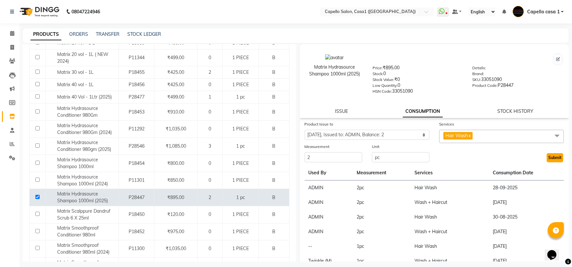
click at [550, 158] on button "Submit" at bounding box center [555, 157] width 17 height 9
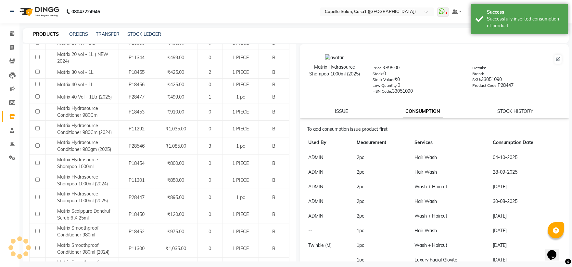
scroll to position [0, 0]
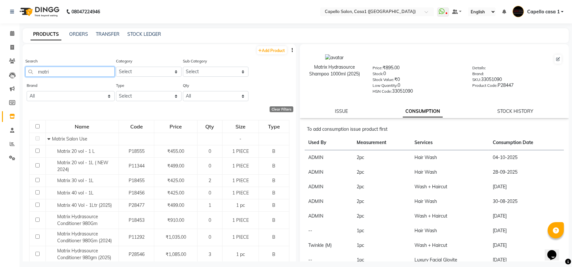
click at [86, 72] on input "matri" at bounding box center [69, 72] width 89 height 10
type input "m"
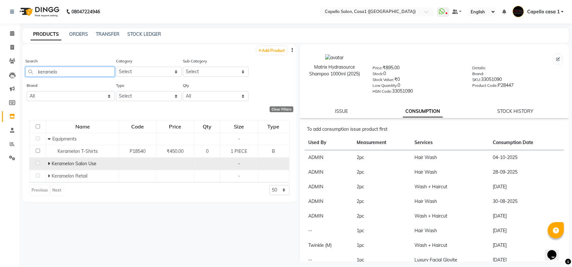
type input "keramelo"
click at [50, 164] on span at bounding box center [50, 163] width 4 height 6
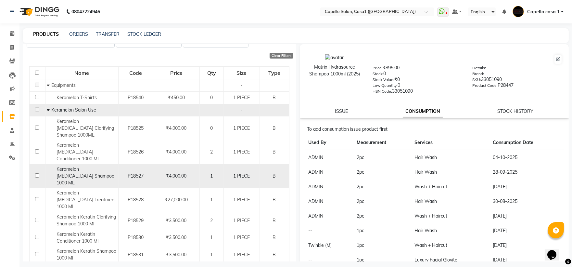
scroll to position [36, 0]
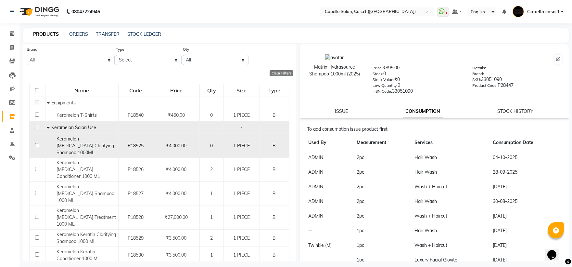
click at [37, 143] on input "checkbox" at bounding box center [37, 145] width 4 height 4
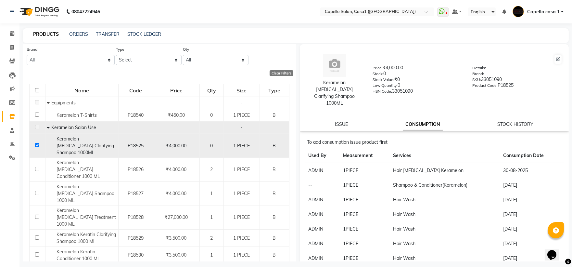
click at [36, 143] on input "checkbox" at bounding box center [37, 145] width 4 height 4
checkbox input "false"
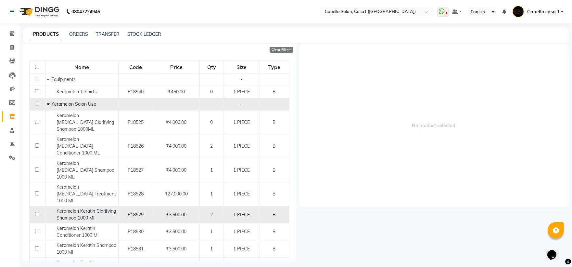
scroll to position [72, 0]
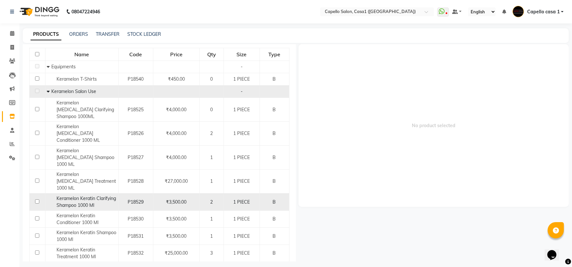
click at [36, 199] on input "checkbox" at bounding box center [37, 201] width 4 height 4
checkbox input "true"
select select
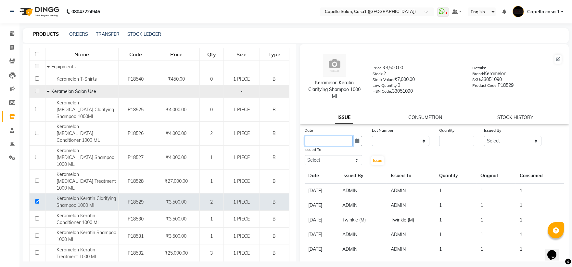
click at [337, 139] on input "text" at bounding box center [329, 141] width 48 height 10
select select "10"
select select "2025"
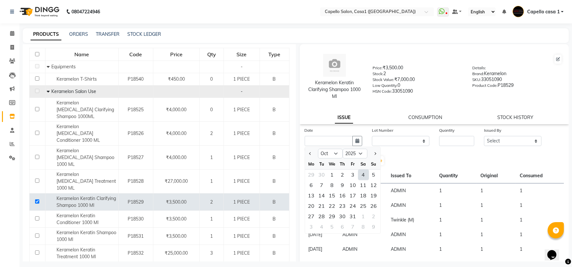
click at [363, 175] on div "4" at bounding box center [363, 174] width 10 height 10
type input "04-10-2025"
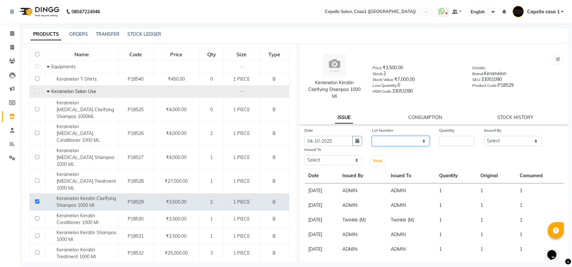
click at [405, 143] on select "None" at bounding box center [401, 141] width 58 height 10
select select "0: null"
click at [372, 136] on select "None" at bounding box center [401, 141] width 58 height 10
click at [454, 142] on input "number" at bounding box center [456, 141] width 35 height 10
type input "1"
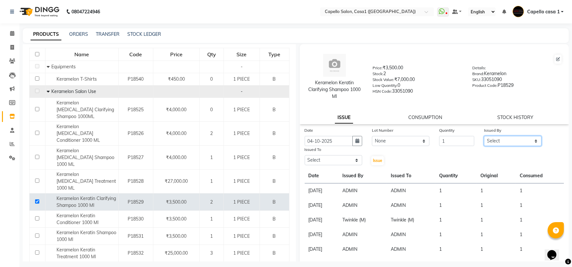
click at [495, 140] on select "Select aayush ADMIN Akash Chawale Capello casa 1 Harsh Nagture Mukesh Nisha Cho…" at bounding box center [513, 141] width 58 height 10
select select "14733"
click at [484, 136] on select "Select aayush ADMIN Akash Chawale Capello casa 1 Harsh Nagture Mukesh Nisha Cho…" at bounding box center [513, 141] width 58 height 10
drag, startPoint x: 322, startPoint y: 161, endPoint x: 322, endPoint y: 166, distance: 4.5
click at [322, 161] on select "Select aayush ADMIN Akash Chawale Capello casa 1 Harsh Nagture Mukesh Nisha Cho…" at bounding box center [334, 160] width 58 height 10
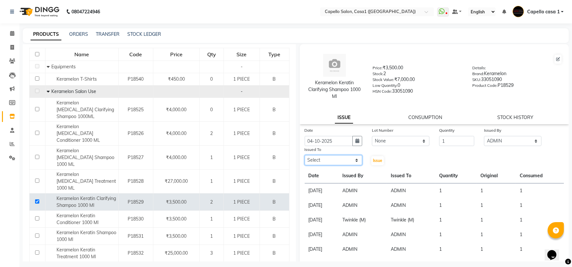
select select "14733"
click at [305, 155] on select "Select aayush ADMIN Akash Chawale Capello casa 1 Harsh Nagture Mukesh Nisha Cho…" at bounding box center [334, 160] width 58 height 10
click at [373, 161] on span "Issue" at bounding box center [377, 160] width 9 height 5
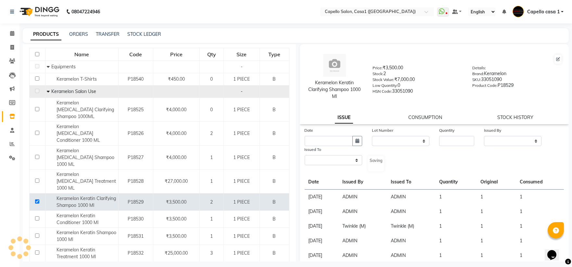
select select
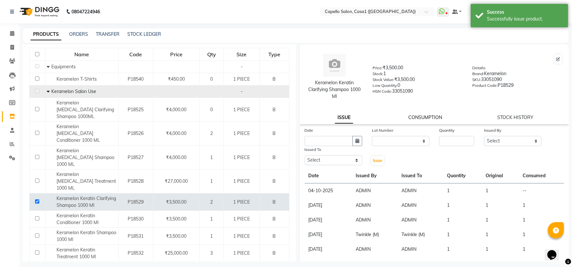
click at [420, 119] on link "CONSUMPTION" at bounding box center [425, 117] width 34 height 6
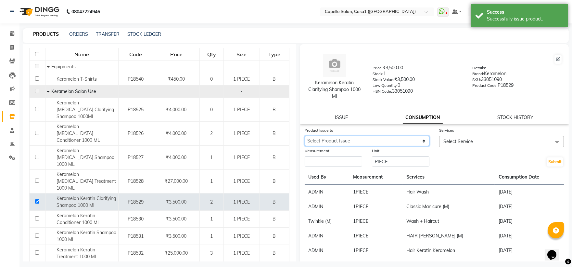
click at [364, 140] on select "Select Product Issue 2025-10-04, Issued to: ADMIN, Balance: 1" at bounding box center [367, 141] width 125 height 10
select select "1286171"
click at [305, 136] on select "Select Product Issue 2025-10-04, Issued to: ADMIN, Balance: 1" at bounding box center [367, 141] width 125 height 10
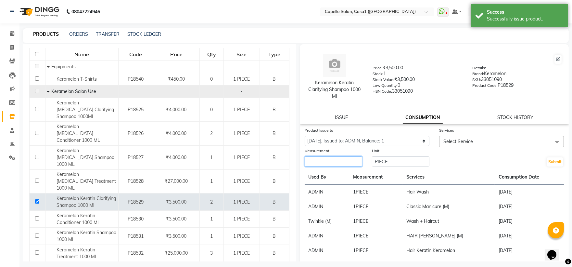
click at [346, 160] on input "number" at bounding box center [334, 161] width 58 height 10
type input "1"
click at [465, 143] on span "Select Service" at bounding box center [458, 141] width 30 height 6
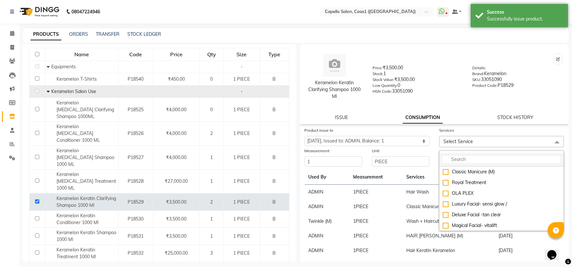
click at [456, 160] on input "multiselect-search" at bounding box center [502, 159] width 118 height 7
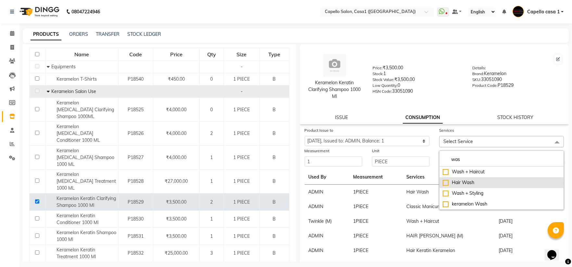
type input "was"
click at [443, 181] on div "Hair Wash" at bounding box center [502, 182] width 118 height 7
checkbox input "true"
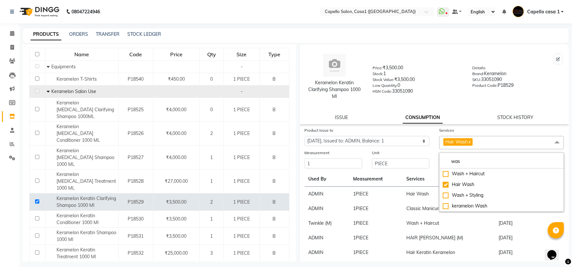
click at [459, 216] on td "Wash + Haircut" at bounding box center [449, 223] width 92 height 15
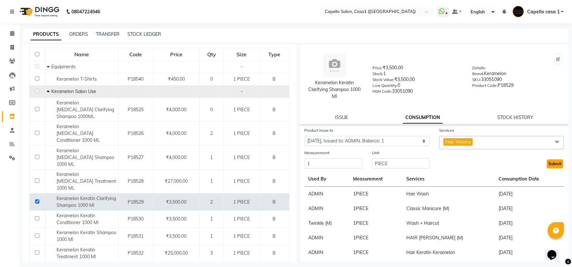
click at [553, 162] on button "Submit" at bounding box center [555, 163] width 17 height 9
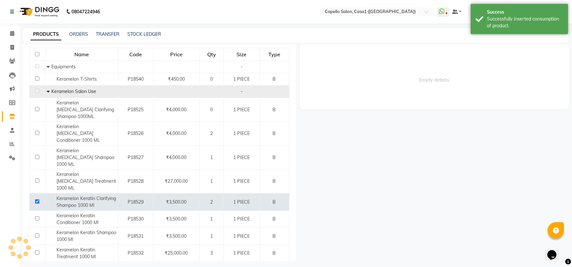
scroll to position [0, 0]
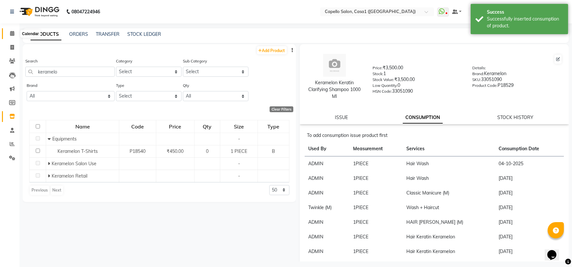
click at [11, 34] on icon at bounding box center [12, 33] width 4 height 5
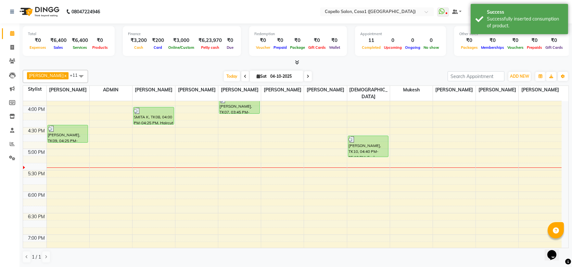
scroll to position [361, 0]
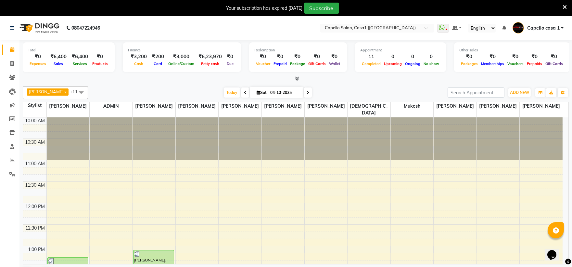
click at [567, 7] on icon at bounding box center [565, 7] width 4 height 6
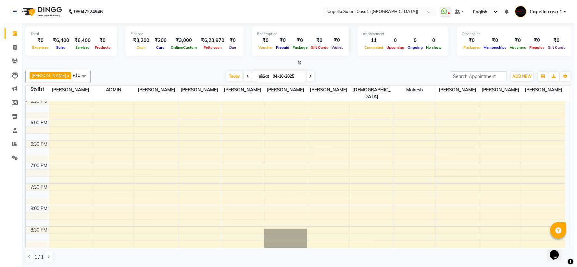
scroll to position [363, 0]
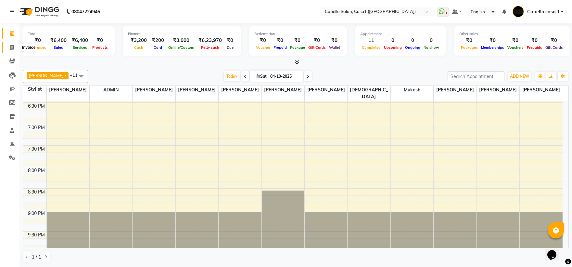
click at [15, 46] on span at bounding box center [11, 47] width 11 height 7
select select "service"
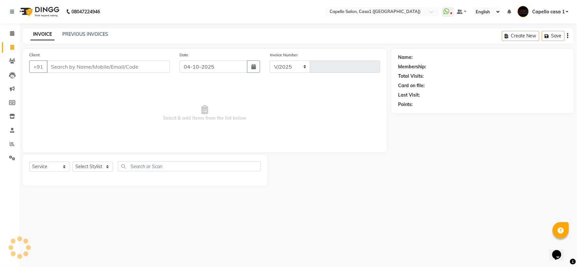
select select "846"
type input "3825"
click at [83, 66] on input "Client" at bounding box center [108, 66] width 123 height 12
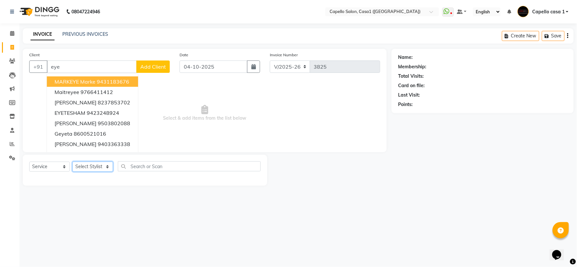
click at [100, 168] on select "Select Stylist [PERSON_NAME] ADMIN Akash Chawale Capello casa 1 [PERSON_NAME] M…" at bounding box center [92, 166] width 41 height 10
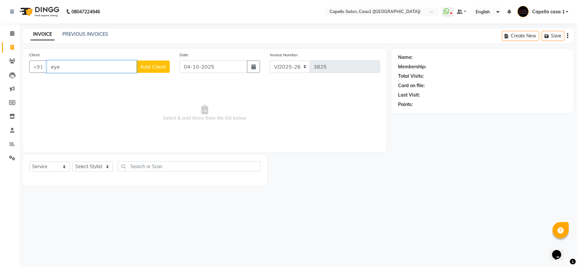
click at [67, 70] on input "eye" at bounding box center [92, 66] width 90 height 12
type input "e"
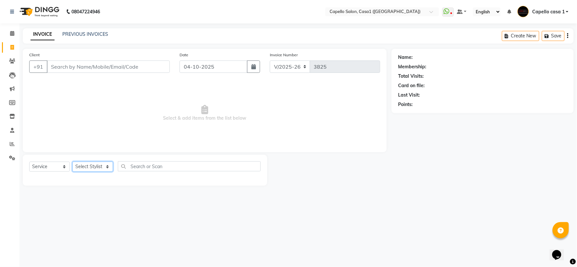
click at [86, 163] on select "Select Stylist [PERSON_NAME] ADMIN Akash Chawale Capello casa 1 [PERSON_NAME] M…" at bounding box center [92, 166] width 41 height 10
select select "61599"
click at [72, 162] on select "Select Stylist [PERSON_NAME] ADMIN Akash Chawale Capello casa 1 [PERSON_NAME] M…" at bounding box center [92, 166] width 41 height 10
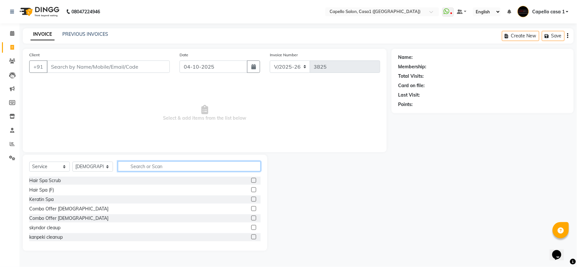
click at [144, 166] on input "text" at bounding box center [189, 166] width 143 height 10
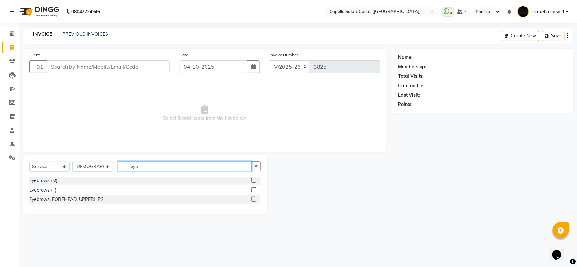
type input "eye"
click at [255, 181] on label at bounding box center [253, 180] width 5 height 5
click at [255, 181] on input "checkbox" at bounding box center [253, 180] width 4 height 4
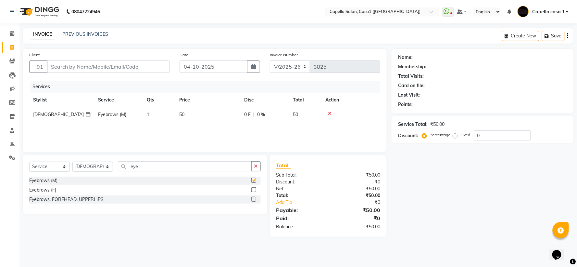
checkbox input "false"
click at [191, 159] on div "Select Service Product Membership Package Voucher Prepaid Gift Card Select Styl…" at bounding box center [145, 184] width 245 height 59
click at [185, 165] on input "eye" at bounding box center [185, 166] width 134 height 10
type input "e"
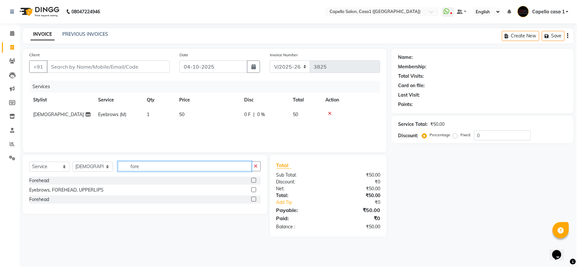
type input "fore"
click at [255, 180] on label at bounding box center [253, 180] width 5 height 5
click at [255, 180] on input "checkbox" at bounding box center [253, 180] width 4 height 4
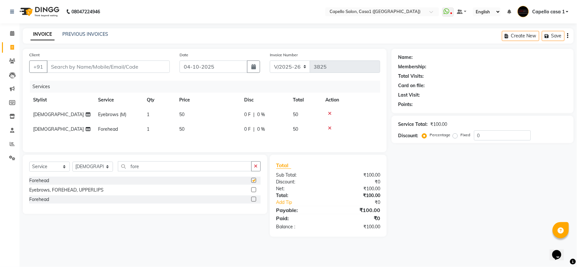
checkbox input "false"
click at [77, 68] on input "Client" at bounding box center [108, 66] width 123 height 12
click at [71, 69] on input "Client" at bounding box center [108, 66] width 123 height 12
type input "9575117944"
click at [147, 66] on span "Add Client" at bounding box center [153, 66] width 26 height 6
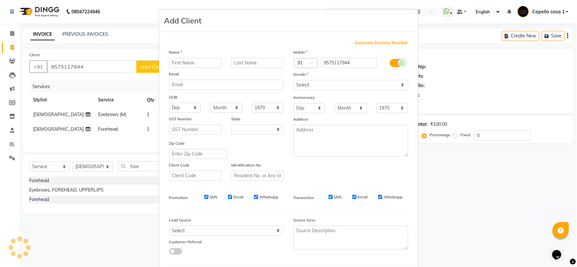
select select "22"
type input "Varun"
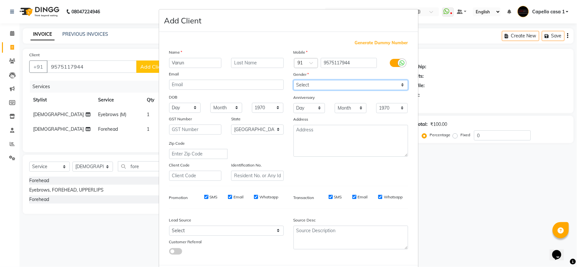
drag, startPoint x: 329, startPoint y: 85, endPoint x: 329, endPoint y: 89, distance: 4.2
click at [329, 85] on select "Select [DEMOGRAPHIC_DATA] [DEMOGRAPHIC_DATA] Other Prefer Not To Say" at bounding box center [351, 85] width 115 height 10
select select "[DEMOGRAPHIC_DATA]"
click at [294, 80] on select "Select [DEMOGRAPHIC_DATA] [DEMOGRAPHIC_DATA] Other Prefer Not To Say" at bounding box center [351, 85] width 115 height 10
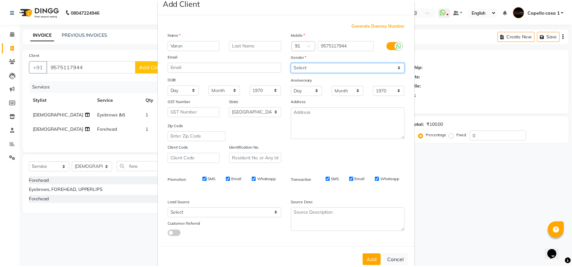
scroll to position [33, 0]
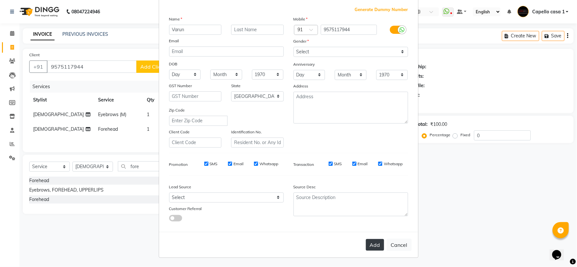
click at [373, 239] on button "Add" at bounding box center [375, 245] width 18 height 12
select select
select select "null"
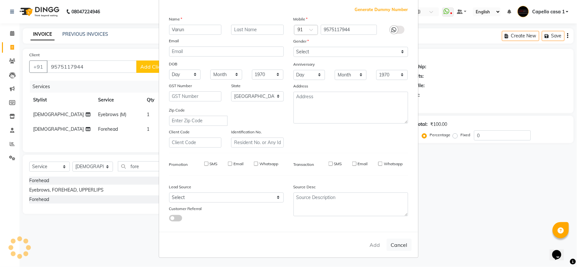
select select
checkbox input "false"
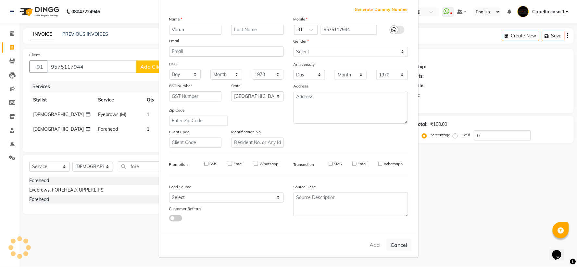
checkbox input "false"
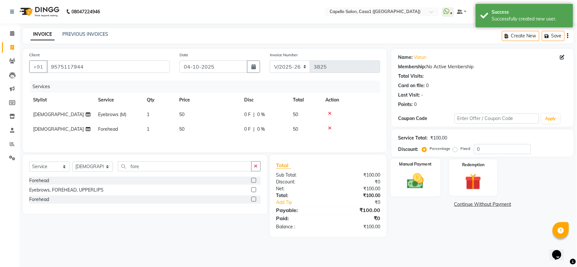
click at [419, 179] on img at bounding box center [415, 180] width 27 height 19
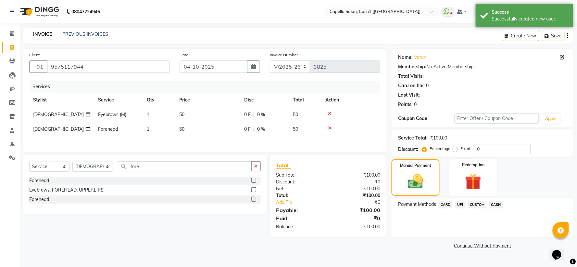
click at [461, 206] on span "UPI" at bounding box center [460, 204] width 10 height 7
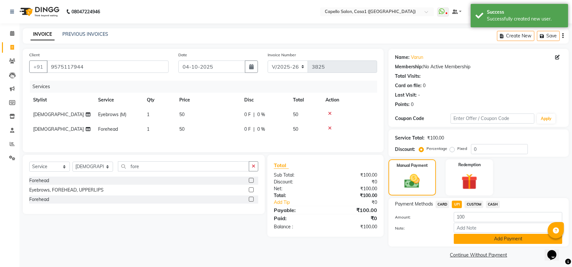
click at [472, 239] on button "Add Payment" at bounding box center [508, 239] width 109 height 10
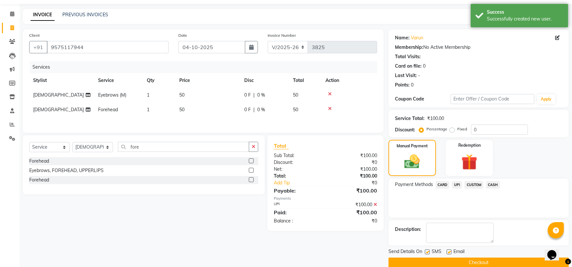
scroll to position [30, 0]
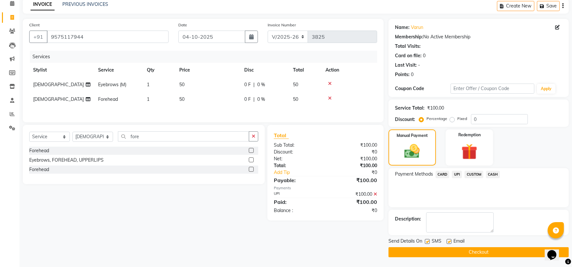
click at [491, 251] on button "Checkout" at bounding box center [479, 252] width 180 height 10
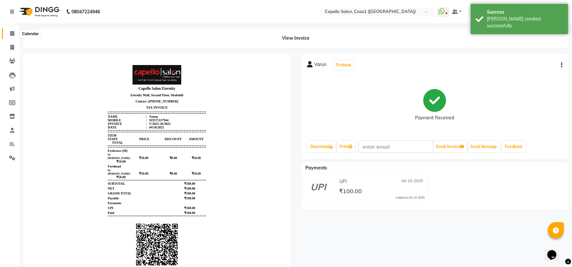
click at [10, 33] on icon at bounding box center [12, 33] width 4 height 5
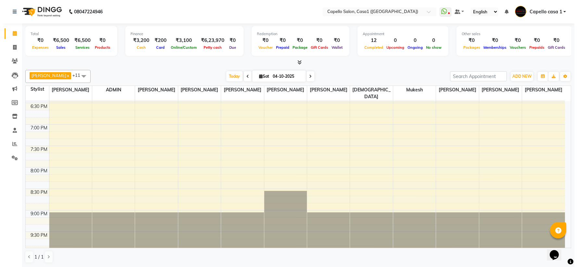
scroll to position [363, 0]
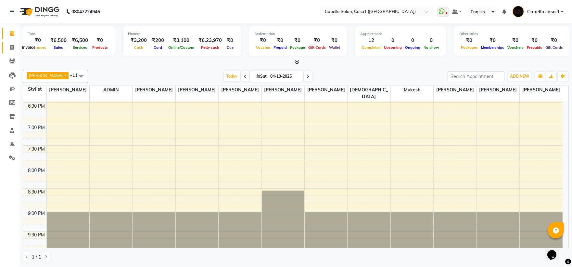
click at [17, 46] on span at bounding box center [11, 47] width 11 height 7
select select "service"
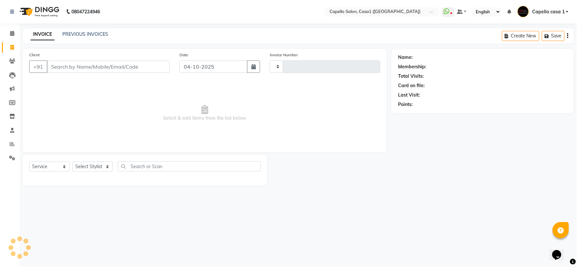
type input "3826"
select select "846"
click at [89, 166] on select "Select Stylist [PERSON_NAME] ADMIN Akash Chawale Capello casa 1 [PERSON_NAME] M…" at bounding box center [92, 166] width 41 height 10
select select "59000"
click at [72, 162] on select "Select Stylist [PERSON_NAME] ADMIN Akash Chawale Capello casa 1 [PERSON_NAME] M…" at bounding box center [92, 166] width 41 height 10
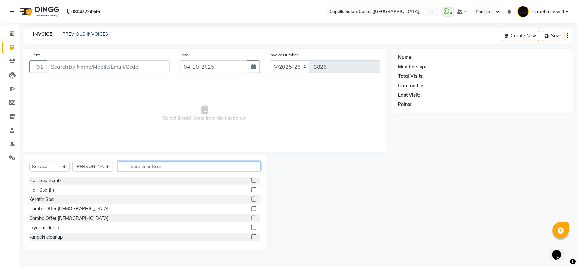
click at [131, 168] on input "text" at bounding box center [189, 166] width 143 height 10
type input "cut"
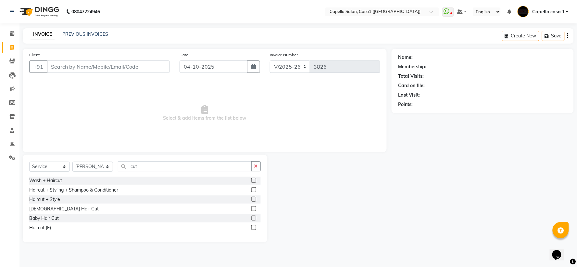
click at [256, 190] on label at bounding box center [253, 189] width 5 height 5
click at [256, 190] on input "checkbox" at bounding box center [253, 190] width 4 height 4
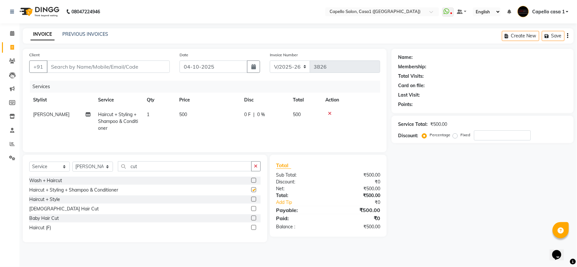
checkbox input "false"
click at [83, 66] on input "Client" at bounding box center [108, 66] width 123 height 12
type input "8"
type input "0"
type input "8208166361"
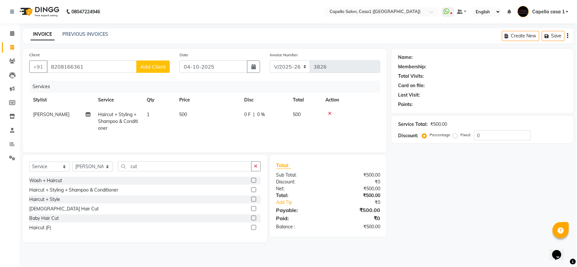
click at [149, 69] on span "Add Client" at bounding box center [153, 66] width 26 height 6
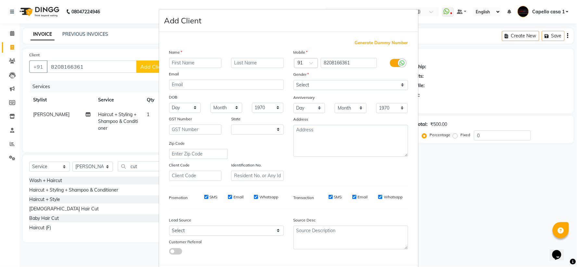
select select "22"
type input "[PERSON_NAME]"
click at [349, 86] on select "Select [DEMOGRAPHIC_DATA] [DEMOGRAPHIC_DATA] Other Prefer Not To Say" at bounding box center [351, 85] width 115 height 10
select select "[DEMOGRAPHIC_DATA]"
click at [294, 80] on select "Select [DEMOGRAPHIC_DATA] [DEMOGRAPHIC_DATA] Other Prefer Not To Say" at bounding box center [351, 85] width 115 height 10
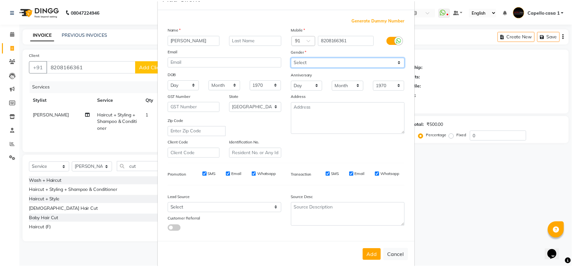
scroll to position [33, 0]
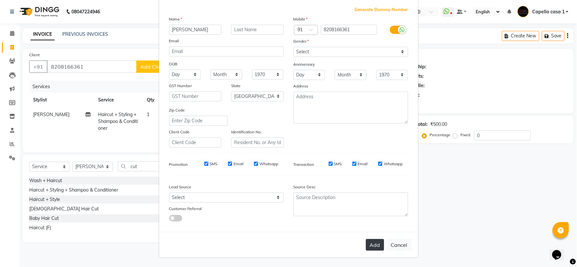
click at [372, 246] on button "Add" at bounding box center [375, 245] width 18 height 12
select select
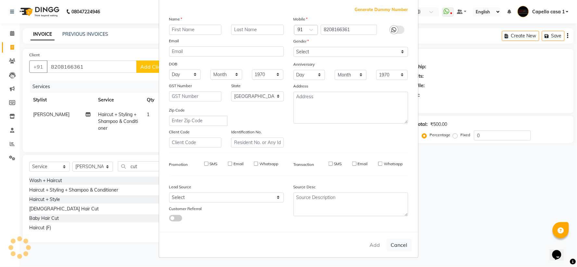
select select
select select "null"
select select
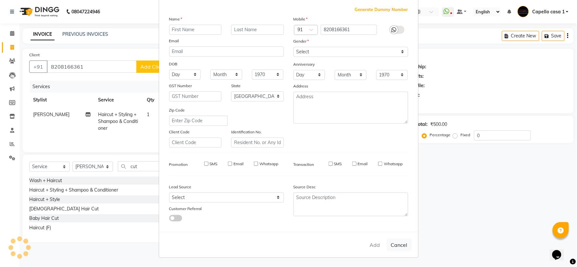
select select
checkbox input "false"
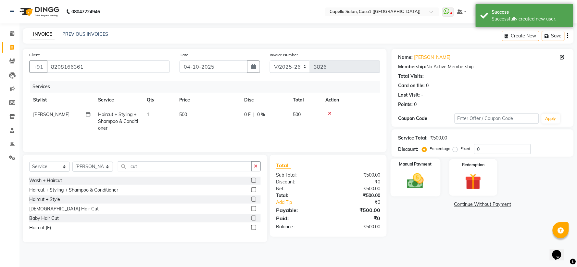
click at [419, 182] on img at bounding box center [415, 180] width 27 height 19
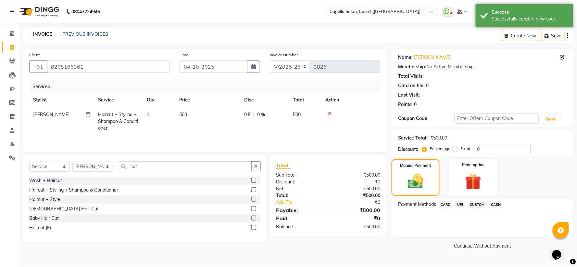
click at [461, 205] on span "UPI" at bounding box center [460, 204] width 10 height 7
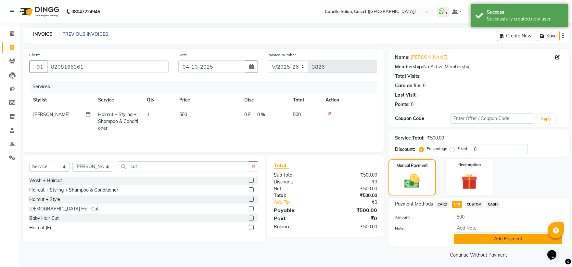
click at [480, 234] on button "Add Payment" at bounding box center [508, 239] width 109 height 10
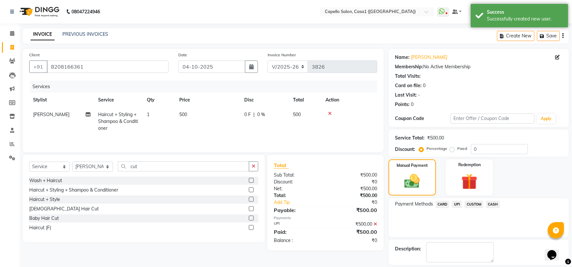
scroll to position [30, 0]
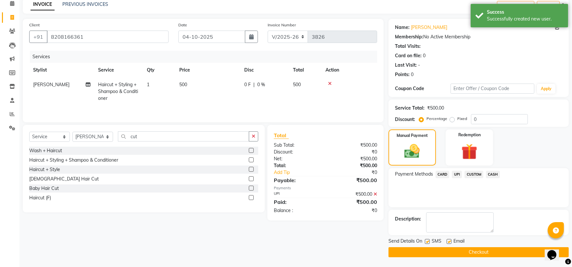
click at [466, 251] on button "Checkout" at bounding box center [479, 252] width 180 height 10
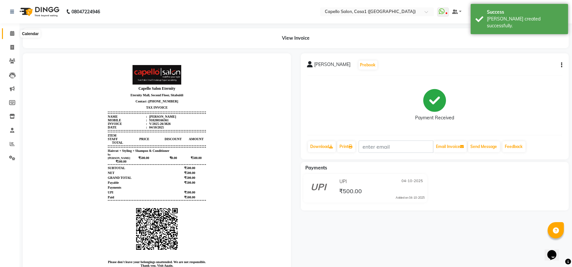
click at [11, 34] on icon at bounding box center [12, 33] width 4 height 5
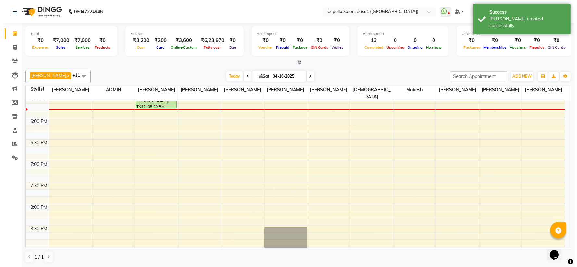
scroll to position [363, 0]
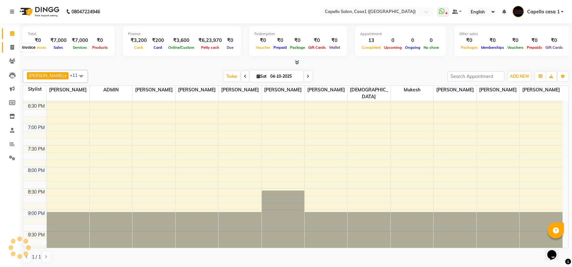
click at [15, 48] on span at bounding box center [11, 47] width 11 height 7
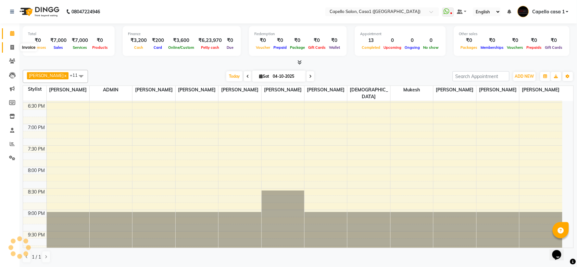
select select "service"
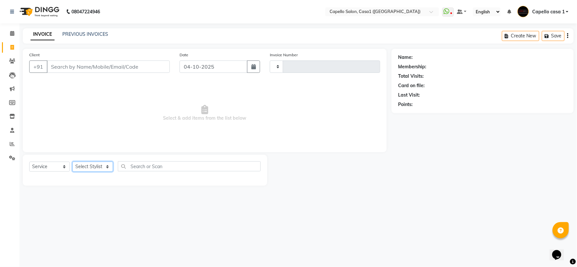
click at [90, 166] on select "Select Stylist" at bounding box center [92, 166] width 41 height 10
type input "3827"
select select "846"
click at [90, 168] on select "Select Stylist" at bounding box center [92, 166] width 41 height 10
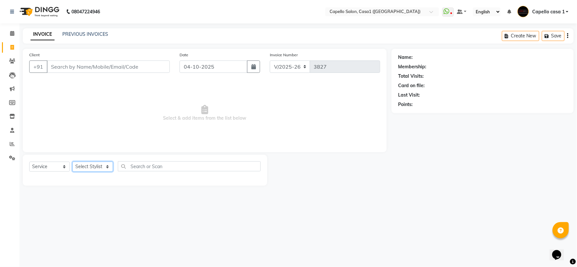
click at [88, 165] on select "Select Stylist" at bounding box center [92, 166] width 41 height 10
click at [91, 165] on select "Select Stylist aayush ADMIN Akash Chawale Capello casa 1 Harsh Nagture Mukesh N…" at bounding box center [92, 166] width 41 height 10
click at [60, 64] on input "Client" at bounding box center [108, 66] width 123 height 12
click at [59, 70] on input "Client" at bounding box center [108, 66] width 123 height 12
click at [60, 66] on input "Client" at bounding box center [108, 66] width 123 height 12
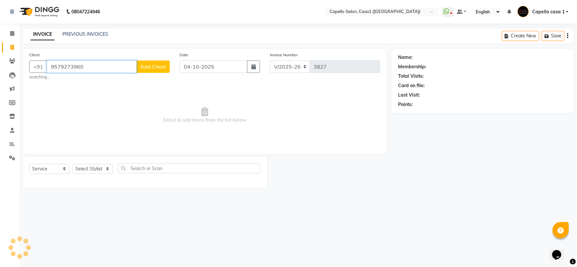
type input "9579273960"
click at [145, 122] on span "Select & add items from the list below" at bounding box center [204, 115] width 351 height 65
click at [151, 67] on span "Add Client" at bounding box center [153, 66] width 26 height 6
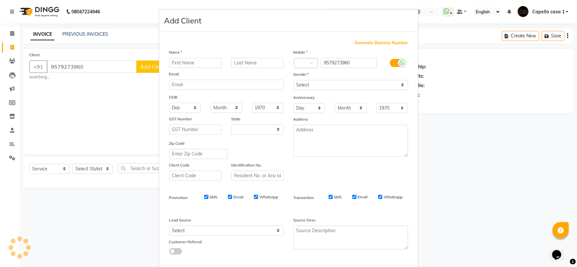
select select "22"
click at [182, 61] on input "text" at bounding box center [195, 63] width 53 height 10
type input "Kanak"
click at [327, 79] on div "Gender" at bounding box center [351, 75] width 124 height 9
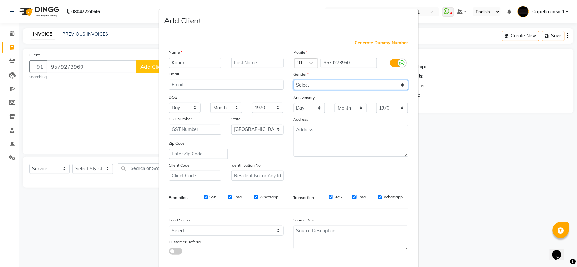
click at [326, 83] on select "Select Male Female Other Prefer Not To Say" at bounding box center [351, 85] width 115 height 10
select select "female"
click at [294, 80] on select "Select Male Female Other Prefer Not To Say" at bounding box center [351, 85] width 115 height 10
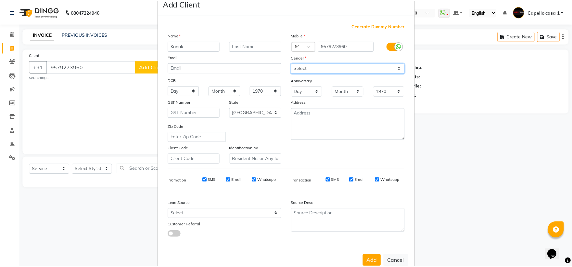
scroll to position [33, 0]
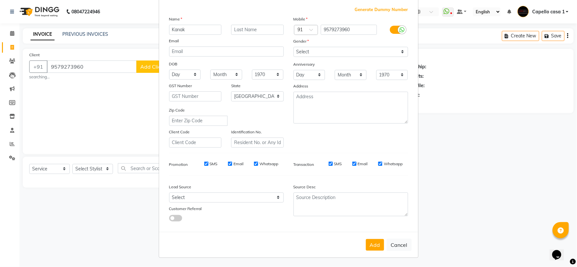
click at [371, 246] on button "Add" at bounding box center [375, 245] width 18 height 12
select select
select select "null"
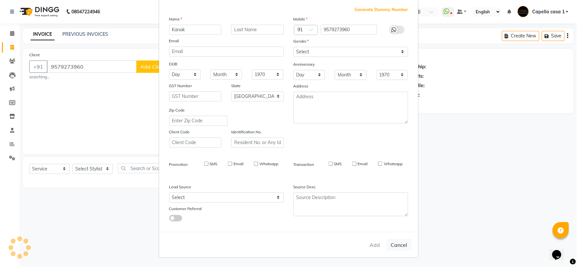
select select
checkbox input "false"
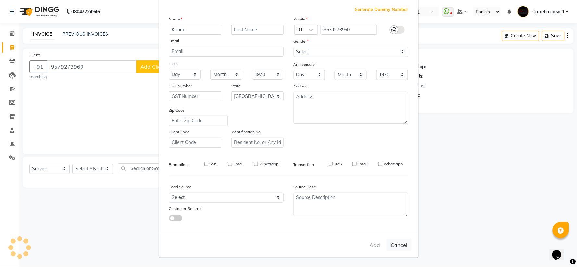
checkbox input "false"
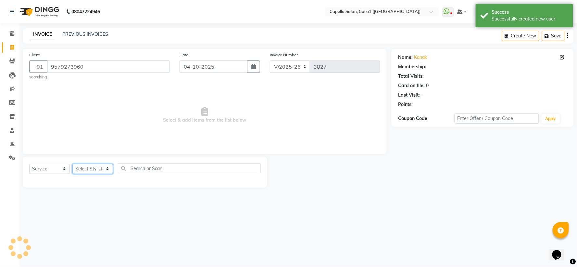
click at [96, 167] on select "Select Stylist aayush ADMIN Akash Chawale Capello casa 1 Harsh Nagture Mukesh N…" at bounding box center [92, 169] width 41 height 10
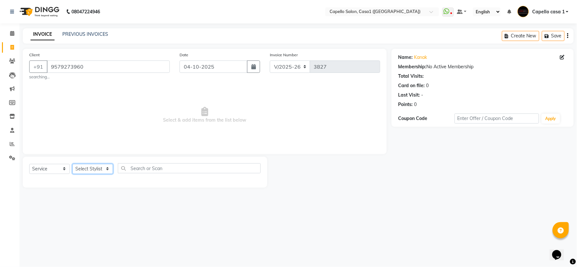
select select "14395"
click at [72, 164] on select "Select Stylist aayush ADMIN Akash Chawale Capello casa 1 Harsh Nagture Mukesh N…" at bounding box center [92, 169] width 41 height 10
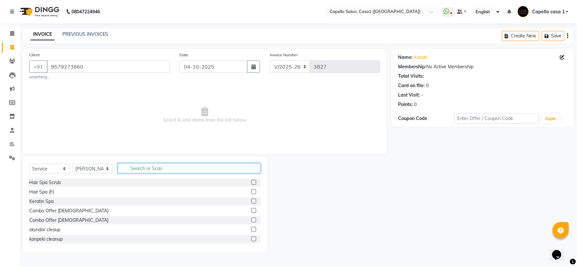
click at [153, 166] on input "text" at bounding box center [189, 168] width 143 height 10
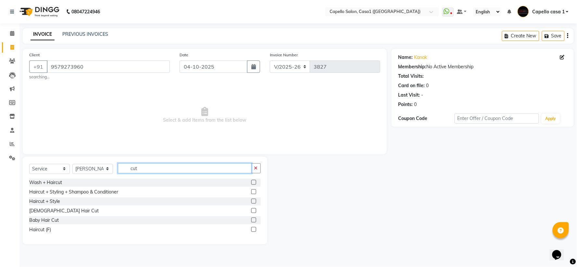
type input "cut"
click at [255, 191] on label at bounding box center [253, 191] width 5 height 5
click at [255, 191] on input "checkbox" at bounding box center [253, 192] width 4 height 4
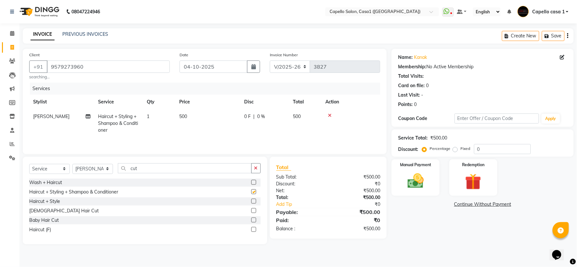
checkbox input "false"
click at [95, 168] on select "Select Stylist aayush ADMIN Akash Chawale Capello casa 1 Harsh Nagture Mukesh N…" at bounding box center [92, 169] width 41 height 10
select select "92435"
click at [72, 164] on select "Select Stylist aayush ADMIN Akash Chawale Capello casa 1 Harsh Nagture Mukesh N…" at bounding box center [92, 169] width 41 height 10
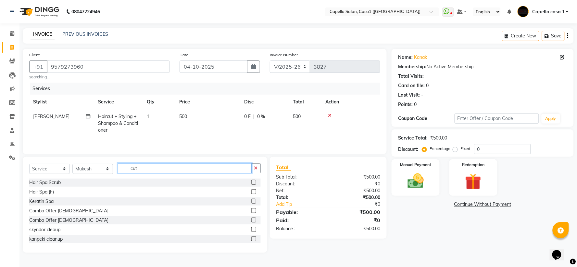
click at [146, 173] on input "cut" at bounding box center [185, 168] width 134 height 10
type input "c"
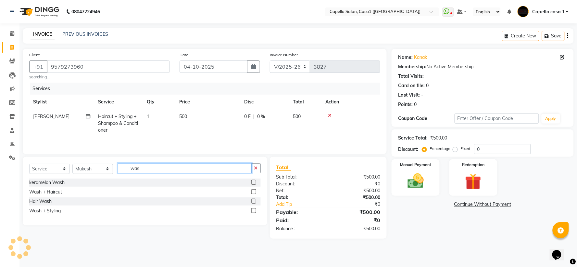
type input "was"
click at [254, 211] on label at bounding box center [253, 210] width 5 height 5
click at [254, 211] on input "checkbox" at bounding box center [253, 211] width 4 height 4
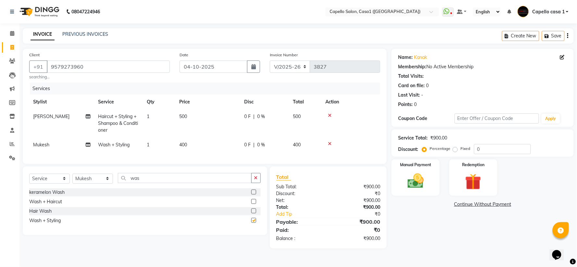
checkbox input "false"
click at [414, 185] on img at bounding box center [415, 180] width 27 height 19
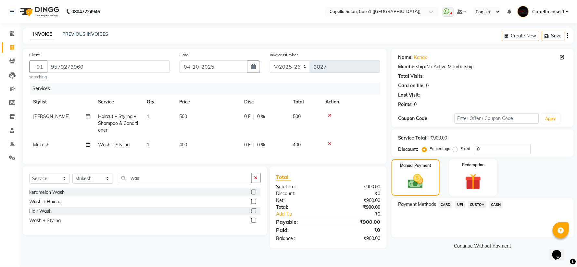
click at [462, 205] on span "UPI" at bounding box center [460, 204] width 10 height 7
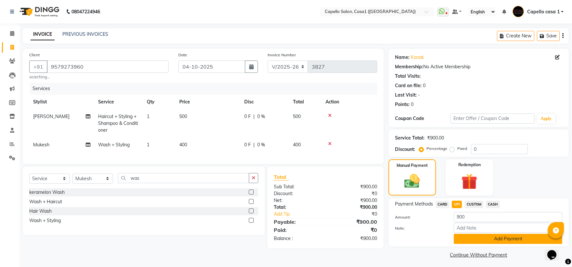
click at [464, 234] on button "Add Payment" at bounding box center [508, 239] width 109 height 10
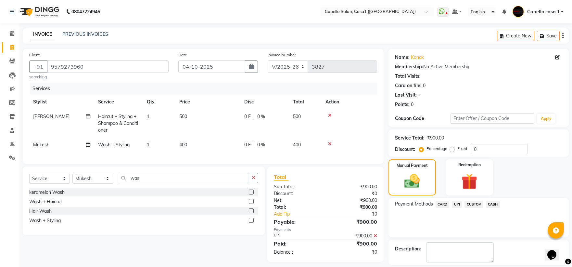
scroll to position [30, 0]
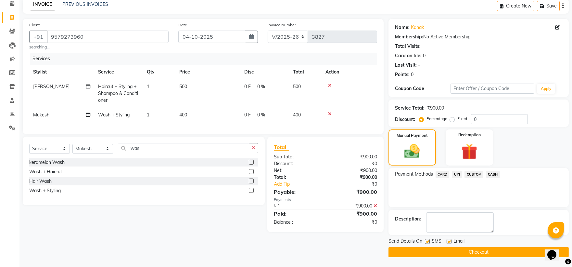
click at [463, 252] on button "Checkout" at bounding box center [479, 252] width 180 height 10
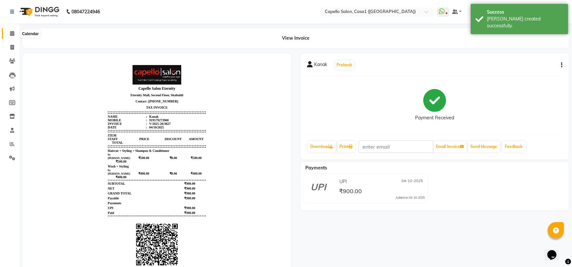
click at [15, 36] on span at bounding box center [11, 33] width 11 height 7
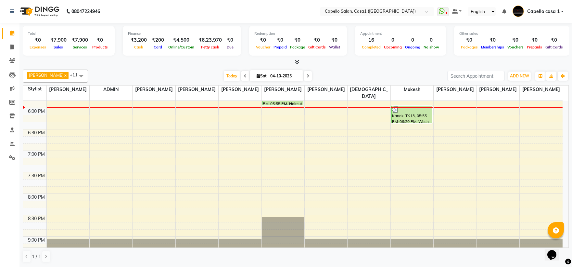
scroll to position [363, 0]
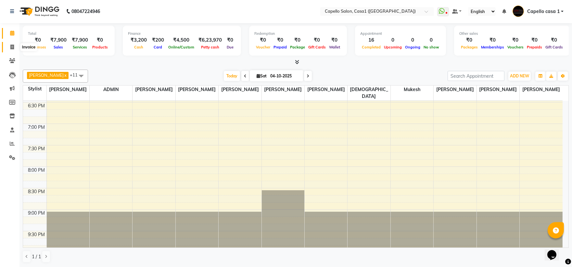
click at [11, 49] on icon at bounding box center [12, 47] width 4 height 5
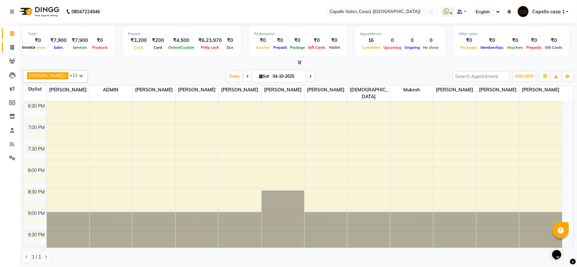
select select "service"
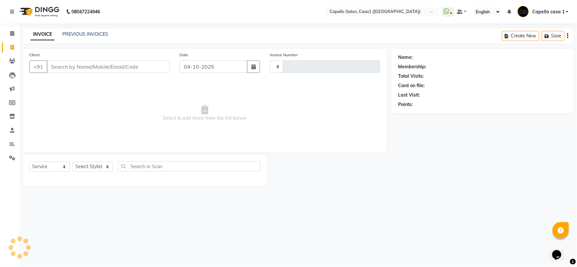
type input "3828"
select select "846"
click at [61, 64] on input "Client" at bounding box center [108, 66] width 123 height 12
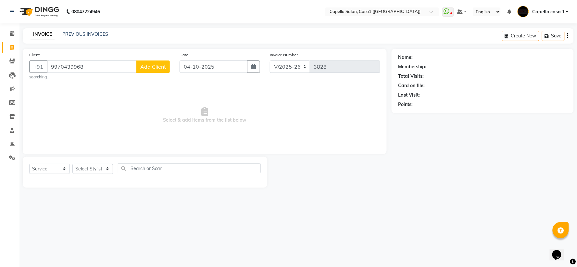
type input "9970439968"
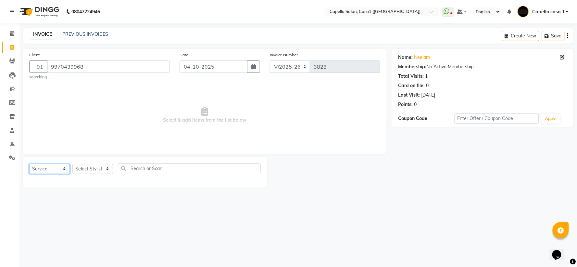
click at [66, 168] on select "Select Service Product Membership Package Voucher Prepaid Gift Card" at bounding box center [49, 169] width 41 height 10
click at [29, 164] on select "Select Service Product Membership Package Voucher Prepaid Gift Card" at bounding box center [49, 169] width 41 height 10
click at [102, 165] on select "Select Stylist aayush ADMIN Akash Chawale Capello casa 1 Harsh Nagture Mukesh N…" at bounding box center [92, 169] width 41 height 10
select select "93385"
click at [72, 164] on select "Select Stylist aayush ADMIN Akash Chawale Capello casa 1 Harsh Nagture Mukesh N…" at bounding box center [92, 169] width 41 height 10
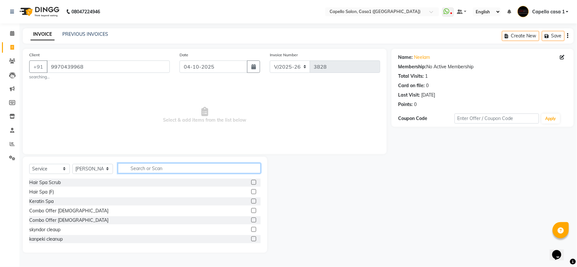
click at [144, 164] on input "text" at bounding box center [189, 168] width 143 height 10
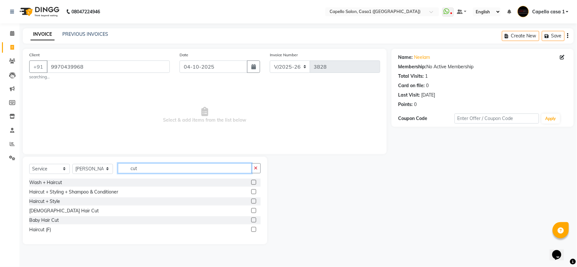
type input "cut"
click at [255, 193] on label at bounding box center [253, 191] width 5 height 5
click at [255, 193] on input "checkbox" at bounding box center [253, 192] width 4 height 4
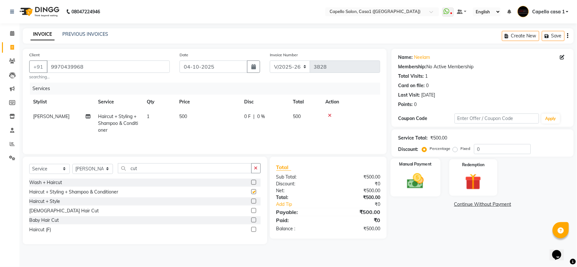
checkbox input "false"
click at [412, 175] on img at bounding box center [415, 180] width 27 height 19
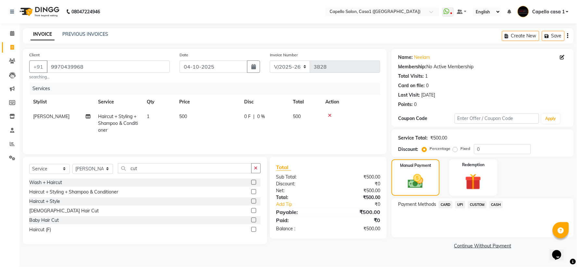
click at [461, 207] on span "UPI" at bounding box center [460, 204] width 10 height 7
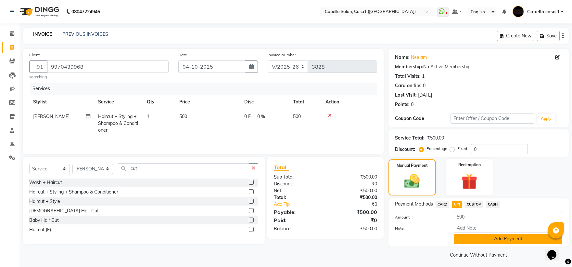
click at [477, 236] on button "Add Payment" at bounding box center [508, 239] width 109 height 10
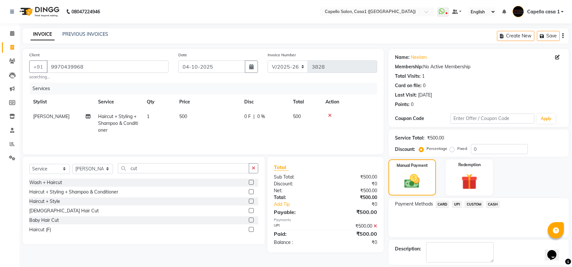
scroll to position [30, 0]
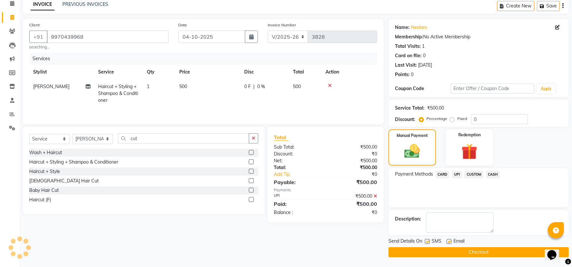
click at [466, 250] on button "Checkout" at bounding box center [479, 252] width 180 height 10
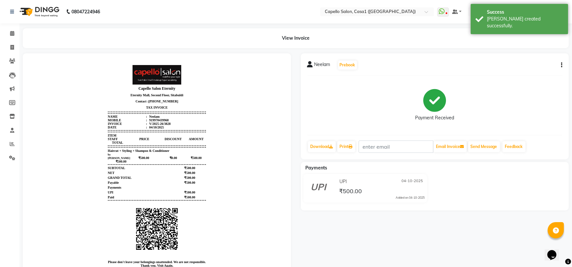
click at [324, 66] on span "Neelam" at bounding box center [322, 65] width 16 height 9
click at [309, 67] on icon at bounding box center [310, 64] width 6 height 6
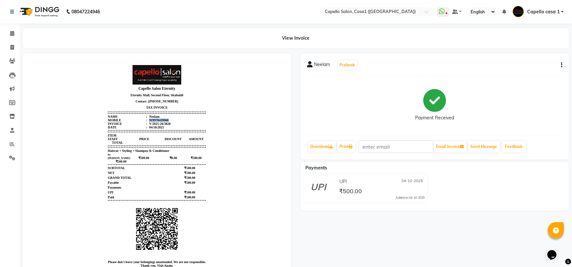
drag, startPoint x: 142, startPoint y: 118, endPoint x: 164, endPoint y: 119, distance: 21.5
click at [164, 119] on li "Mobile : 919970439968" at bounding box center [157, 120] width 98 height 4
copy div "919970439968"
click at [15, 48] on span at bounding box center [11, 47] width 11 height 7
select select "service"
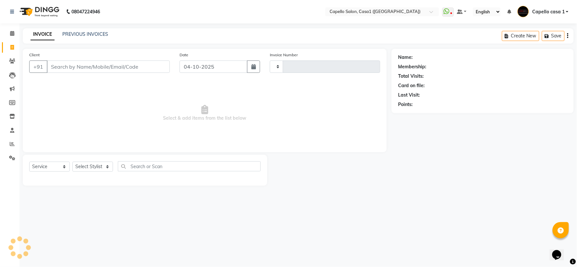
type input "919970439968"
type input "3829"
type input "919970439968"
select select "846"
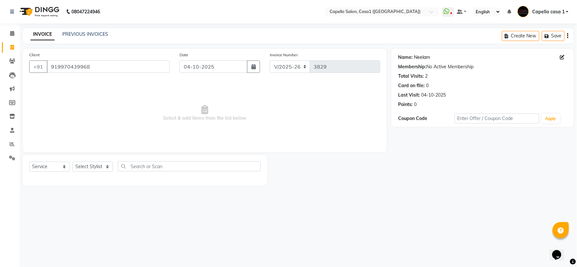
click at [414, 56] on link "Neelam" at bounding box center [422, 57] width 16 height 7
click at [13, 32] on icon at bounding box center [12, 33] width 4 height 5
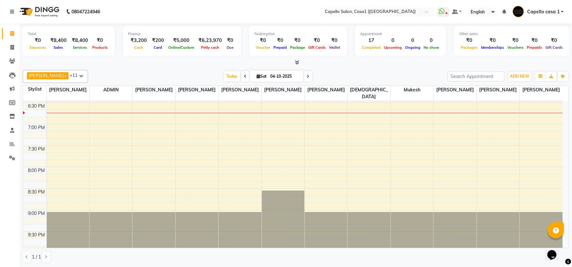
scroll to position [0, 0]
click at [11, 46] on icon at bounding box center [12, 47] width 4 height 5
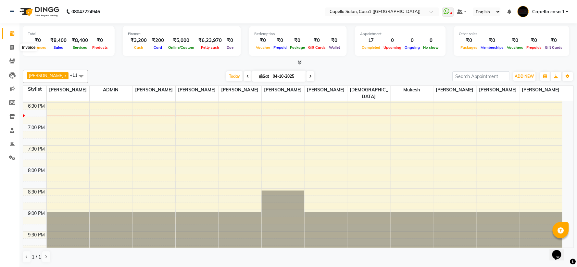
select select "service"
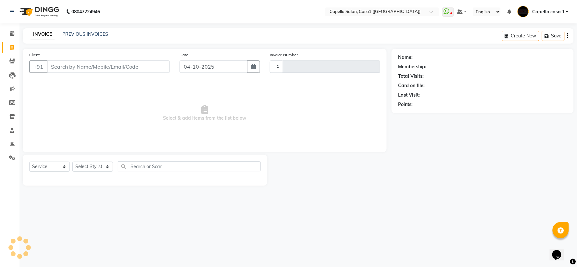
type input "3829"
select select "846"
click at [64, 63] on input "Client" at bounding box center [108, 66] width 123 height 12
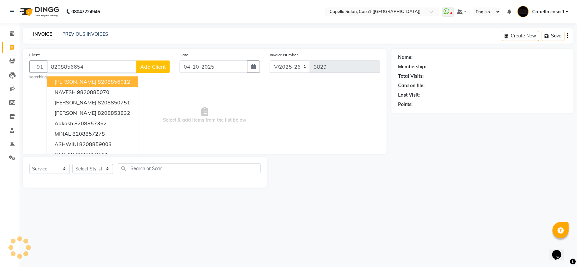
type input "8208856654"
click at [167, 69] on button "Add Client" at bounding box center [152, 66] width 33 height 12
select select "22"
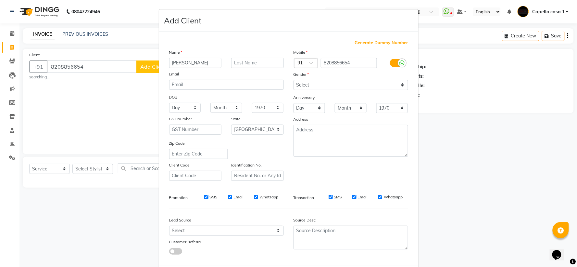
type input "swapnil"
click at [313, 85] on select "Select Male Female Other Prefer Not To Say" at bounding box center [351, 85] width 115 height 10
select select "female"
click at [294, 80] on select "Select Male Female Other Prefer Not To Say" at bounding box center [351, 85] width 115 height 10
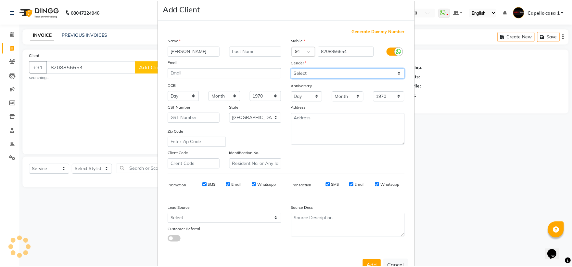
scroll to position [33, 0]
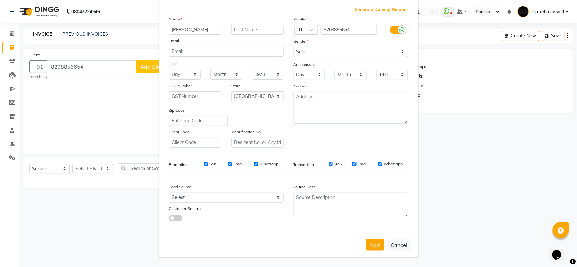
click at [376, 242] on button "Add" at bounding box center [375, 245] width 18 height 12
select select
select select "null"
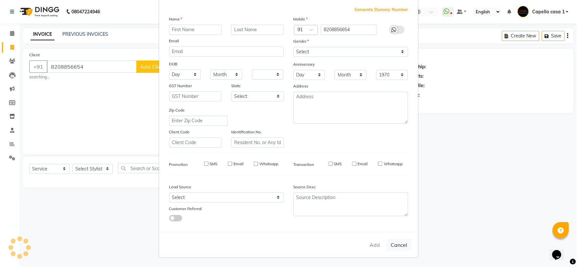
select select
checkbox input "false"
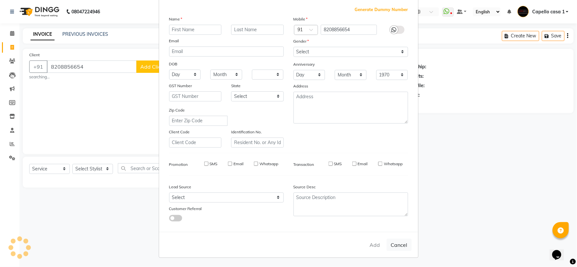
checkbox input "false"
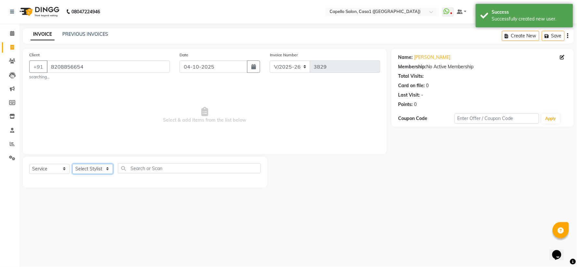
click at [101, 168] on select "Select Stylist aayush ADMIN Akash Chawale Capello casa 1 Harsh Nagture Mukesh N…" at bounding box center [92, 169] width 41 height 10
select select "93614"
click at [72, 164] on select "Select Stylist aayush ADMIN Akash Chawale Capello casa 1 Harsh Nagture Mukesh N…" at bounding box center [92, 169] width 41 height 10
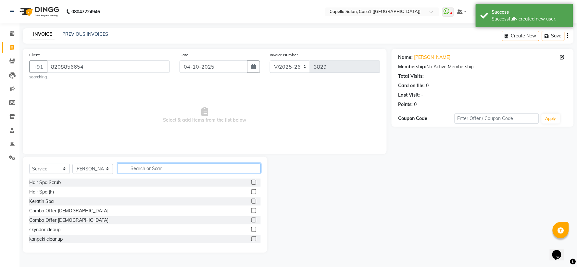
click at [157, 171] on input "text" at bounding box center [189, 168] width 143 height 10
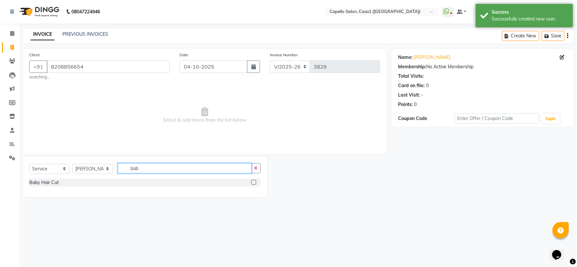
type input "bab"
click at [255, 180] on label at bounding box center [253, 182] width 5 height 5
click at [255, 180] on input "checkbox" at bounding box center [253, 182] width 4 height 4
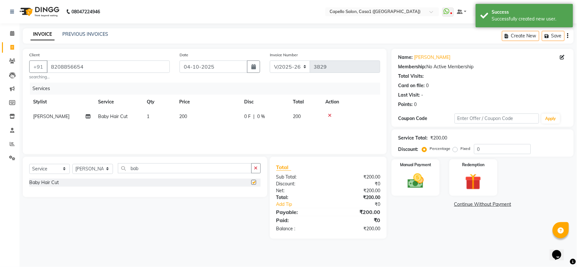
checkbox input "false"
click at [423, 187] on img at bounding box center [415, 180] width 27 height 19
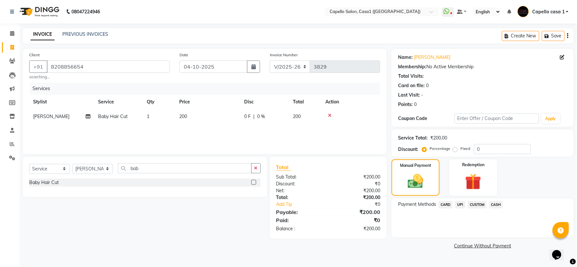
click at [459, 205] on span "UPI" at bounding box center [460, 204] width 10 height 7
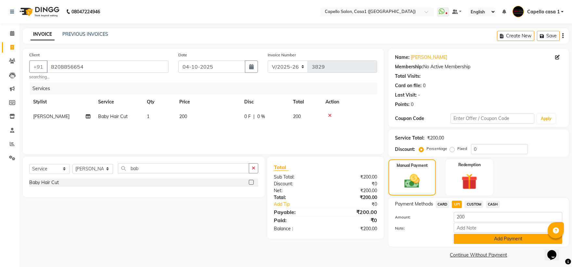
click at [475, 244] on button "Add Payment" at bounding box center [508, 239] width 109 height 10
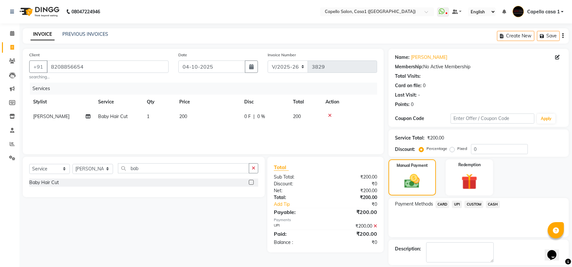
scroll to position [30, 0]
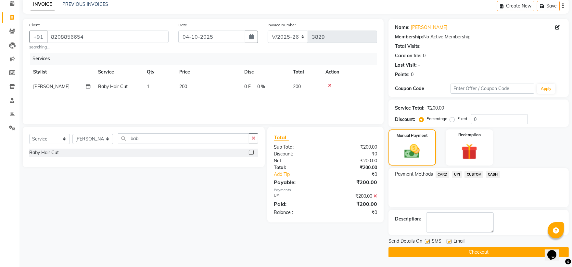
click at [479, 252] on button "Checkout" at bounding box center [479, 252] width 180 height 10
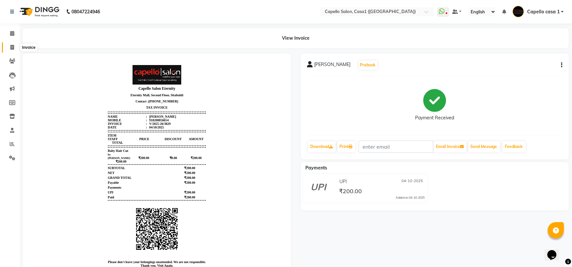
click at [8, 48] on span at bounding box center [11, 47] width 11 height 7
select select "service"
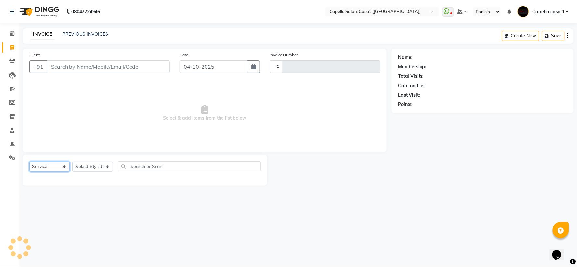
type input "3830"
click at [56, 163] on select "Select Service Product Membership Package Voucher Prepaid Gift Card" at bounding box center [49, 166] width 41 height 10
select select "846"
click at [29, 162] on select "Select Service Product Membership Package Voucher Prepaid Gift Card" at bounding box center [49, 166] width 41 height 10
click at [95, 166] on select "Select Stylist aayush ADMIN Akash Chawale Capello casa 1 Harsh Nagture Mukesh N…" at bounding box center [92, 166] width 41 height 10
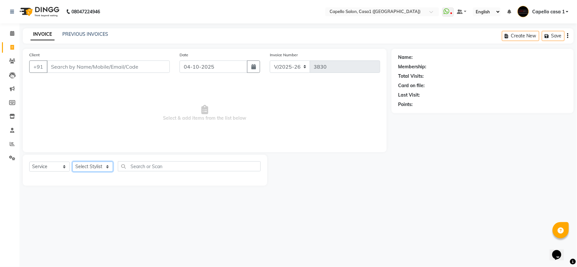
select select "67524"
click at [72, 162] on select "Select Stylist aayush ADMIN Akash Chawale Capello casa 1 Harsh Nagture Mukesh N…" at bounding box center [92, 166] width 41 height 10
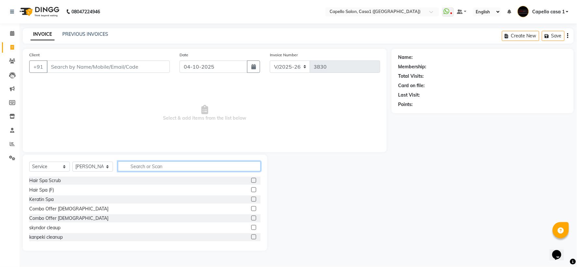
click at [162, 168] on input "text" at bounding box center [189, 166] width 143 height 10
type input "cut"
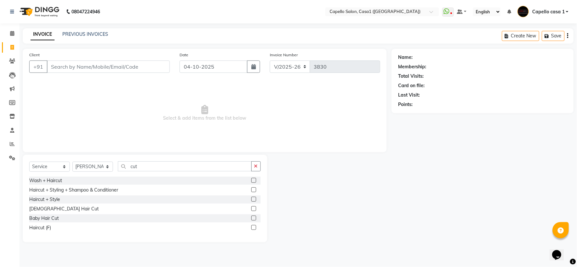
click at [254, 209] on label at bounding box center [253, 208] width 5 height 5
click at [254, 209] on input "checkbox" at bounding box center [253, 209] width 4 height 4
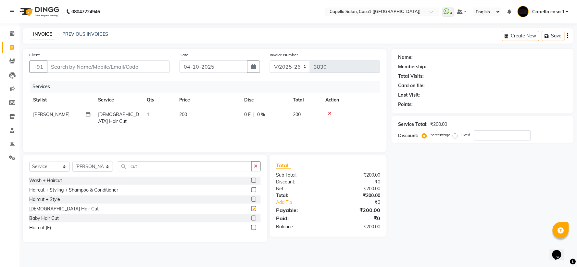
checkbox input "false"
click at [144, 163] on input "cut" at bounding box center [185, 166] width 134 height 10
type input "c"
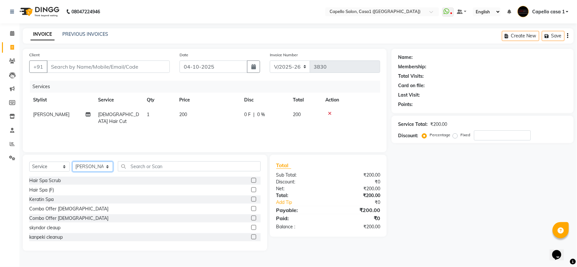
click at [83, 167] on select "Select Stylist aayush ADMIN Akash Chawale Capello casa 1 Harsh Nagture Mukesh N…" at bounding box center [92, 166] width 41 height 10
select select "14376"
click at [72, 162] on select "Select Stylist aayush ADMIN Akash Chawale Capello casa 1 Harsh Nagture Mukesh N…" at bounding box center [92, 166] width 41 height 10
drag, startPoint x: 153, startPoint y: 171, endPoint x: 151, endPoint y: 168, distance: 3.3
click at [152, 171] on div "Select Service Product Membership Package Voucher Prepaid Gift Card Select Styl…" at bounding box center [145, 168] width 232 height 15
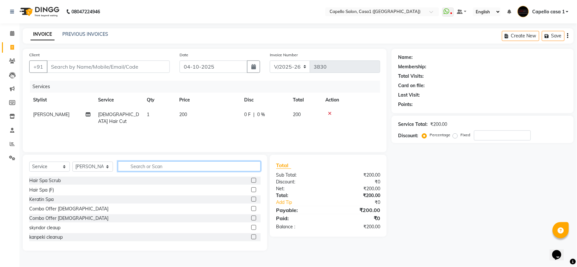
click at [150, 168] on input "text" at bounding box center [189, 166] width 143 height 10
type input "cut"
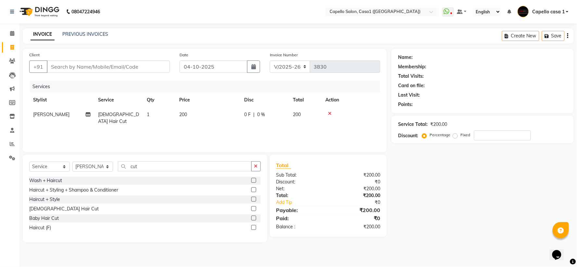
click at [253, 227] on label at bounding box center [253, 227] width 5 height 5
click at [253, 227] on input "checkbox" at bounding box center [253, 227] width 4 height 4
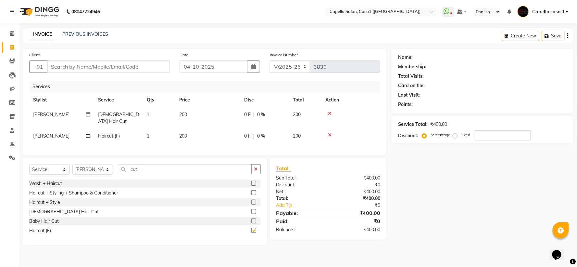
checkbox input "false"
click at [77, 64] on input "Client" at bounding box center [108, 66] width 123 height 12
type input "9"
type input "0"
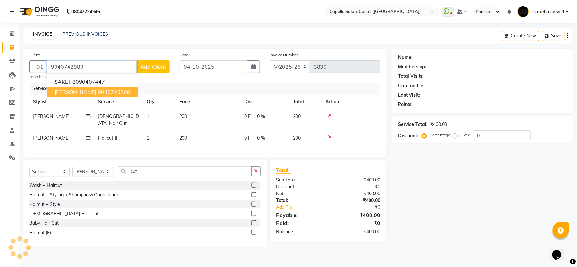
type input "9040742980"
click at [155, 64] on span "Add Client" at bounding box center [153, 66] width 26 height 6
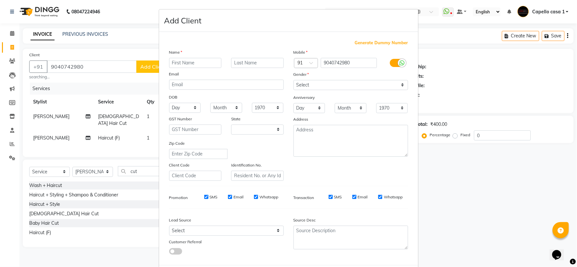
select select "22"
type input "salomi"
click at [317, 86] on select "Select Male Female Other Prefer Not To Say" at bounding box center [351, 85] width 115 height 10
click at [294, 80] on select "Select Male Female Other Prefer Not To Say" at bounding box center [351, 85] width 115 height 10
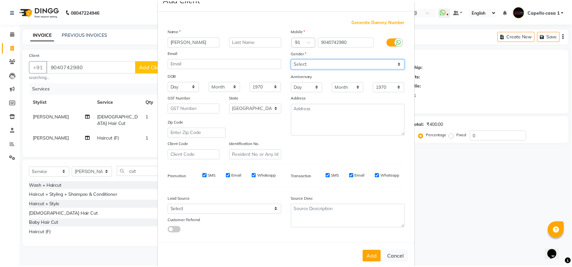
scroll to position [33, 0]
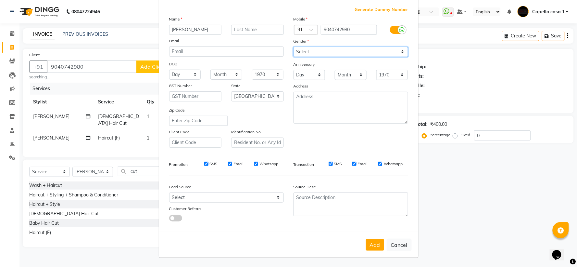
drag, startPoint x: 310, startPoint y: 50, endPoint x: 313, endPoint y: 54, distance: 5.0
click at [310, 50] on select "Select Male Female Other Prefer Not To Say" at bounding box center [351, 52] width 115 height 10
select select "female"
click at [294, 47] on select "Select Male Female Other Prefer Not To Say" at bounding box center [351, 52] width 115 height 10
click at [377, 247] on button "Add" at bounding box center [375, 245] width 18 height 12
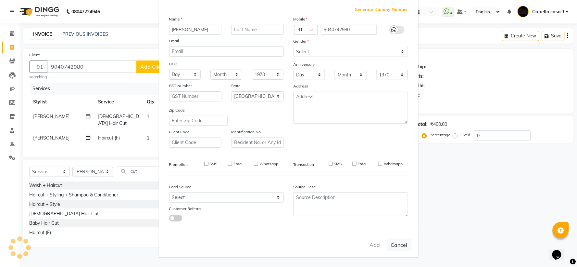
select select
select select "null"
select select
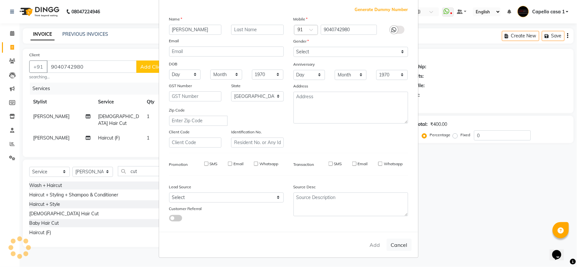
select select
checkbox input "false"
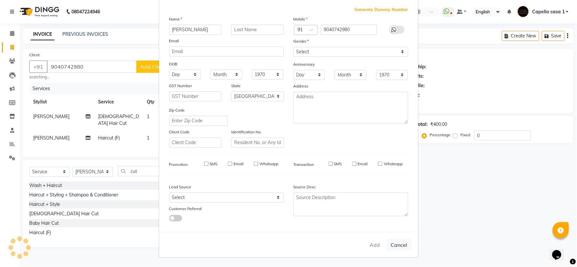
checkbox input "false"
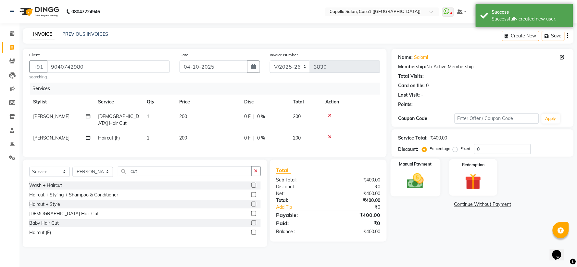
click at [415, 182] on img at bounding box center [415, 180] width 27 height 19
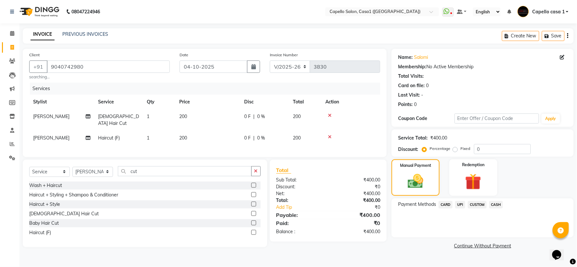
click at [460, 204] on span "UPI" at bounding box center [460, 204] width 10 height 7
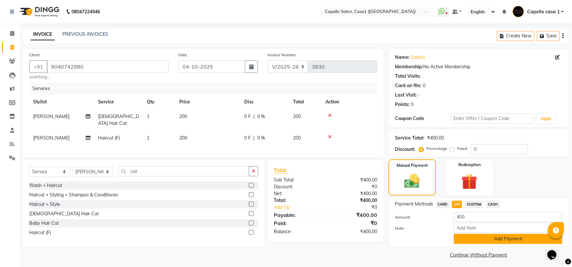
click at [476, 237] on button "Add Payment" at bounding box center [508, 239] width 109 height 10
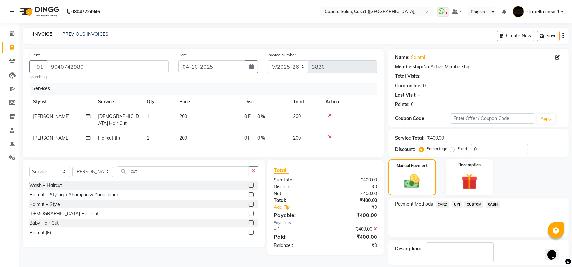
scroll to position [30, 0]
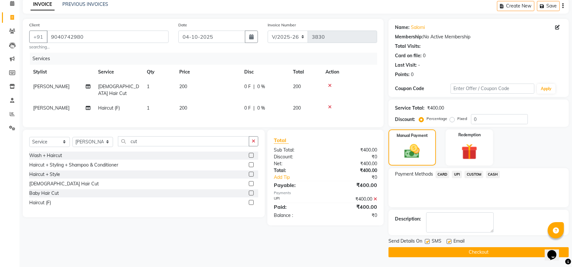
click at [475, 250] on button "Checkout" at bounding box center [479, 252] width 180 height 10
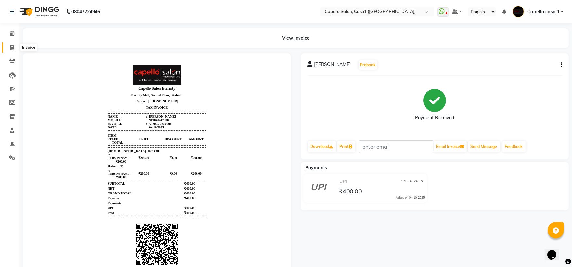
click at [10, 49] on icon at bounding box center [12, 47] width 4 height 5
select select "service"
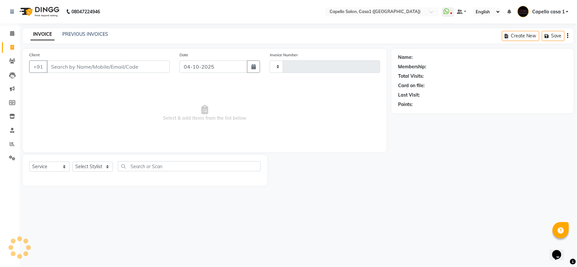
type input "3831"
select select "846"
click at [92, 164] on select "Select Stylist" at bounding box center [92, 166] width 41 height 10
click at [106, 167] on select "Select Stylist aayush ADMIN Akash Chawale Capello casa 1 Harsh Nagture Mukesh N…" at bounding box center [92, 166] width 41 height 10
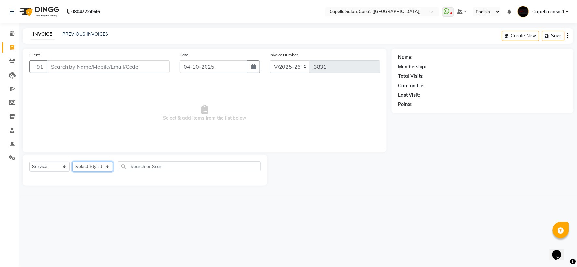
select select "16020"
click at [72, 162] on select "Select Stylist aayush ADMIN Akash Chawale Capello casa 1 Harsh Nagture Mukesh N…" at bounding box center [92, 166] width 41 height 10
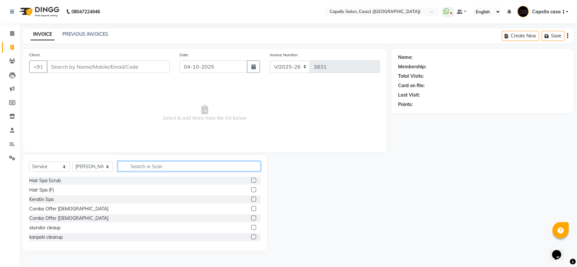
click at [145, 165] on input "text" at bounding box center [189, 166] width 143 height 10
type input "cut"
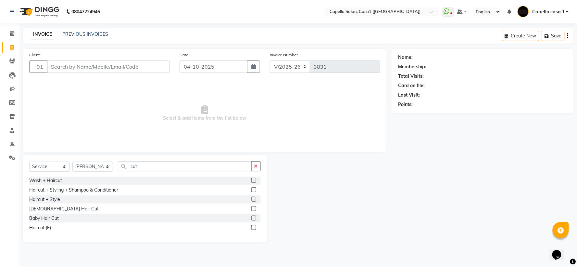
click at [255, 190] on label at bounding box center [253, 189] width 5 height 5
click at [255, 190] on input "checkbox" at bounding box center [253, 190] width 4 height 4
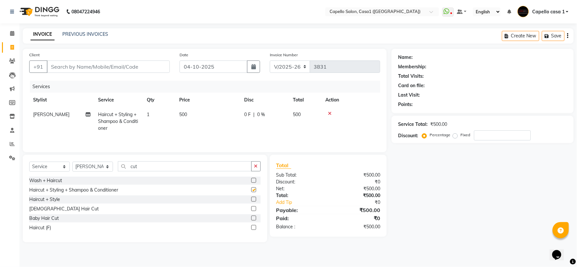
checkbox input "false"
click at [129, 68] on input "Client" at bounding box center [108, 66] width 123 height 12
type input "9"
type input "0"
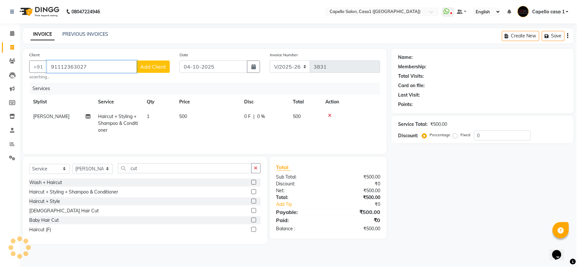
type input "91112363027"
click at [165, 66] on span "Add Client" at bounding box center [153, 66] width 26 height 6
select select "22"
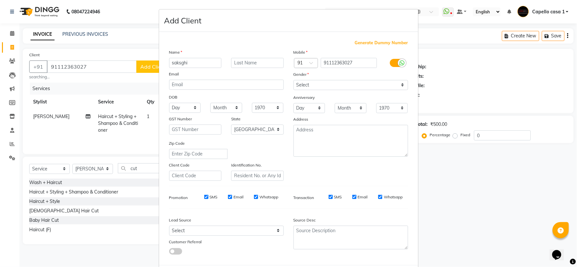
type input "saksghi"
click at [345, 83] on select "Select Male Female Other Prefer Not To Say" at bounding box center [351, 85] width 115 height 10
select select "female"
click at [294, 80] on select "Select Male Female Other Prefer Not To Say" at bounding box center [351, 85] width 115 height 10
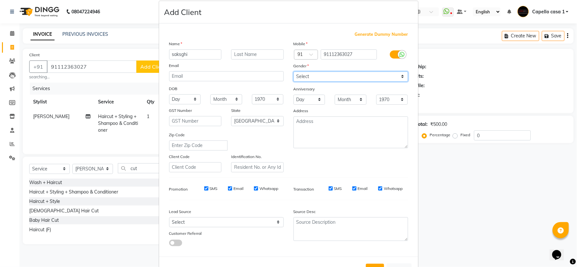
scroll to position [33, 0]
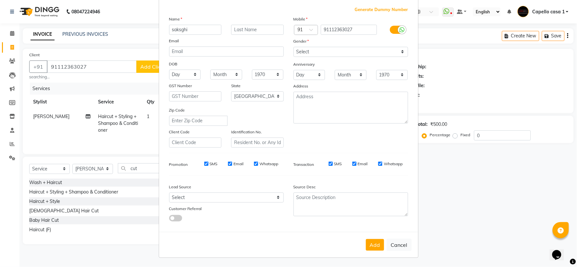
drag, startPoint x: 373, startPoint y: 242, endPoint x: 375, endPoint y: 236, distance: 6.0
click at [374, 242] on button "Add" at bounding box center [375, 245] width 18 height 12
type input "112363027"
select select
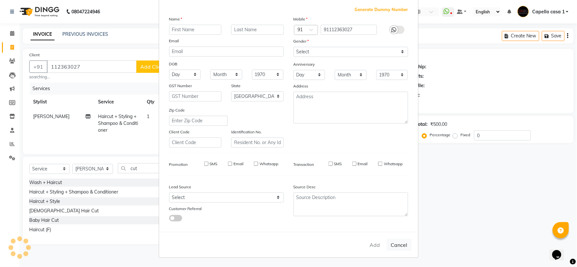
select select
select select "null"
select select
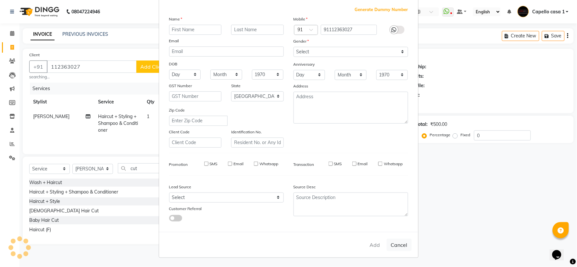
select select
checkbox input "false"
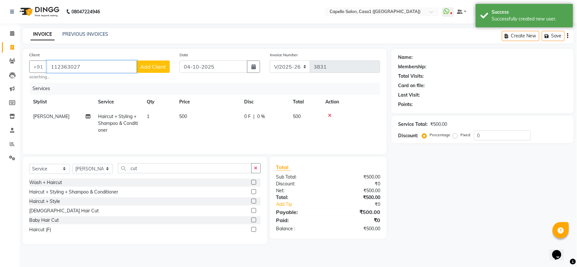
click at [51, 65] on input "112363027" at bounding box center [92, 66] width 90 height 12
type input "9112363027"
click at [456, 197] on div "Name: Membership: Total Visits: Card on file: Last Visit: Points: Service Total…" at bounding box center [485, 146] width 187 height 195
click at [154, 62] on button "Add Client" at bounding box center [152, 66] width 33 height 12
select select "22"
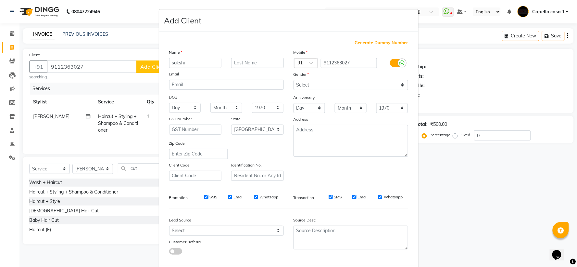
type input "sakshi"
click at [330, 87] on select "Select Male Female Other Prefer Not To Say" at bounding box center [351, 85] width 115 height 10
select select "female"
click at [294, 80] on select "Select Male Female Other Prefer Not To Say" at bounding box center [351, 85] width 115 height 10
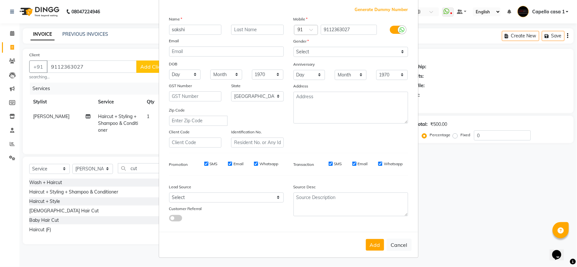
click at [374, 247] on button "Add" at bounding box center [375, 245] width 18 height 12
select select
select select "null"
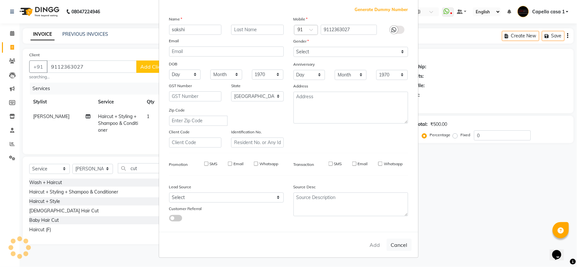
select select
checkbox input "false"
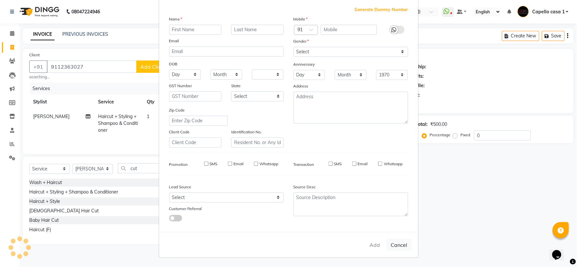
checkbox input "false"
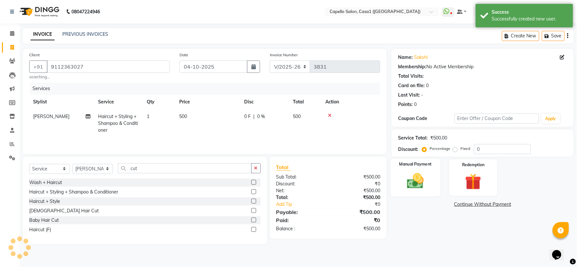
click at [419, 179] on img at bounding box center [415, 180] width 27 height 19
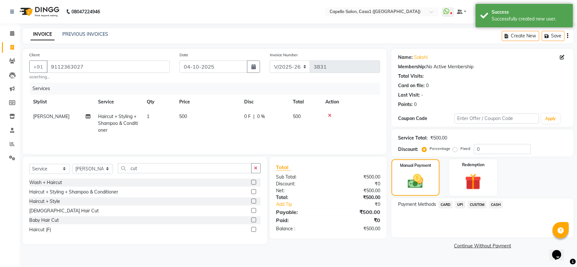
drag, startPoint x: 498, startPoint y: 203, endPoint x: 498, endPoint y: 210, distance: 6.5
click at [498, 203] on span "CASH" at bounding box center [497, 204] width 14 height 7
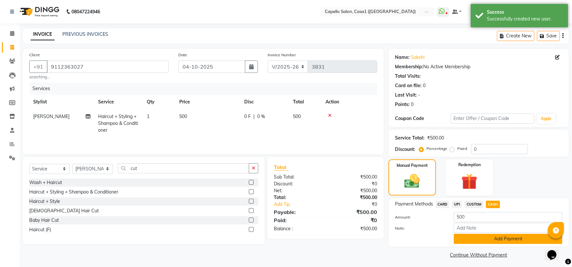
click at [499, 236] on button "Add Payment" at bounding box center [508, 239] width 109 height 10
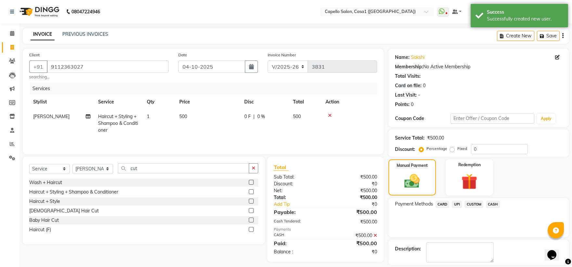
scroll to position [30, 0]
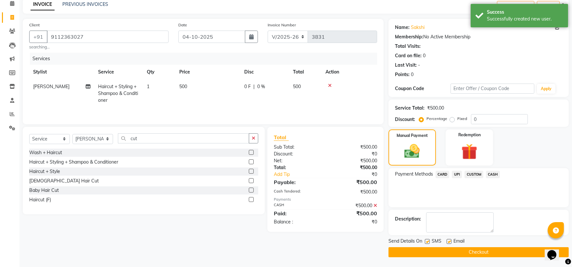
click at [478, 249] on button "Checkout" at bounding box center [479, 252] width 180 height 10
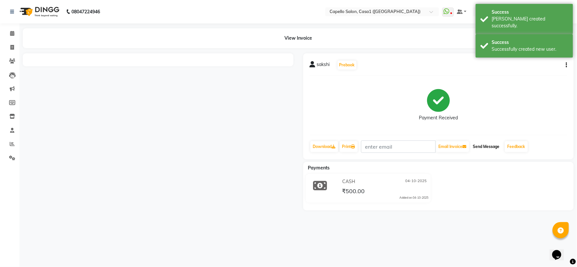
click at [494, 149] on button "Send Message" at bounding box center [487, 146] width 32 height 11
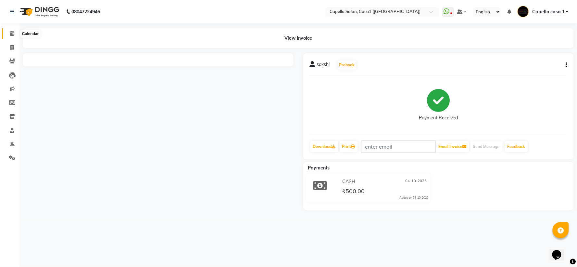
click at [14, 35] on span at bounding box center [11, 33] width 11 height 7
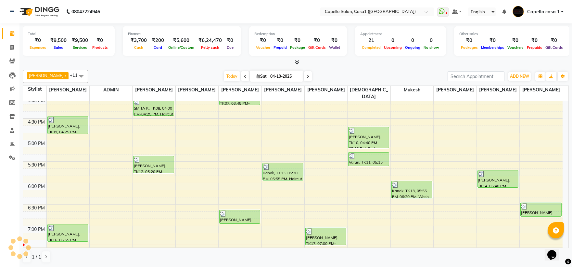
scroll to position [255, 0]
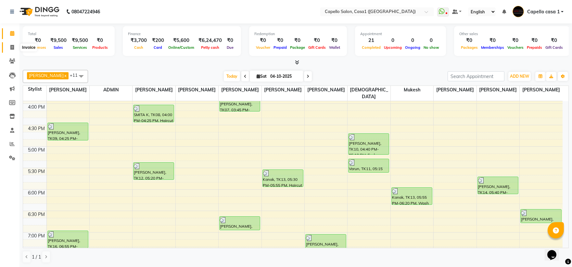
click at [13, 48] on icon at bounding box center [12, 47] width 4 height 5
select select "service"
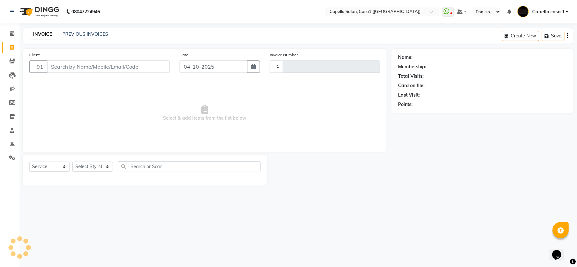
type input "3832"
select select "846"
click at [60, 167] on select "Select Service Product Membership Package Voucher Prepaid Gift Card" at bounding box center [49, 166] width 41 height 10
click at [29, 162] on select "Select Service Product Membership Package Voucher Prepaid Gift Card" at bounding box center [49, 166] width 41 height 10
click at [86, 167] on select "Select Stylist aayush ADMIN Akash Chawale Capello casa 1 Harsh Nagture Mukesh N…" at bounding box center [92, 166] width 41 height 10
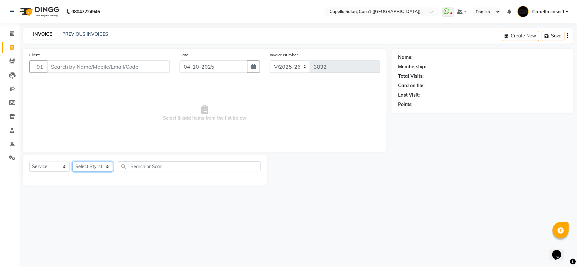
select select "61599"
click at [72, 162] on select "Select Stylist aayush ADMIN Akash Chawale Capello casa 1 Harsh Nagture Mukesh N…" at bounding box center [92, 166] width 41 height 10
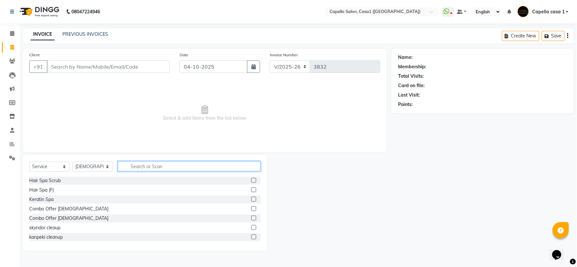
click at [148, 170] on input "text" at bounding box center [189, 166] width 143 height 10
type input "cut"
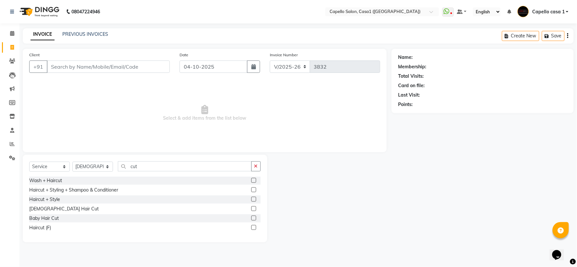
click at [256, 190] on label at bounding box center [253, 189] width 5 height 5
click at [256, 190] on input "checkbox" at bounding box center [253, 190] width 4 height 4
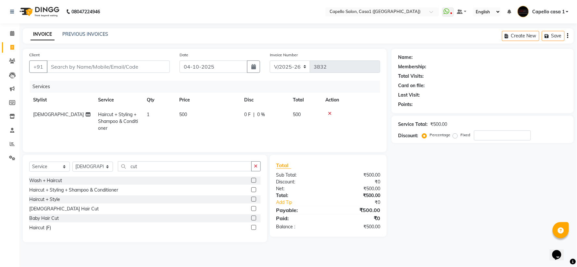
click at [83, 161] on div "Select Service Product Membership Package Voucher Prepaid Gift Card Select Styl…" at bounding box center [145, 168] width 232 height 15
click at [94, 180] on div "Wash + Haircut" at bounding box center [145, 180] width 232 height 8
click at [98, 174] on div "Select Service Product Membership Package Voucher Prepaid Gift Card Select Styl…" at bounding box center [145, 168] width 232 height 15
click at [109, 165] on select "Select Stylist aayush ADMIN Akash Chawale Capello casa 1 Harsh Nagture Mukesh N…" at bounding box center [92, 166] width 41 height 10
click at [72, 162] on select "Select Stylist aayush ADMIN Akash Chawale Capello casa 1 Harsh Nagture Mukesh N…" at bounding box center [92, 166] width 41 height 10
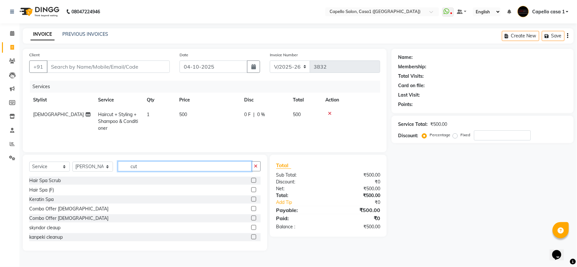
click at [175, 166] on input "cut" at bounding box center [185, 166] width 134 height 10
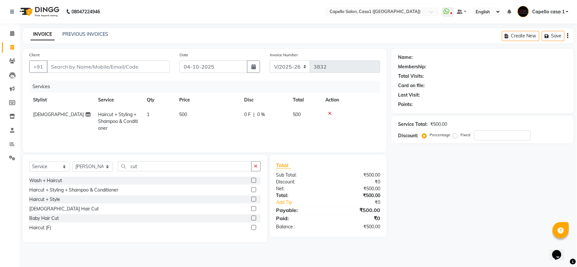
click at [255, 190] on label at bounding box center [253, 189] width 5 height 5
click at [255, 190] on input "checkbox" at bounding box center [253, 190] width 4 height 4
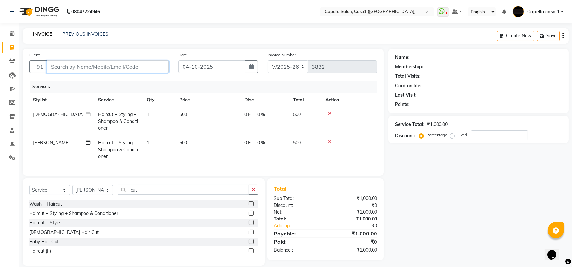
click at [141, 63] on input "Client" at bounding box center [108, 66] width 122 height 12
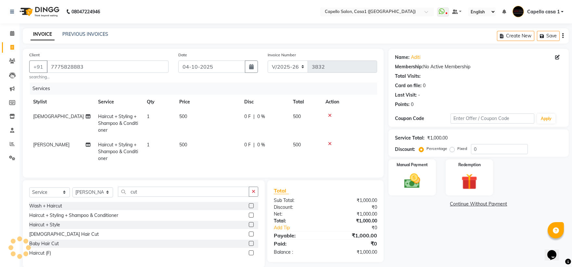
click at [331, 143] on icon at bounding box center [330, 143] width 4 height 5
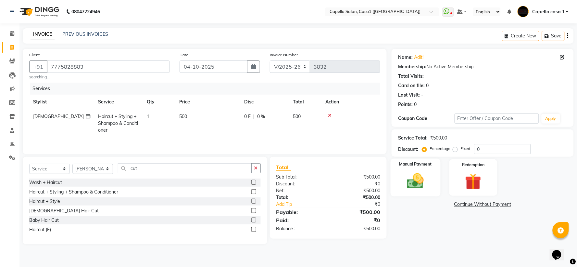
click at [422, 185] on img at bounding box center [415, 180] width 27 height 19
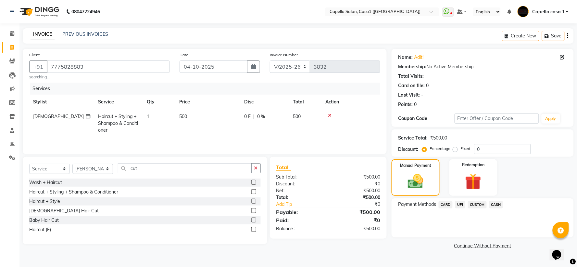
click at [460, 202] on span "UPI" at bounding box center [460, 204] width 10 height 7
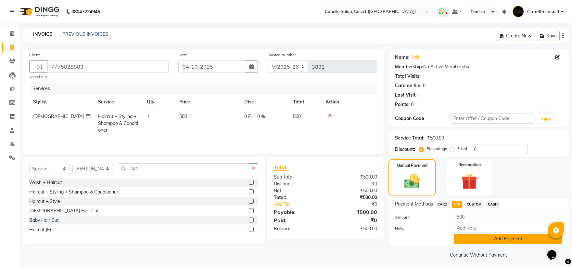
click at [474, 236] on button "Add Payment" at bounding box center [508, 239] width 109 height 10
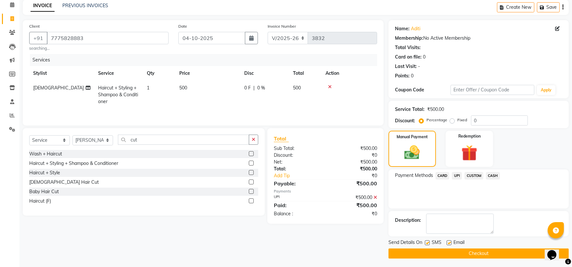
scroll to position [30, 0]
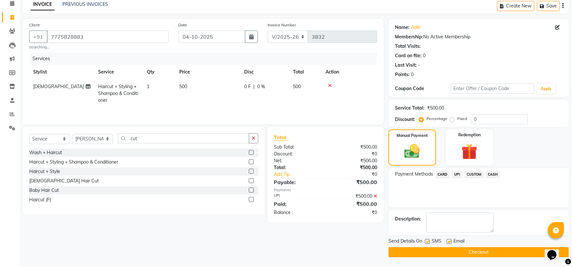
click at [482, 255] on button "Checkout" at bounding box center [479, 252] width 180 height 10
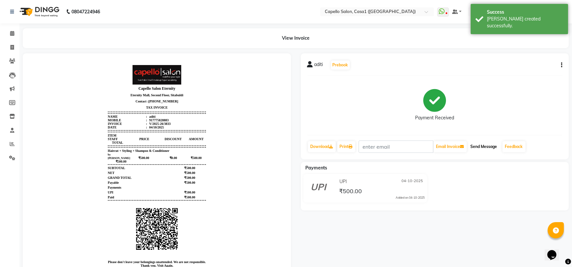
click at [484, 144] on button "Send Message" at bounding box center [484, 146] width 32 height 11
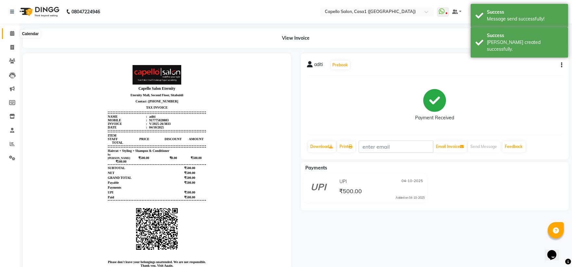
click at [14, 34] on icon at bounding box center [12, 33] width 4 height 5
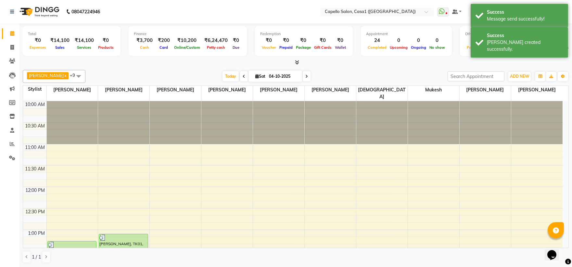
click at [26, 33] on div "Total ₹0 Expenses ₹14,100 Sales ₹14,100 Services ₹0 Products" at bounding box center [72, 41] width 98 height 30
click at [137, 78] on div "Today Sat 04-10-2025" at bounding box center [267, 76] width 356 height 10
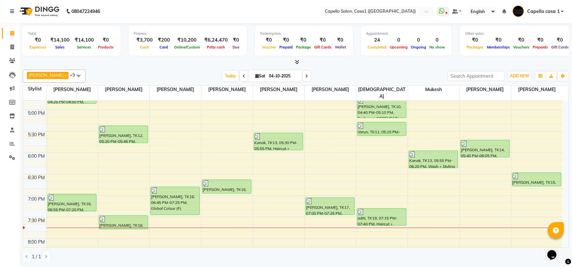
scroll to position [291, 0]
click at [17, 45] on span at bounding box center [11, 47] width 11 height 7
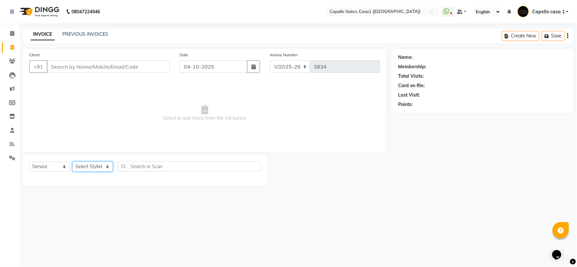
click at [102, 161] on select "Select Stylist aayush ADMIN Akash Chawale Capello casa 1 Harsh Nagture Mukesh N…" at bounding box center [92, 166] width 41 height 10
click at [72, 162] on select "Select Stylist aayush ADMIN Akash Chawale Capello casa 1 Harsh Nagture Mukesh N…" at bounding box center [92, 166] width 41 height 10
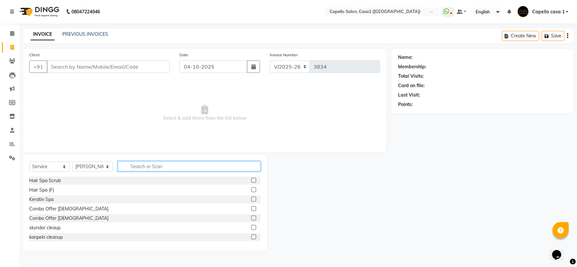
click at [135, 166] on input "text" at bounding box center [189, 166] width 143 height 10
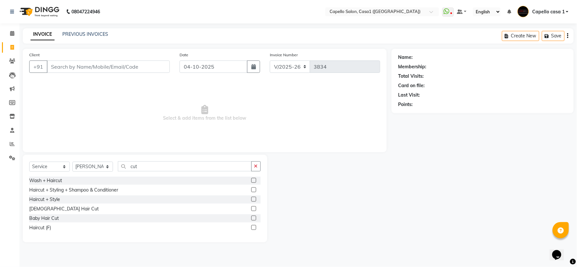
click at [251, 189] on label at bounding box center [253, 189] width 5 height 5
click at [251, 189] on input "checkbox" at bounding box center [253, 190] width 4 height 4
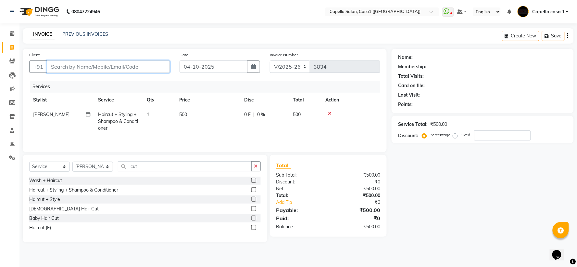
click at [147, 70] on input "Client" at bounding box center [108, 66] width 123 height 12
click at [87, 67] on input "Client" at bounding box center [108, 66] width 123 height 12
click at [408, 196] on div "Name: Membership: Total Visits: Card on file: Last Visit: Points: Service Total…" at bounding box center [485, 145] width 187 height 193
click at [73, 65] on input "Client" at bounding box center [108, 66] width 123 height 12
click at [53, 67] on input "Client" at bounding box center [108, 66] width 123 height 12
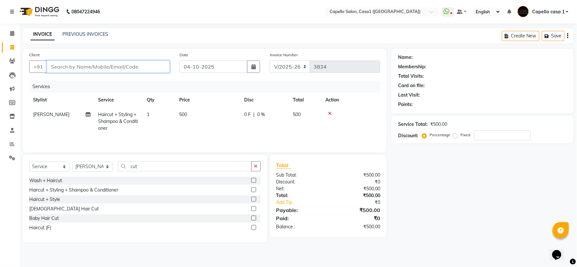
click at [57, 67] on input "Client" at bounding box center [108, 66] width 123 height 12
drag, startPoint x: 58, startPoint y: 66, endPoint x: 103, endPoint y: 60, distance: 44.9
click at [102, 60] on div "Client +91" at bounding box center [99, 64] width 150 height 27
click at [135, 64] on input "Client" at bounding box center [108, 66] width 123 height 12
click at [125, 66] on input "Client" at bounding box center [108, 66] width 123 height 12
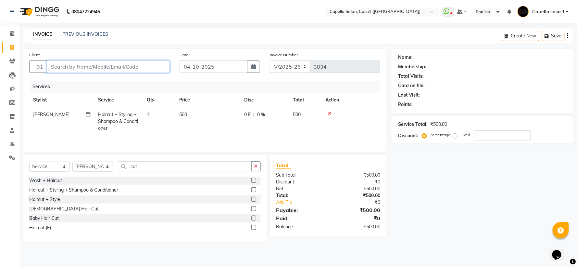
click at [58, 68] on input "Client" at bounding box center [108, 66] width 123 height 12
click at [58, 67] on input "Client" at bounding box center [108, 66] width 123 height 12
click at [75, 65] on input "Client" at bounding box center [108, 66] width 123 height 12
drag, startPoint x: 75, startPoint y: 65, endPoint x: 61, endPoint y: 64, distance: 14.0
click at [64, 66] on input "Client" at bounding box center [108, 66] width 123 height 12
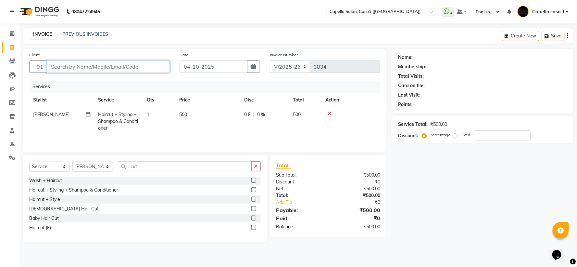
drag, startPoint x: 53, startPoint y: 65, endPoint x: 56, endPoint y: 71, distance: 6.4
click at [56, 71] on input "Client" at bounding box center [108, 66] width 123 height 12
click at [58, 67] on input "Client" at bounding box center [108, 66] width 123 height 12
click at [63, 67] on input "Client" at bounding box center [108, 66] width 123 height 12
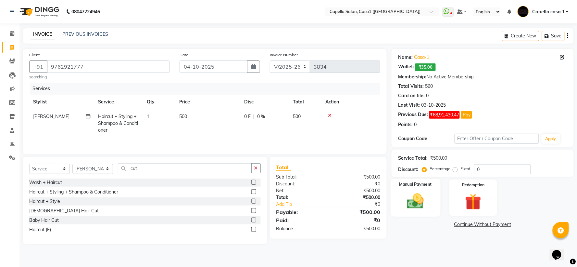
click at [405, 200] on img at bounding box center [415, 200] width 27 height 19
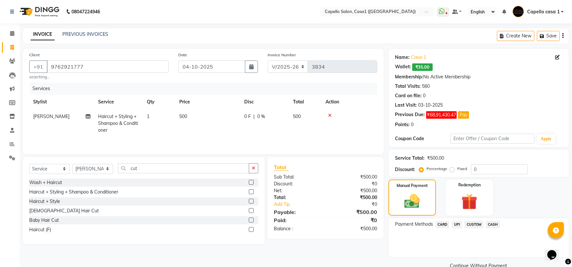
click at [492, 225] on span "CASH" at bounding box center [493, 224] width 14 height 7
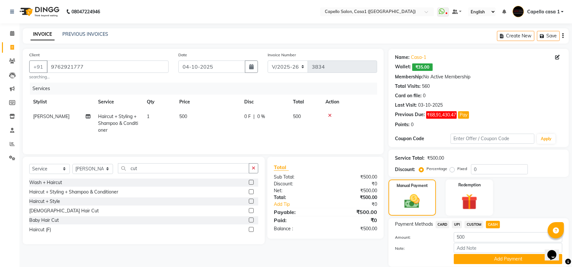
scroll to position [23, 0]
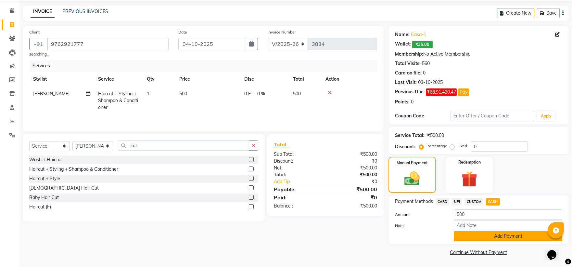
click at [490, 236] on button "Add Payment" at bounding box center [508, 236] width 109 height 10
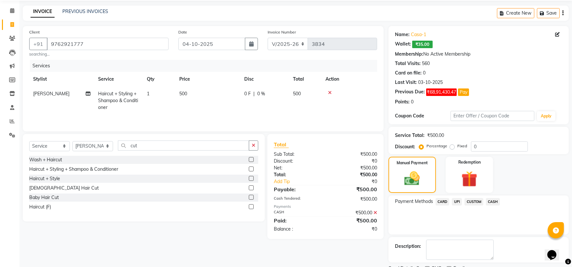
scroll to position [50, 0]
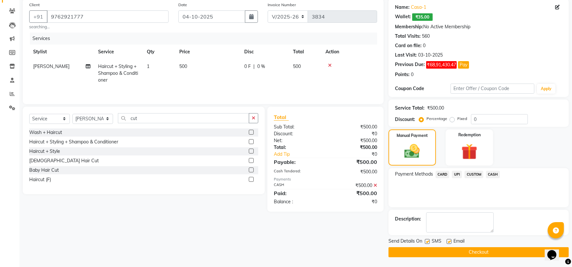
click at [514, 251] on button "Checkout" at bounding box center [479, 252] width 180 height 10
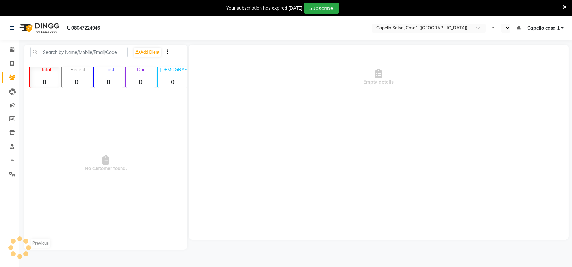
select select "en"
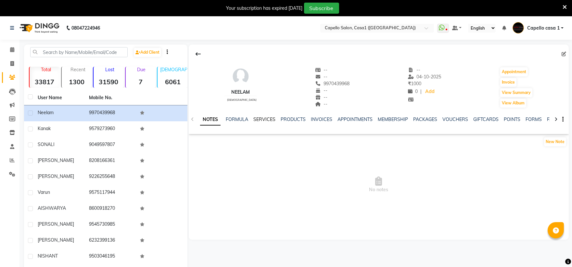
click at [268, 121] on link "SERVICES" at bounding box center [264, 119] width 22 height 6
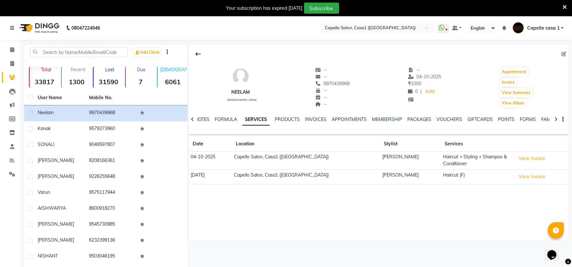
click at [522, 183] on td "View Invoice" at bounding box center [541, 176] width 55 height 15
click at [521, 181] on button "View Invoice" at bounding box center [532, 177] width 32 height 10
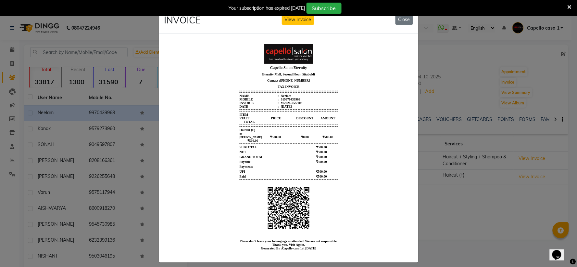
drag, startPoint x: 444, startPoint y: 208, endPoint x: 441, endPoint y: 204, distance: 5.3
click at [442, 206] on ngb-modal-window "INVOICE View Invoice Close" at bounding box center [288, 133] width 577 height 267
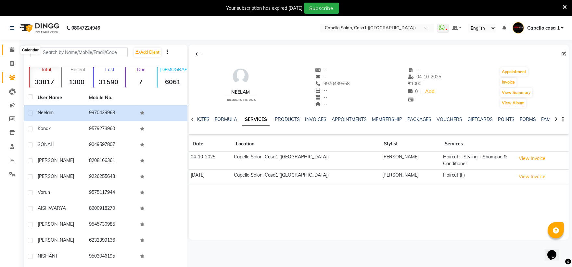
click at [13, 50] on icon at bounding box center [12, 49] width 4 height 5
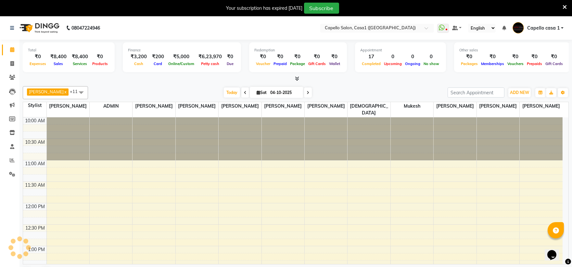
scroll to position [345, 0]
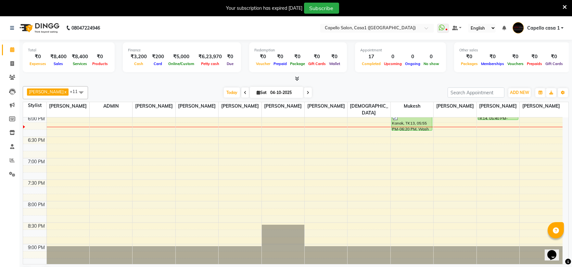
click at [567, 6] on icon at bounding box center [565, 7] width 4 height 6
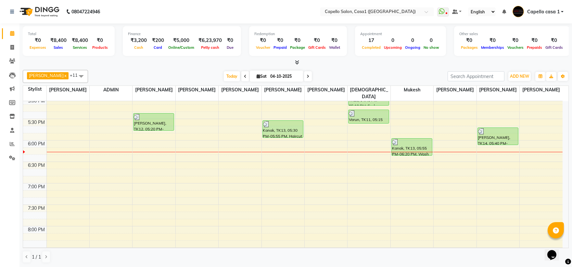
scroll to position [363, 0]
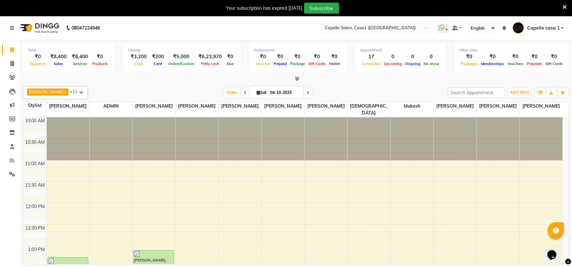
click at [565, 6] on icon at bounding box center [565, 7] width 4 height 6
